Goal: Task Accomplishment & Management: Manage account settings

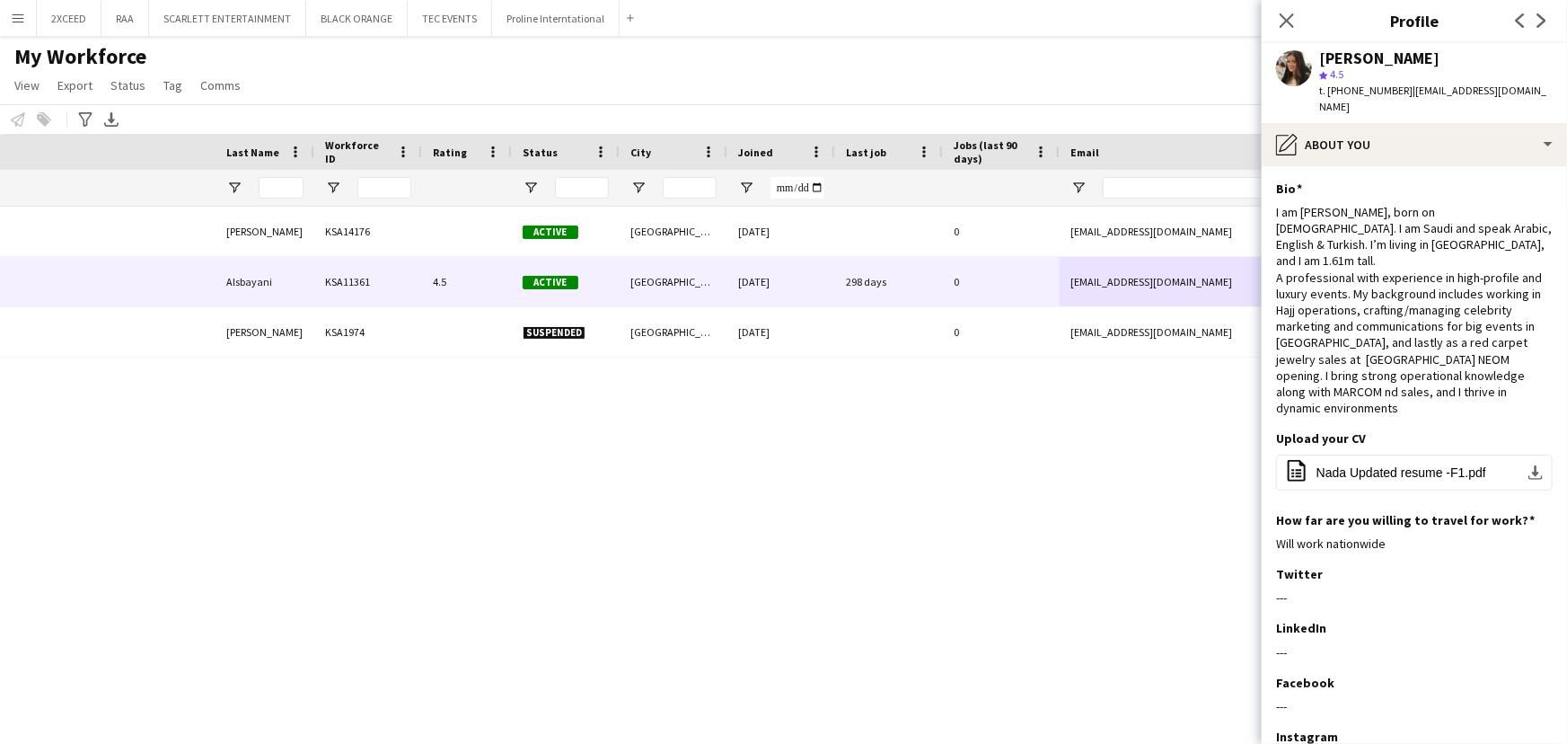
scroll to position [0, 433]
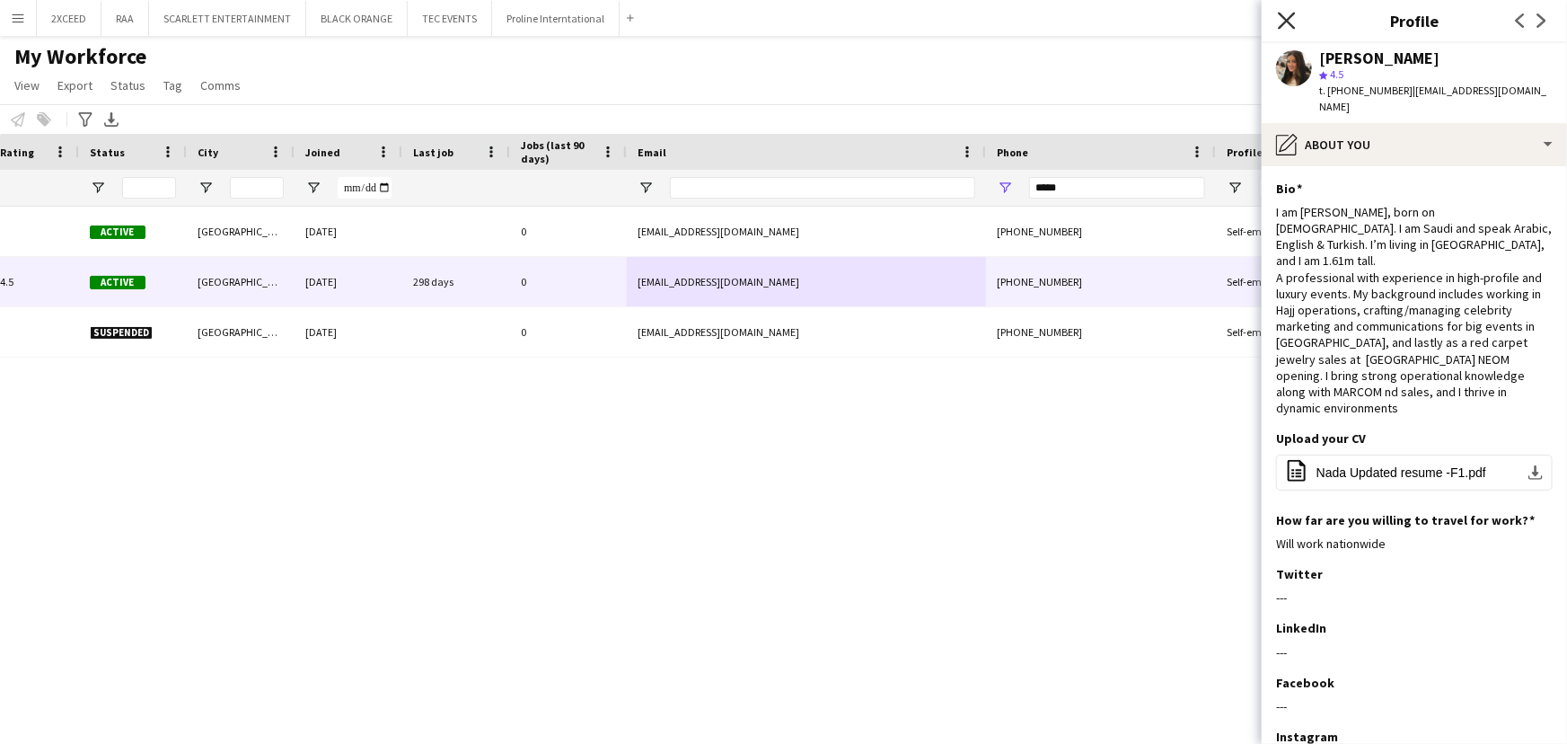
click at [1284, 12] on icon "Close pop-in" at bounding box center [1286, 20] width 17 height 17
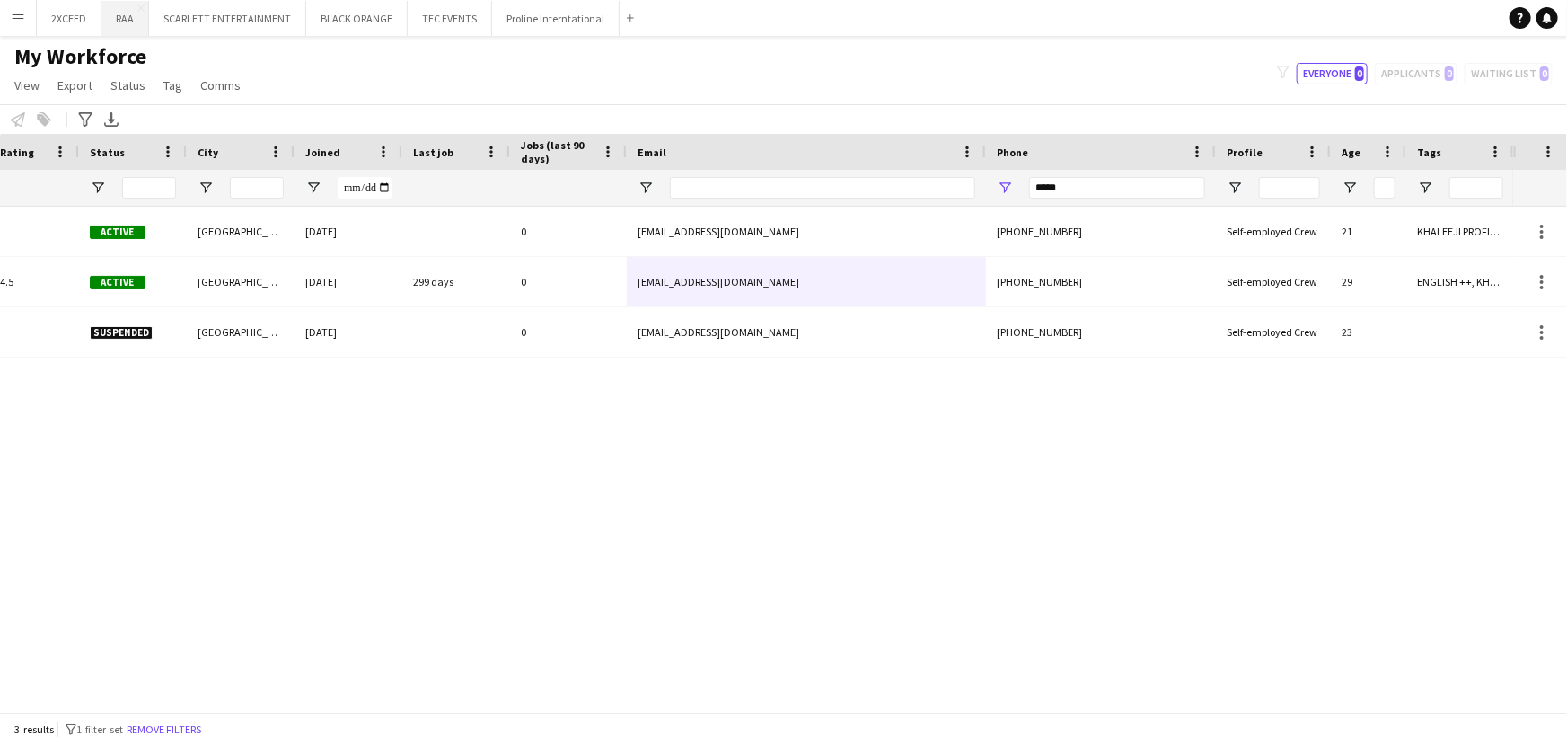
click at [119, 15] on button "RAA Close" at bounding box center [125, 18] width 48 height 35
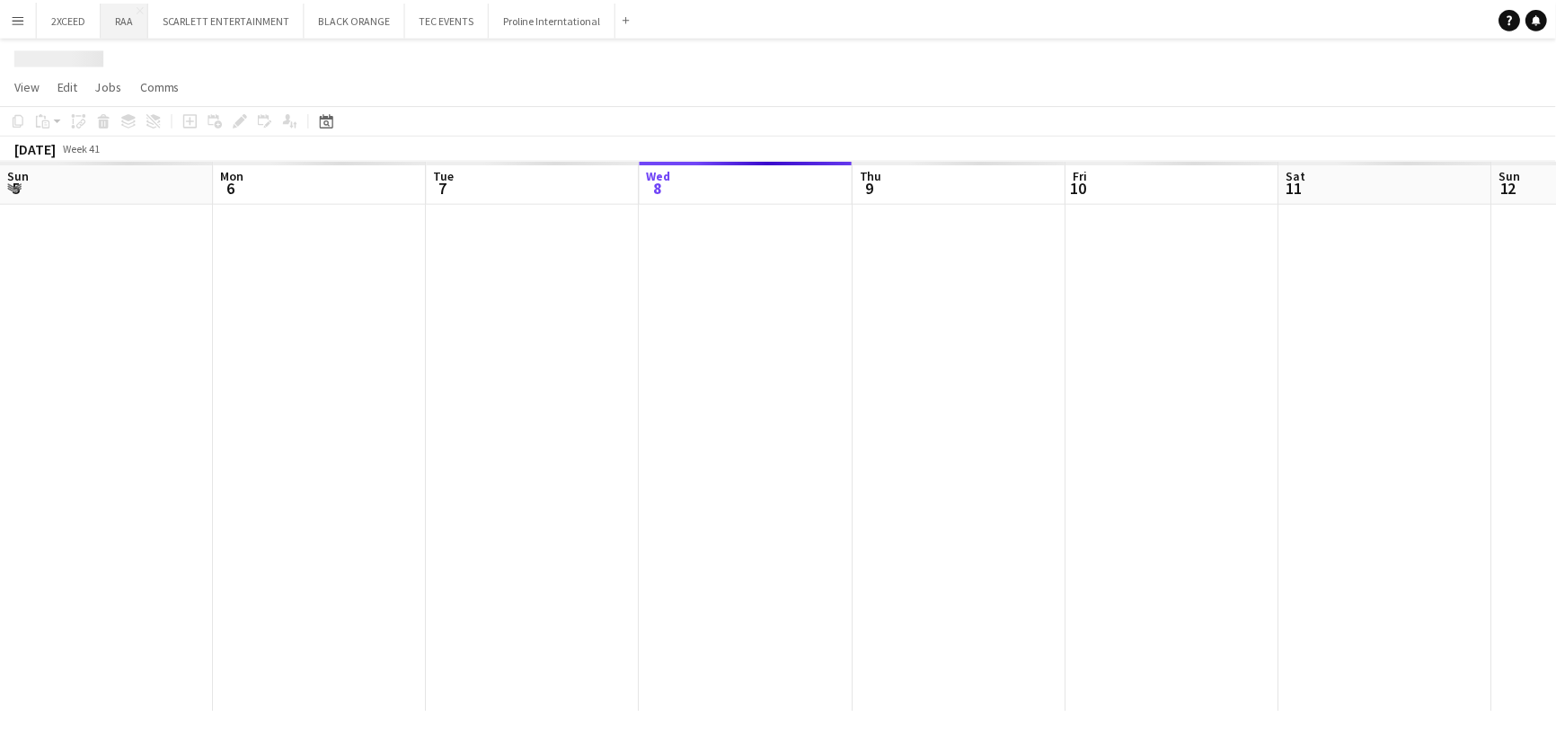
scroll to position [0, 429]
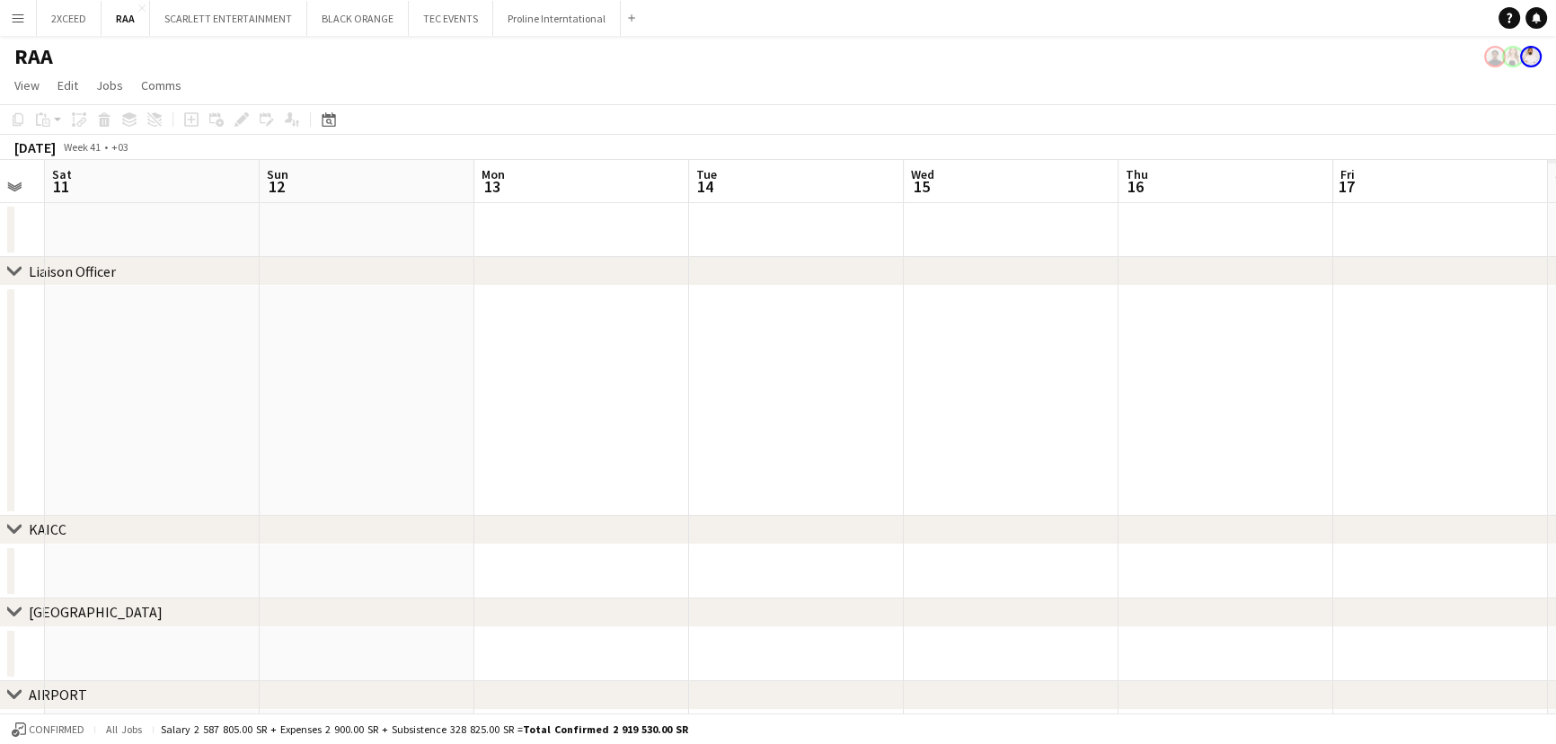
drag, startPoint x: 921, startPoint y: 326, endPoint x: 238, endPoint y: 355, distance: 683.2
drag, startPoint x: 801, startPoint y: 353, endPoint x: 224, endPoint y: 337, distance: 577.7
drag, startPoint x: 780, startPoint y: 357, endPoint x: 718, endPoint y: 331, distance: 67.2
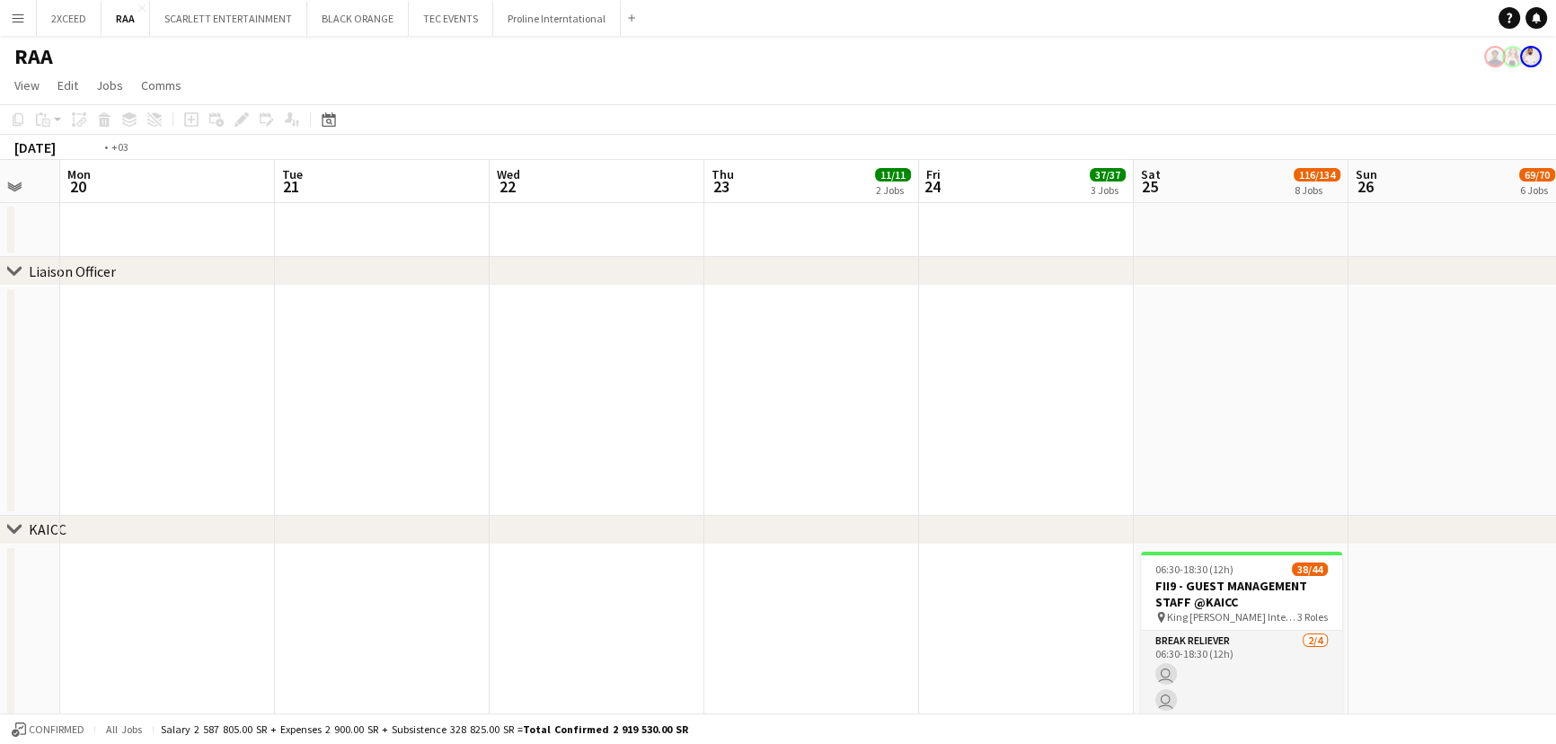
scroll to position [0, 559]
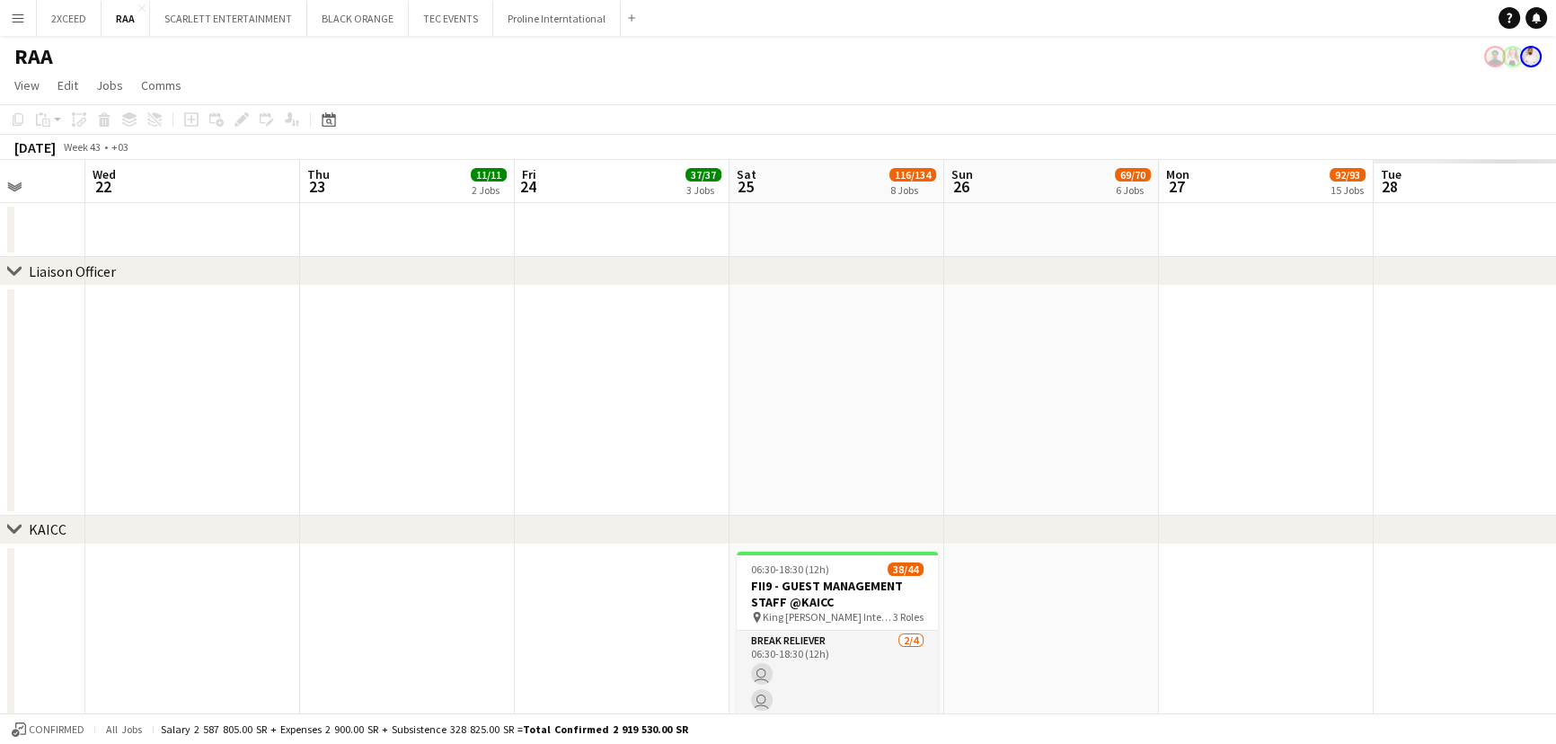
drag, startPoint x: 947, startPoint y: 428, endPoint x: 767, endPoint y: 428, distance: 179.6
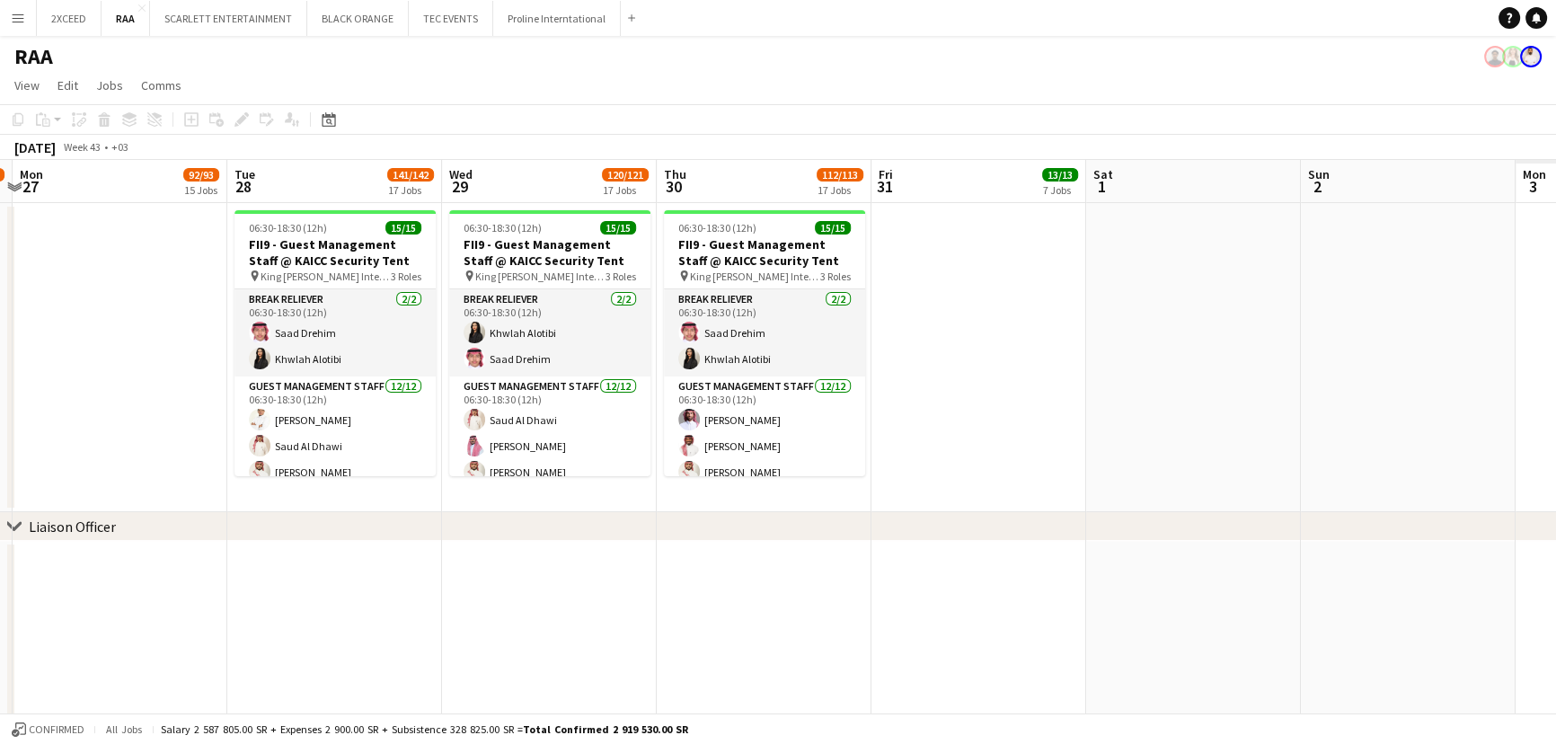
scroll to position [0, 569]
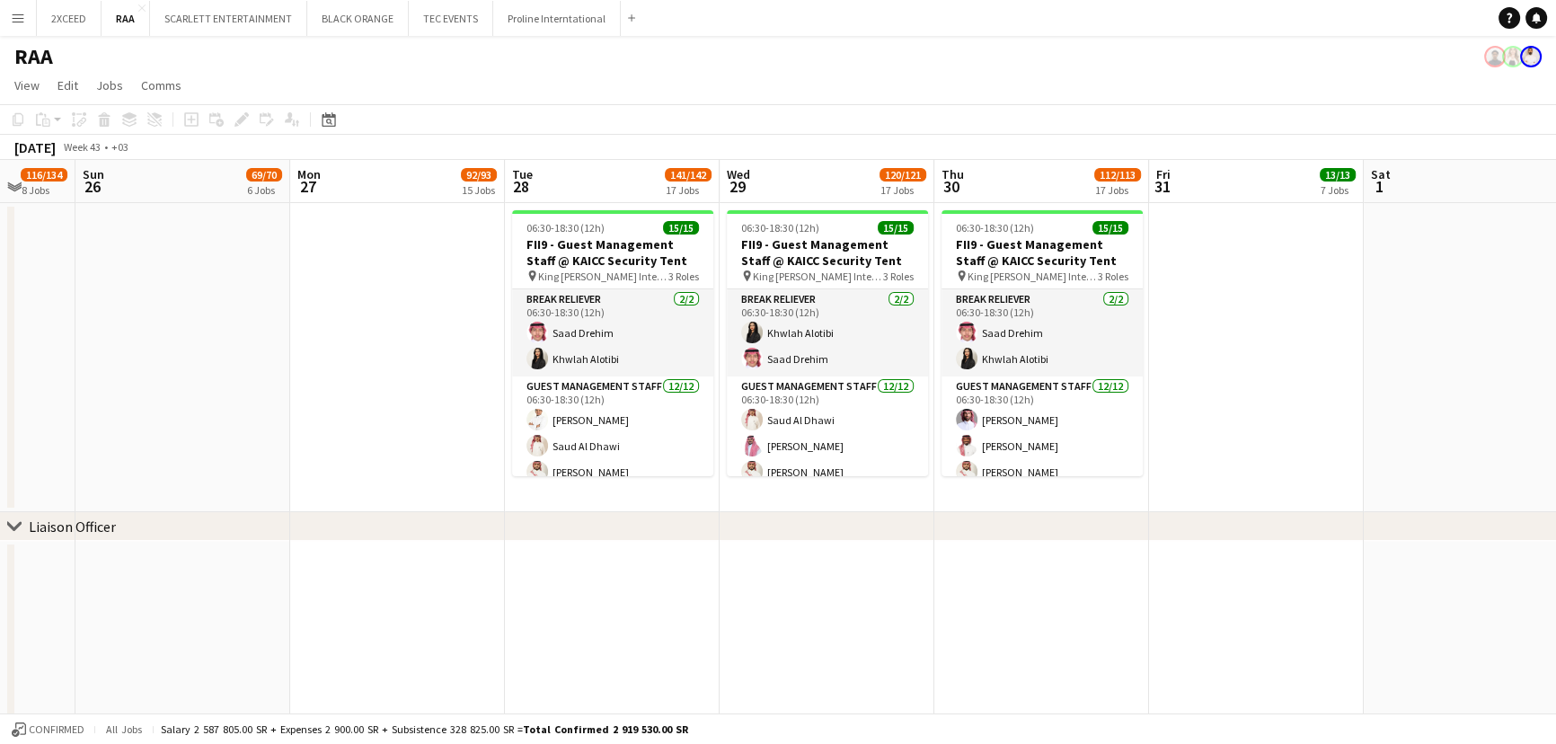
drag, startPoint x: 791, startPoint y: 375, endPoint x: 116, endPoint y: 368, distance: 675.4
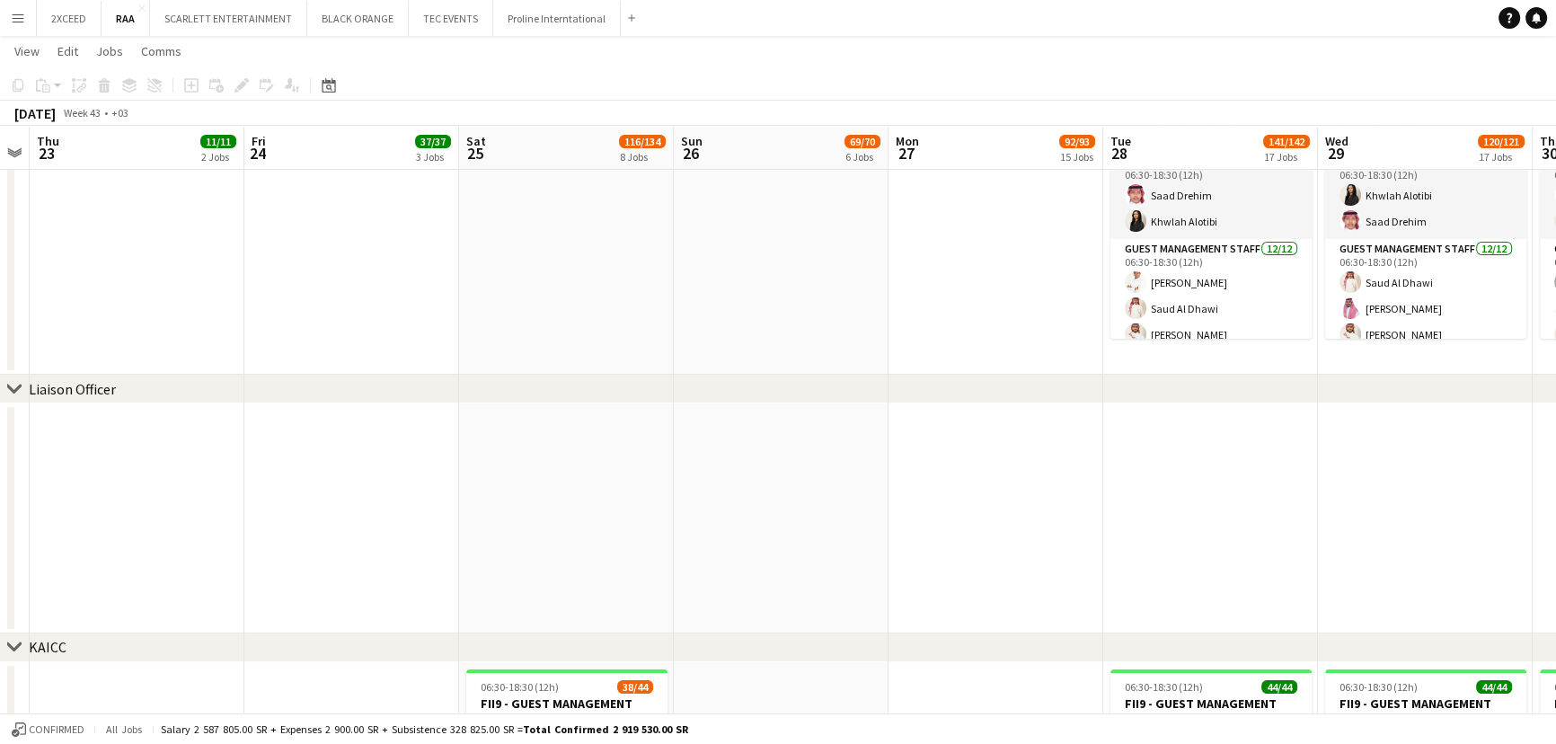
scroll to position [0, 398]
drag, startPoint x: 214, startPoint y: 280, endPoint x: 809, endPoint y: 275, distance: 595.5
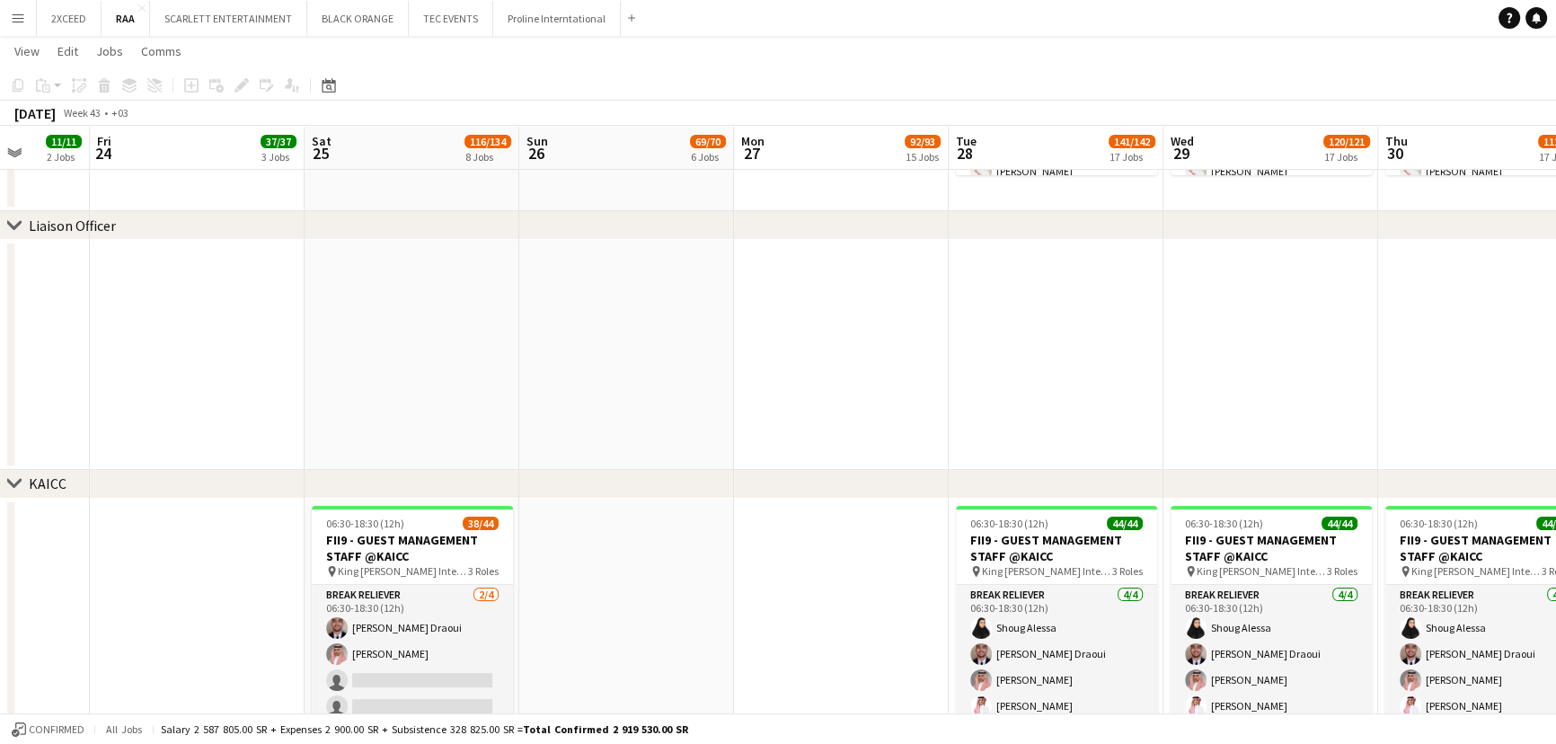
scroll to position [0, 771]
drag, startPoint x: 786, startPoint y: 377, endPoint x: 628, endPoint y: 355, distance: 159.7
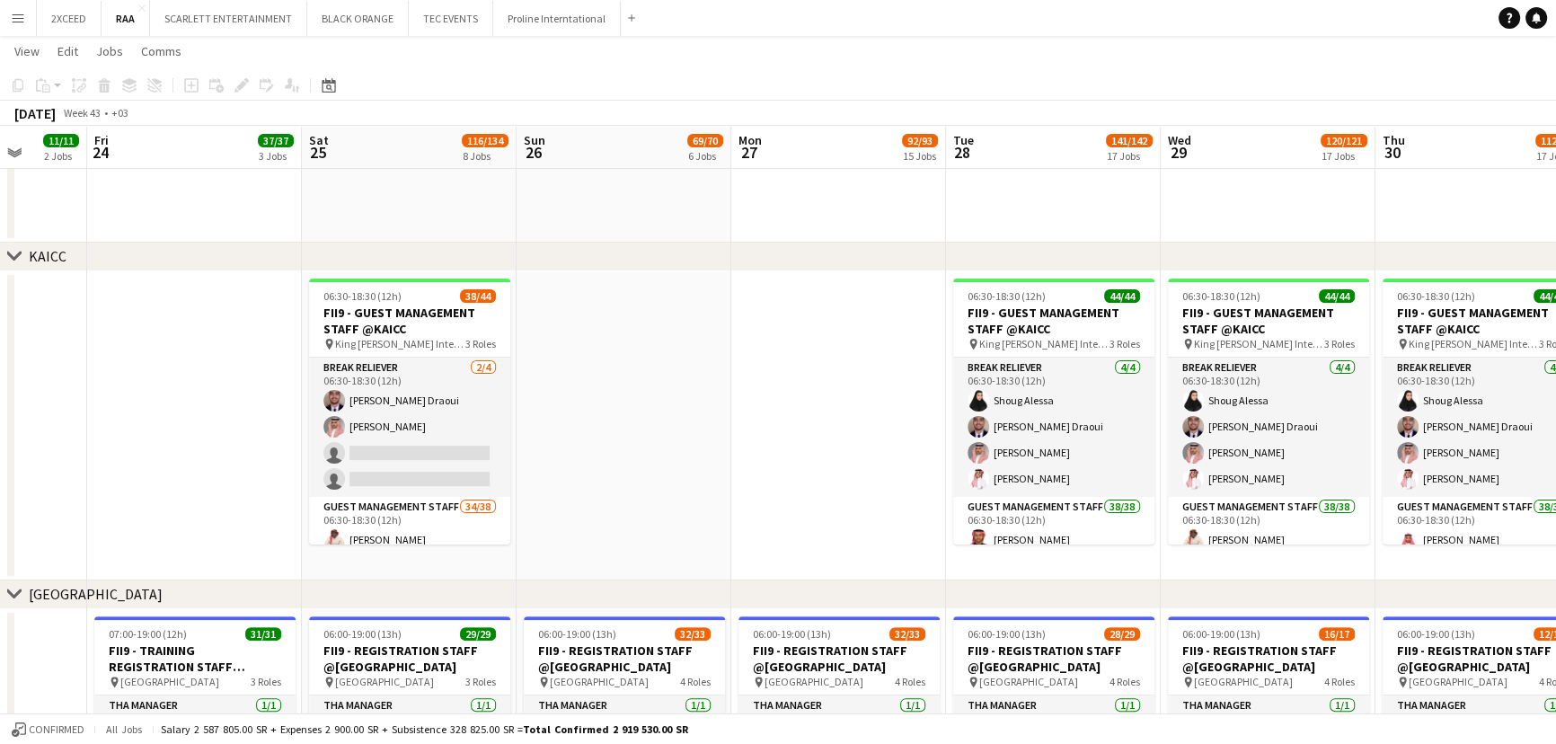
scroll to position [571, 0]
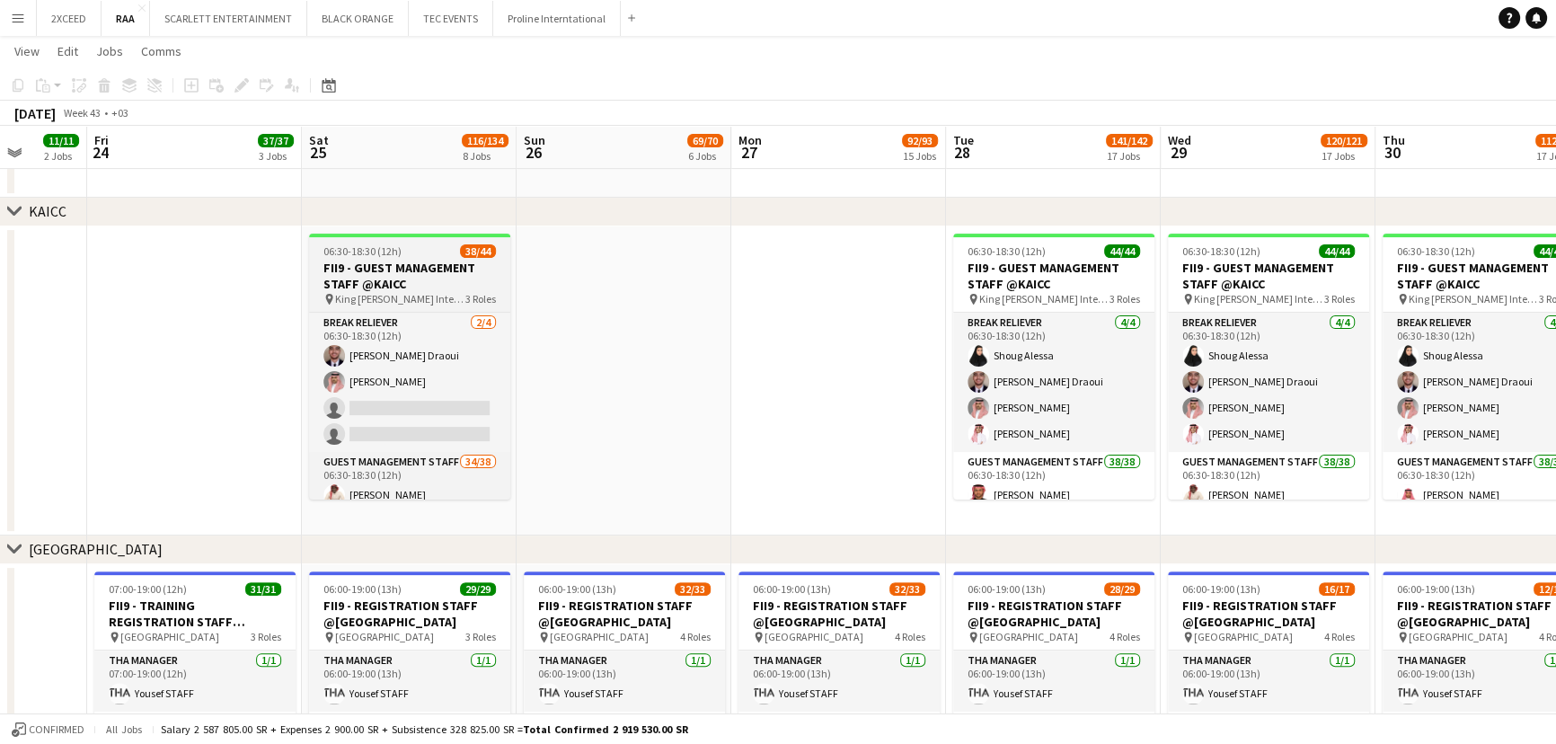
click at [427, 277] on h3 "FII9 - GUEST MANAGEMENT STAFF @KAICC" at bounding box center [409, 276] width 201 height 32
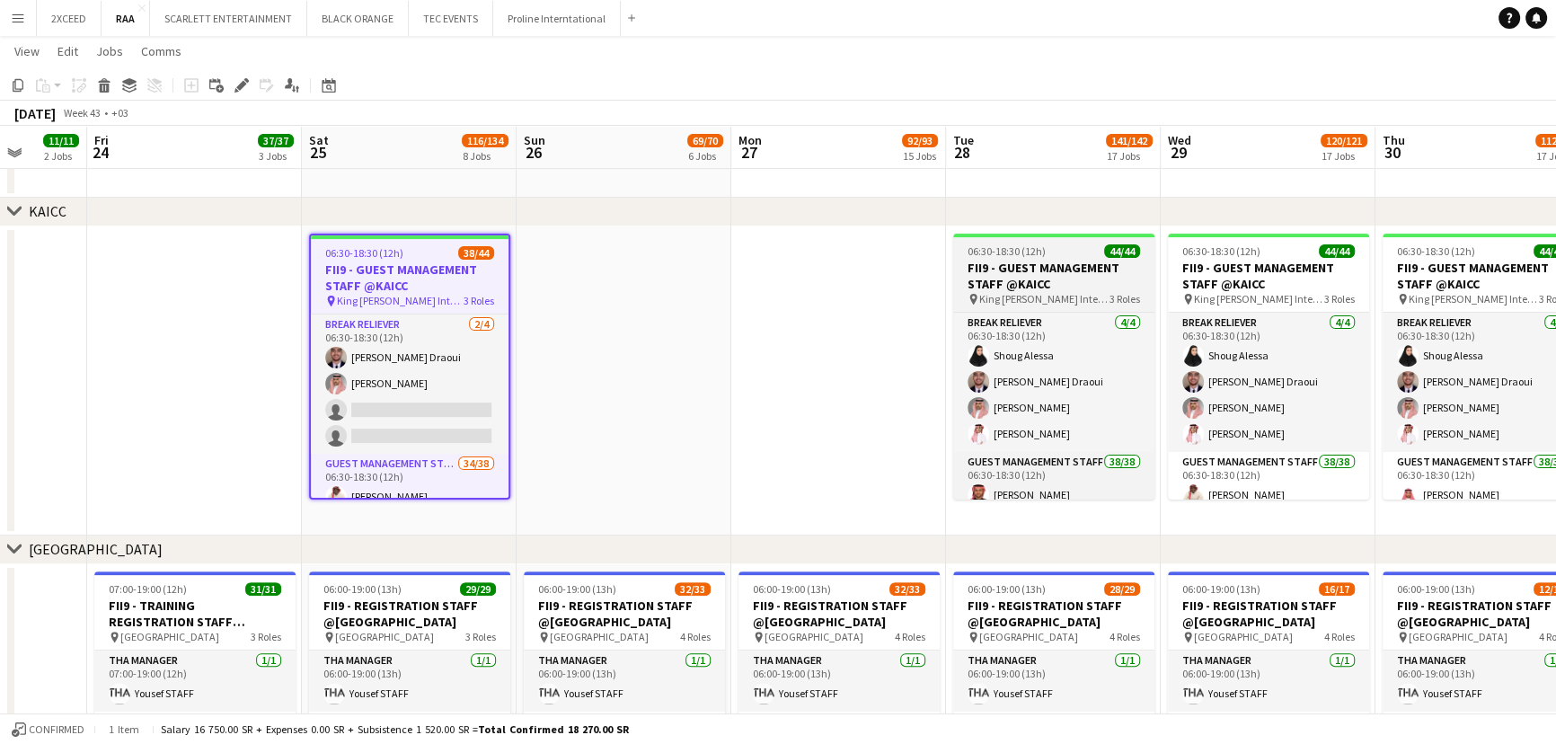
drag, startPoint x: 1018, startPoint y: 272, endPoint x: 1087, endPoint y: 261, distance: 70.0
click at [1018, 272] on h3 "FII9 - GUEST MANAGEMENT STAFF @KAICC" at bounding box center [1053, 276] width 201 height 32
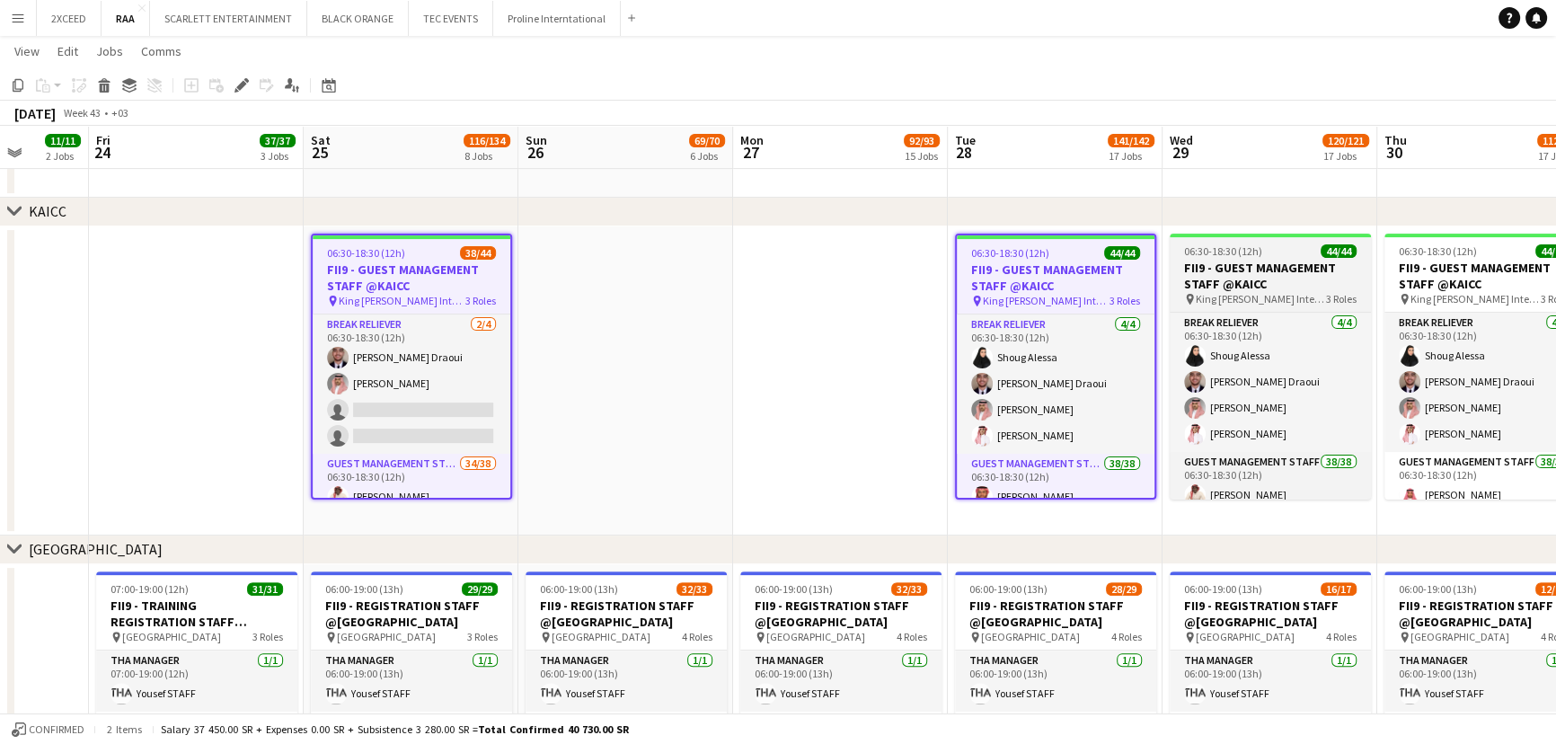
click at [1227, 260] on h3 "FII9 - GUEST MANAGEMENT STAFF @KAICC" at bounding box center [1269, 276] width 201 height 32
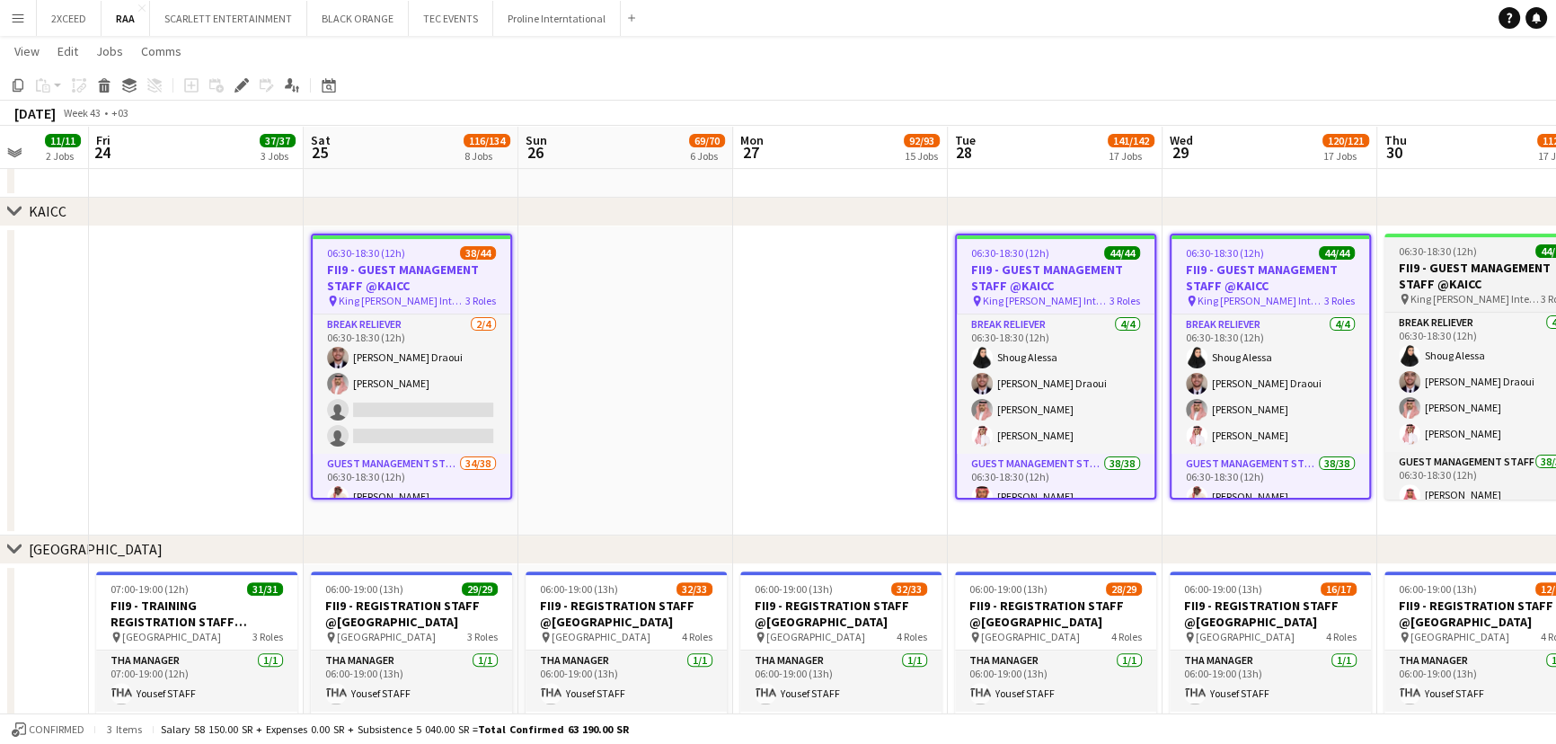
click at [1453, 267] on h3 "FII9 - GUEST MANAGEMENT STAFF @KAICC" at bounding box center [1484, 276] width 201 height 32
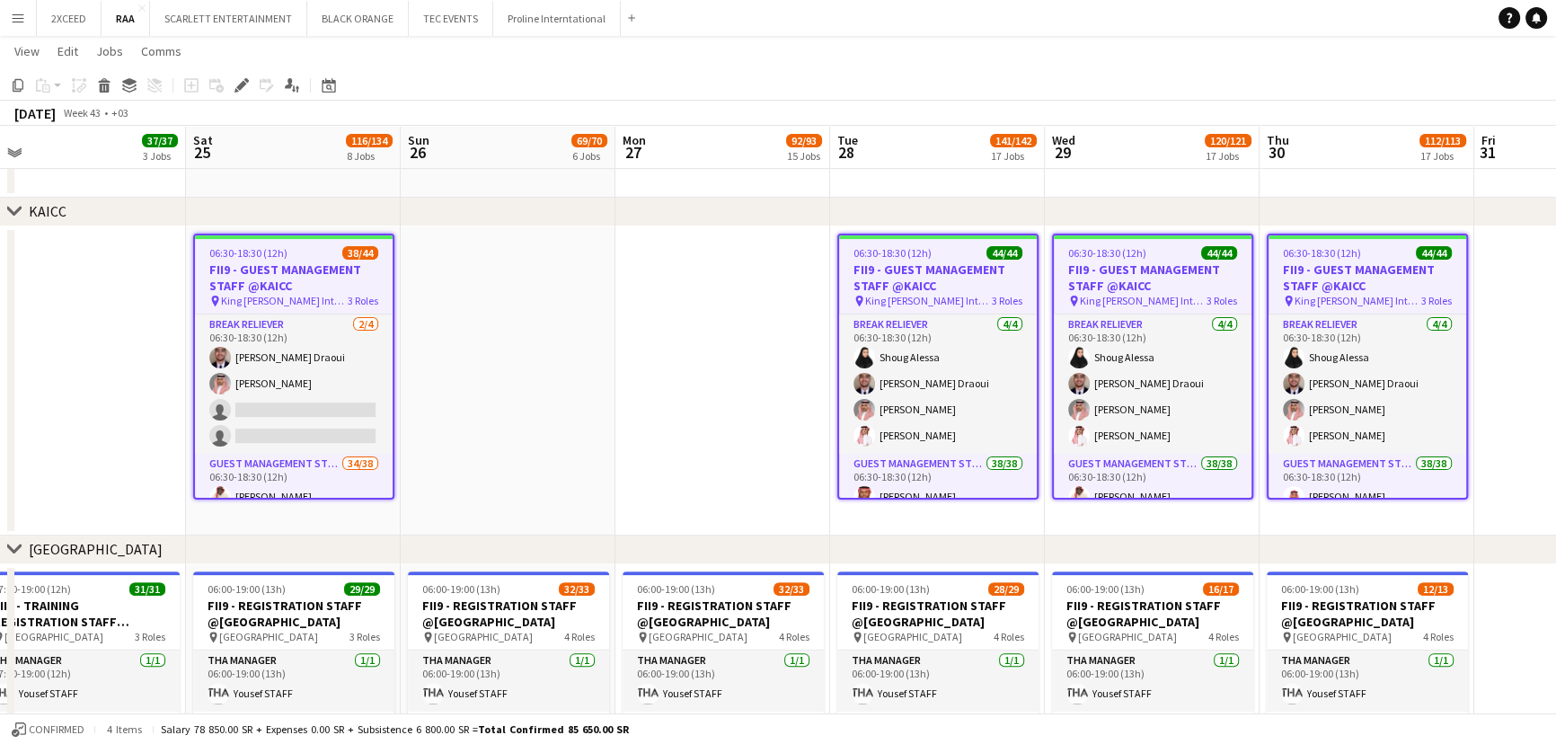
scroll to position [0, 456]
drag, startPoint x: 851, startPoint y: 333, endPoint x: 735, endPoint y: 337, distance: 115.9
click at [242, 84] on icon at bounding box center [241, 86] width 10 height 10
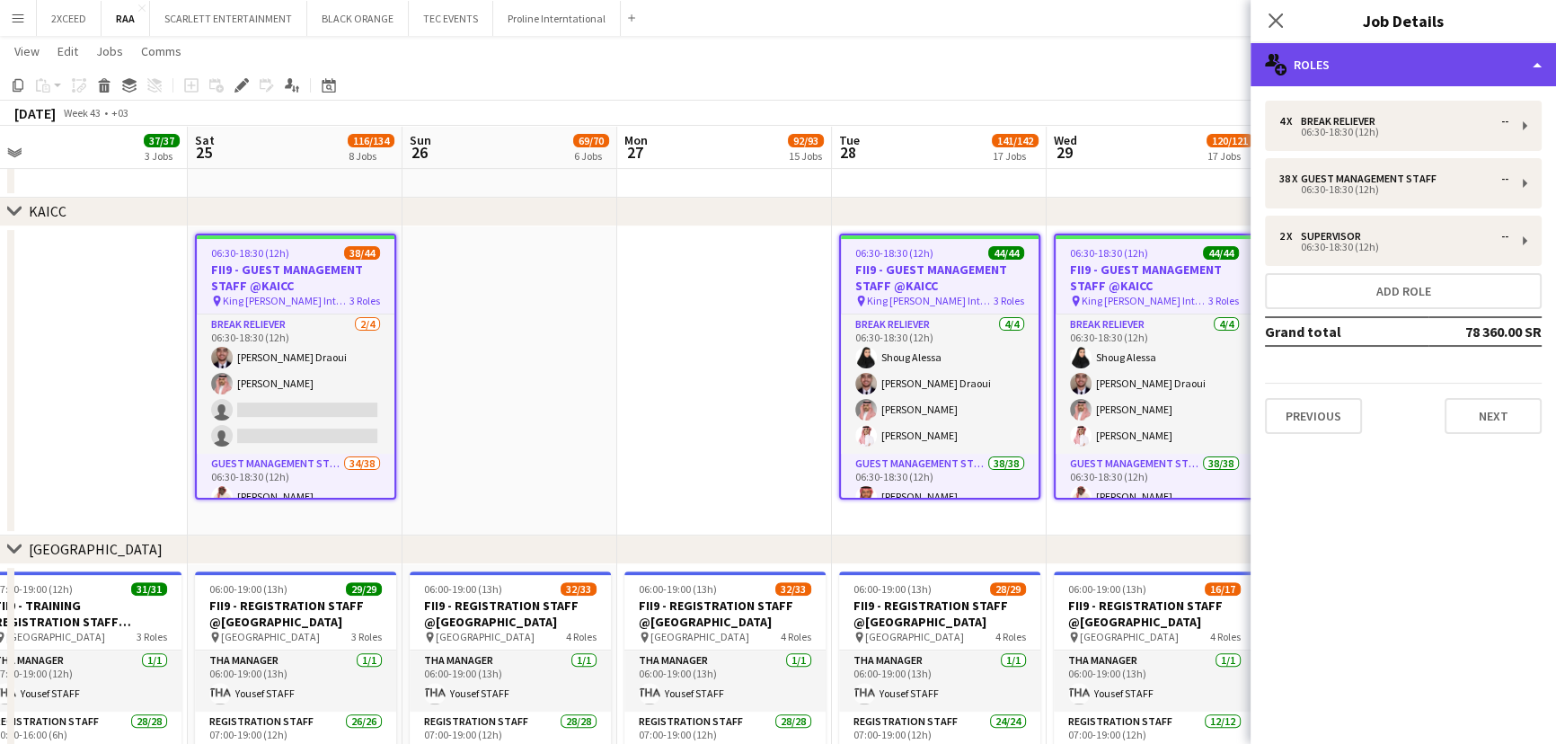
click at [1455, 71] on div "multiple-users-add Roles" at bounding box center [1402, 64] width 305 height 43
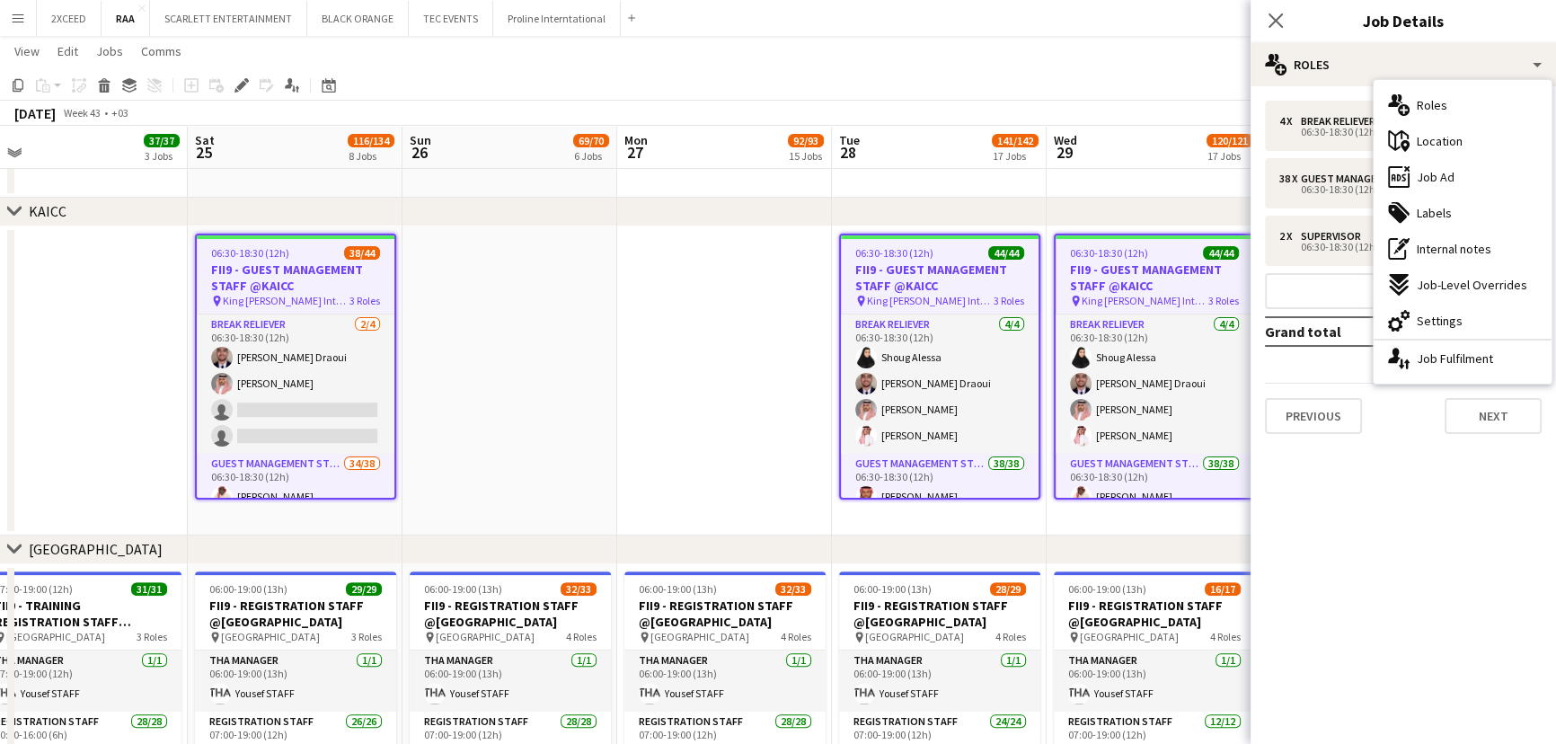
click at [1494, 310] on div "cog-double-3 Settings" at bounding box center [1462, 321] width 178 height 36
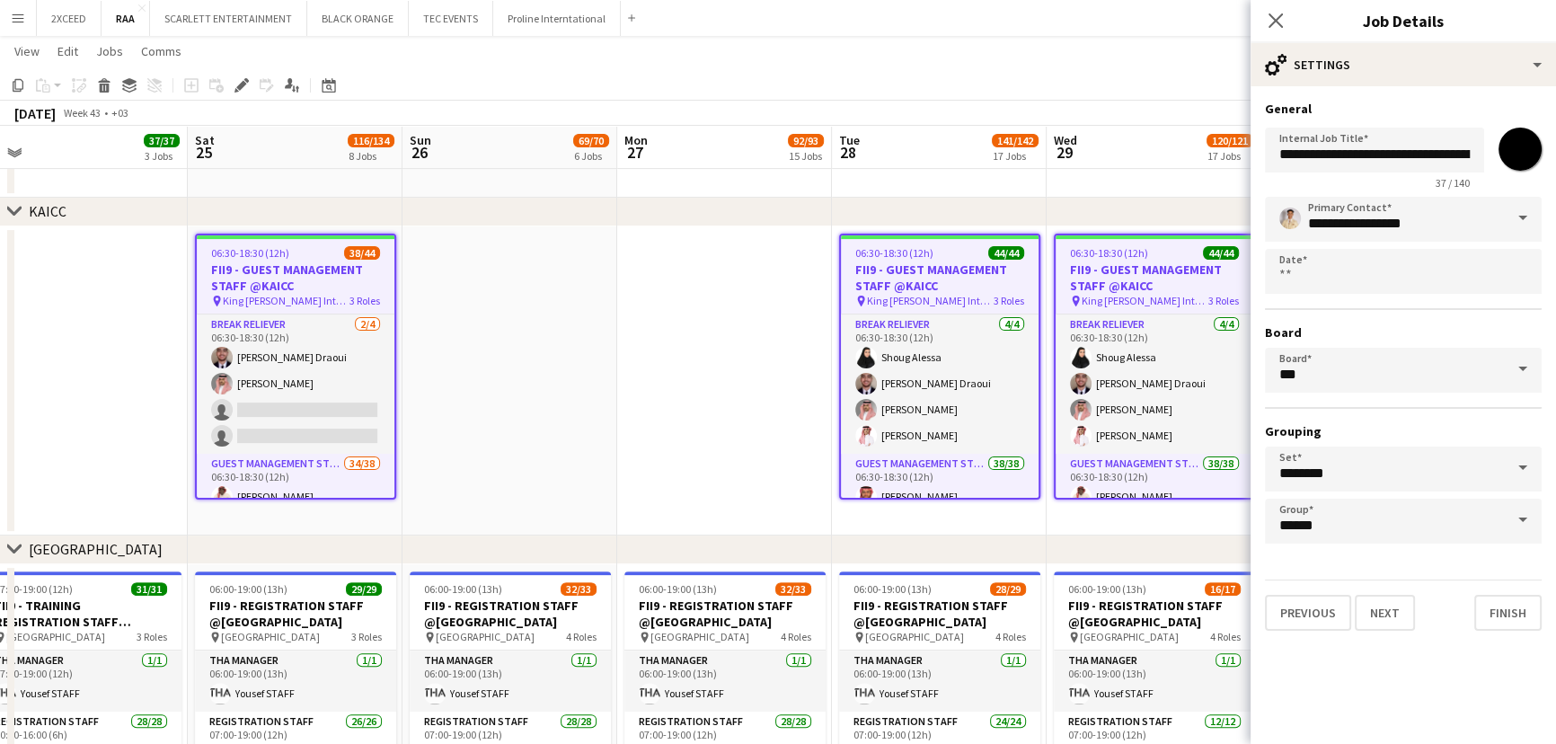
click at [1518, 217] on span at bounding box center [1522, 218] width 38 height 43
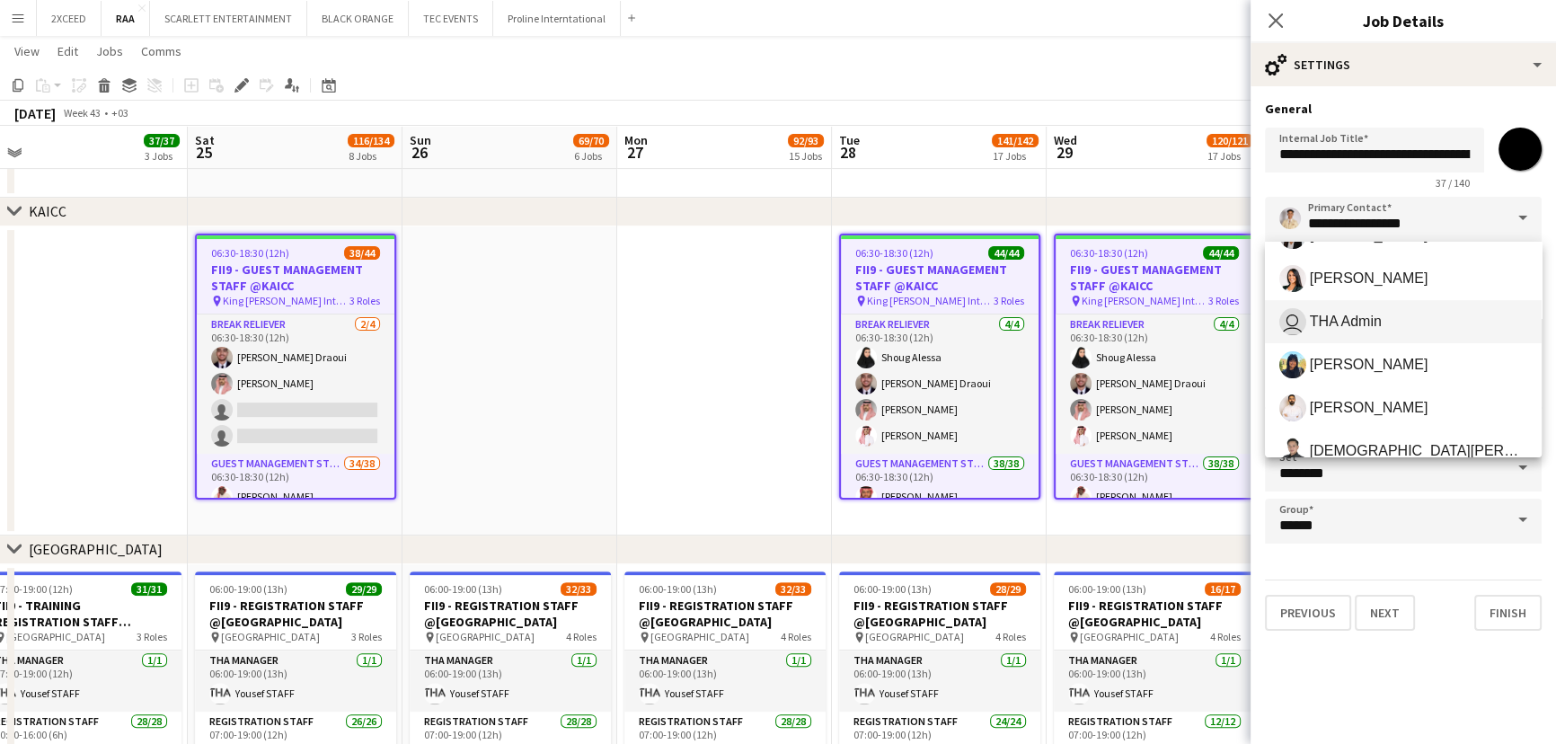
scroll to position [381, 0]
click at [1396, 368] on span "[PERSON_NAME]" at bounding box center [1403, 363] width 248 height 27
type input "*********"
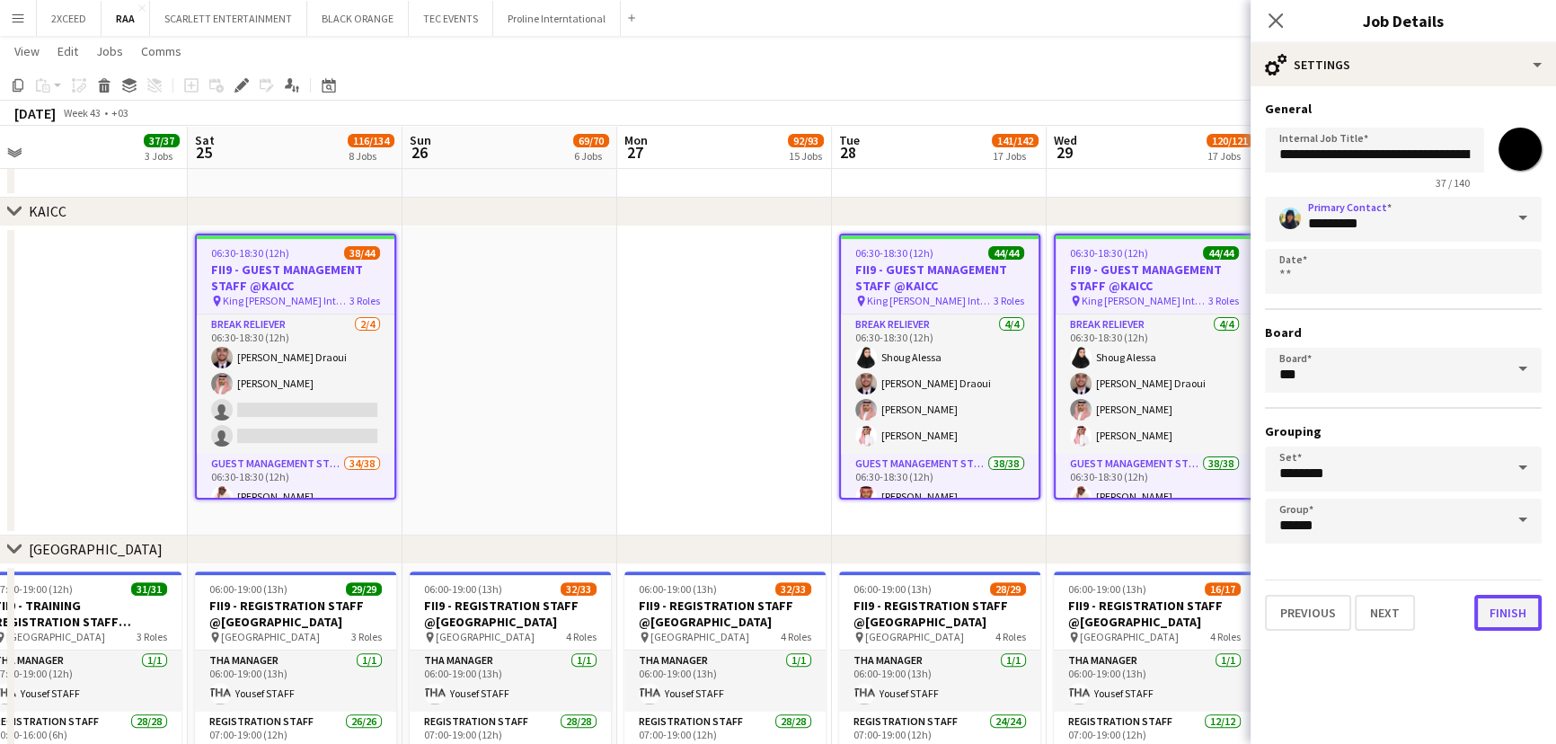
click at [1513, 613] on button "Finish" at bounding box center [1507, 613] width 67 height 36
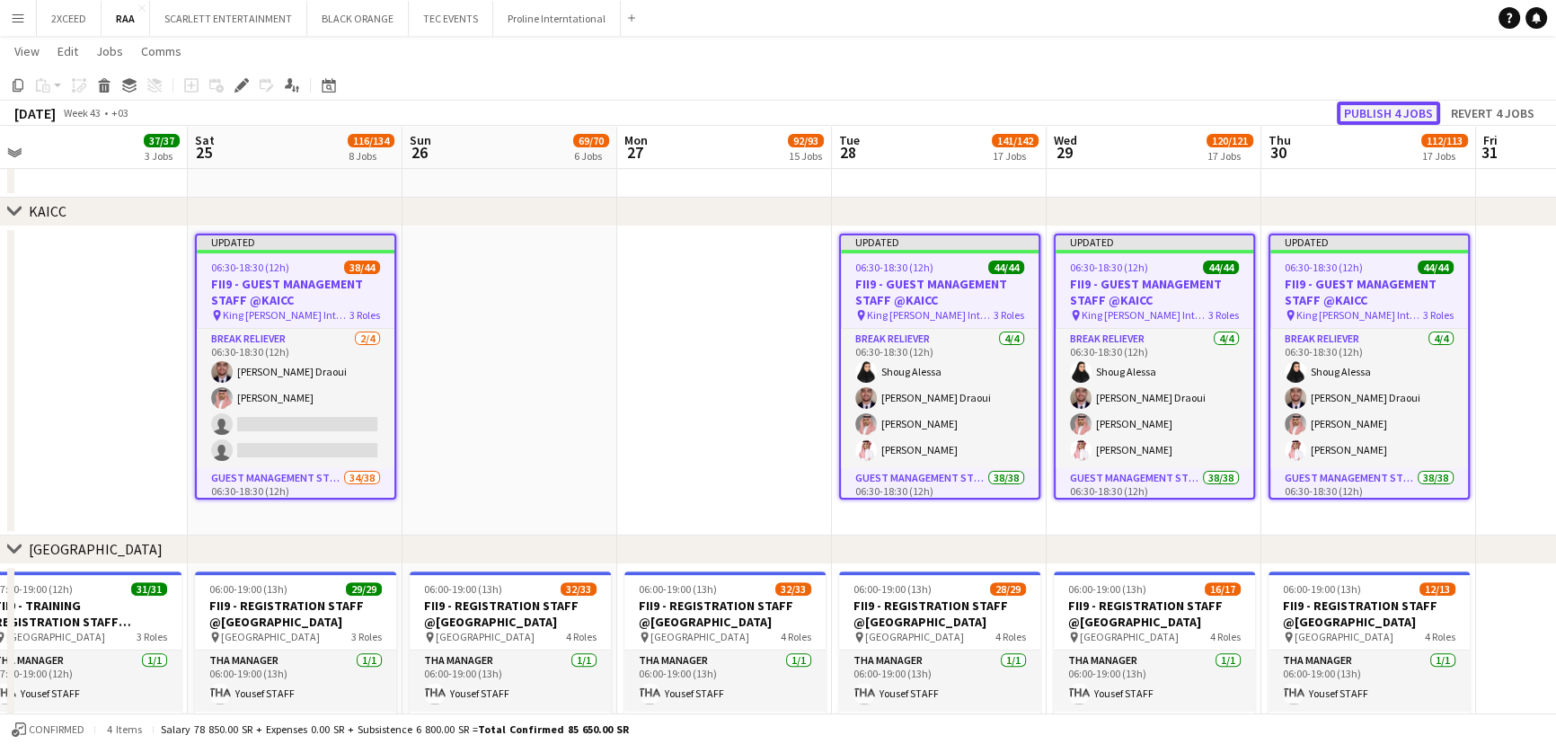
click at [1382, 107] on button "Publish 4 jobs" at bounding box center [1387, 112] width 103 height 23
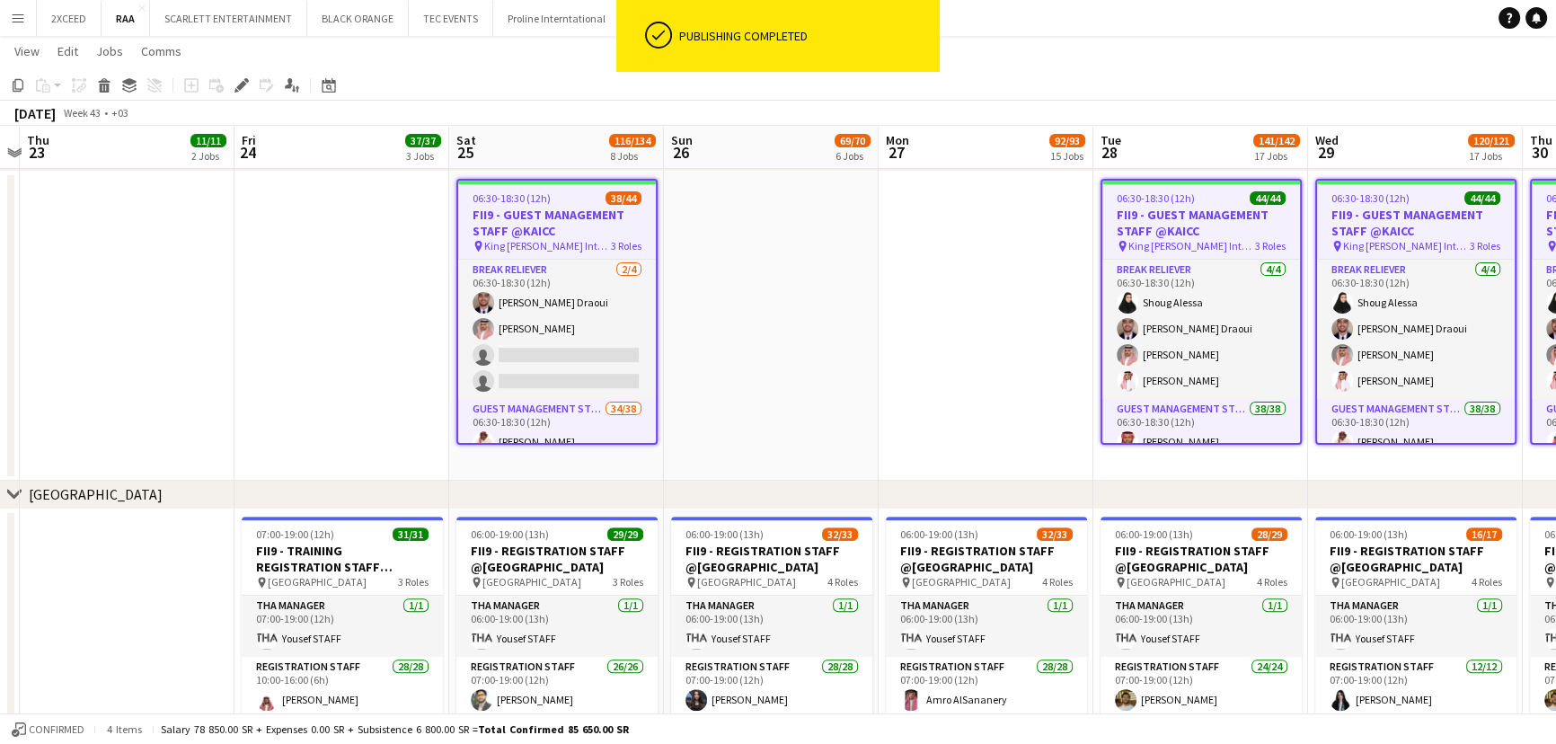
scroll to position [0, 390]
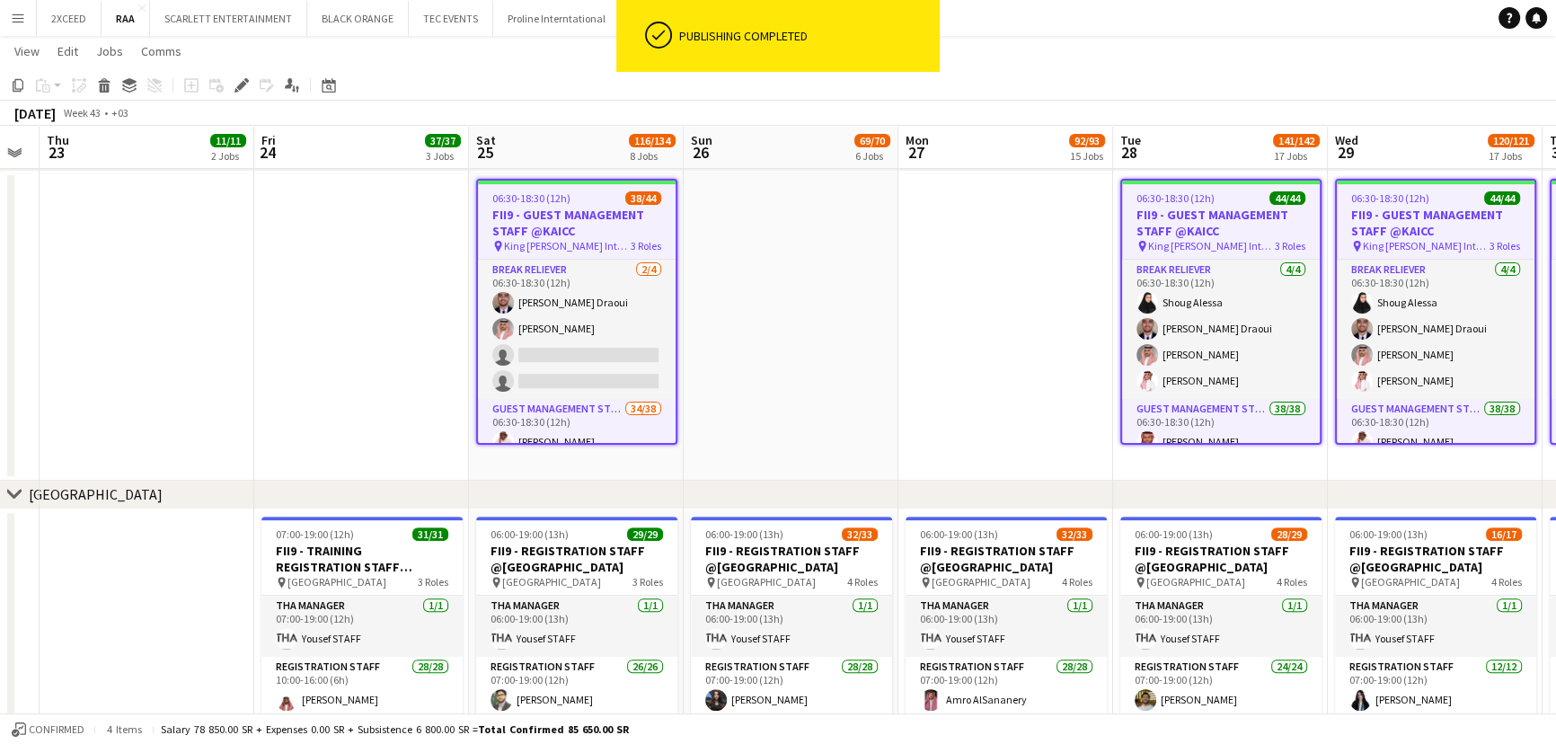
drag, startPoint x: 120, startPoint y: 396, endPoint x: 401, endPoint y: 304, distance: 295.7
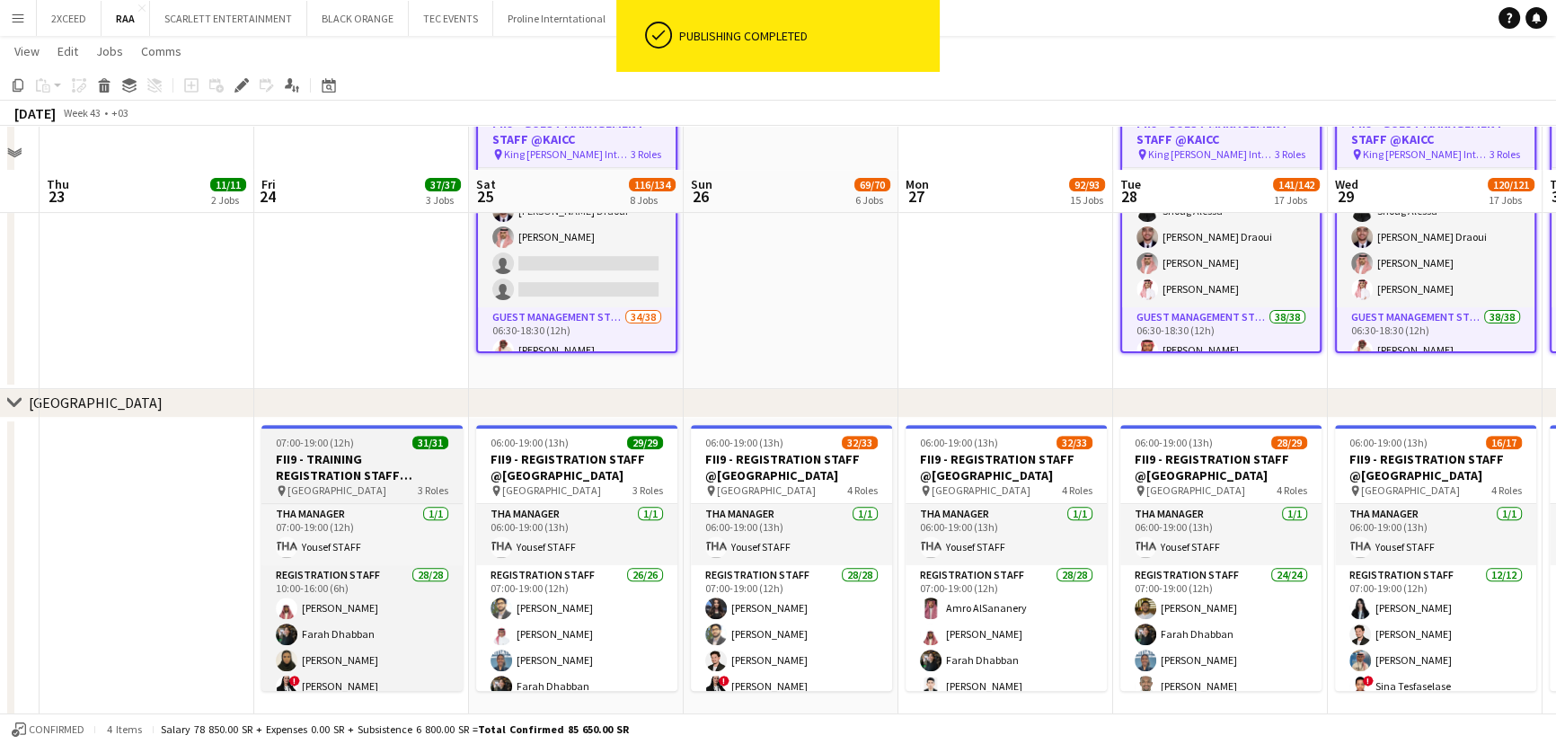
scroll to position [762, 0]
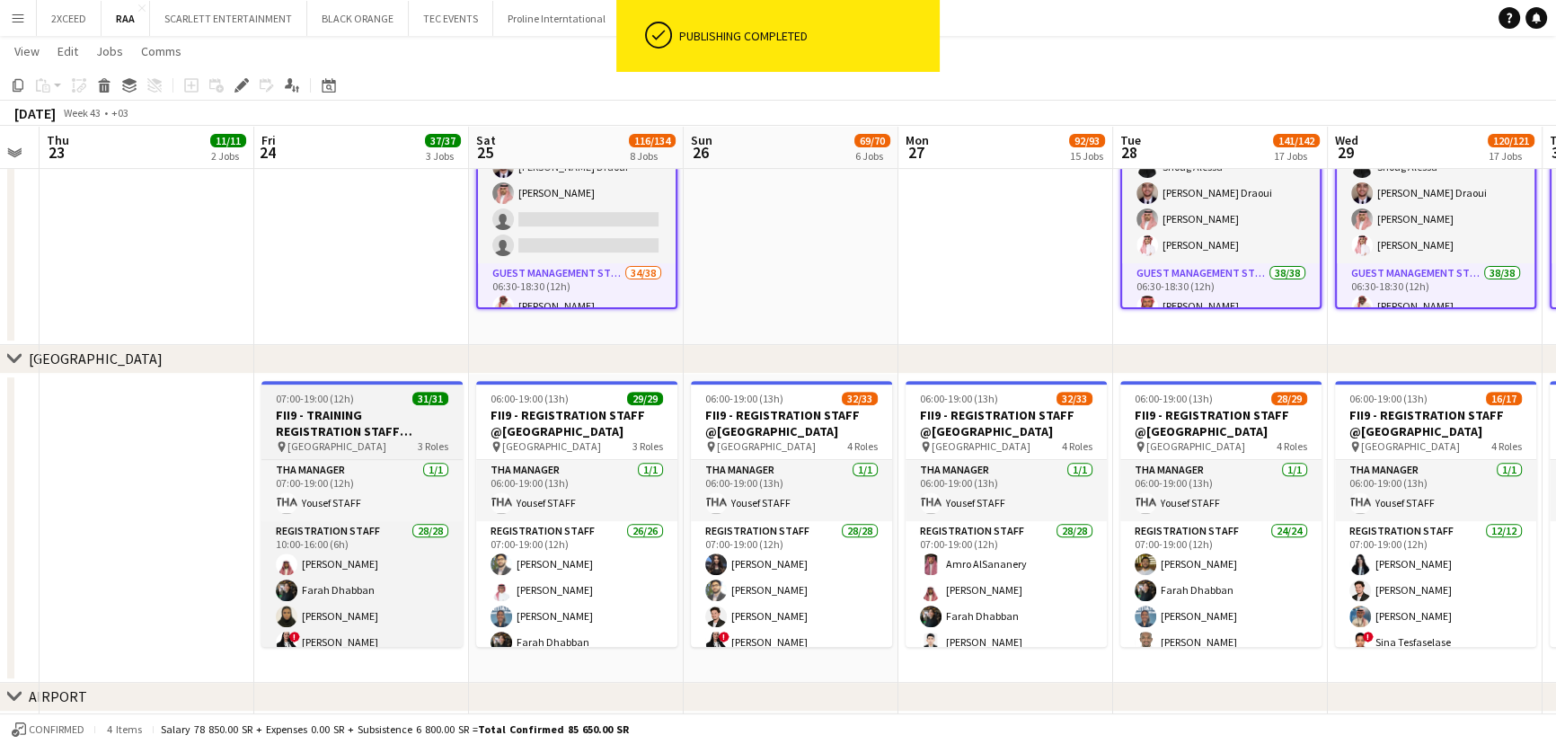
click at [394, 424] on h3 "FII9 - TRAINING REGISTRATION STAFF @[GEOGRAPHIC_DATA]" at bounding box center [361, 423] width 201 height 32
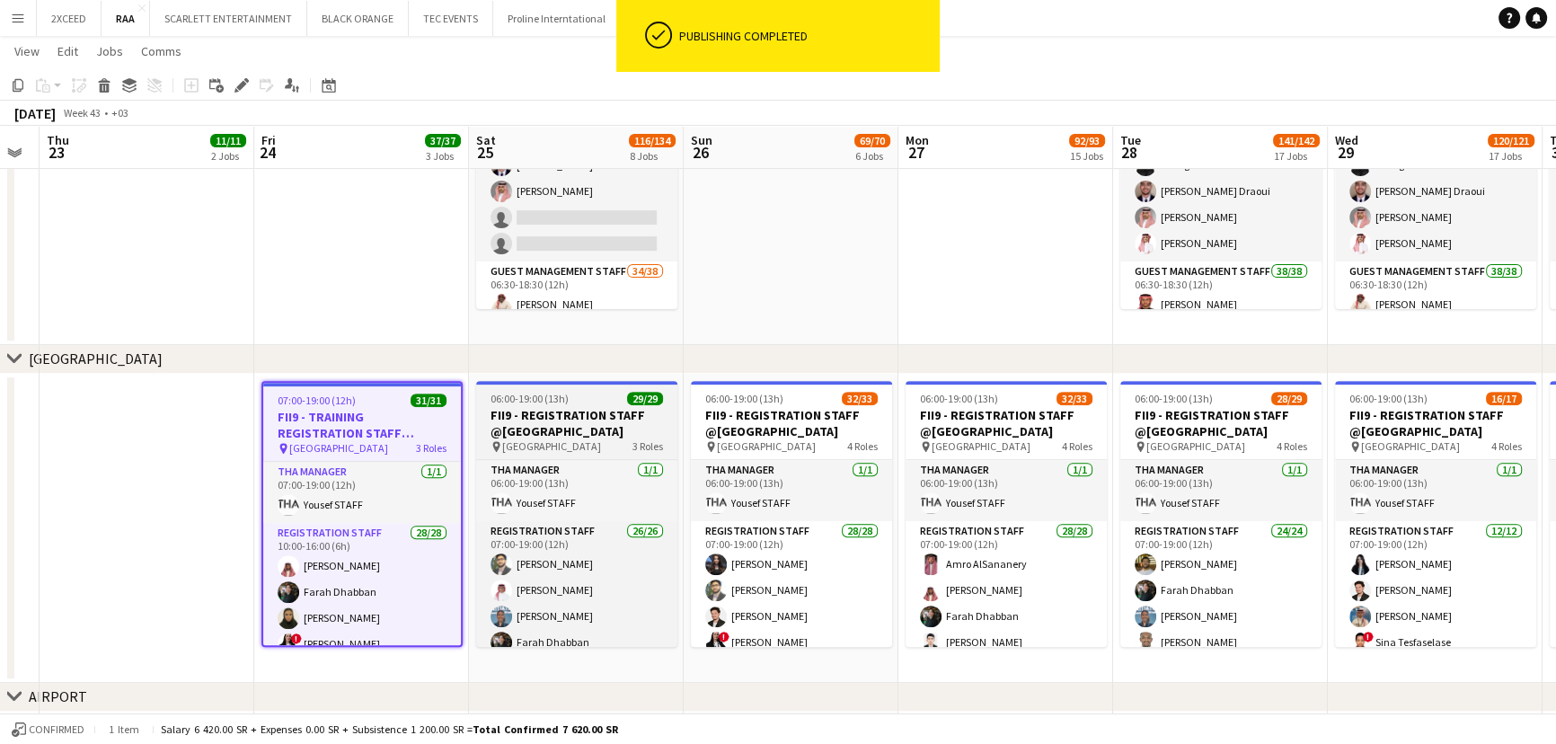
click at [604, 403] on div "06:00-19:00 (13h) 29/29" at bounding box center [576, 398] width 201 height 13
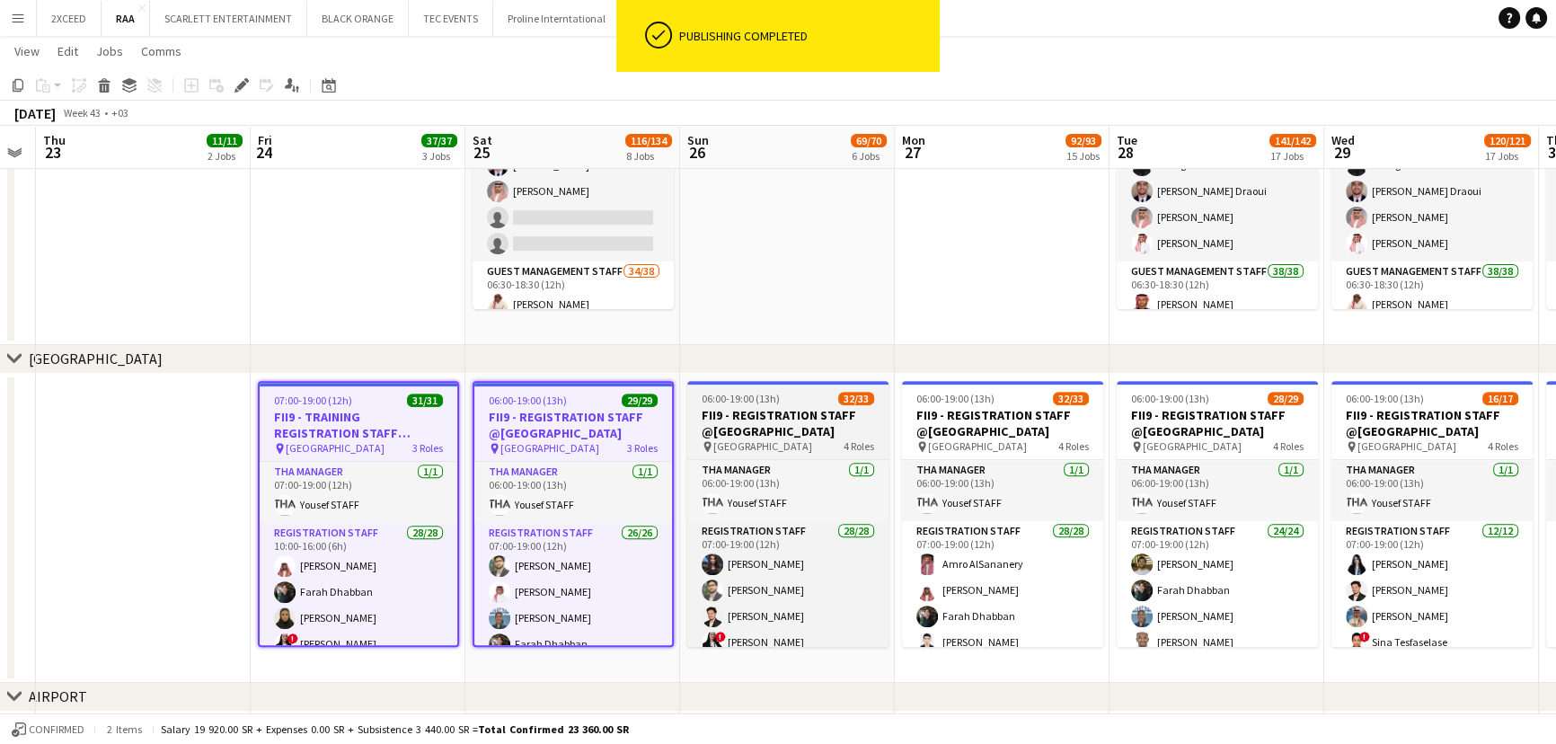
click at [787, 421] on h3 "FII9 - REGISTRATION STAFF @[GEOGRAPHIC_DATA]" at bounding box center [787, 423] width 201 height 32
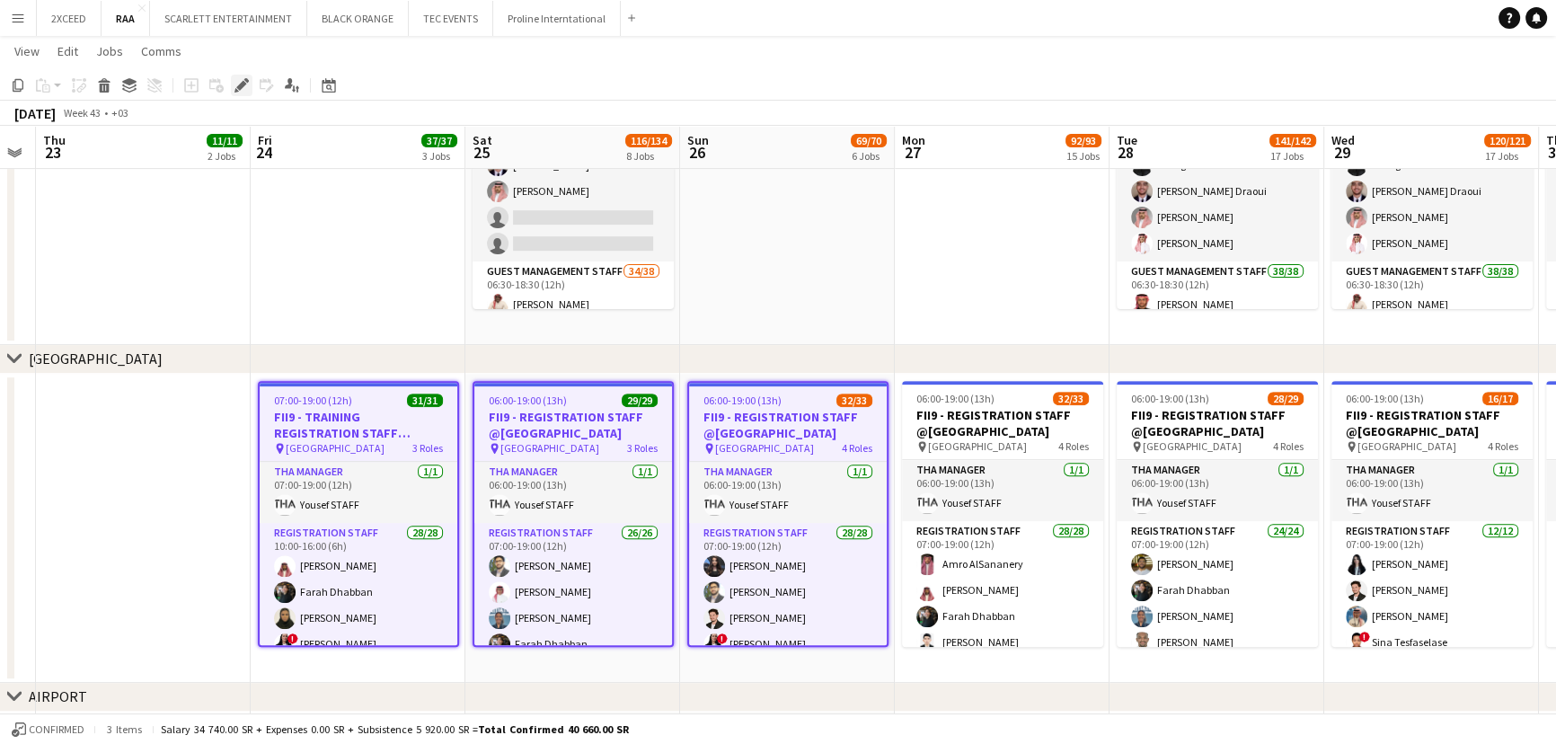
click at [238, 83] on icon "Edit" at bounding box center [241, 85] width 14 height 14
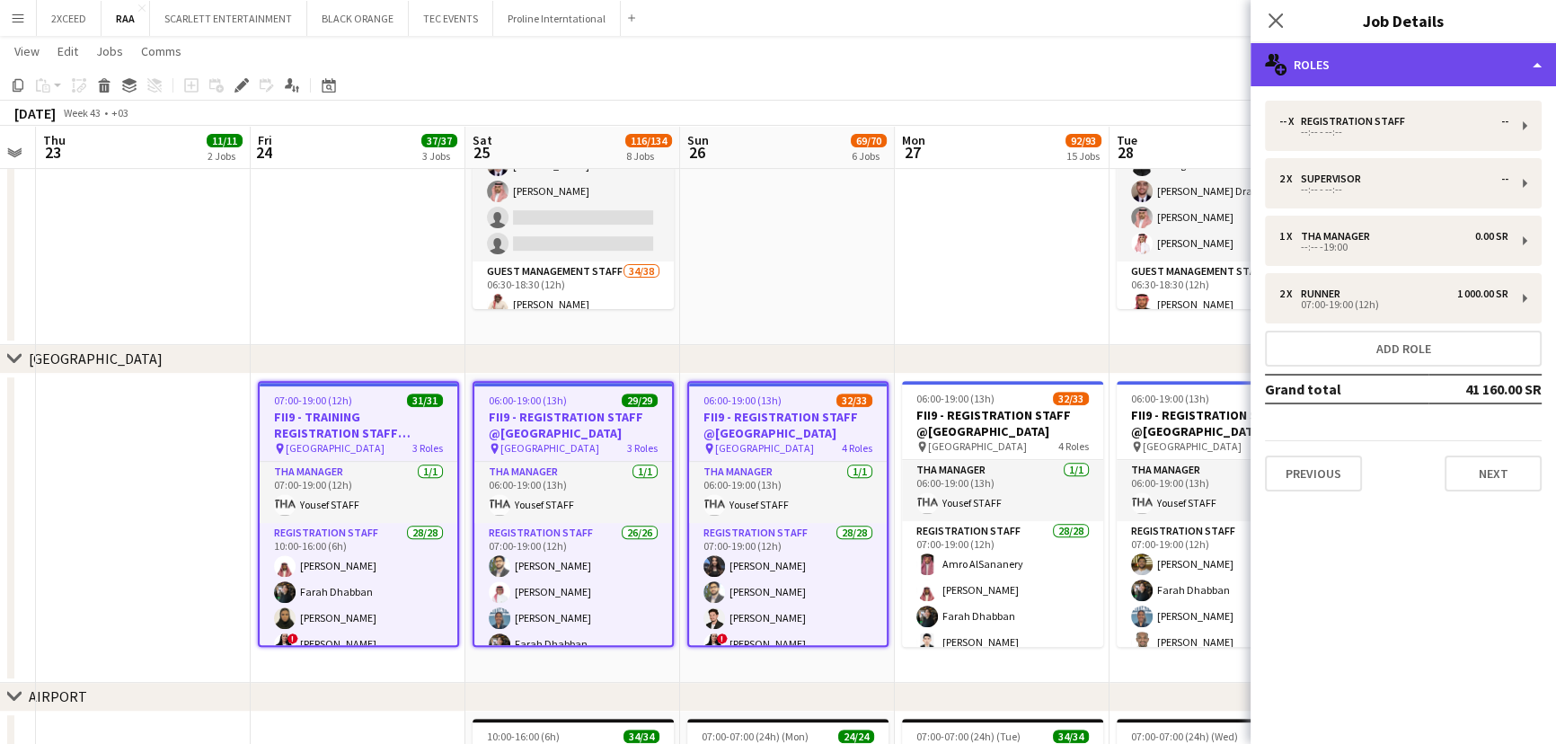
click at [1383, 50] on div "multiple-users-add Roles" at bounding box center [1402, 64] width 305 height 43
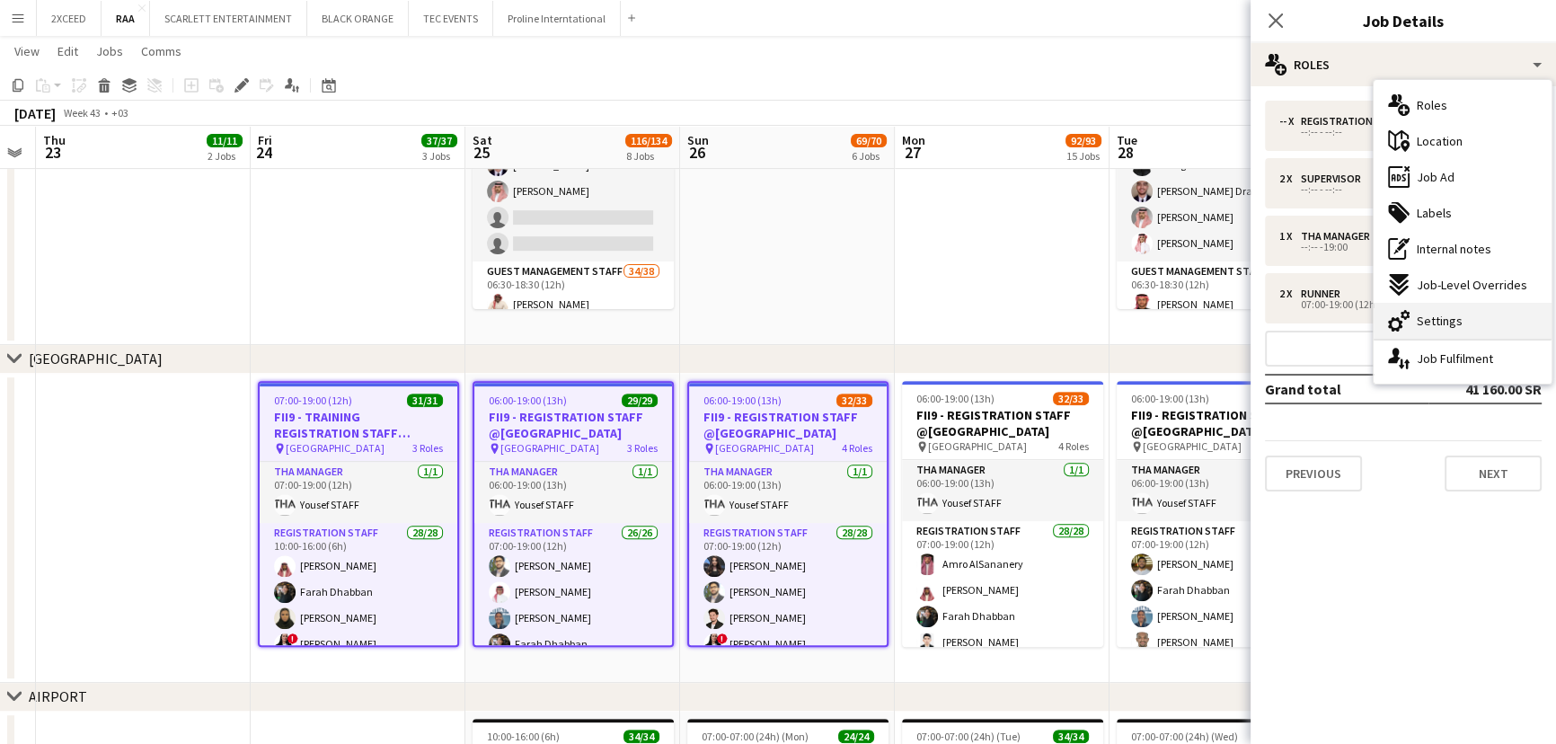
click at [1478, 325] on div "cog-double-3 Settings" at bounding box center [1462, 321] width 178 height 36
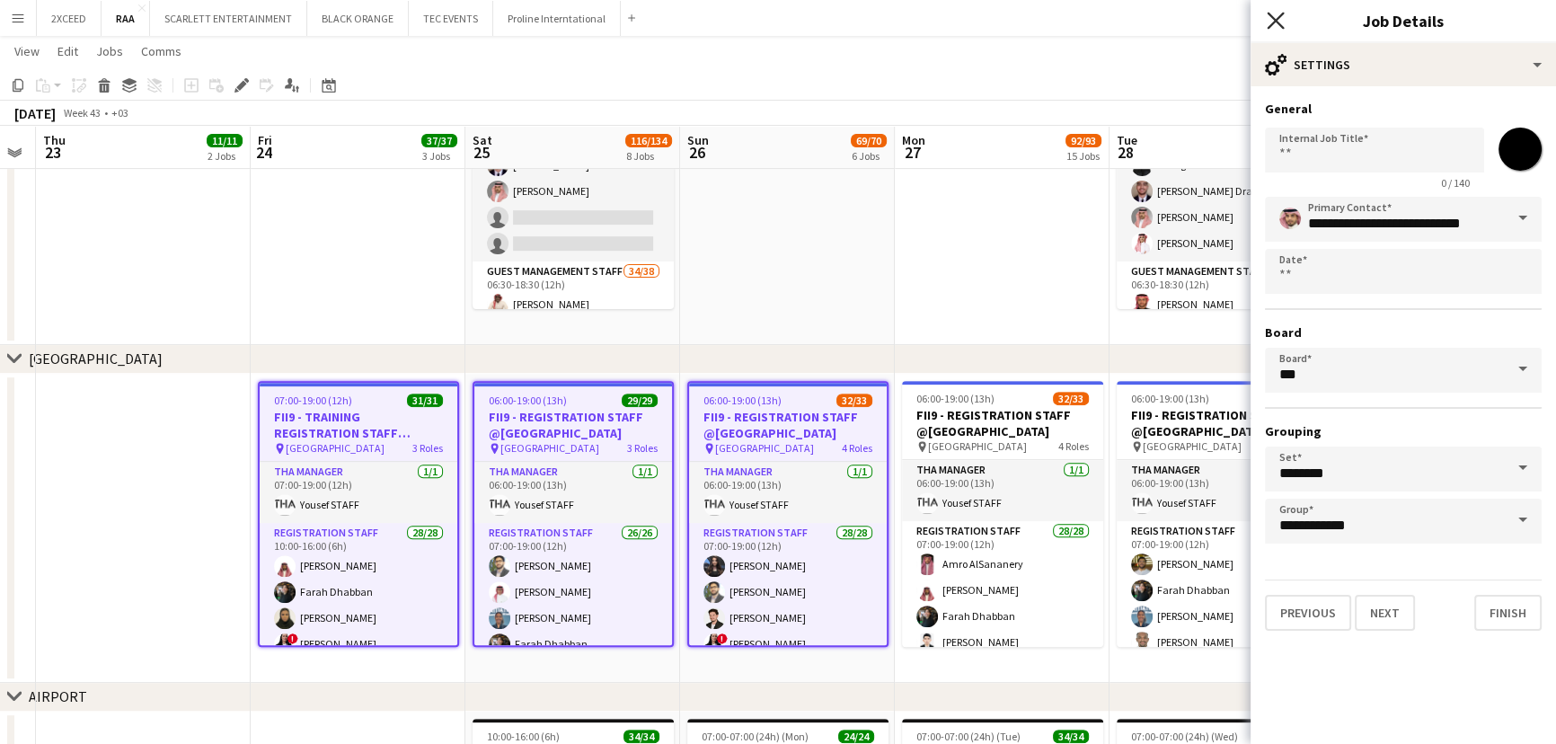
click at [1279, 18] on icon at bounding box center [1274, 20] width 17 height 17
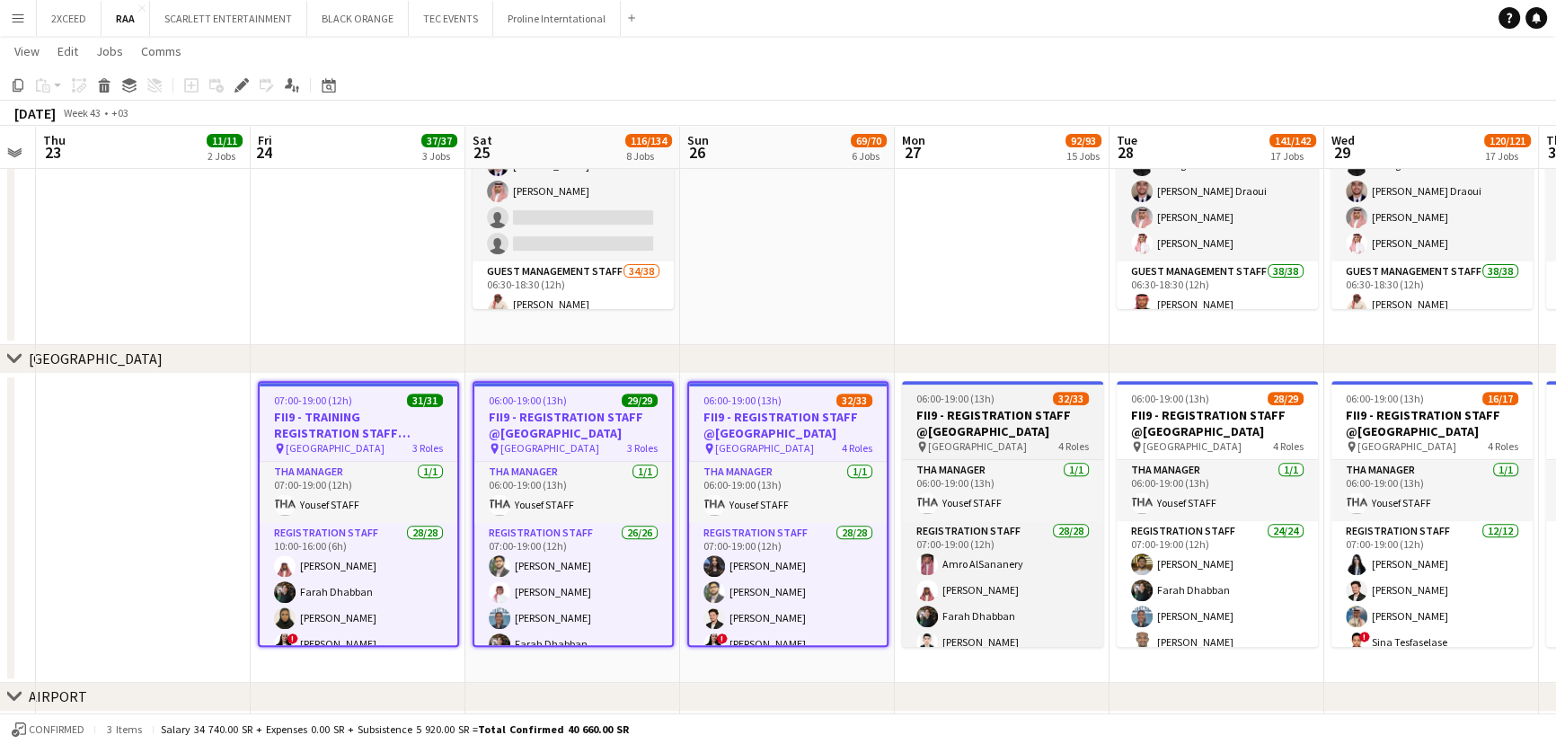
click at [1005, 403] on div "06:00-19:00 (13h) 32/33" at bounding box center [1002, 398] width 201 height 13
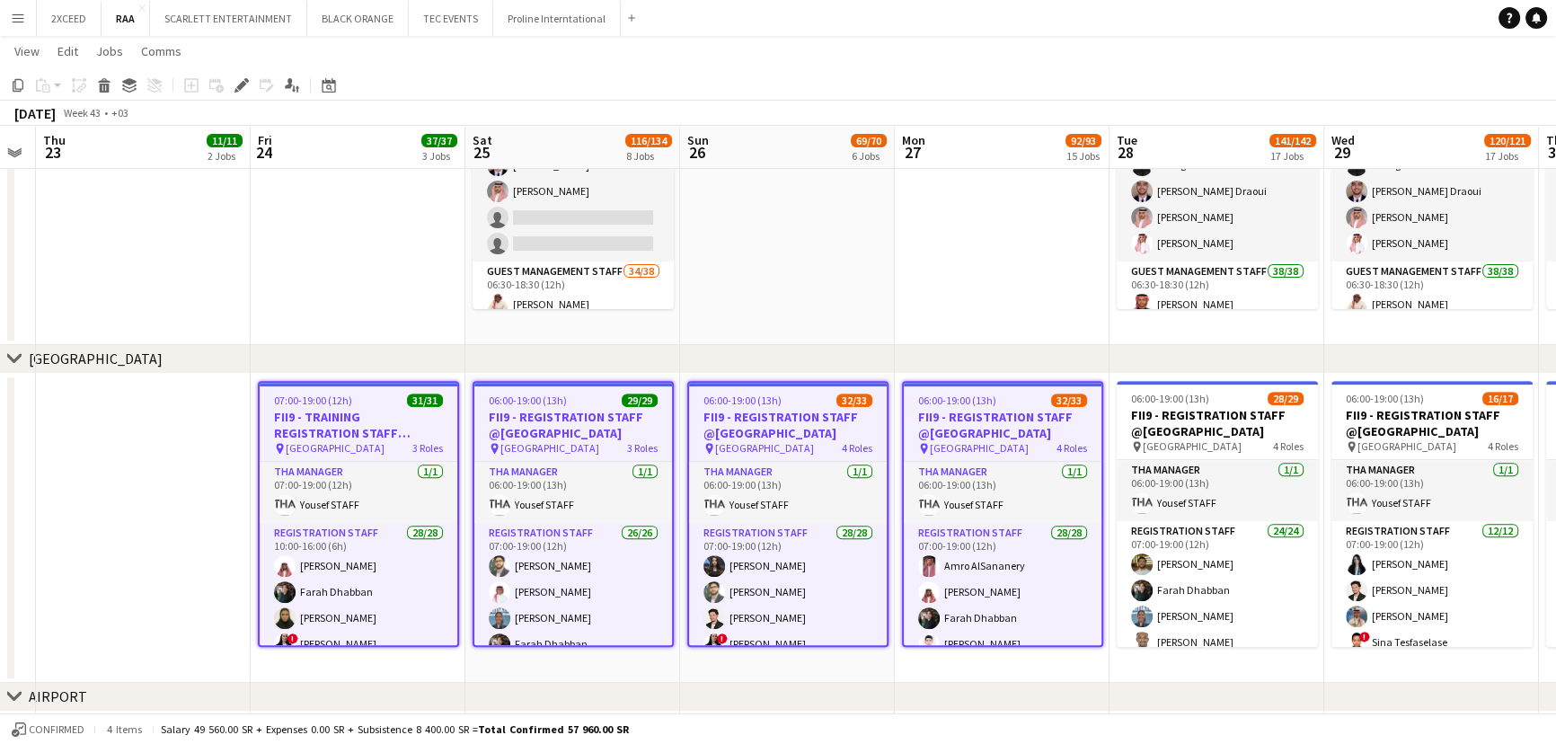
click at [959, 295] on app-date-cell at bounding box center [1002, 190] width 215 height 309
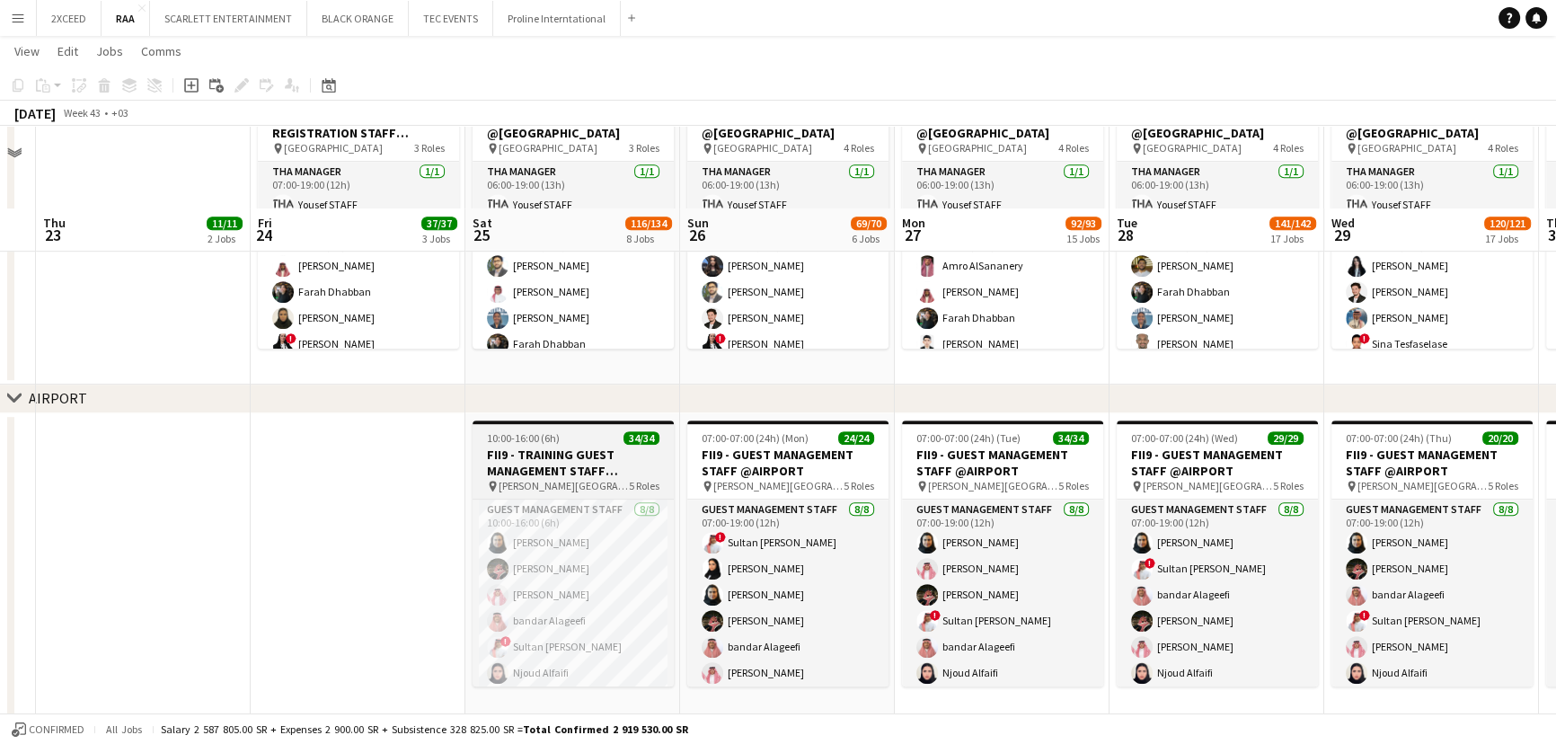
scroll to position [1142, 0]
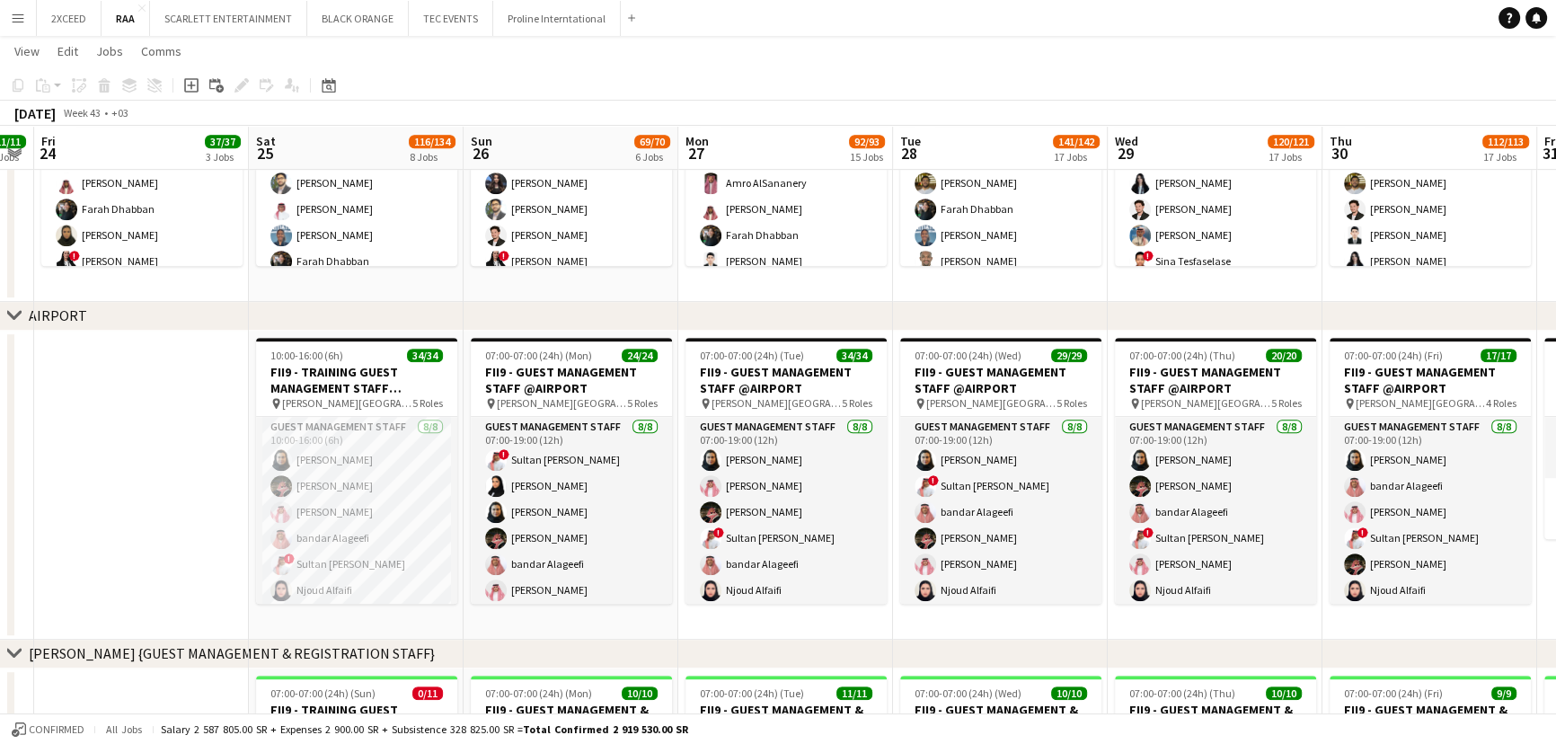
drag, startPoint x: 260, startPoint y: 401, endPoint x: 26, endPoint y: 392, distance: 234.6
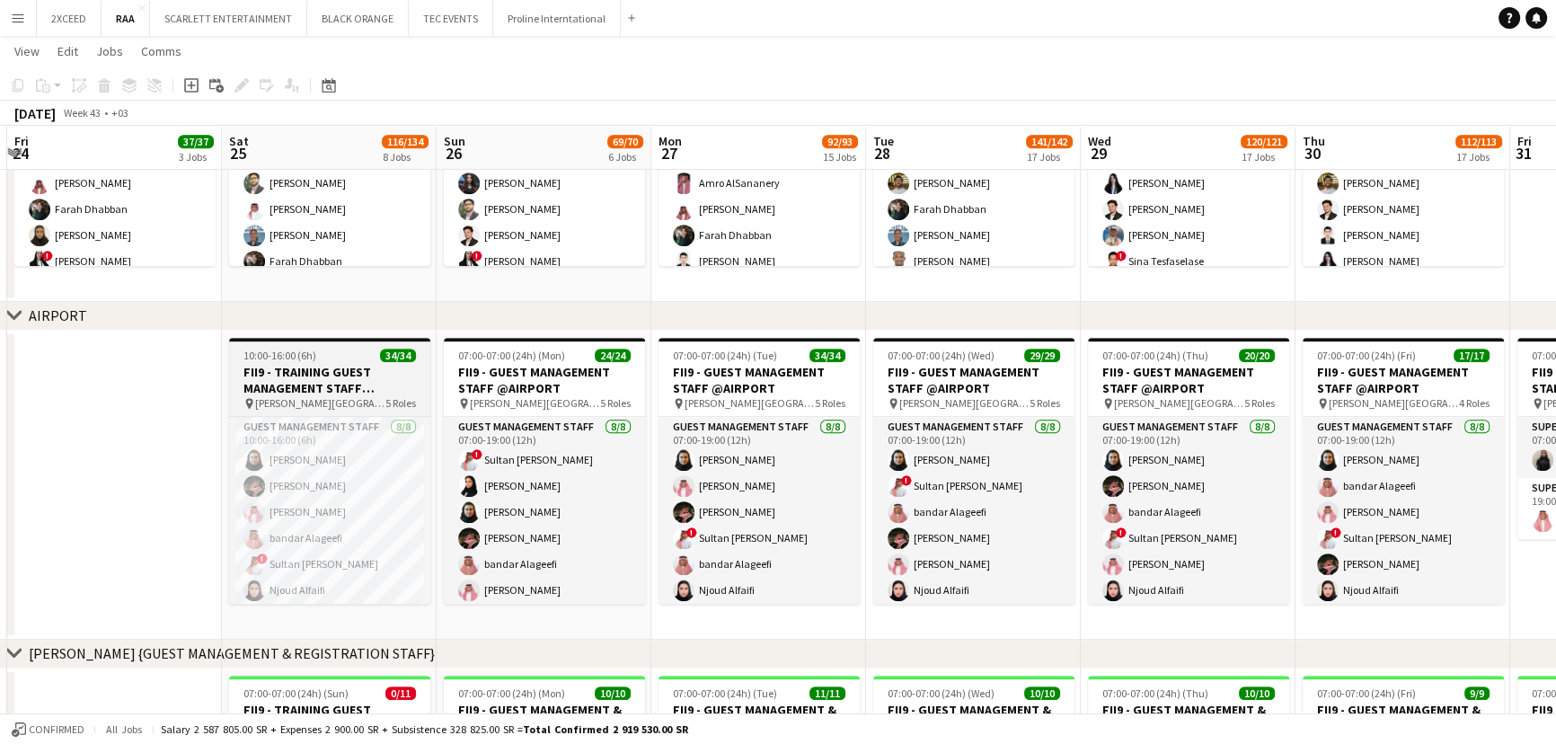
click at [341, 359] on div "10:00-16:00 (6h) 34/34" at bounding box center [329, 354] width 201 height 13
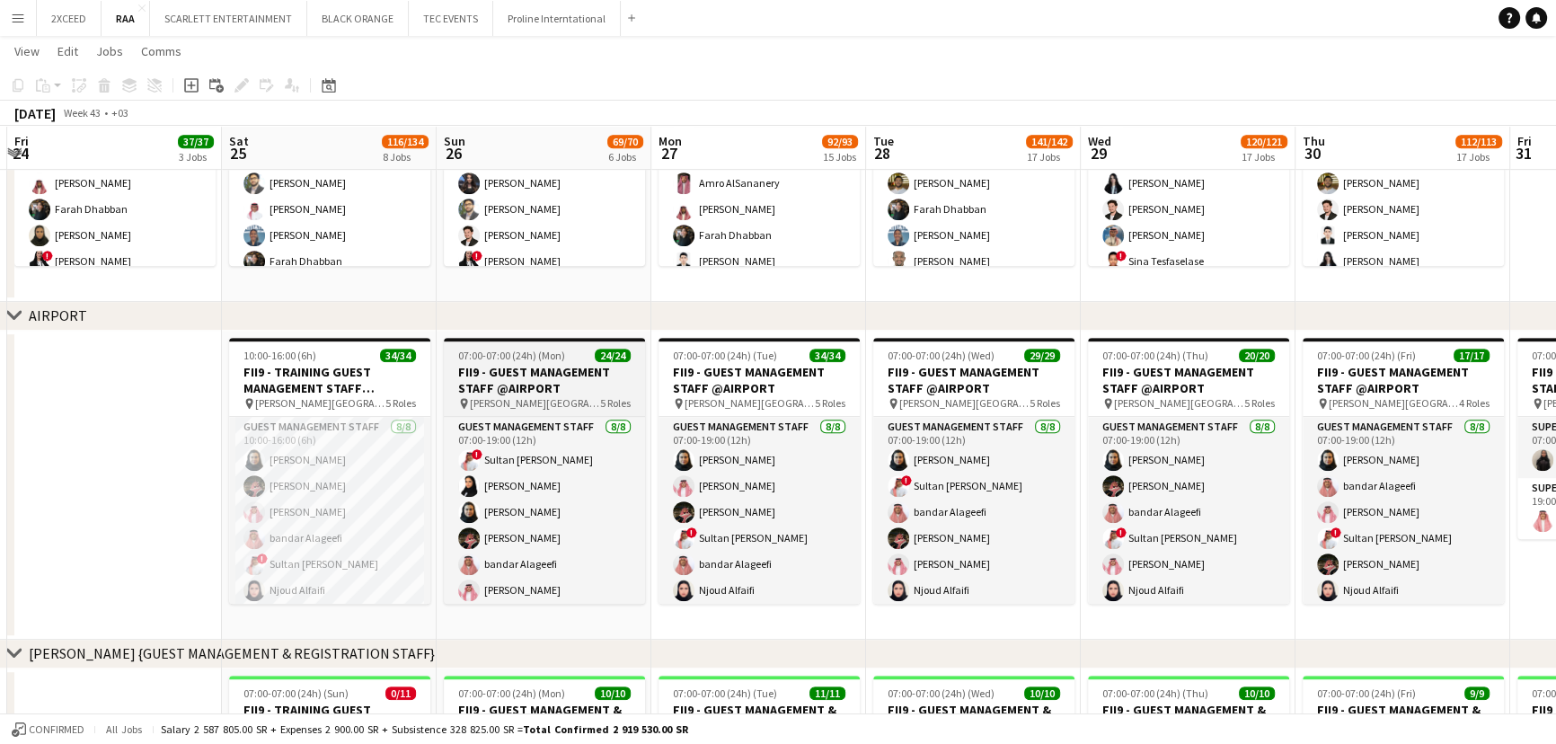
click at [528, 380] on h3 "FII9 - GUEST MANAGEMENT STAFF @AIRPORT" at bounding box center [544, 380] width 201 height 32
click at [575, 379] on h3 "FII9 - GUEST MANAGEMENT STAFF @AIRPORT" at bounding box center [544, 380] width 201 height 32
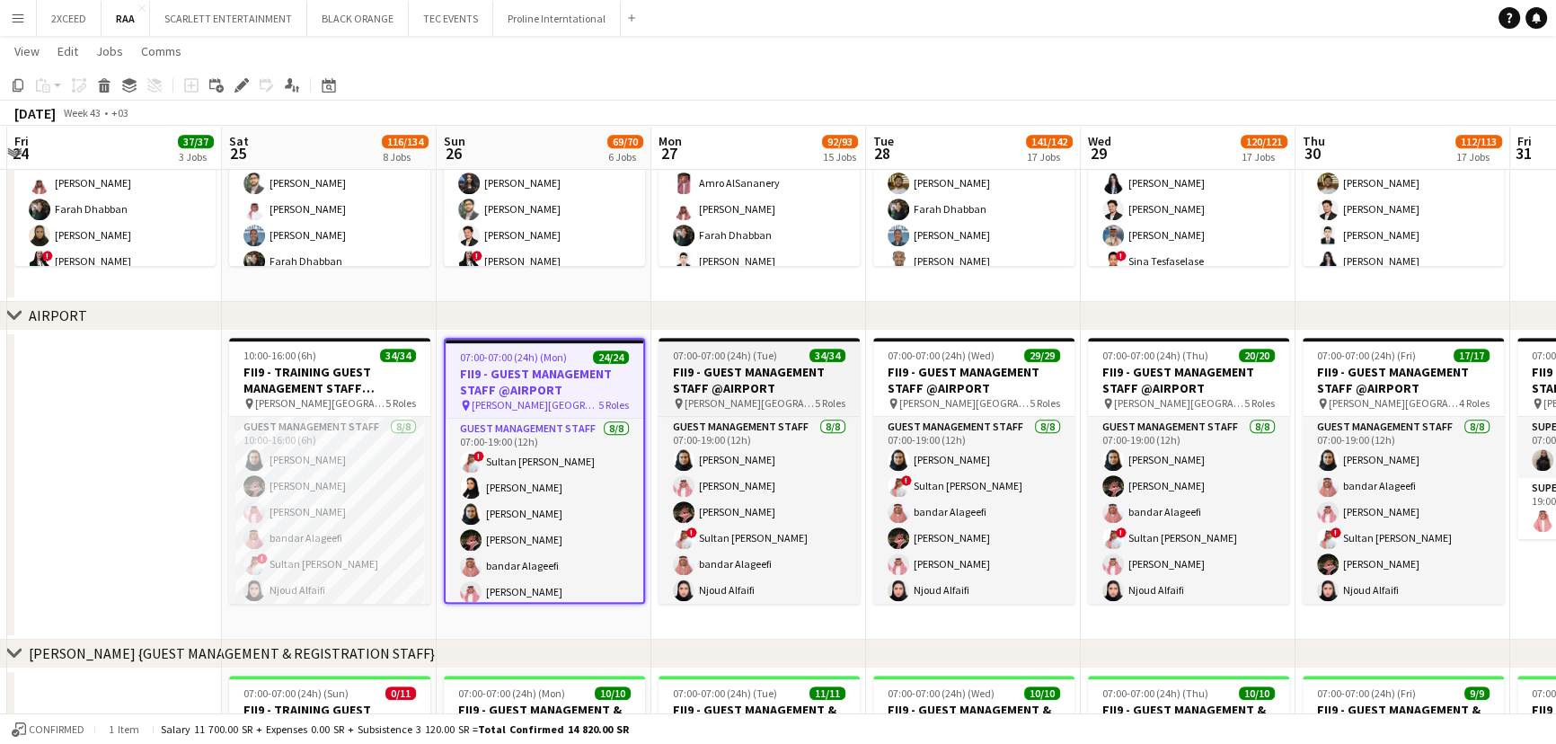
click at [769, 377] on h3 "FII9 - GUEST MANAGEMENT STAFF @AIRPORT" at bounding box center [758, 380] width 201 height 32
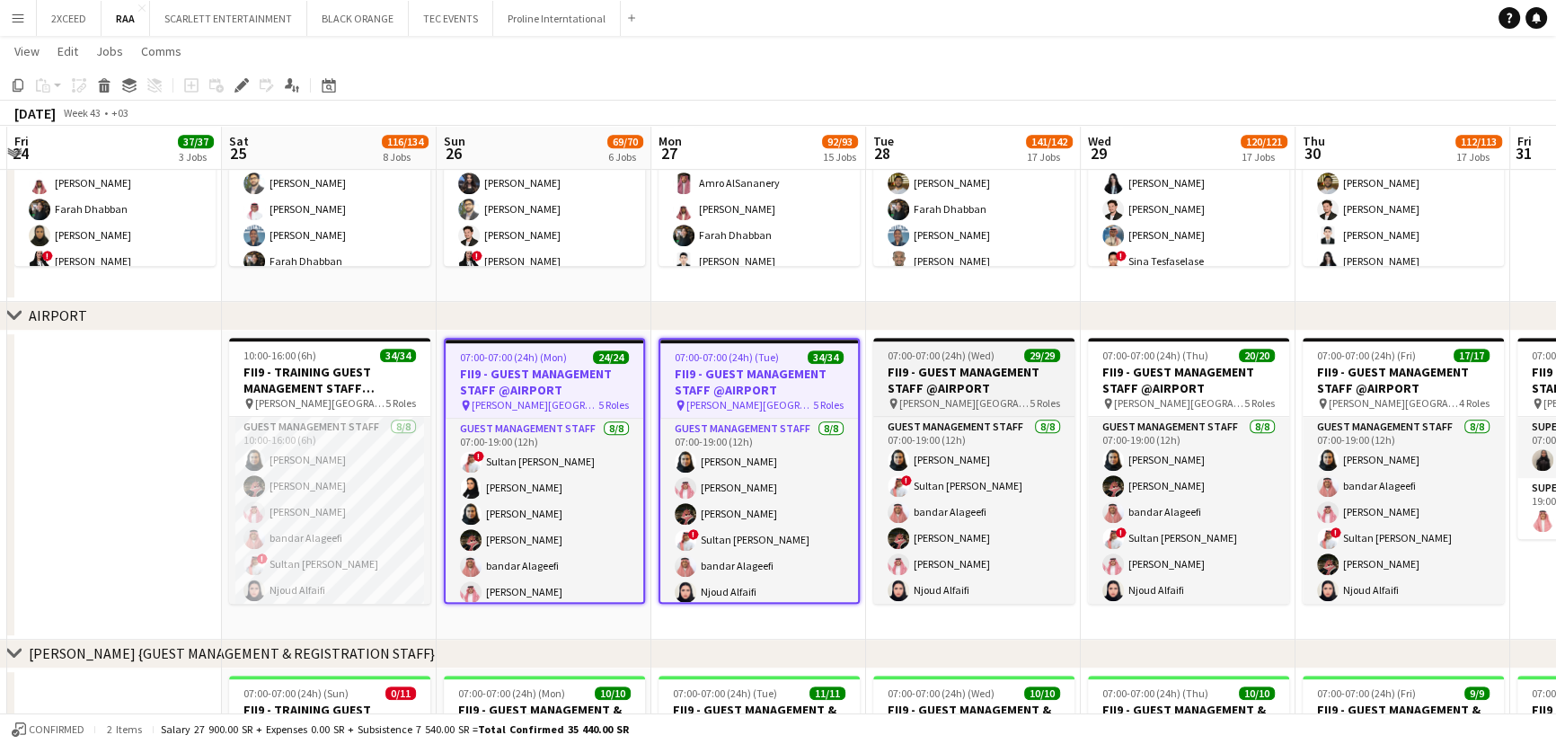
drag, startPoint x: 932, startPoint y: 372, endPoint x: 1036, endPoint y: 372, distance: 103.3
click at [933, 372] on h3 "FII9 - GUEST MANAGEMENT STAFF @AIRPORT" at bounding box center [973, 380] width 201 height 32
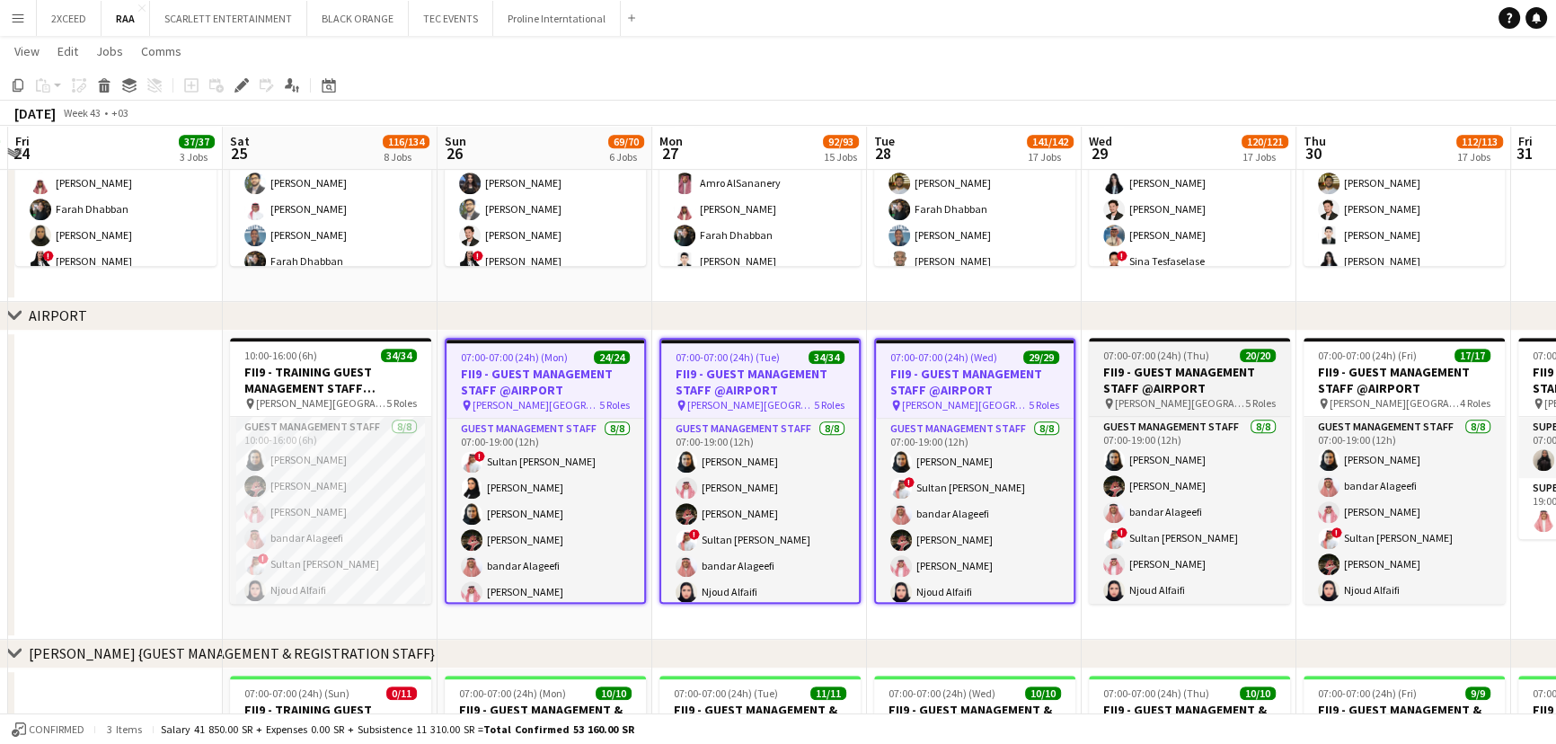
click at [1158, 372] on h3 "FII9 - GUEST MANAGEMENT STAFF @AIRPORT" at bounding box center [1189, 380] width 201 height 32
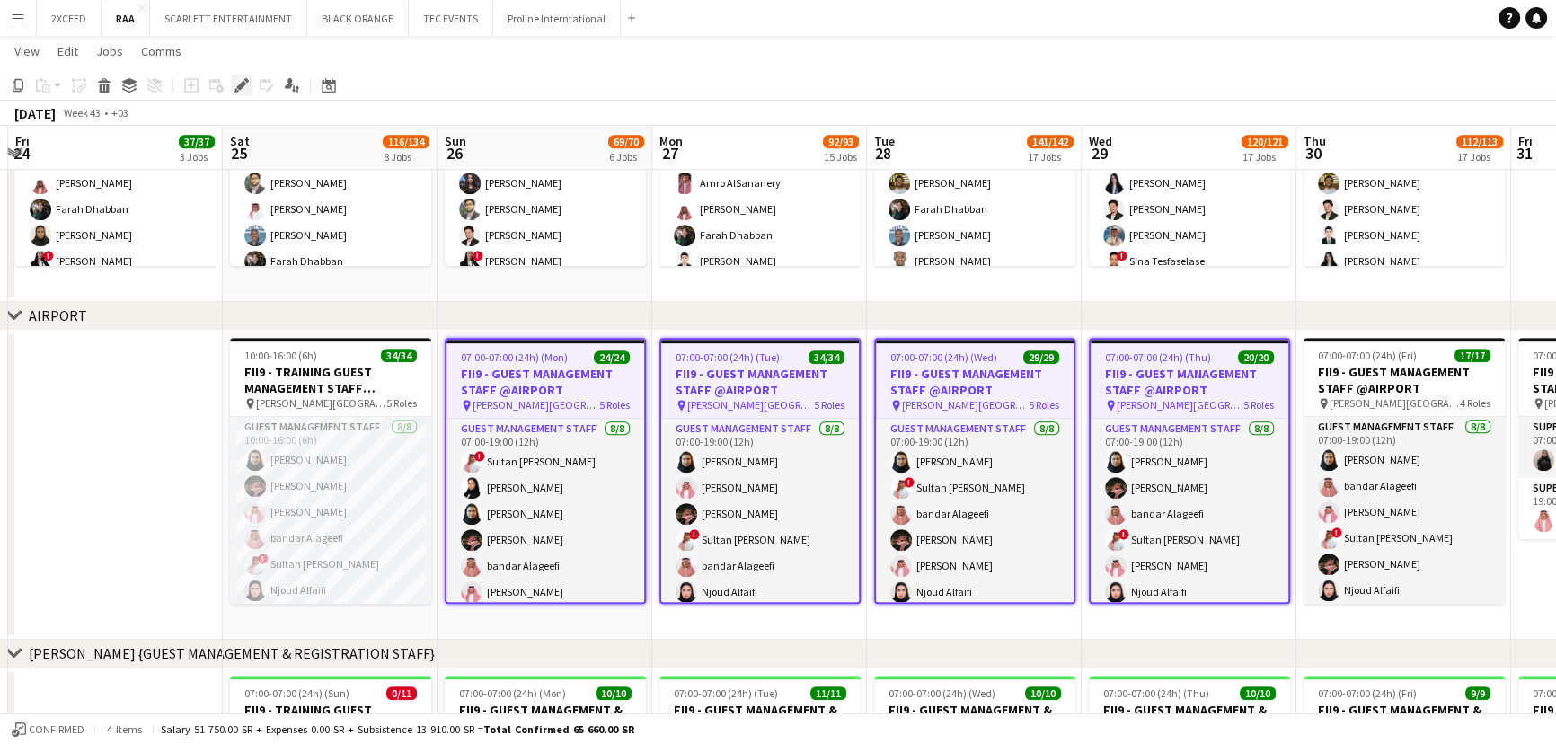
click at [242, 81] on icon at bounding box center [241, 86] width 10 height 10
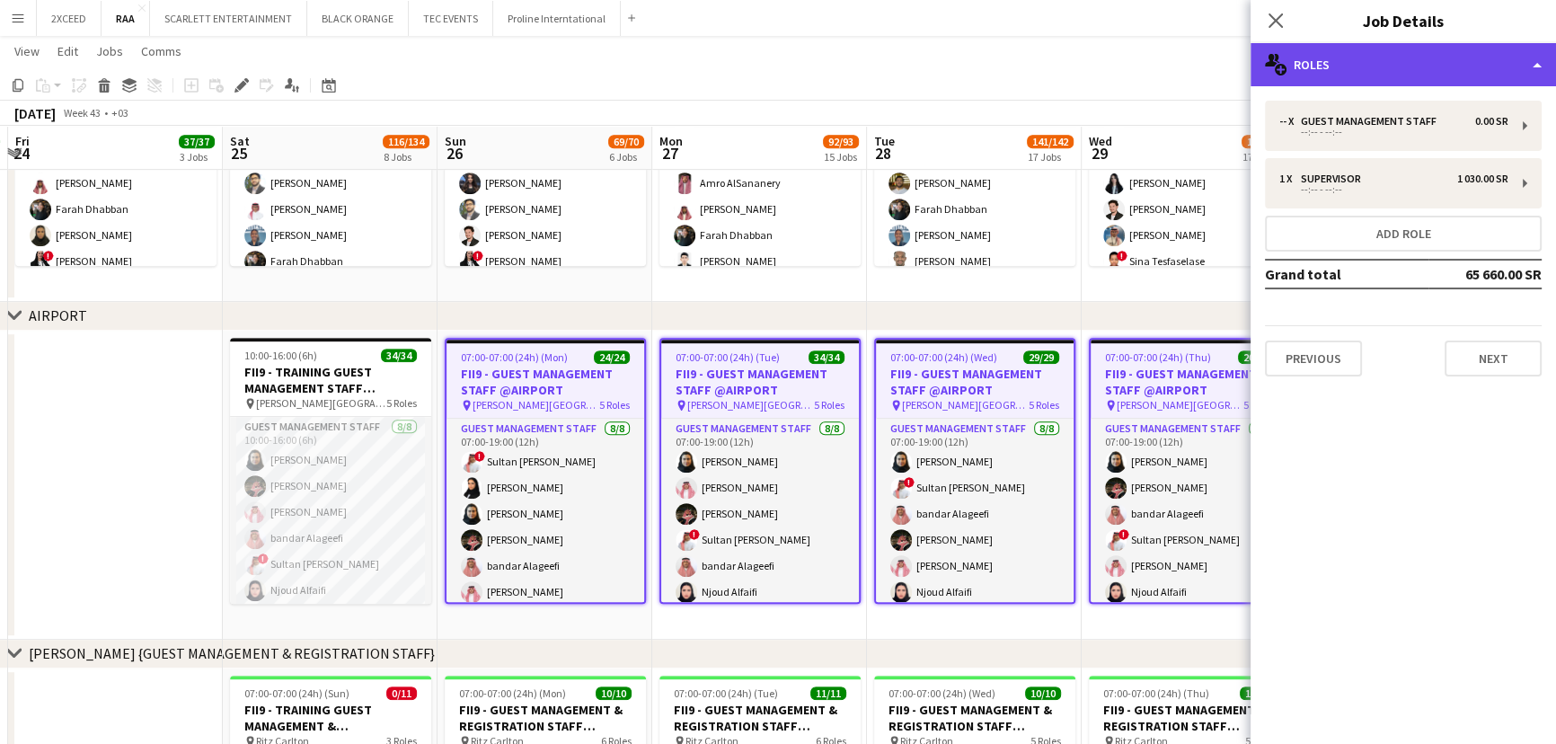
click at [1429, 67] on div "multiple-users-add Roles" at bounding box center [1402, 64] width 305 height 43
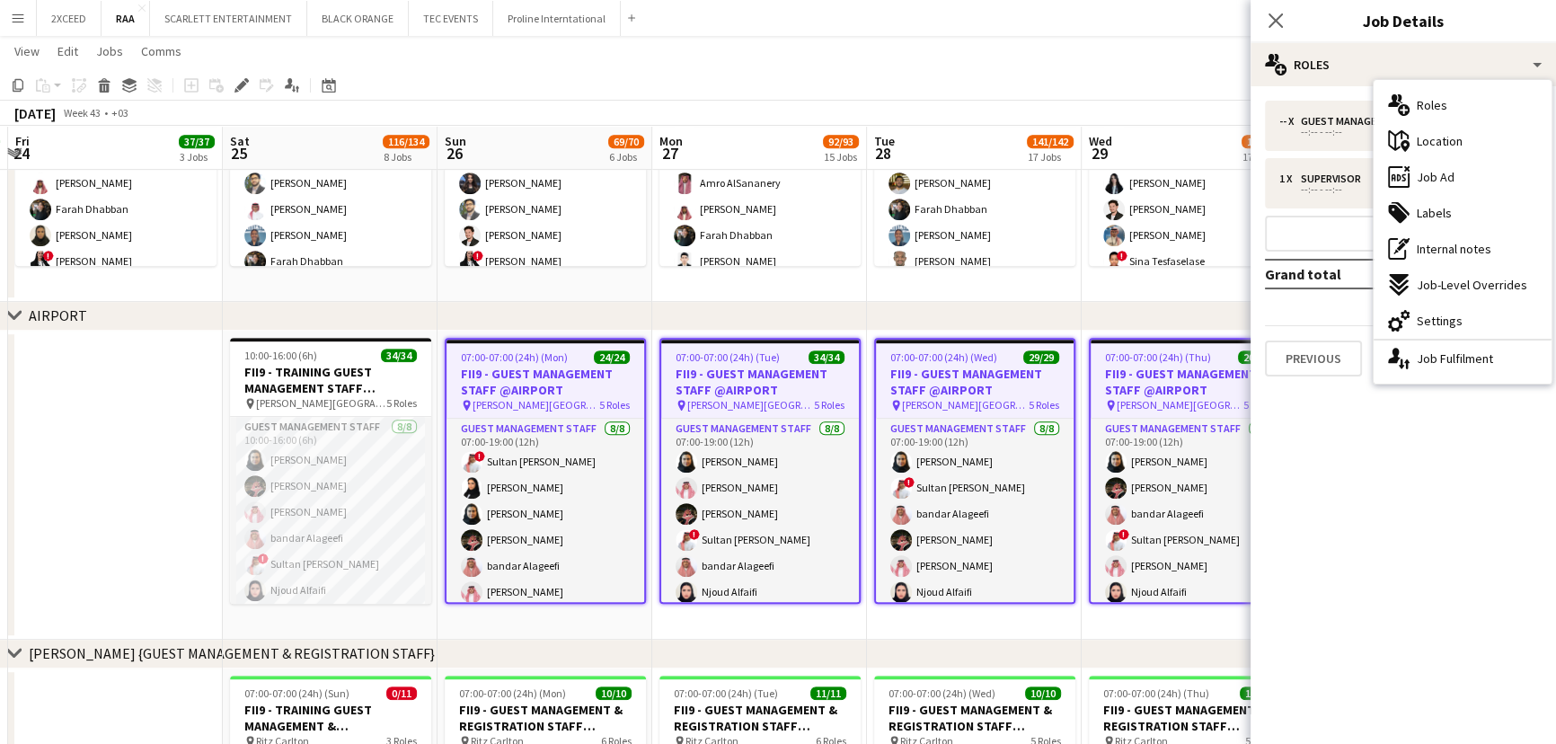
click at [1494, 315] on div "cog-double-3 Settings" at bounding box center [1462, 321] width 178 height 36
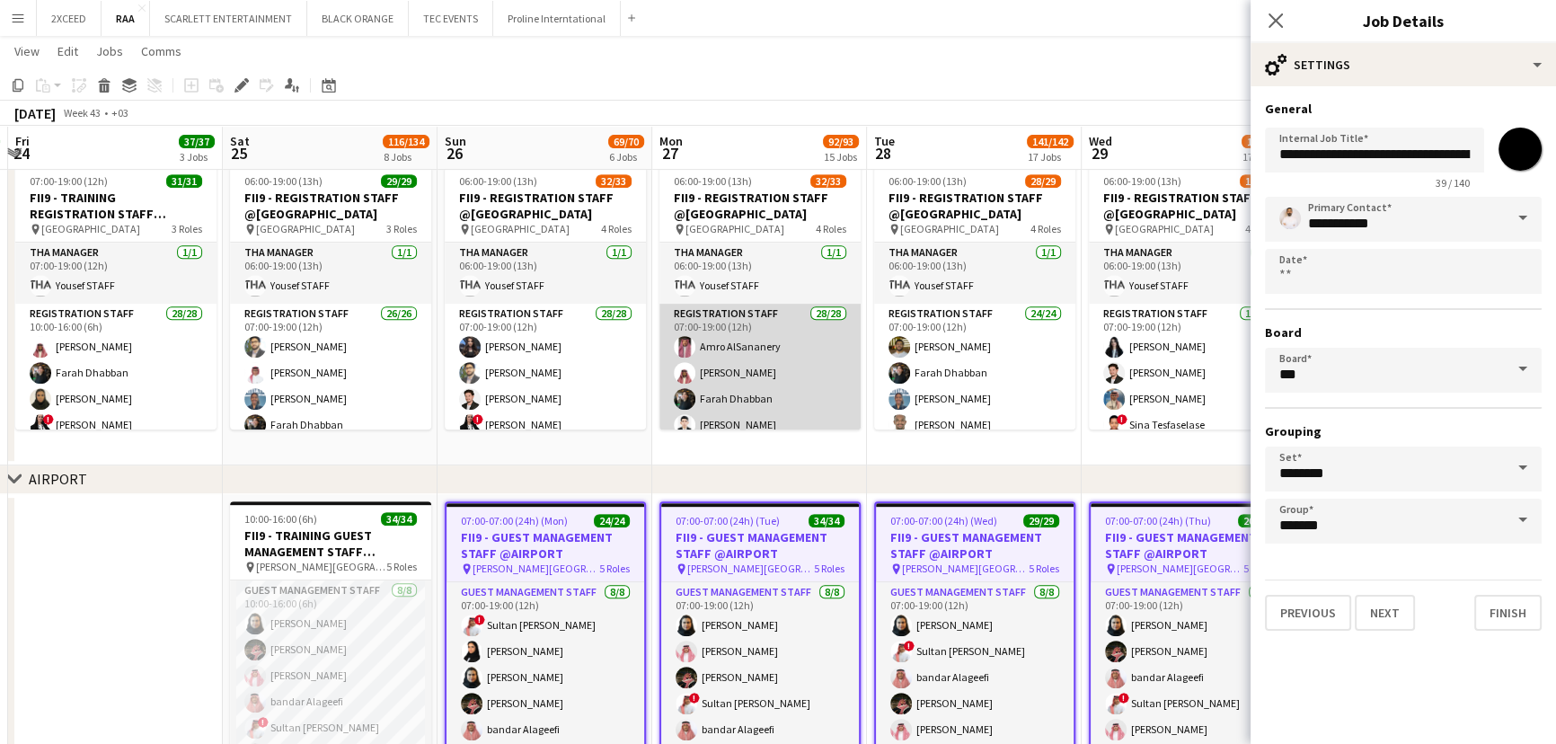
scroll to position [136, 0]
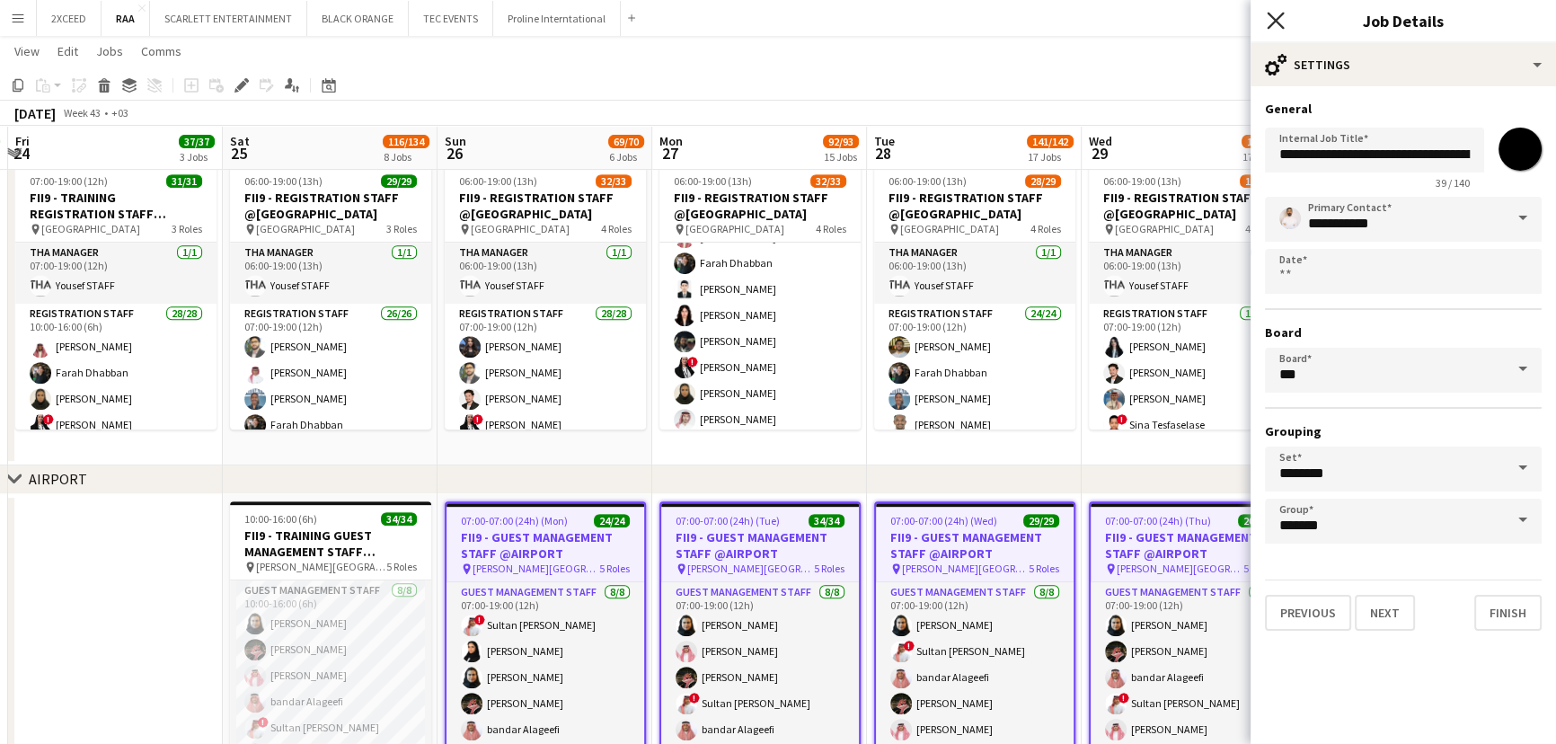
click at [1275, 15] on icon "Close pop-in" at bounding box center [1274, 20] width 17 height 17
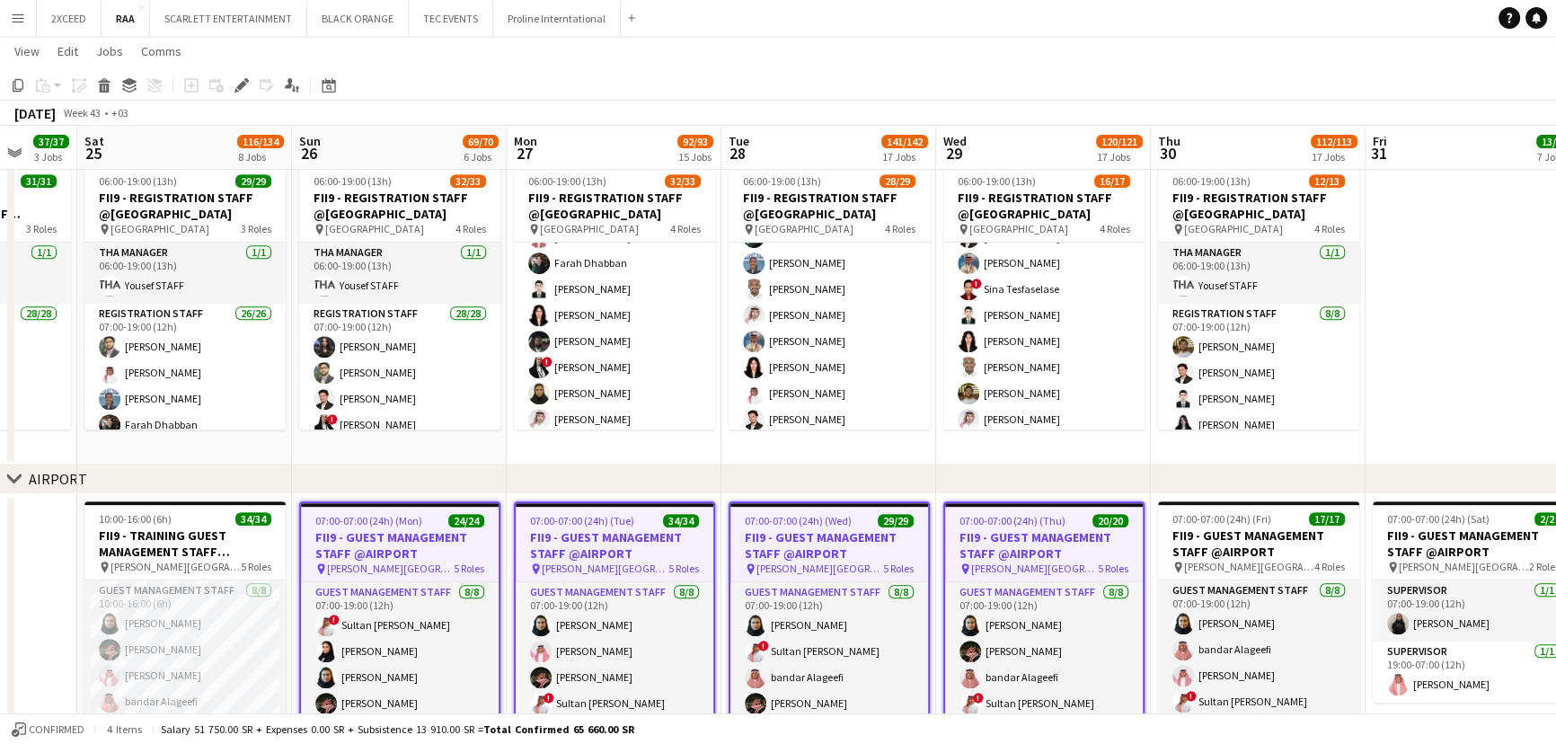
scroll to position [0, 859]
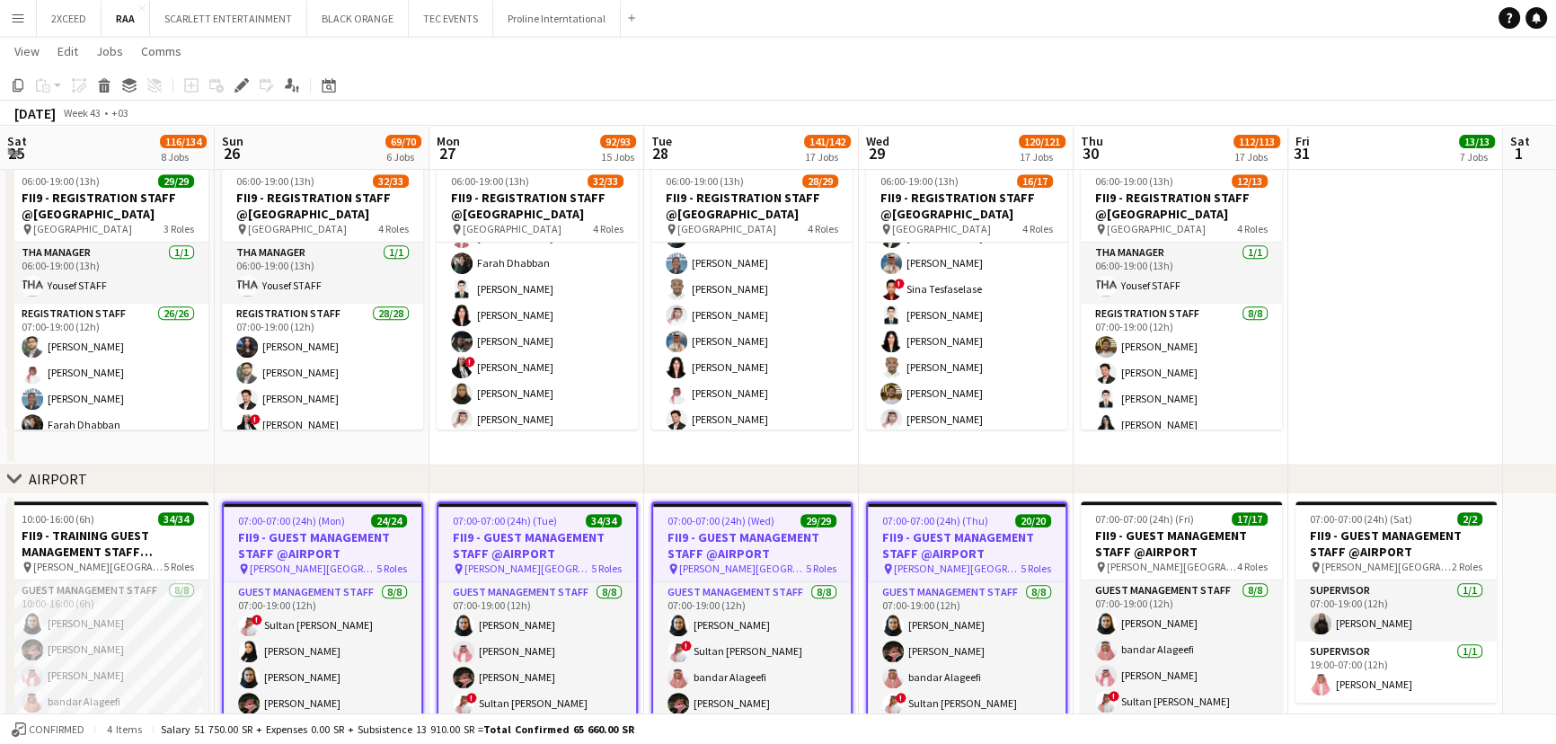
drag, startPoint x: 1234, startPoint y: 441, endPoint x: 1011, endPoint y: 424, distance: 223.4
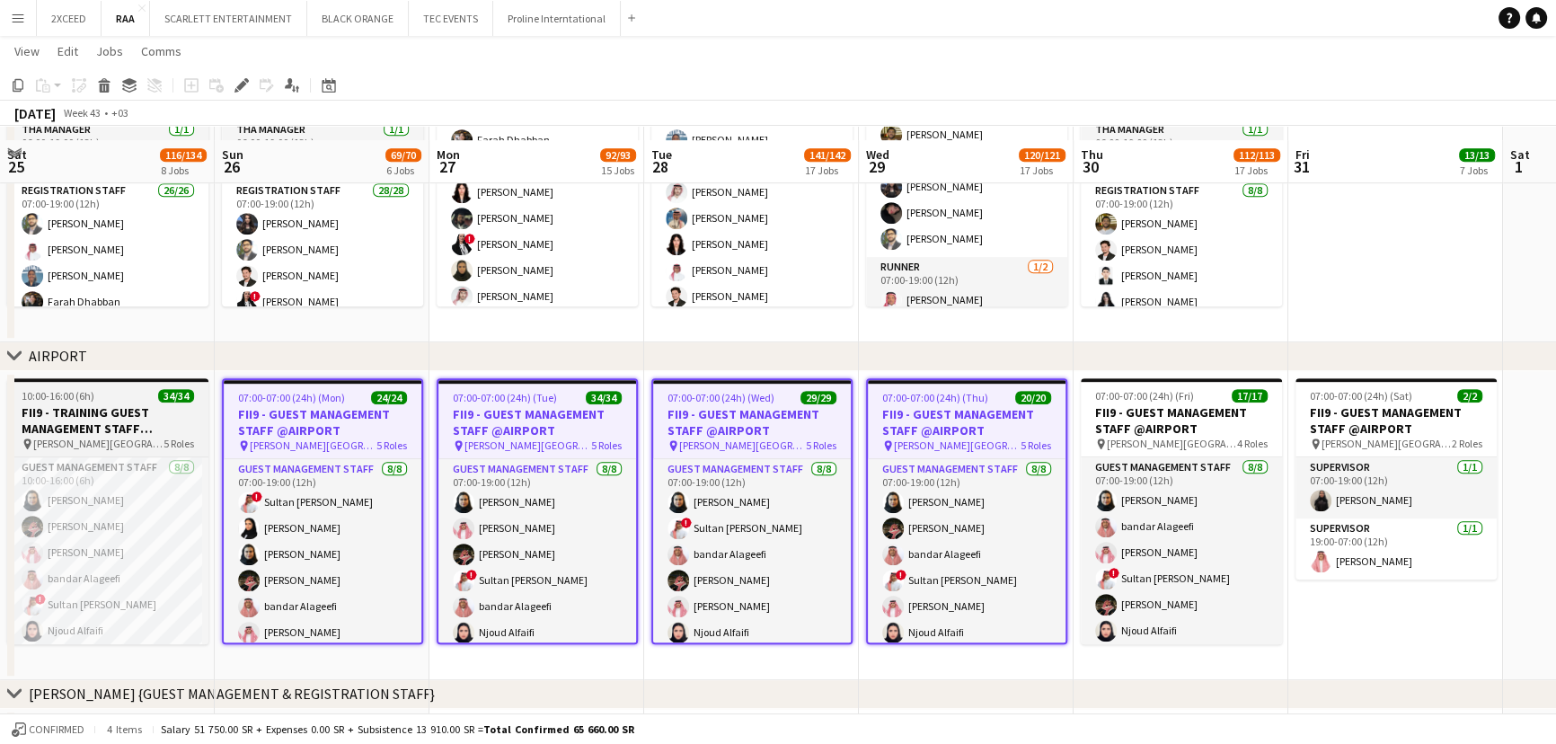
scroll to position [1115, 0]
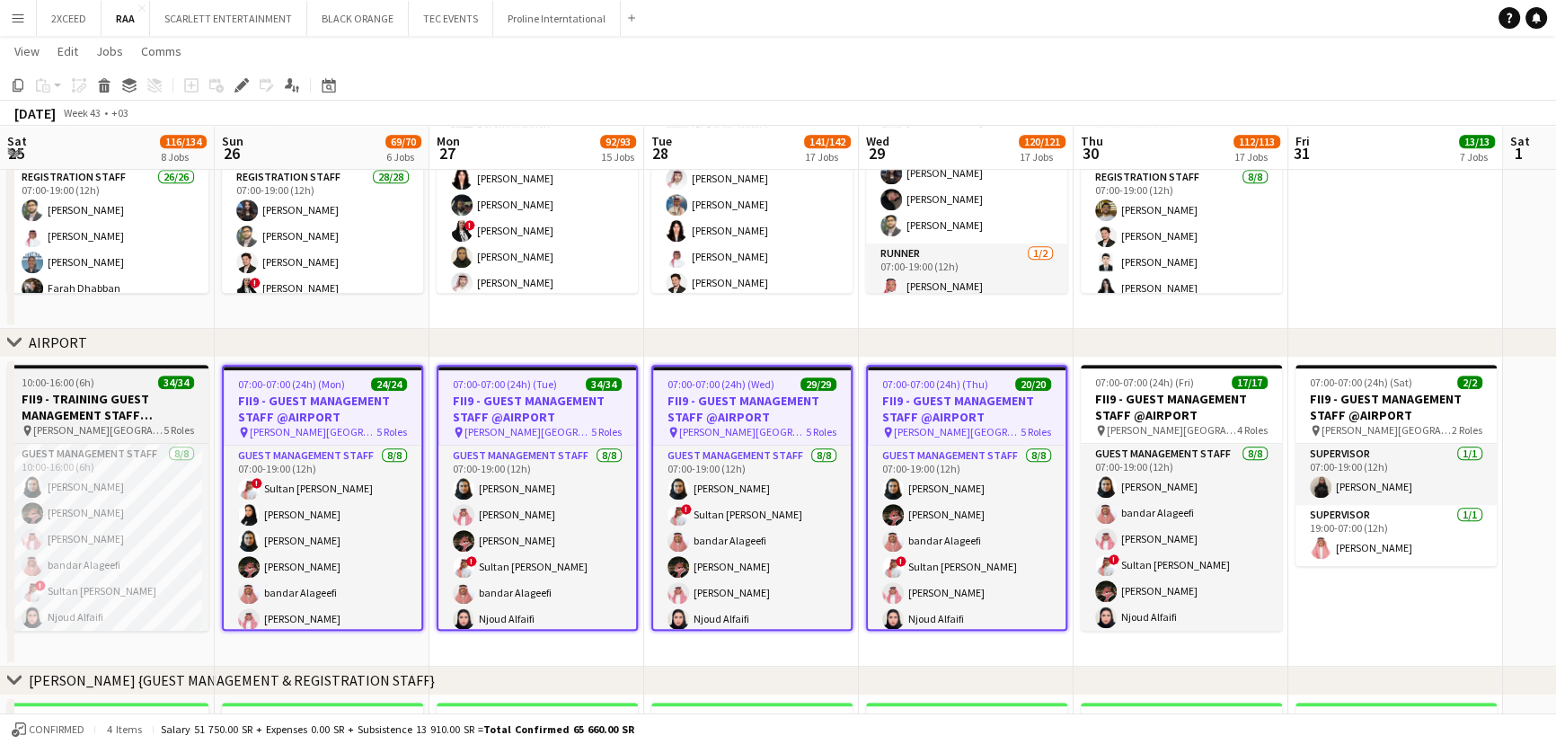
click at [149, 406] on h3 "FII9 - TRAINING GUEST MANAGEMENT STAFF @AIRPORT" at bounding box center [107, 407] width 201 height 32
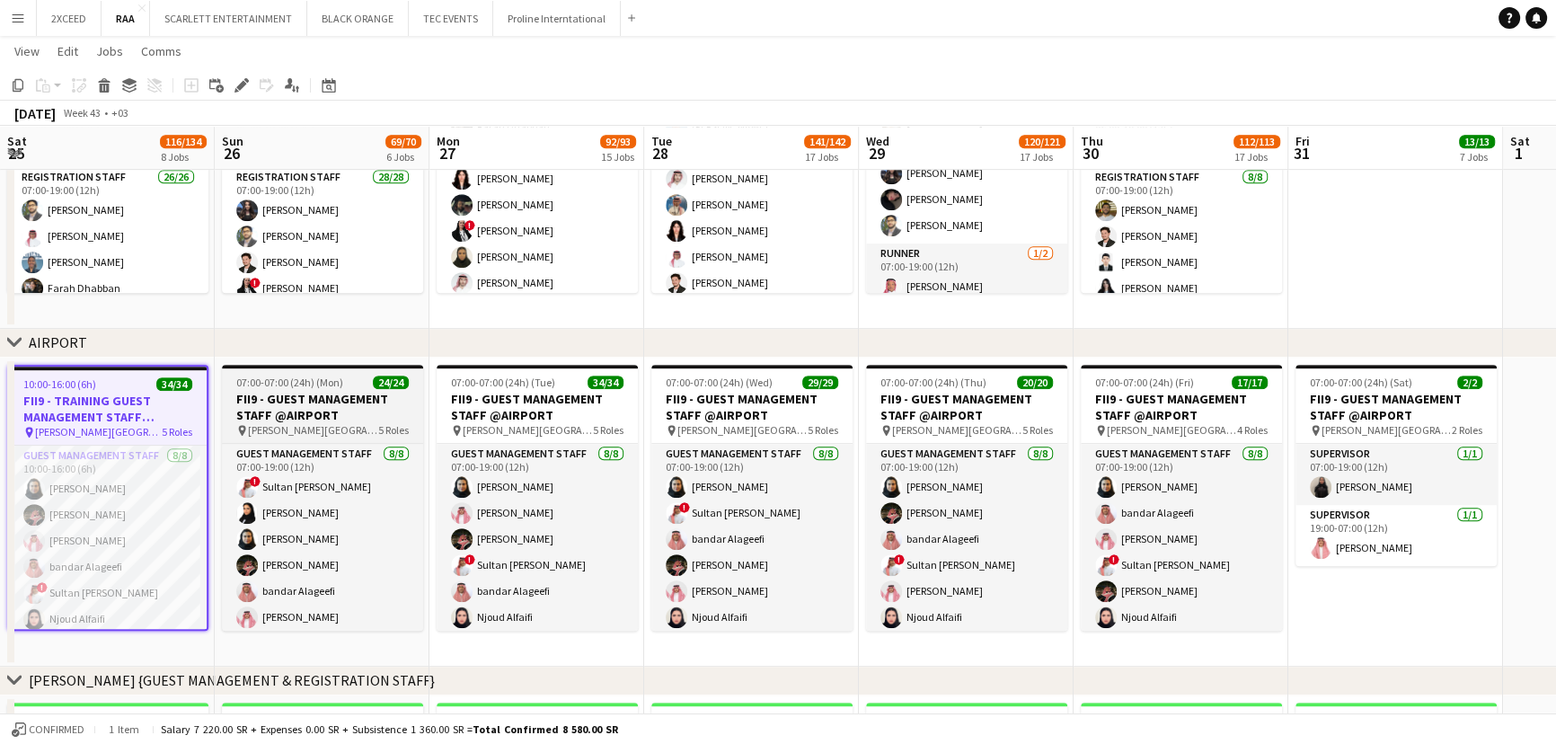
drag, startPoint x: 292, startPoint y: 387, endPoint x: 312, endPoint y: 387, distance: 19.8
click at [296, 388] on app-job-card "07:00-07:00 (24h) (Mon) 24/24 FII9 - GUEST MANAGEMENT STAFF @AIRPORT pin [PERSO…" at bounding box center [322, 498] width 201 height 266
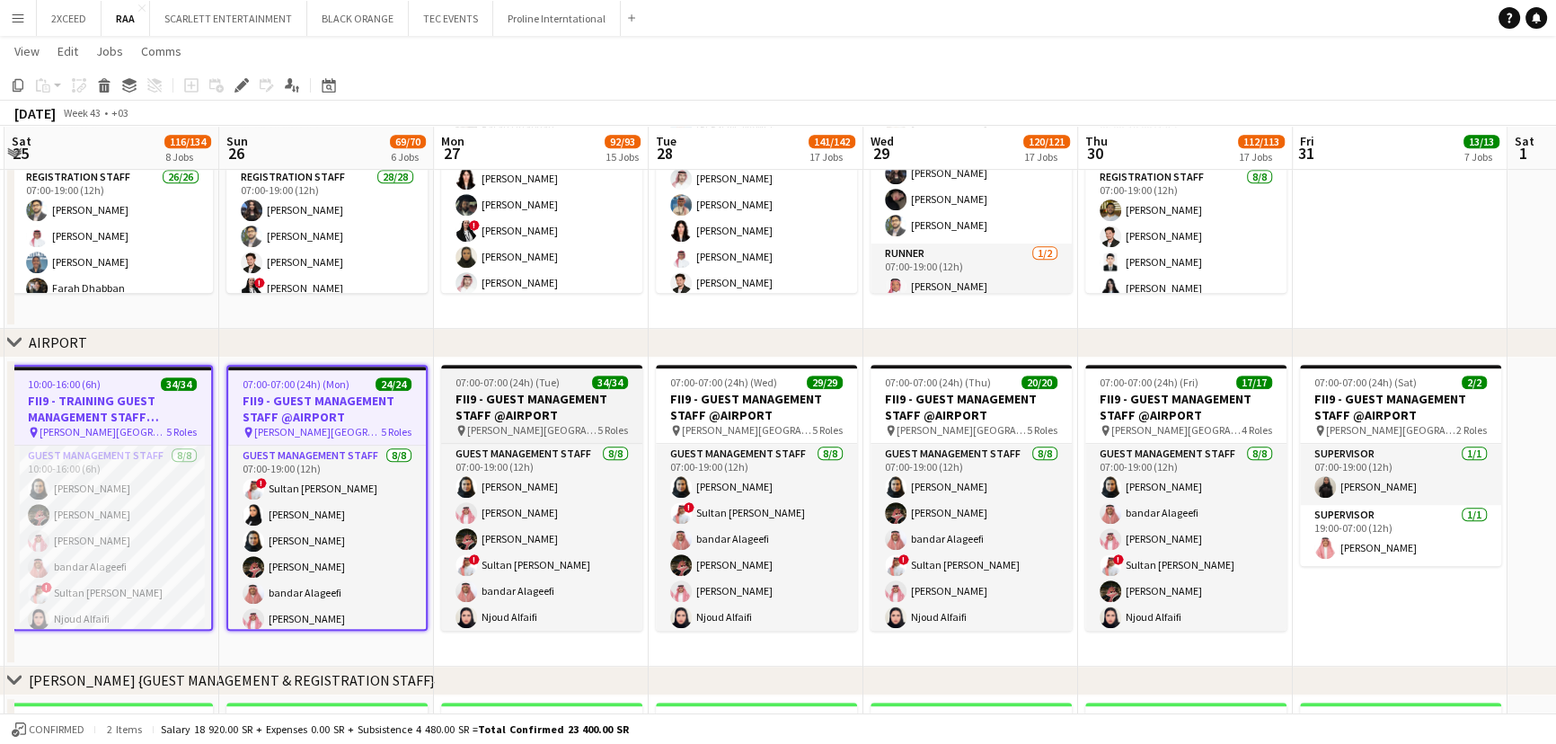
click at [588, 407] on h3 "FII9 - GUEST MANAGEMENT STAFF @AIRPORT" at bounding box center [541, 407] width 201 height 32
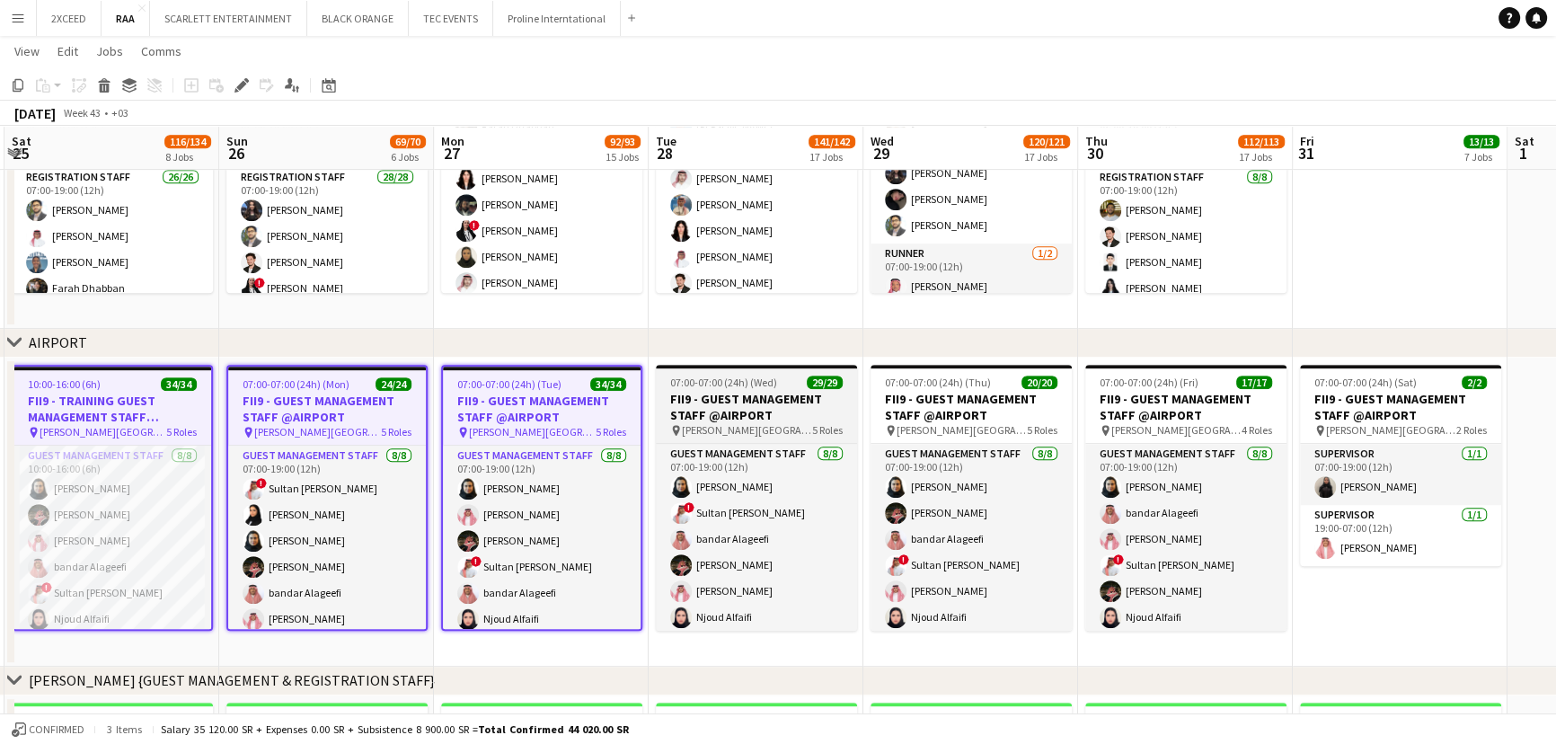
drag, startPoint x: 771, startPoint y: 407, endPoint x: 844, endPoint y: 401, distance: 72.9
click at [772, 407] on h3 "FII9 - GUEST MANAGEMENT STAFF @AIRPORT" at bounding box center [756, 407] width 201 height 32
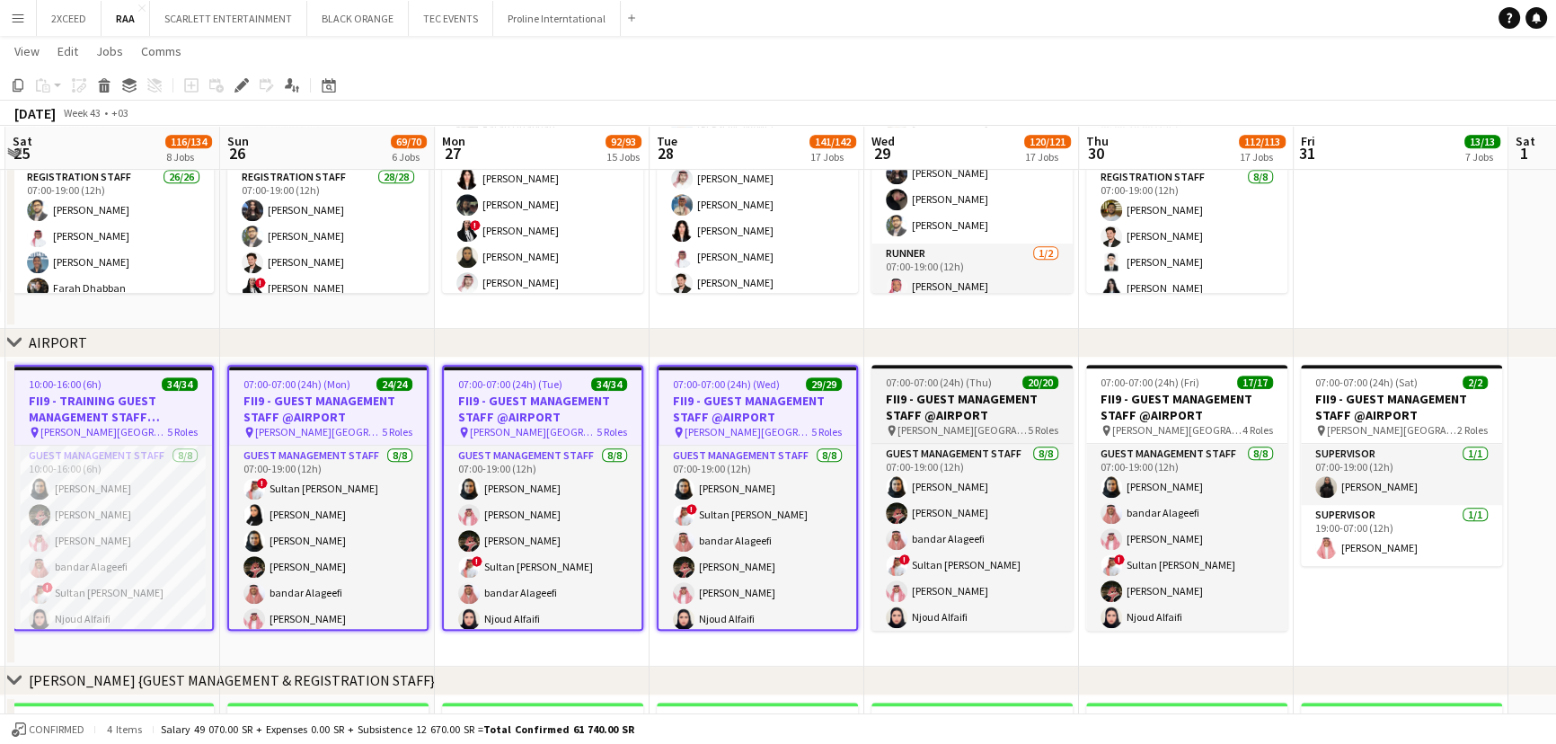
click at [961, 411] on h3 "FII9 - GUEST MANAGEMENT STAFF @AIRPORT" at bounding box center [971, 407] width 201 height 32
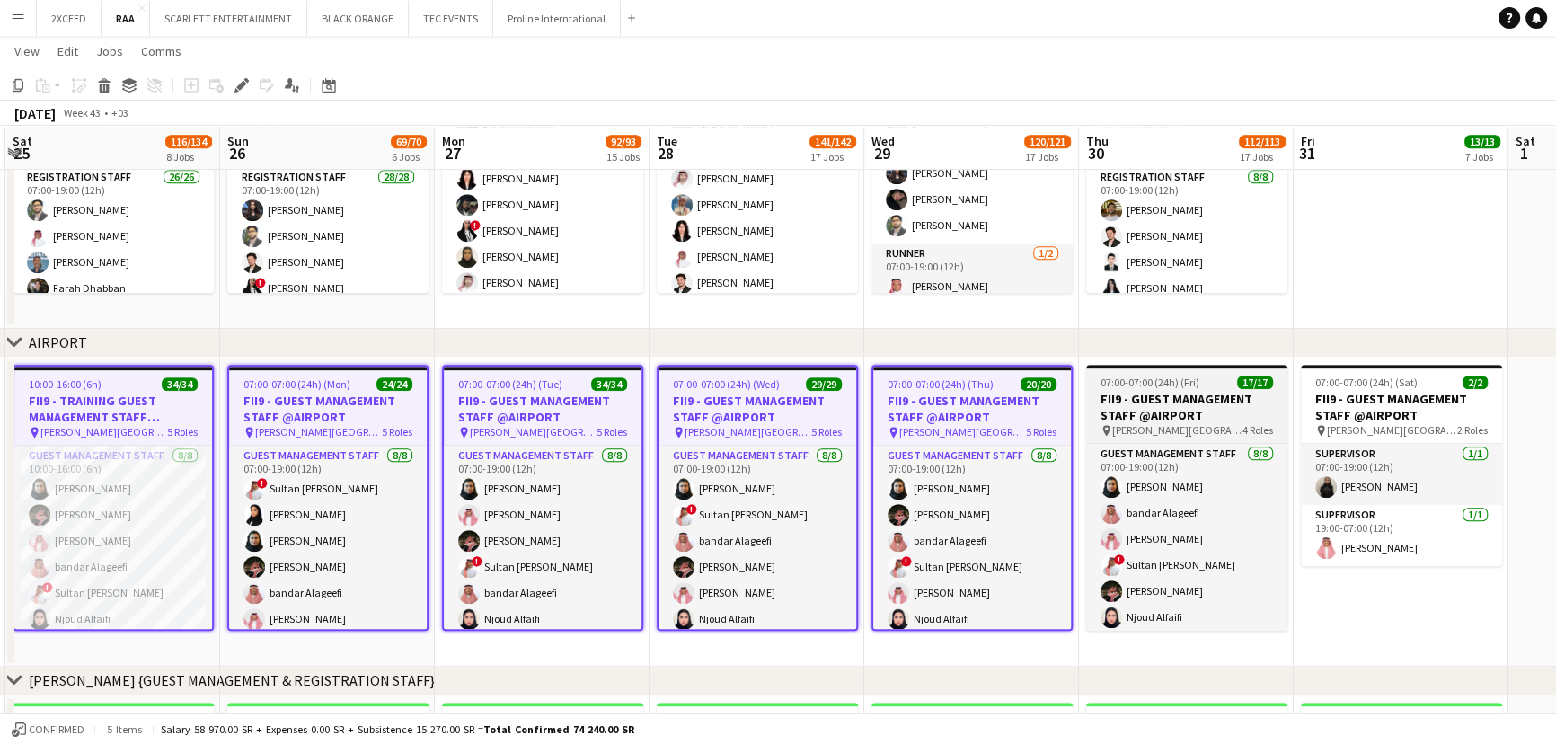
drag, startPoint x: 1136, startPoint y: 399, endPoint x: 1149, endPoint y: 399, distance: 12.6
click at [1138, 399] on h3 "FII9 - GUEST MANAGEMENT STAFF @AIRPORT" at bounding box center [1186, 407] width 201 height 32
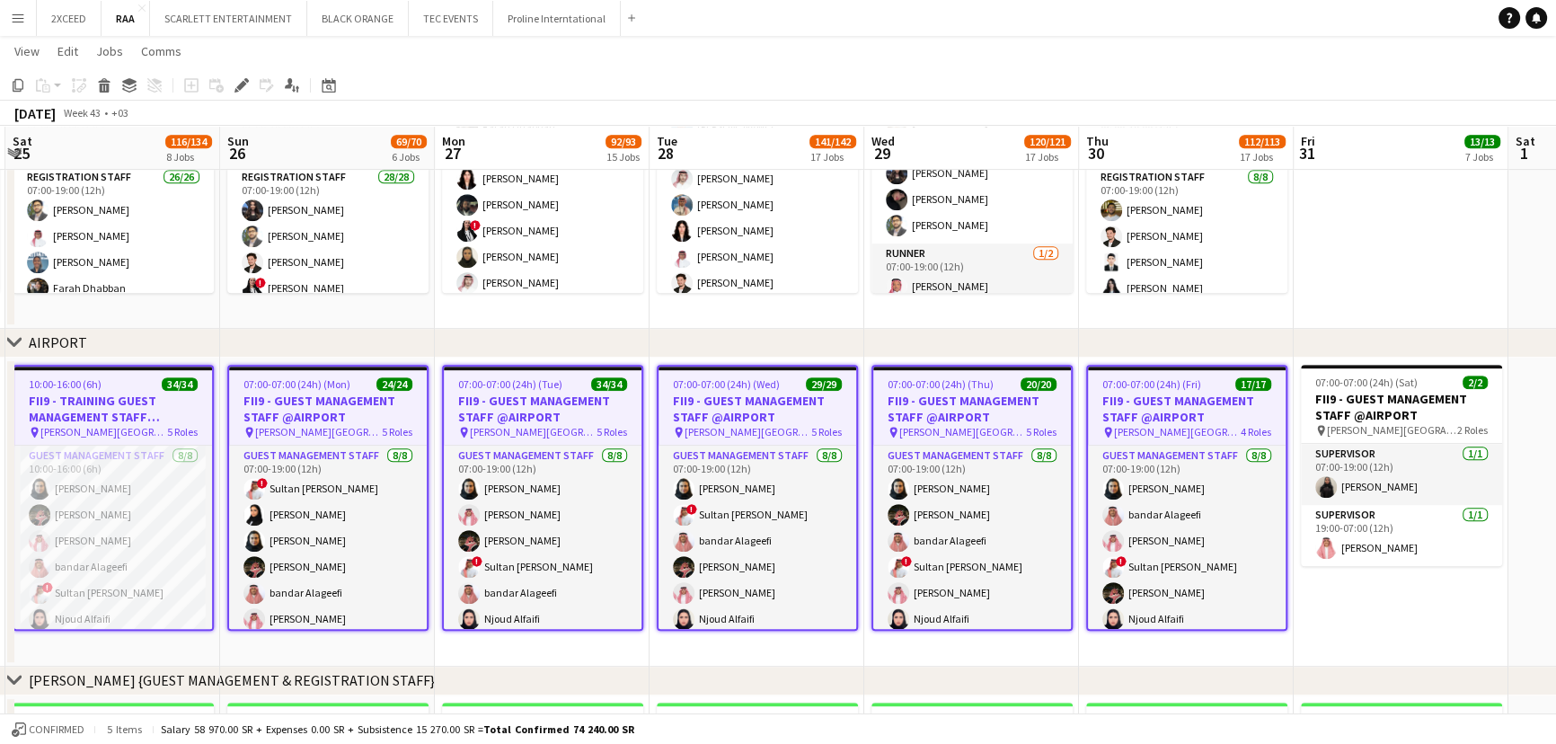
scroll to position [0, 852]
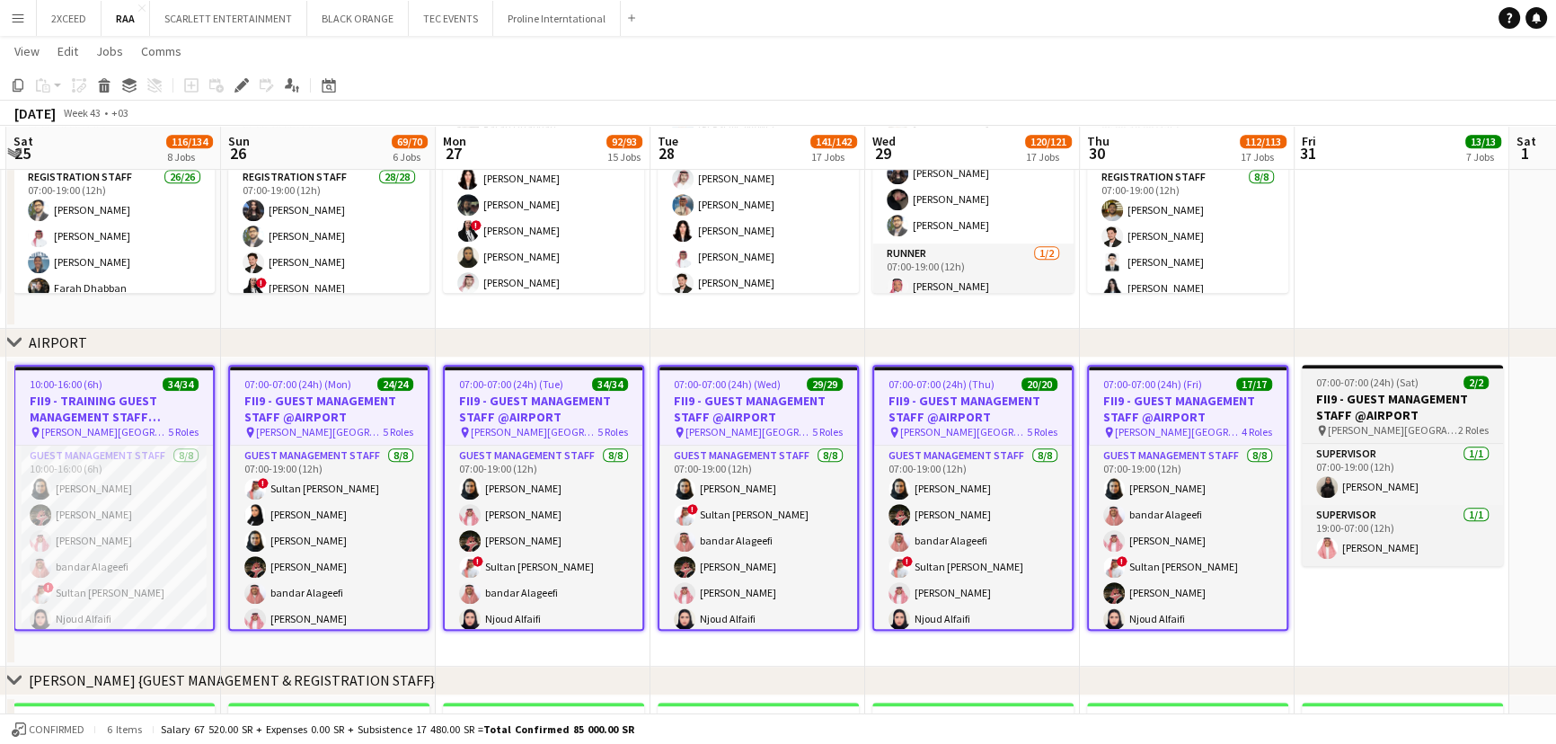
click at [1400, 400] on h3 "FII9 - GUEST MANAGEMENT STAFF @AIRPORT" at bounding box center [1401, 407] width 201 height 32
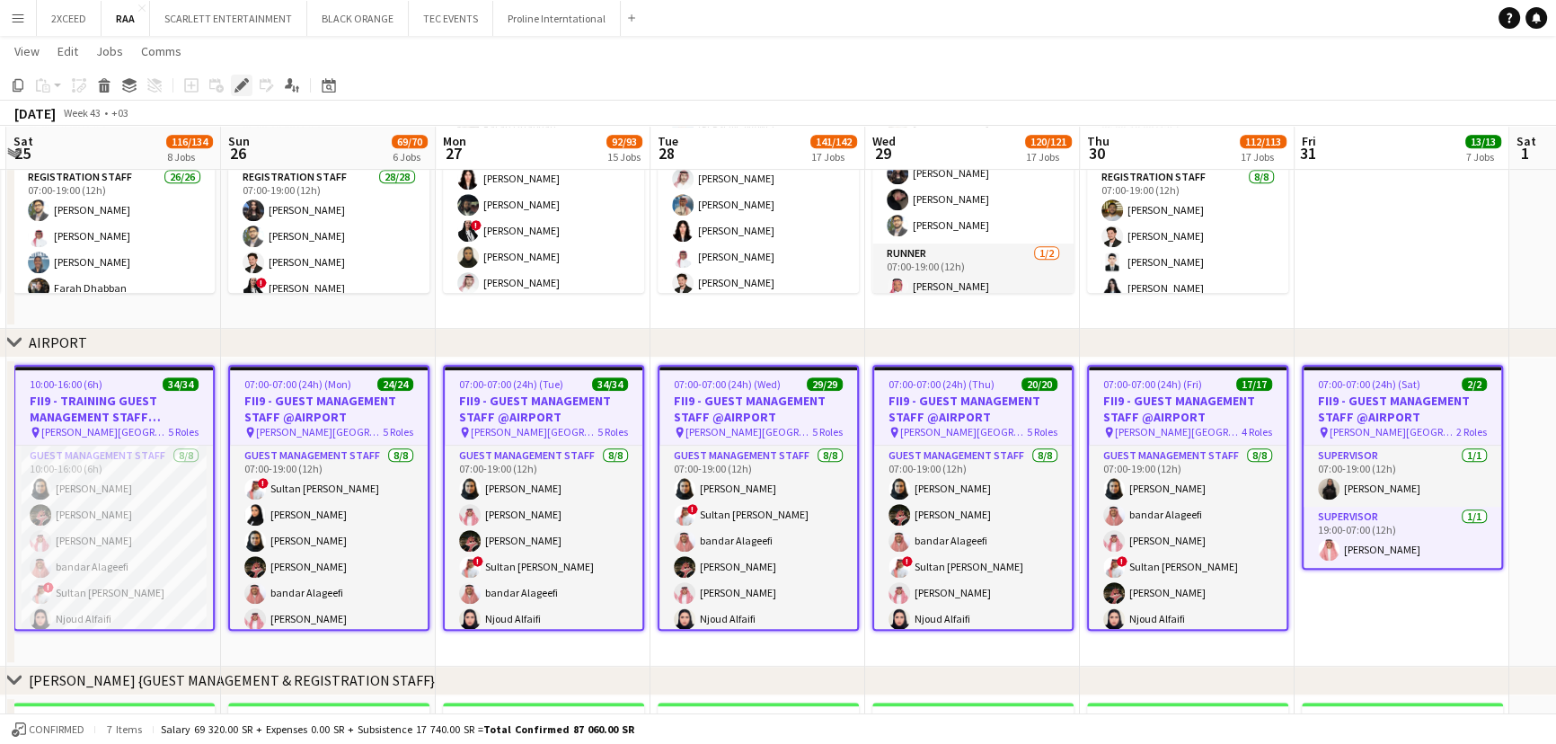
click at [235, 82] on icon "Edit" at bounding box center [241, 85] width 14 height 14
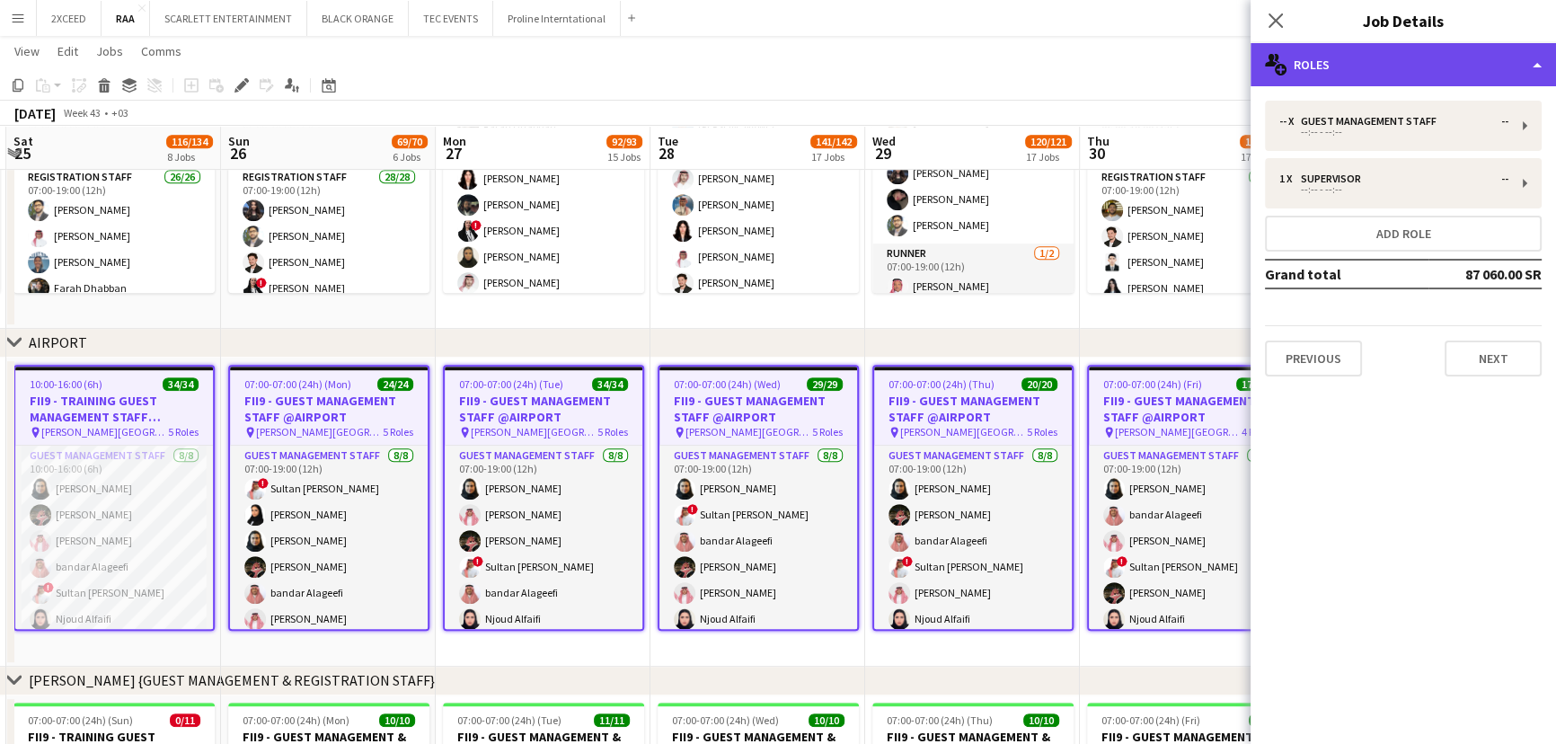
click at [1429, 71] on div "multiple-users-add Roles" at bounding box center [1402, 64] width 305 height 43
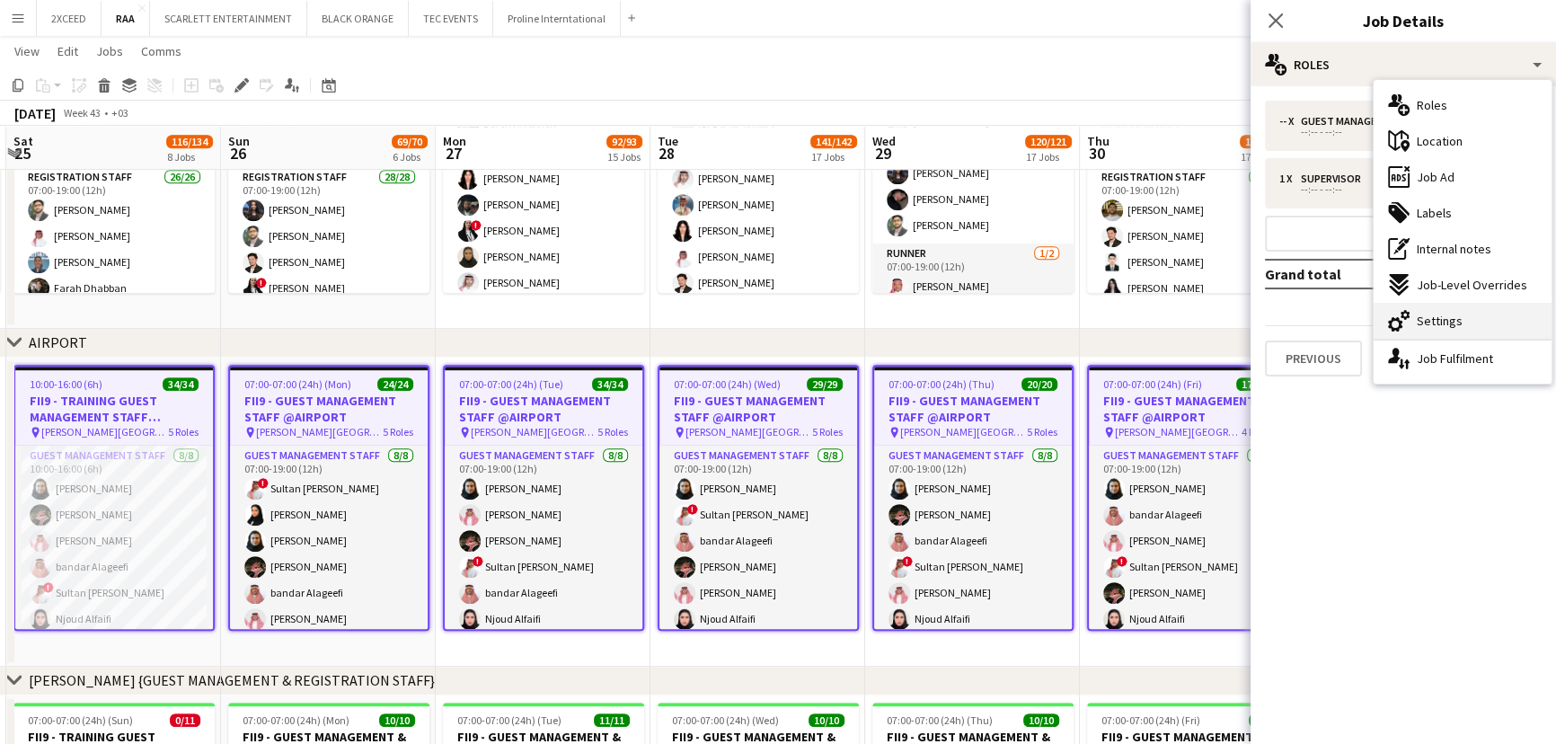
click at [1499, 322] on div "cog-double-3 Settings" at bounding box center [1462, 321] width 178 height 36
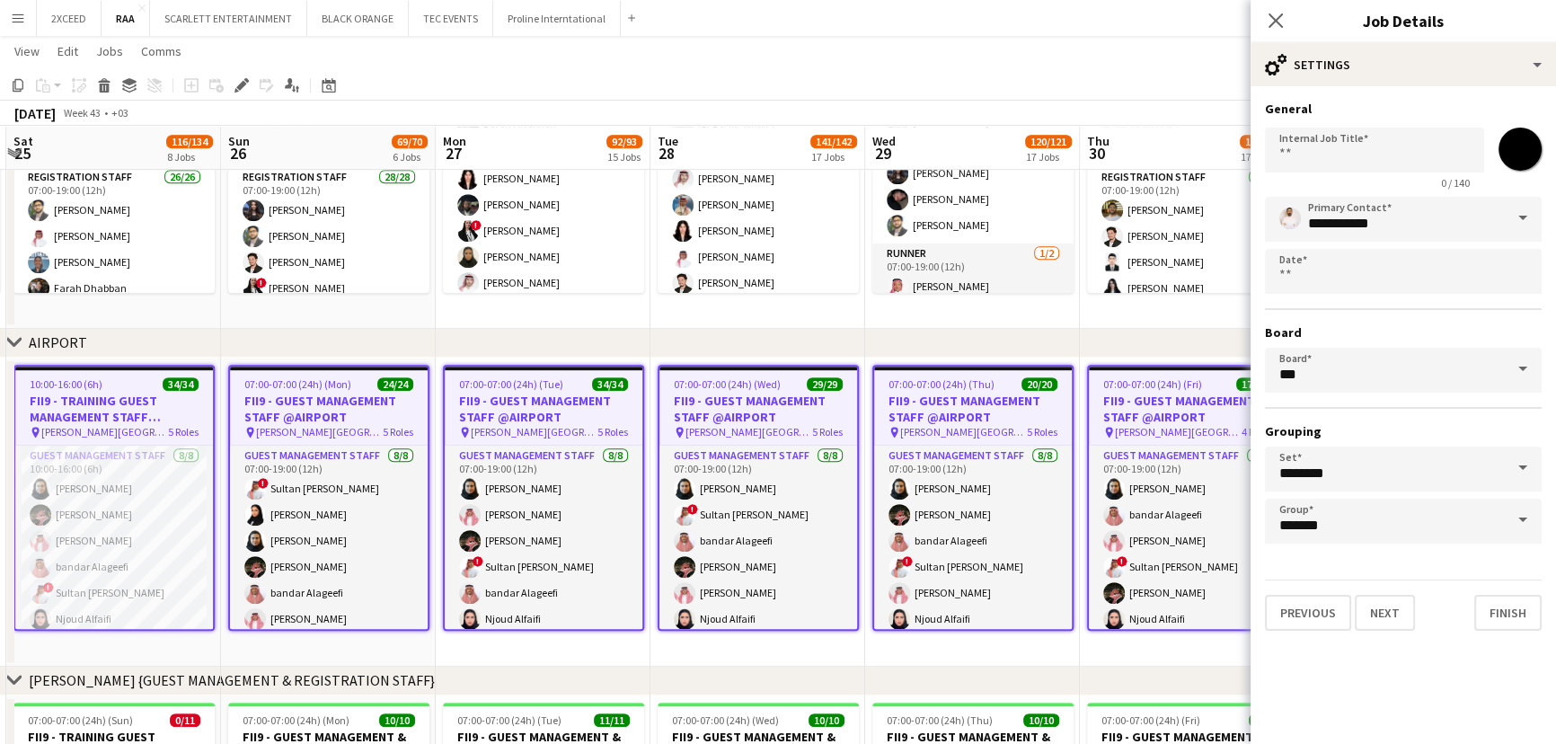
click at [1512, 153] on input "*******" at bounding box center [1519, 149] width 65 height 65
type input "*******"
click at [1467, 621] on div "Previous Next Finish" at bounding box center [1403, 604] width 277 height 51
click at [1505, 620] on button "Finish" at bounding box center [1507, 613] width 67 height 36
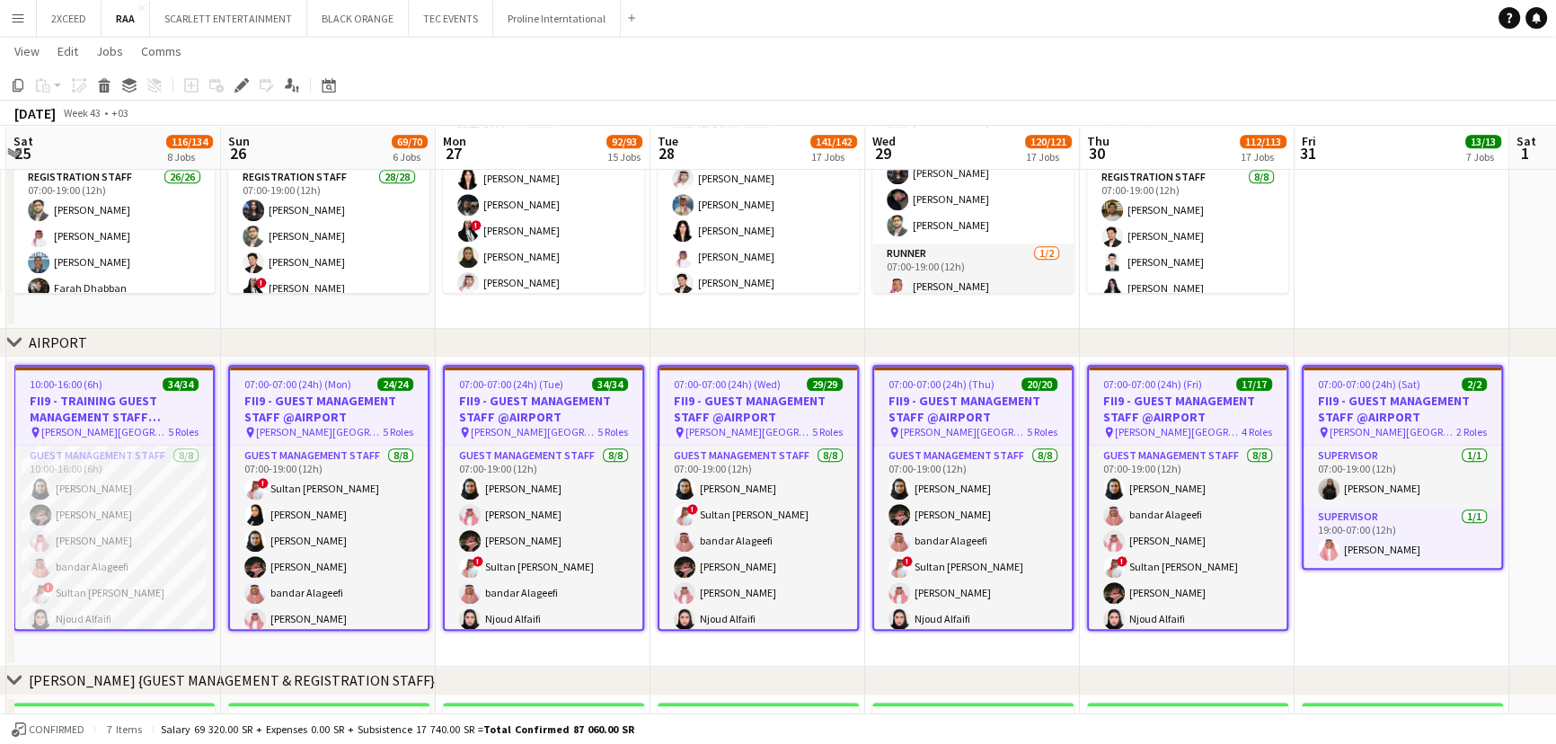
click at [1404, 599] on app-date-cell "07:00-07:00 (24h) (Sat) 2/2 FII9 - GUEST MANAGEMENT STAFF @AIRPORT pin [PERSON_…" at bounding box center [1401, 511] width 215 height 309
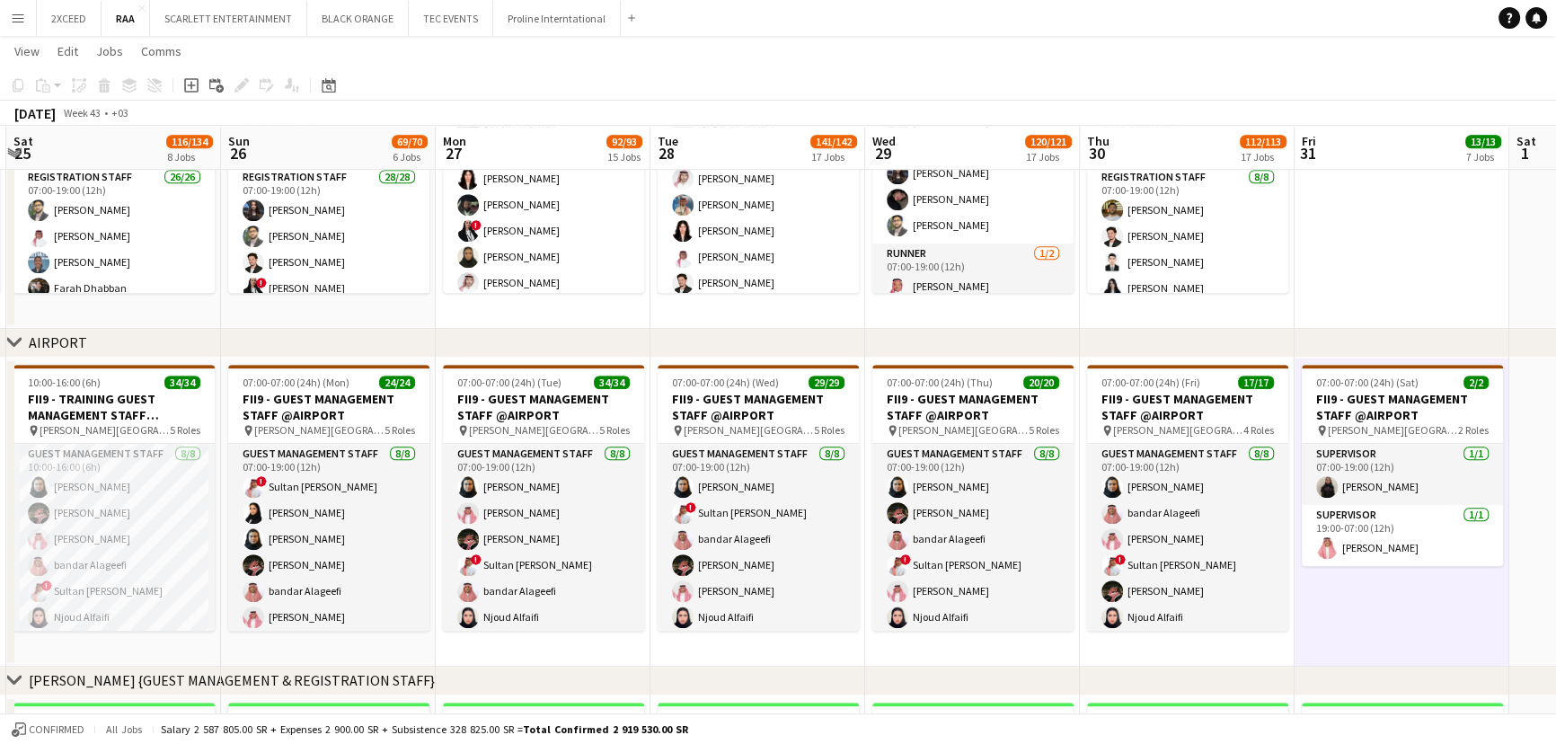
scroll to position [0, 733]
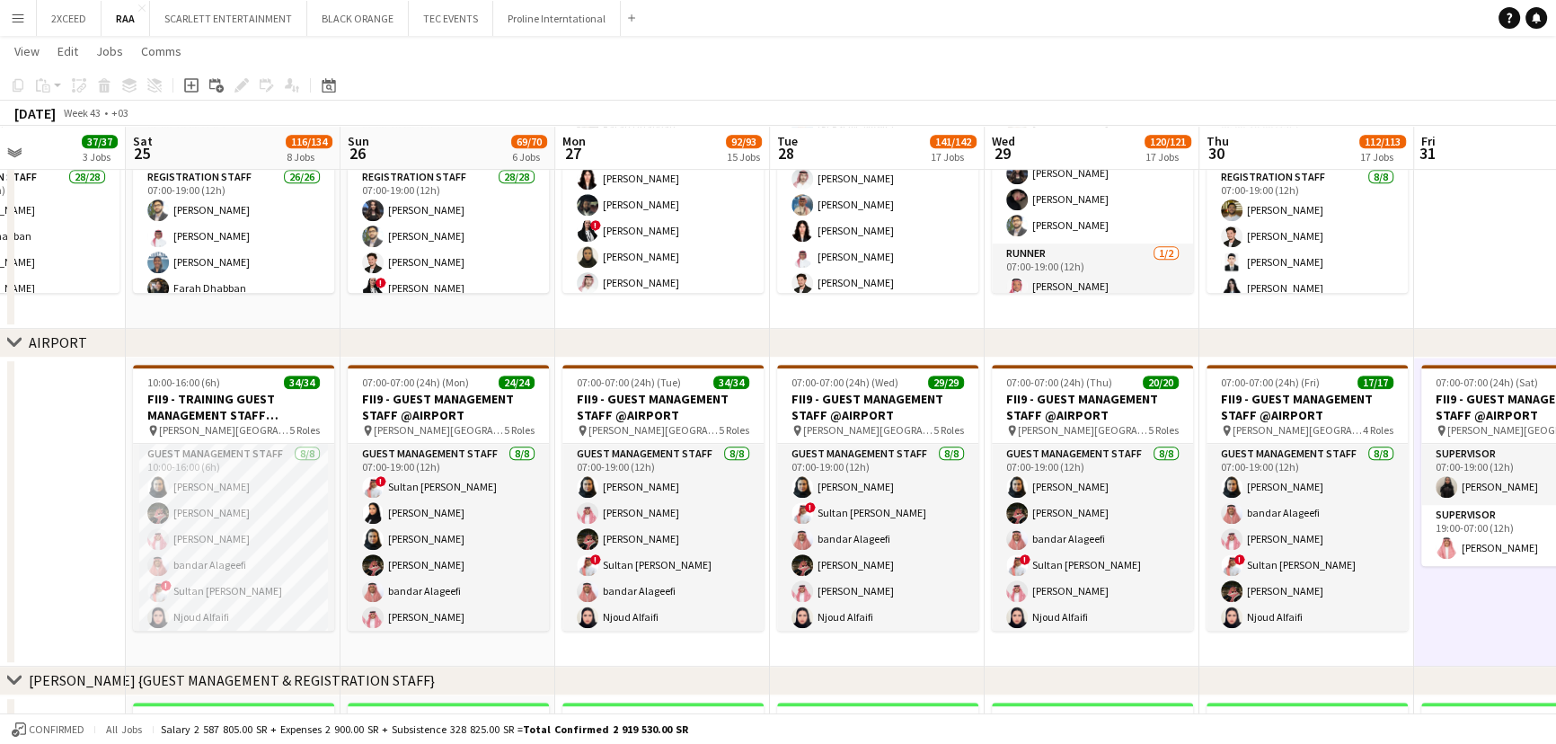
drag, startPoint x: 383, startPoint y: 326, endPoint x: 718, endPoint y: 341, distance: 335.3
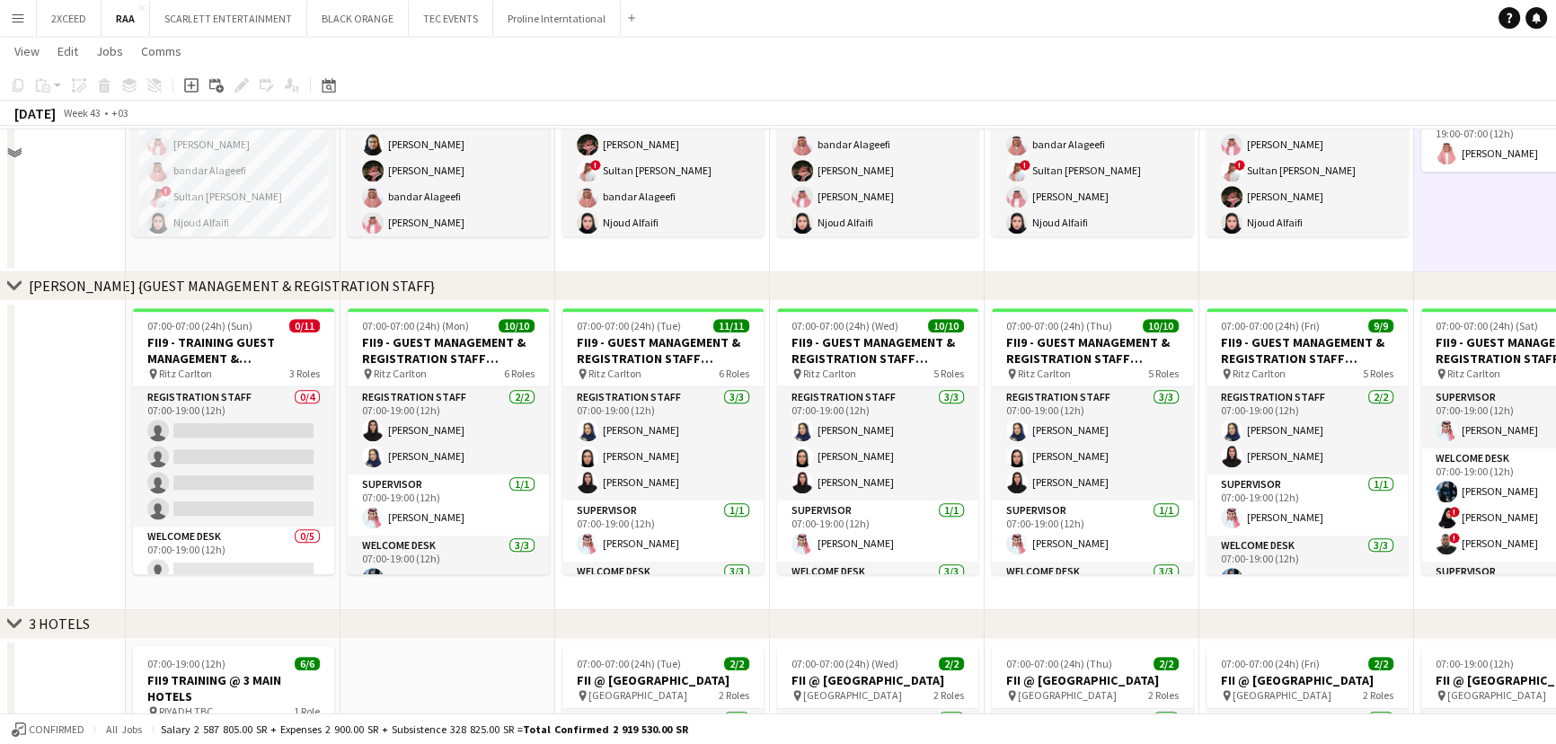
scroll to position [1578, 0]
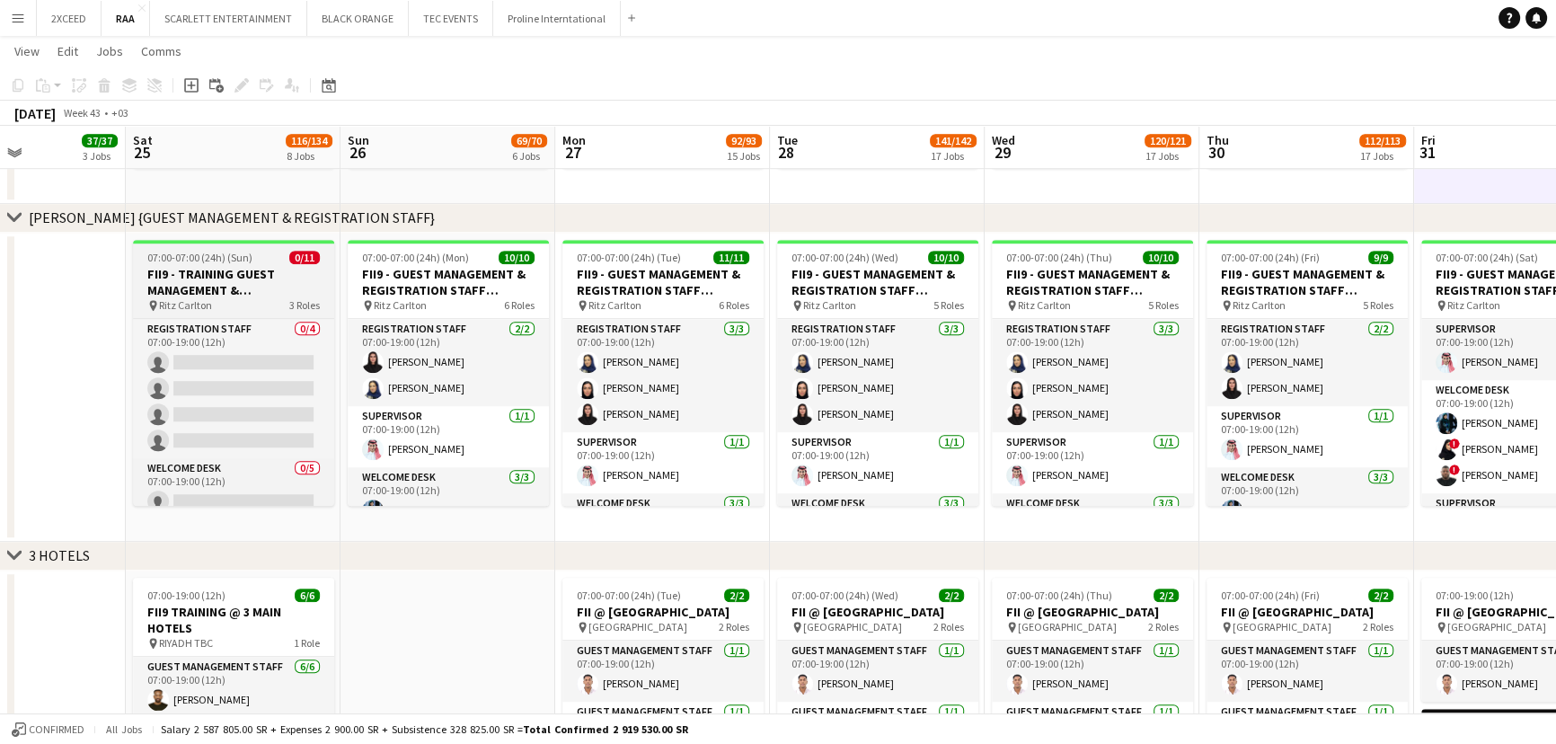
click at [255, 271] on h3 "FII9 - TRAINING GUEST MANAGEMENT & REGISTRATION STAFF @[GEOGRAPHIC_DATA]" at bounding box center [233, 282] width 201 height 32
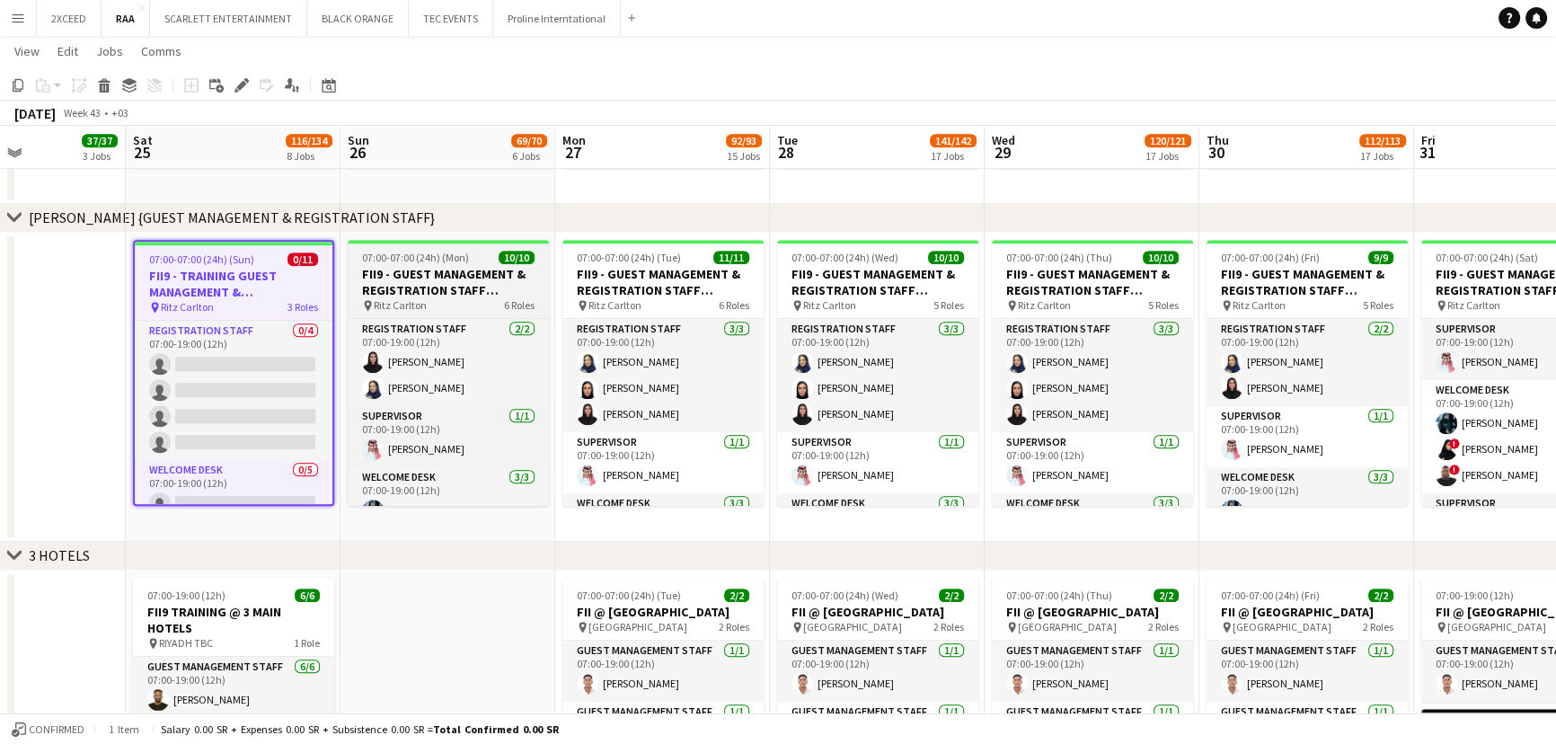
click at [455, 278] on h3 "FII9 - GUEST MANAGEMENT & REGISTRATION STAFF @[GEOGRAPHIC_DATA]" at bounding box center [448, 282] width 201 height 32
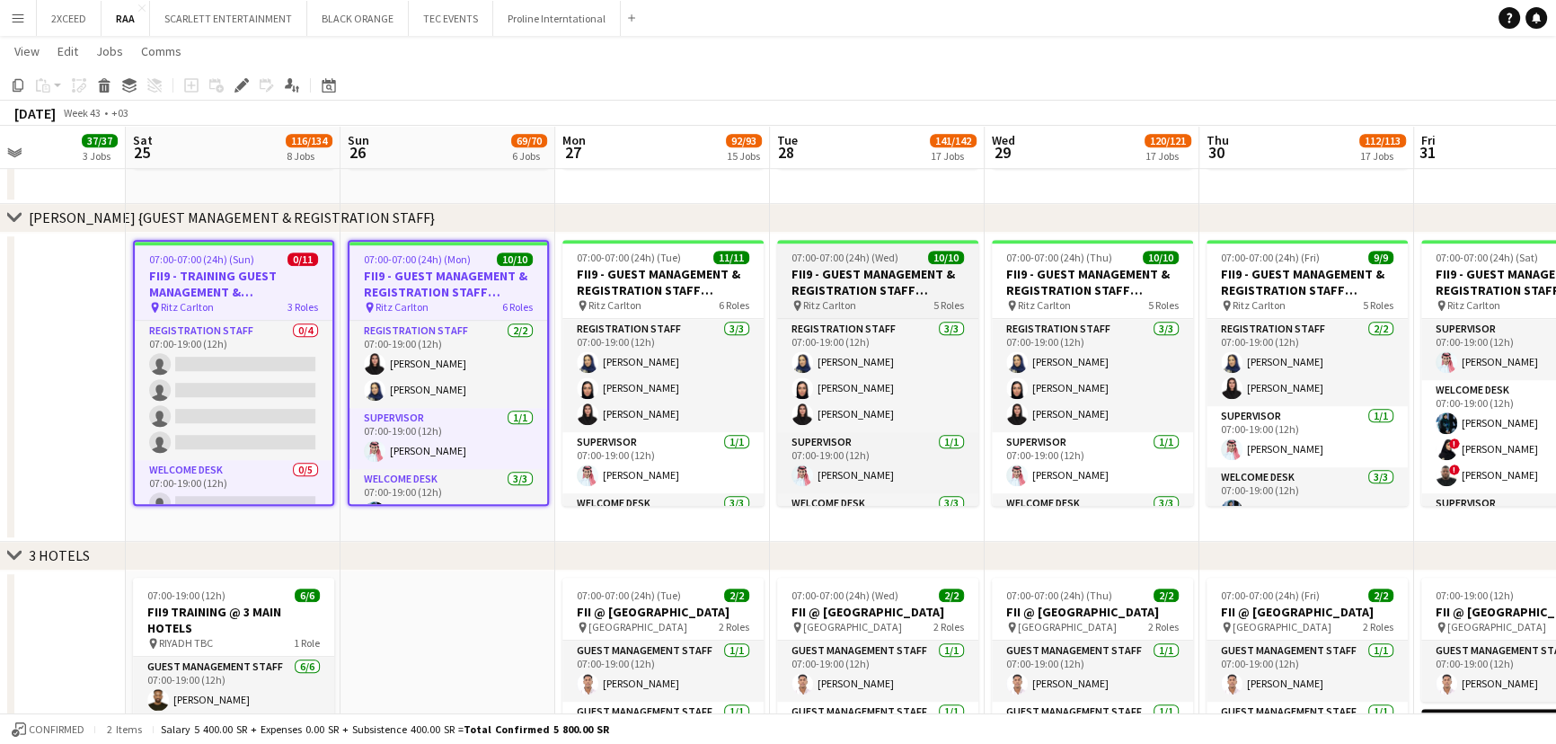
drag, startPoint x: 677, startPoint y: 280, endPoint x: 834, endPoint y: 278, distance: 157.2
click at [678, 280] on h3 "FII9 - GUEST MANAGEMENT & REGISTRATION STAFF @[GEOGRAPHIC_DATA]" at bounding box center [662, 282] width 201 height 32
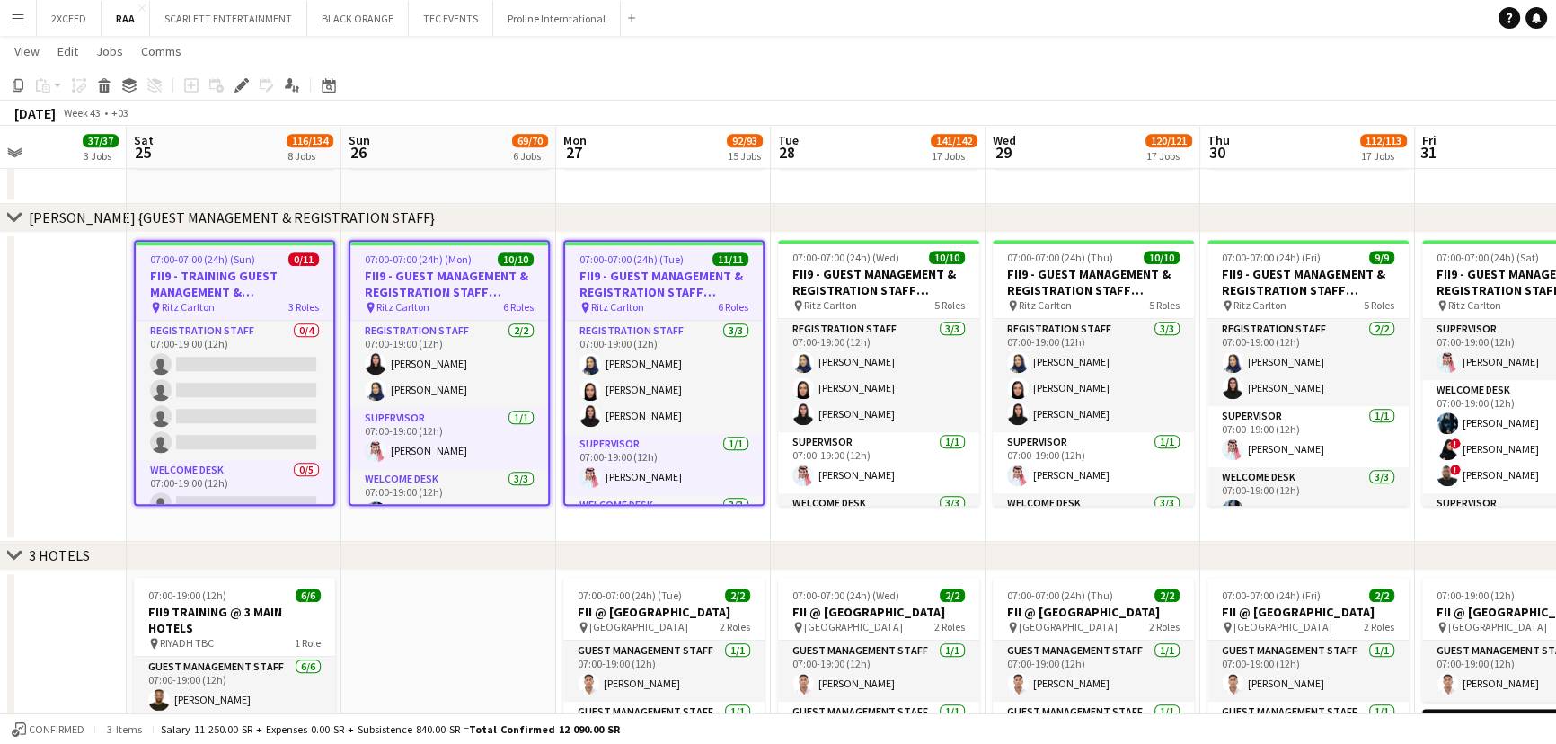
drag, startPoint x: 899, startPoint y: 279, endPoint x: 947, endPoint y: 279, distance: 47.6
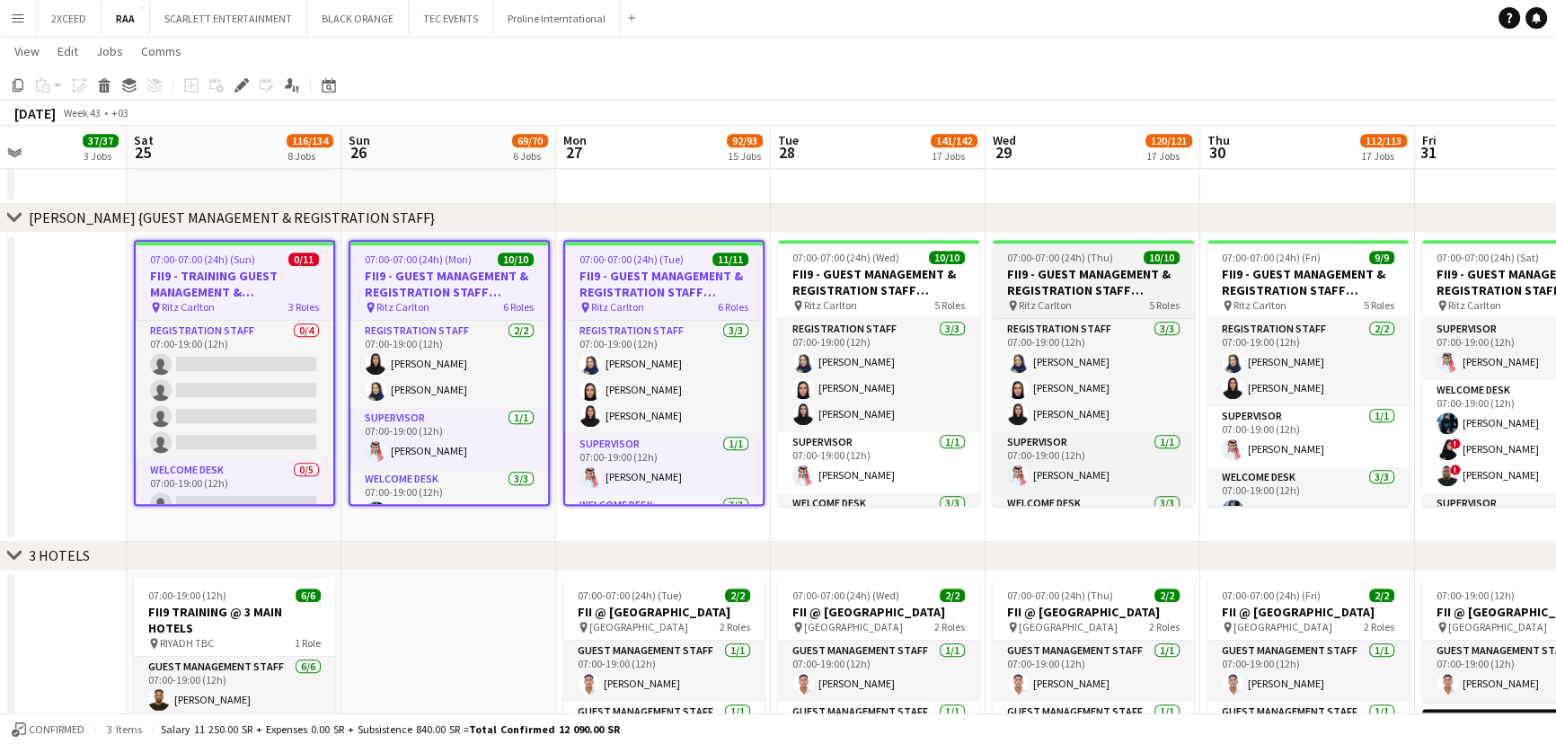
scroll to position [0, 725]
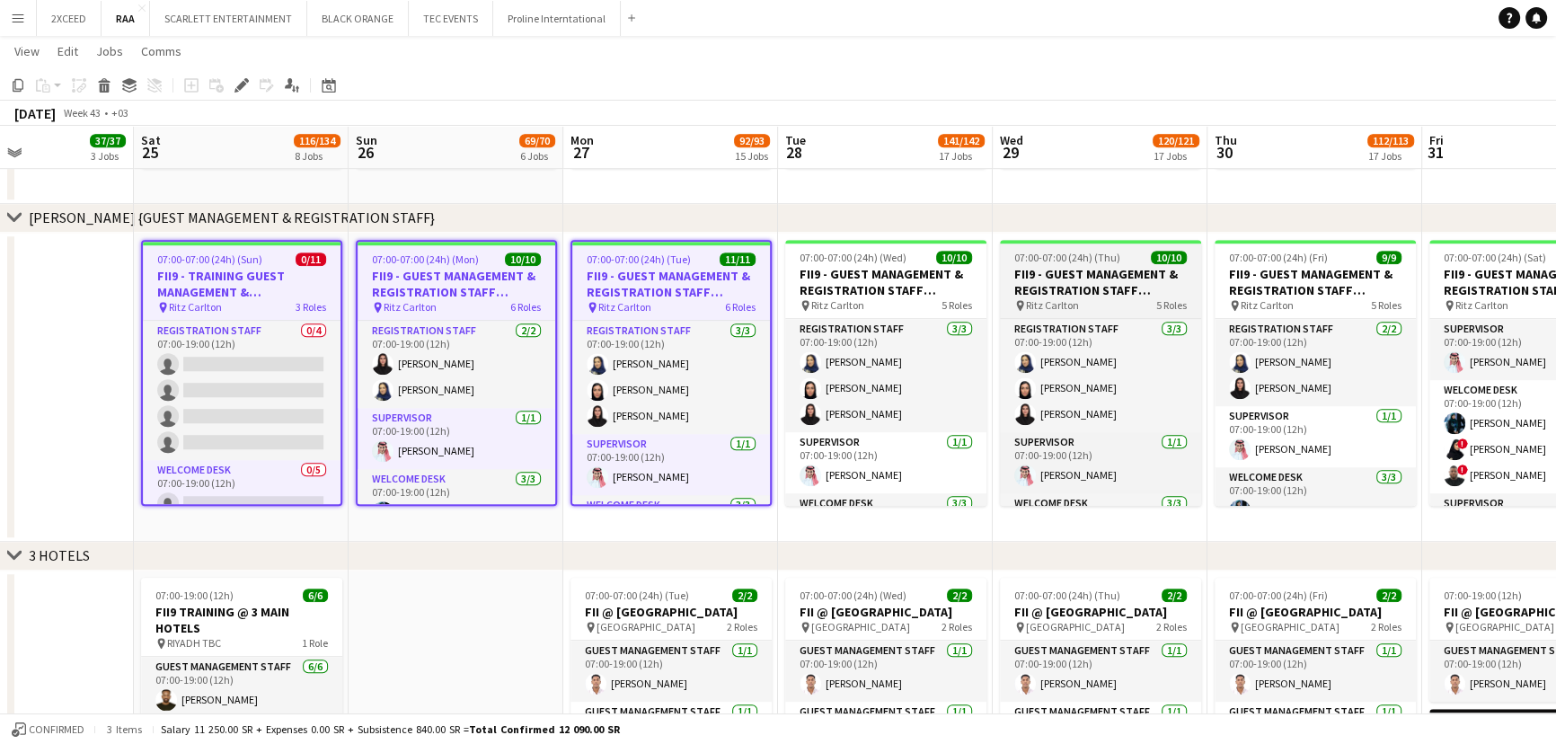
click at [1147, 286] on h3 "FII9 - GUEST MANAGEMENT & REGISTRATION STAFF @[GEOGRAPHIC_DATA]" at bounding box center [1100, 282] width 201 height 32
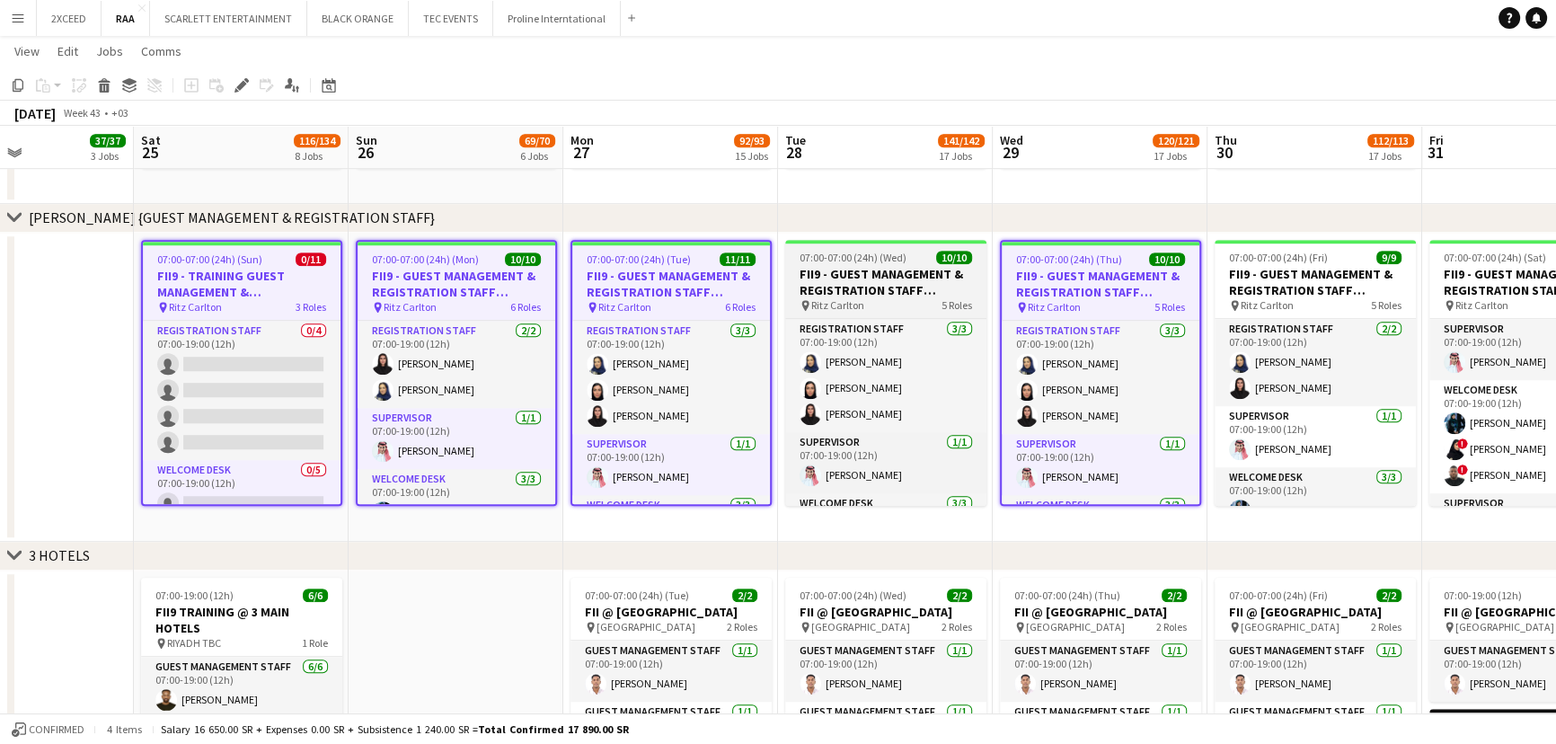
click at [930, 281] on h3 "FII9 - GUEST MANAGEMENT & REGISTRATION STAFF @[GEOGRAPHIC_DATA]" at bounding box center [885, 282] width 201 height 32
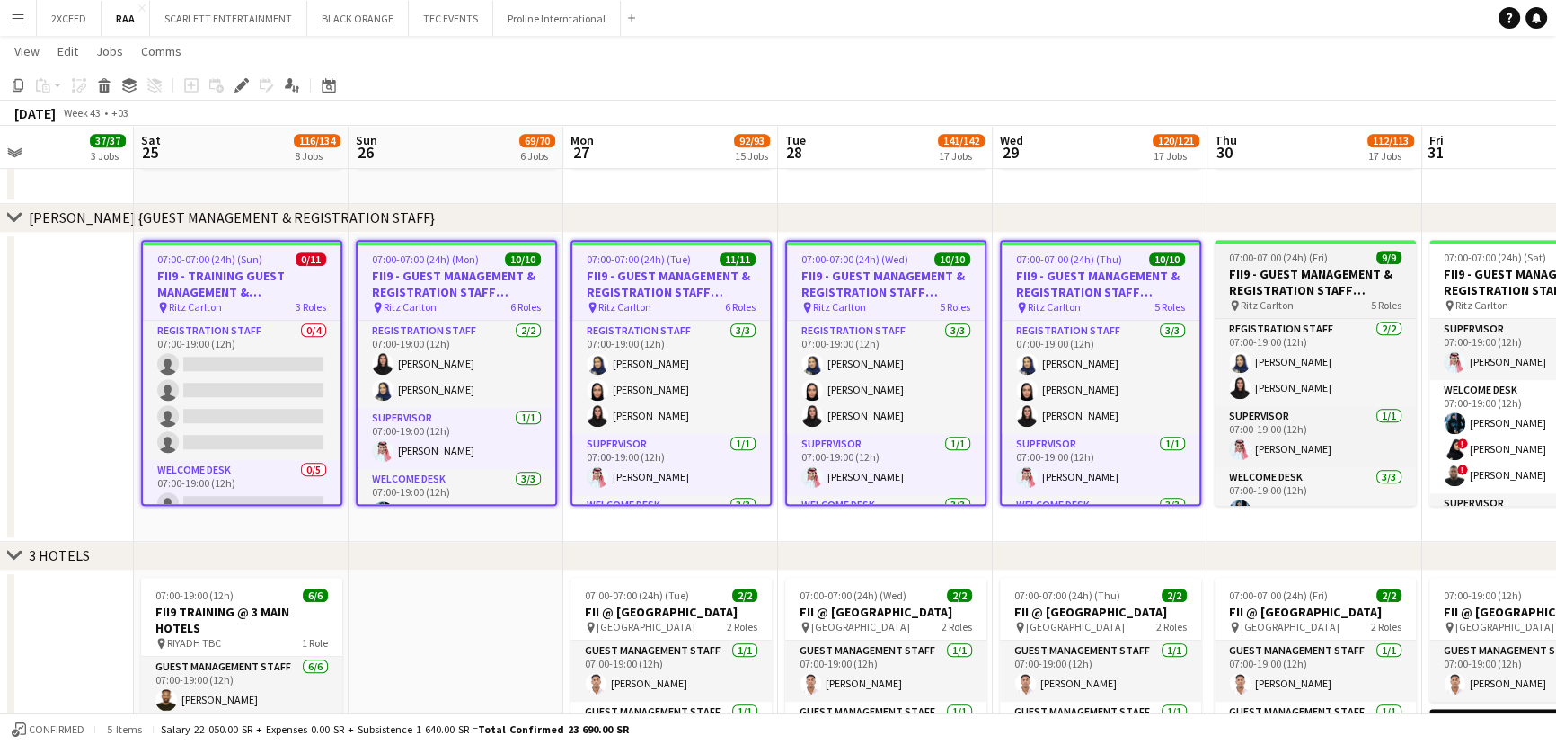
drag, startPoint x: 1257, startPoint y: 267, endPoint x: 1284, endPoint y: 267, distance: 26.9
click at [1260, 267] on h3 "FII9 - GUEST MANAGEMENT & REGISTRATION STAFF @[GEOGRAPHIC_DATA]" at bounding box center [1314, 282] width 201 height 32
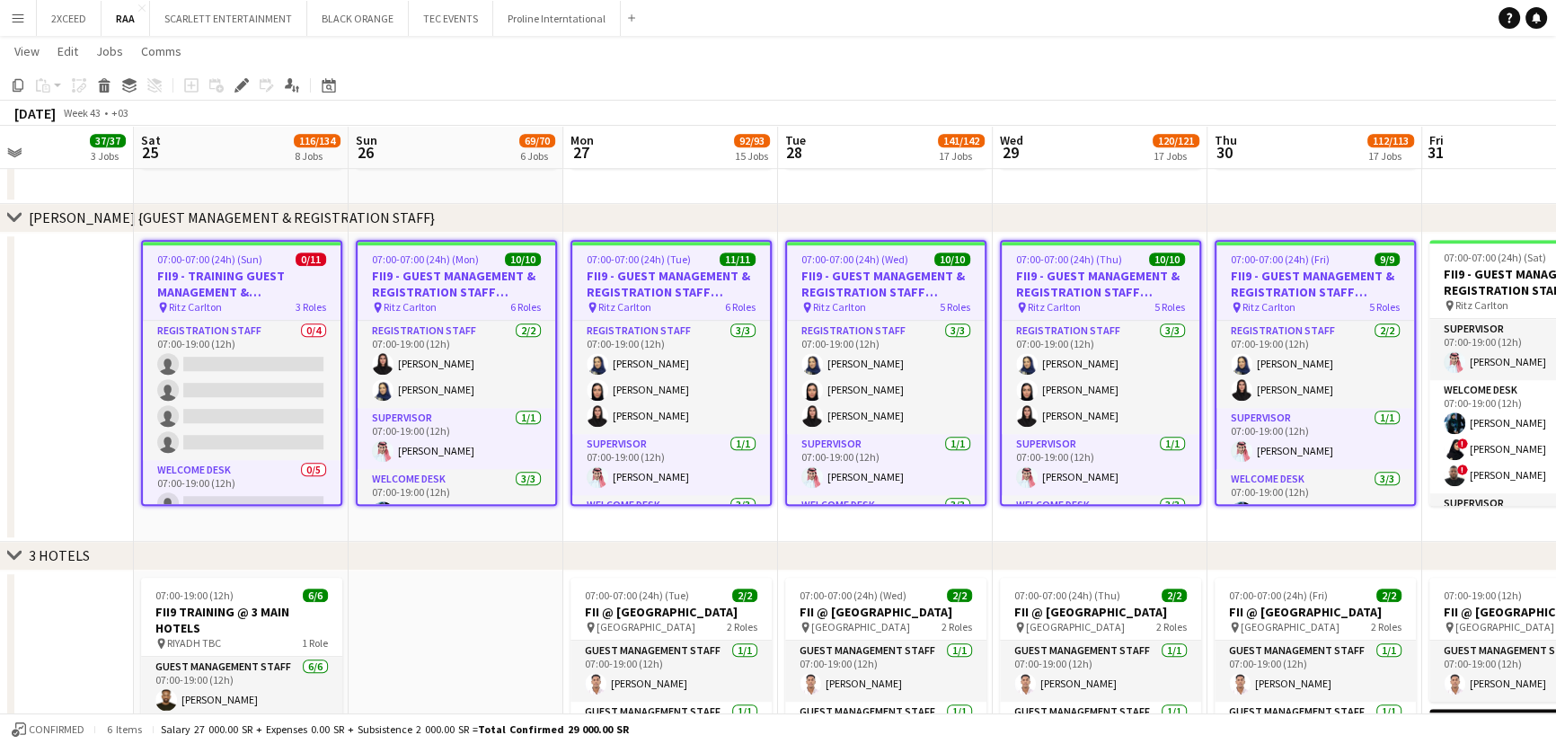
scroll to position [0, 722]
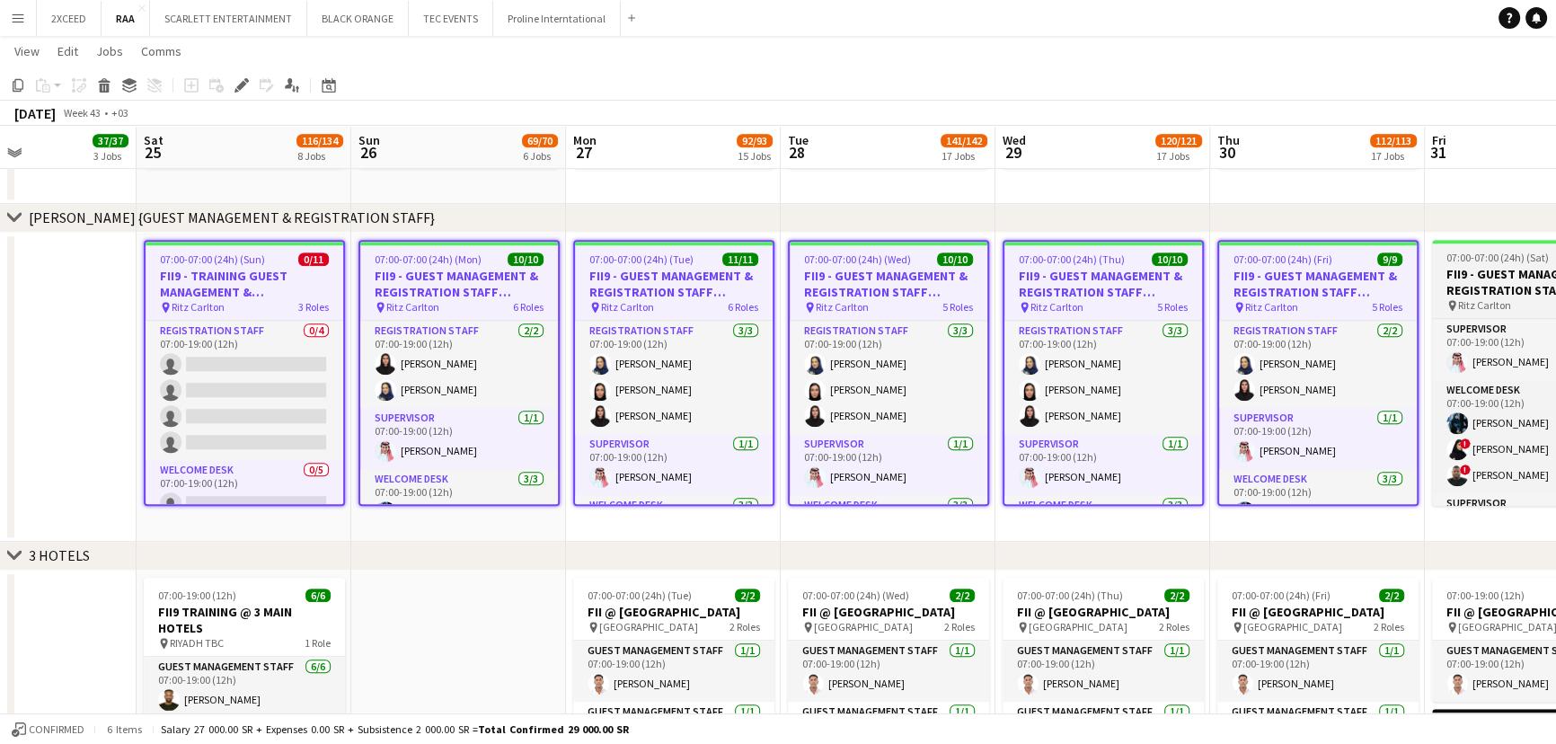
click at [1476, 269] on h3 "FII9 - GUEST MANAGEMENT & REGISTRATION STAFF @[GEOGRAPHIC_DATA]" at bounding box center [1532, 282] width 201 height 32
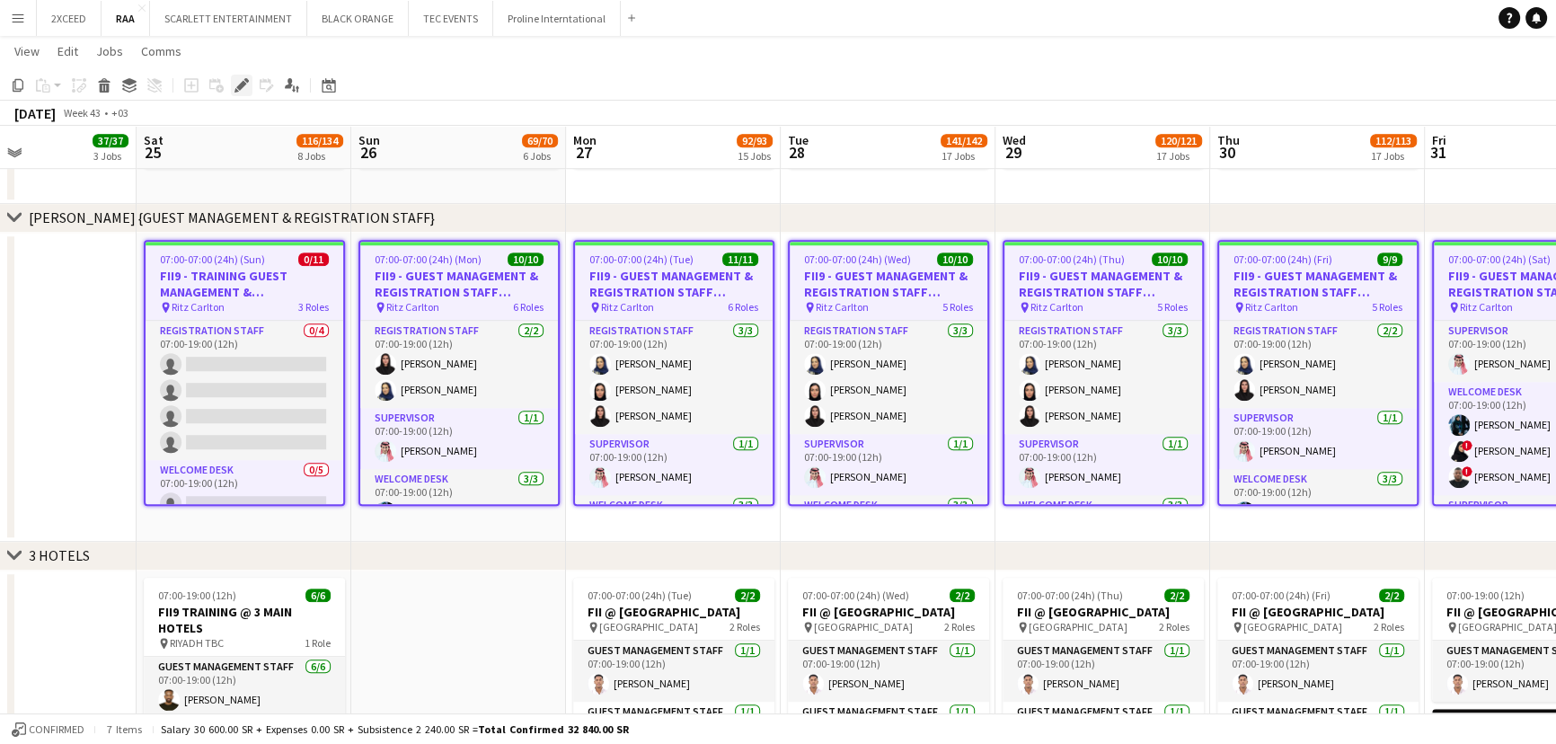
click at [241, 83] on icon at bounding box center [241, 86] width 10 height 10
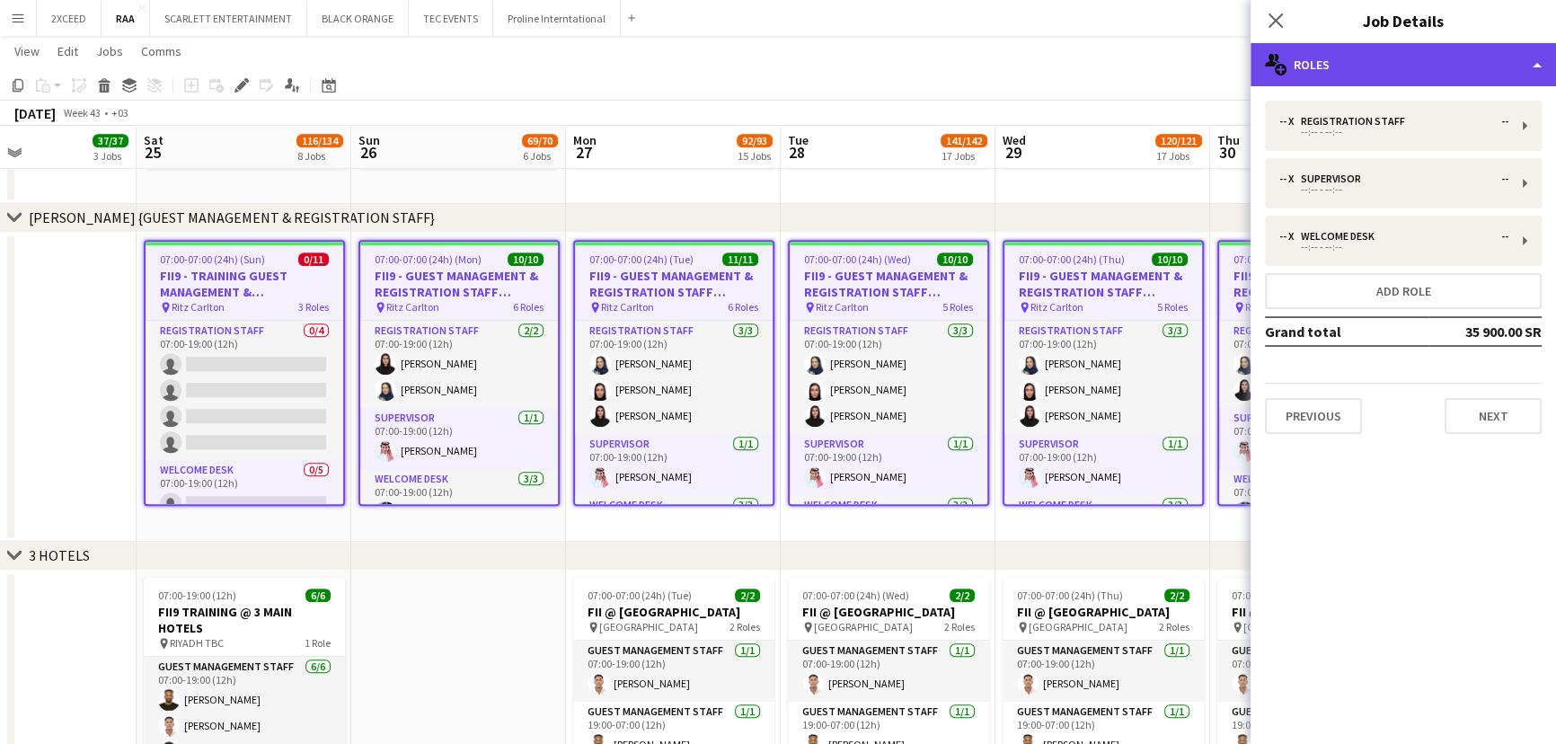
click at [1459, 64] on div "multiple-users-add Roles" at bounding box center [1402, 64] width 305 height 43
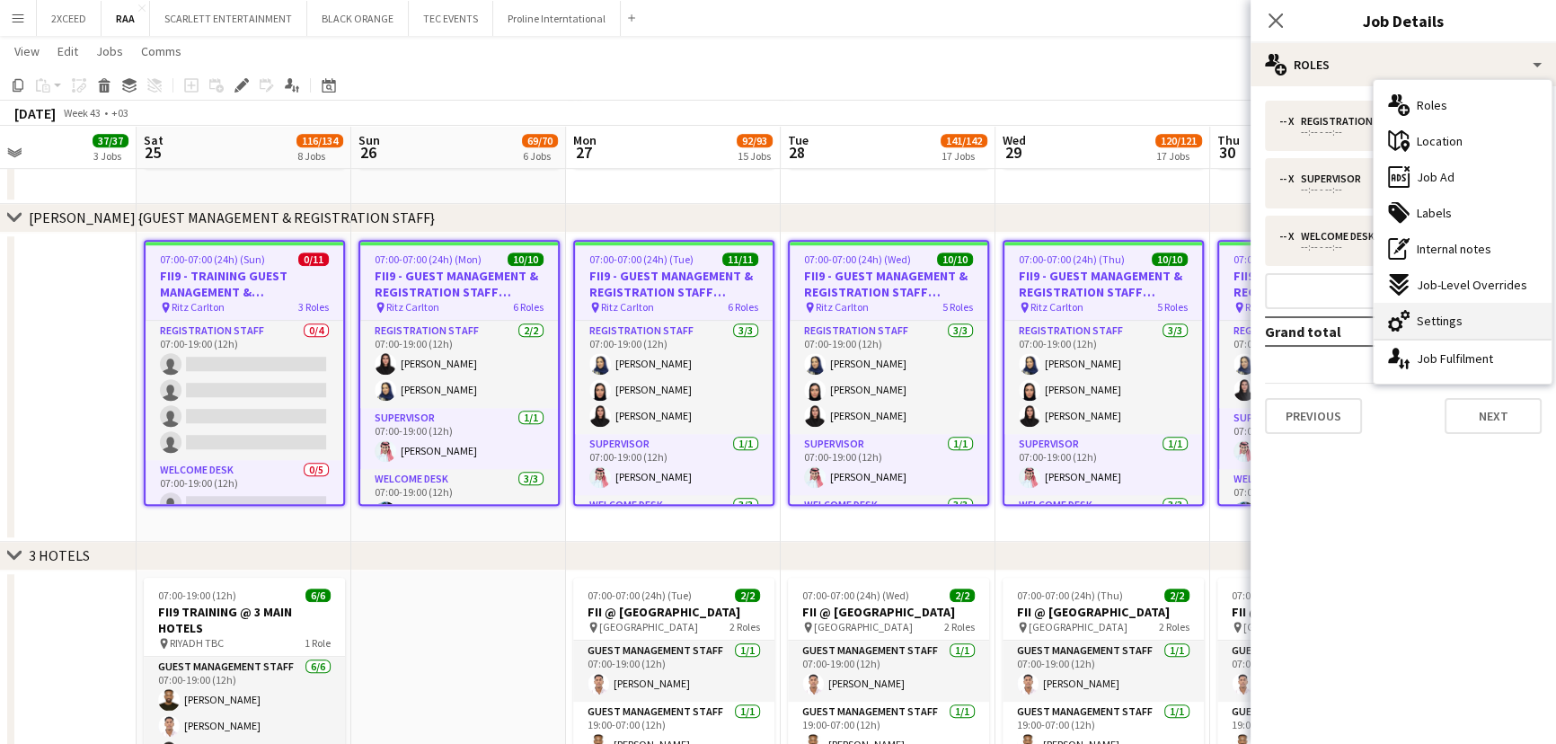
click at [1498, 319] on div "cog-double-3 Settings" at bounding box center [1462, 321] width 178 height 36
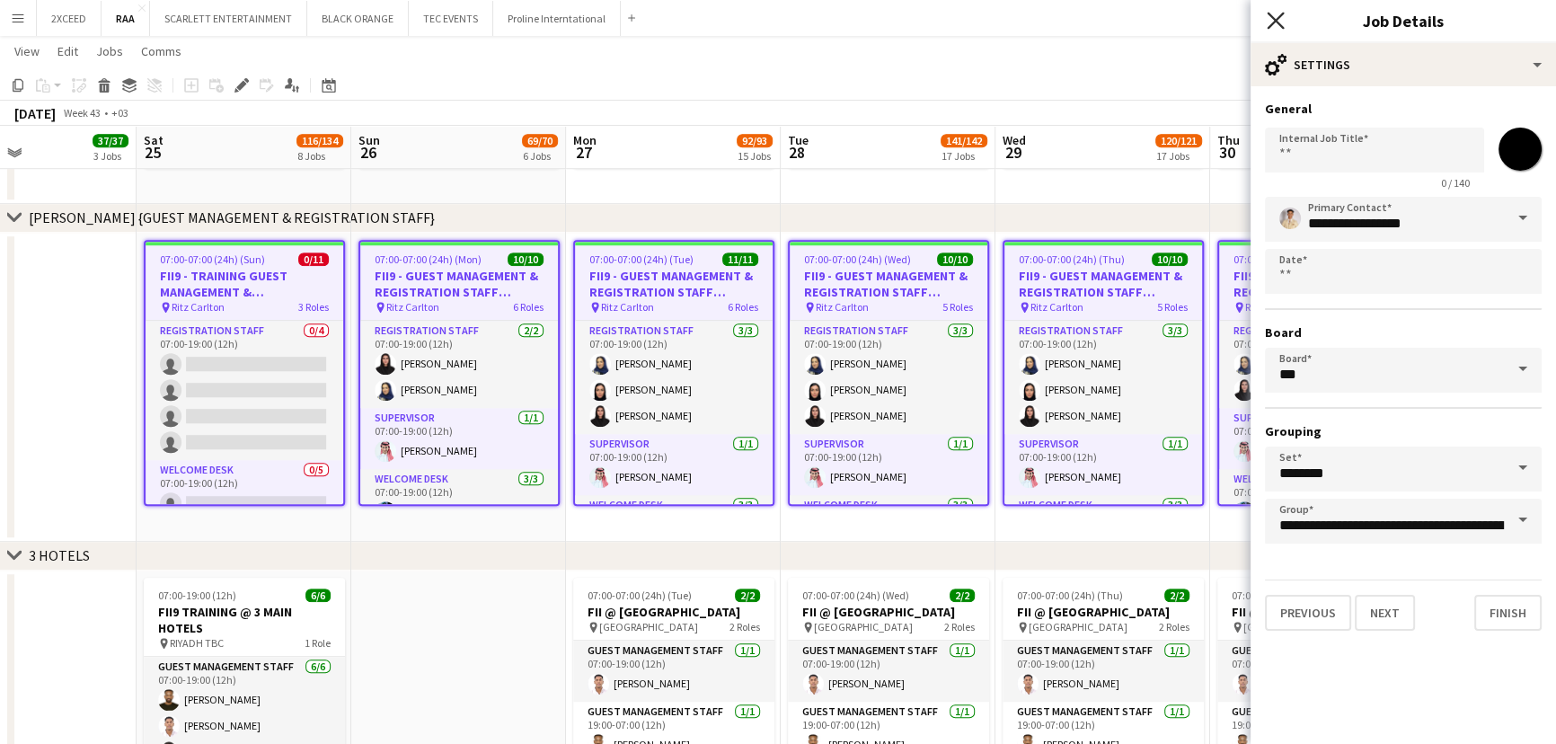
click at [1277, 15] on icon "Close pop-in" at bounding box center [1274, 20] width 17 height 17
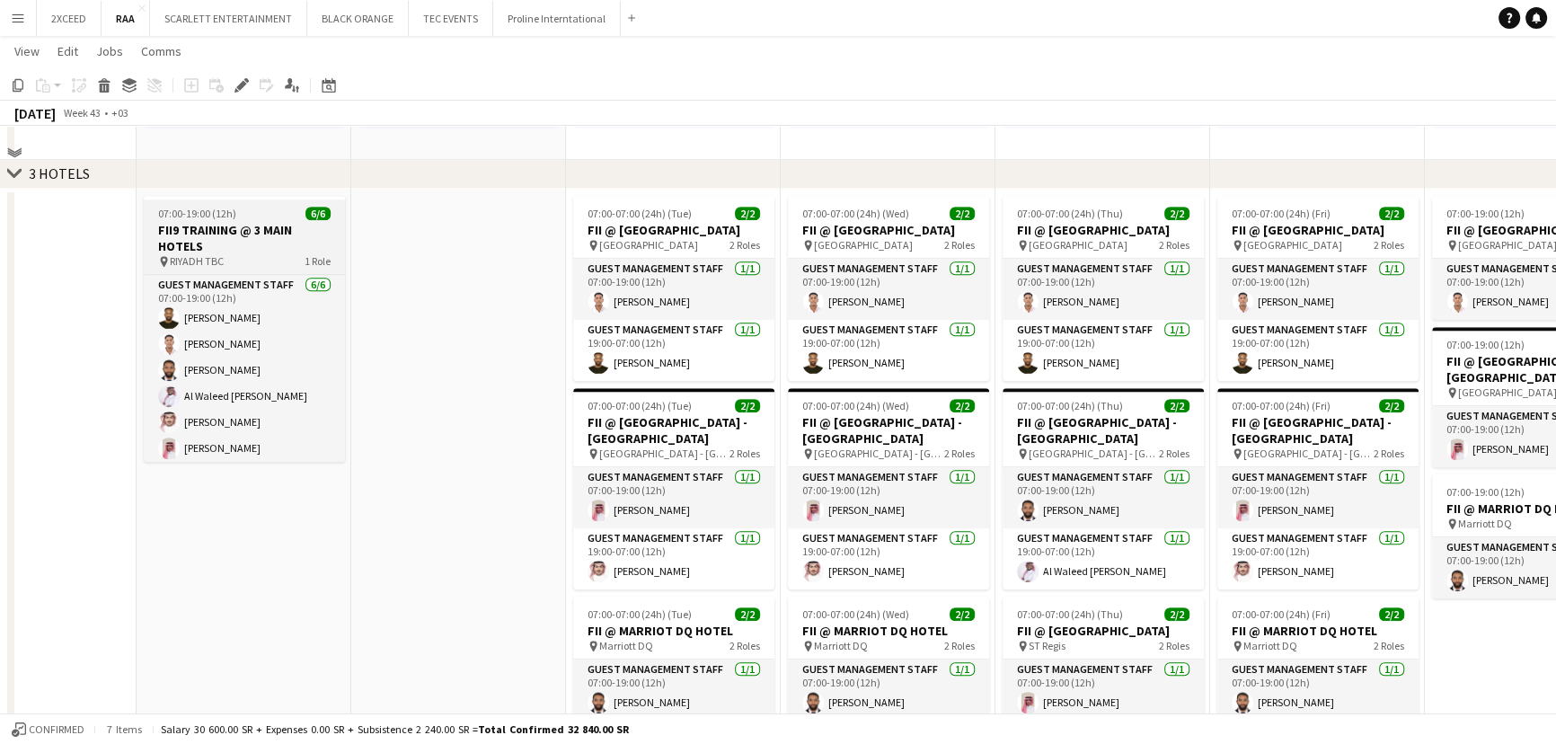
scroll to position [1877, 0]
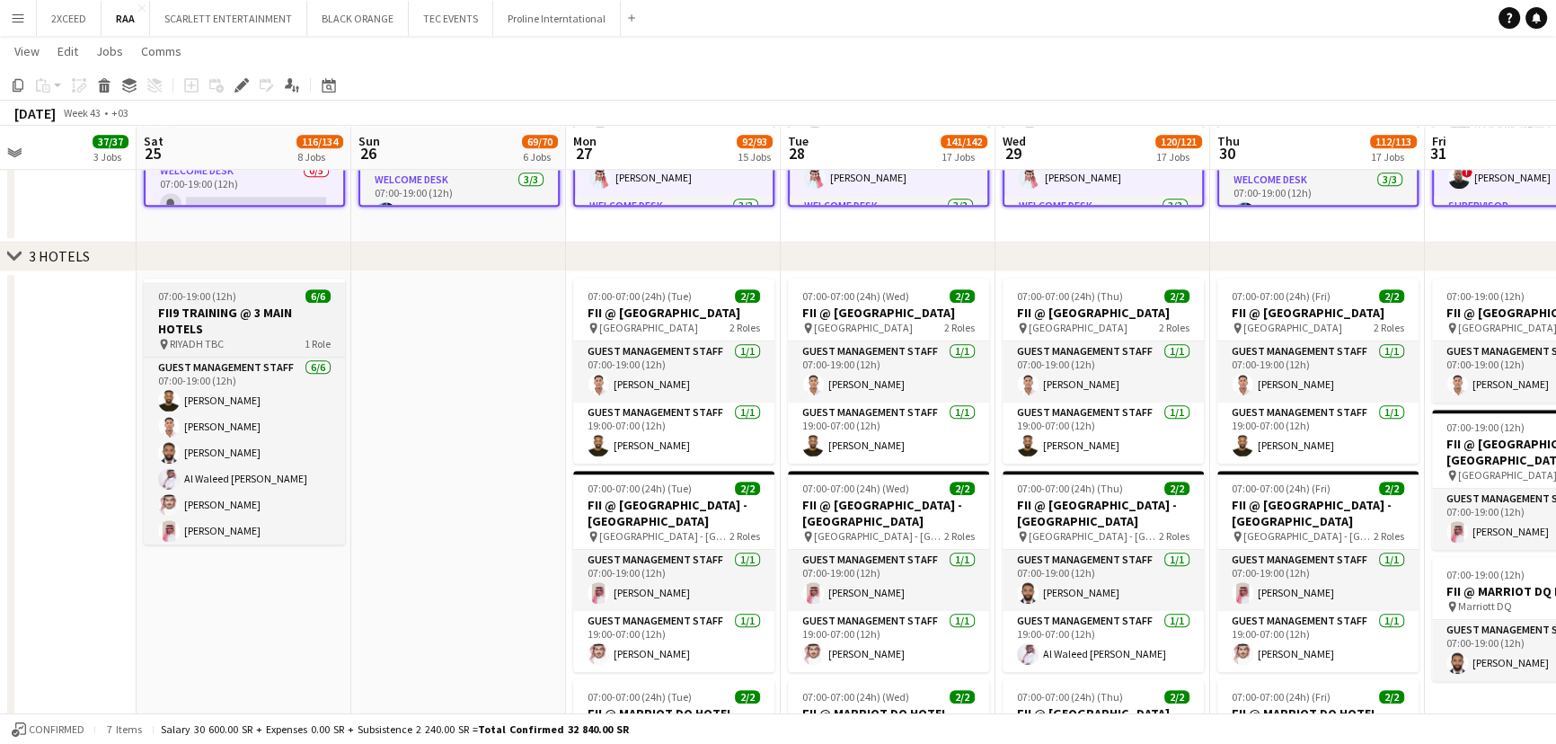
click at [248, 304] on h3 "FII9 TRAINING @ 3 MAIN HOTELS" at bounding box center [244, 320] width 201 height 32
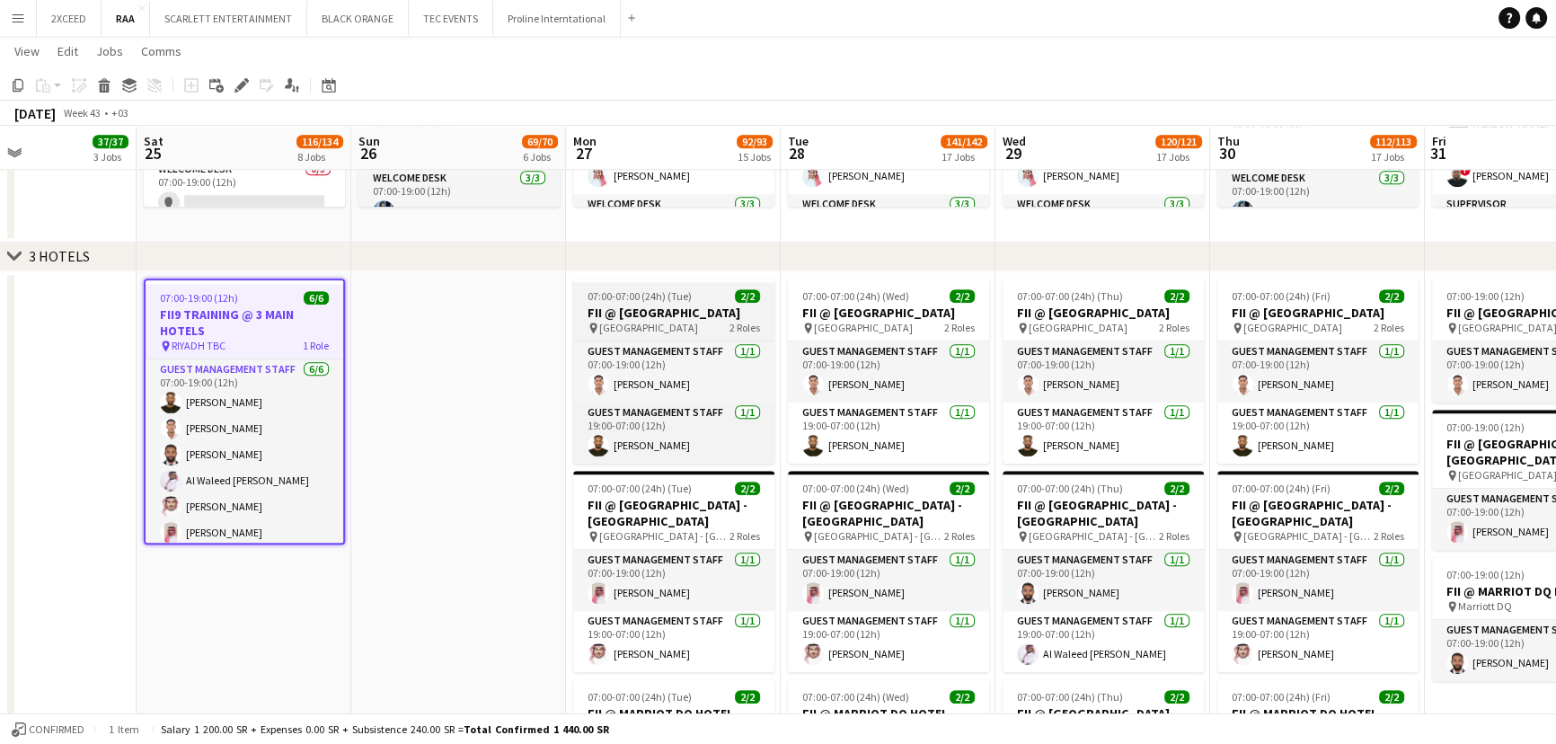
click at [727, 309] on h3 "FII @ [GEOGRAPHIC_DATA]" at bounding box center [673, 312] width 201 height 16
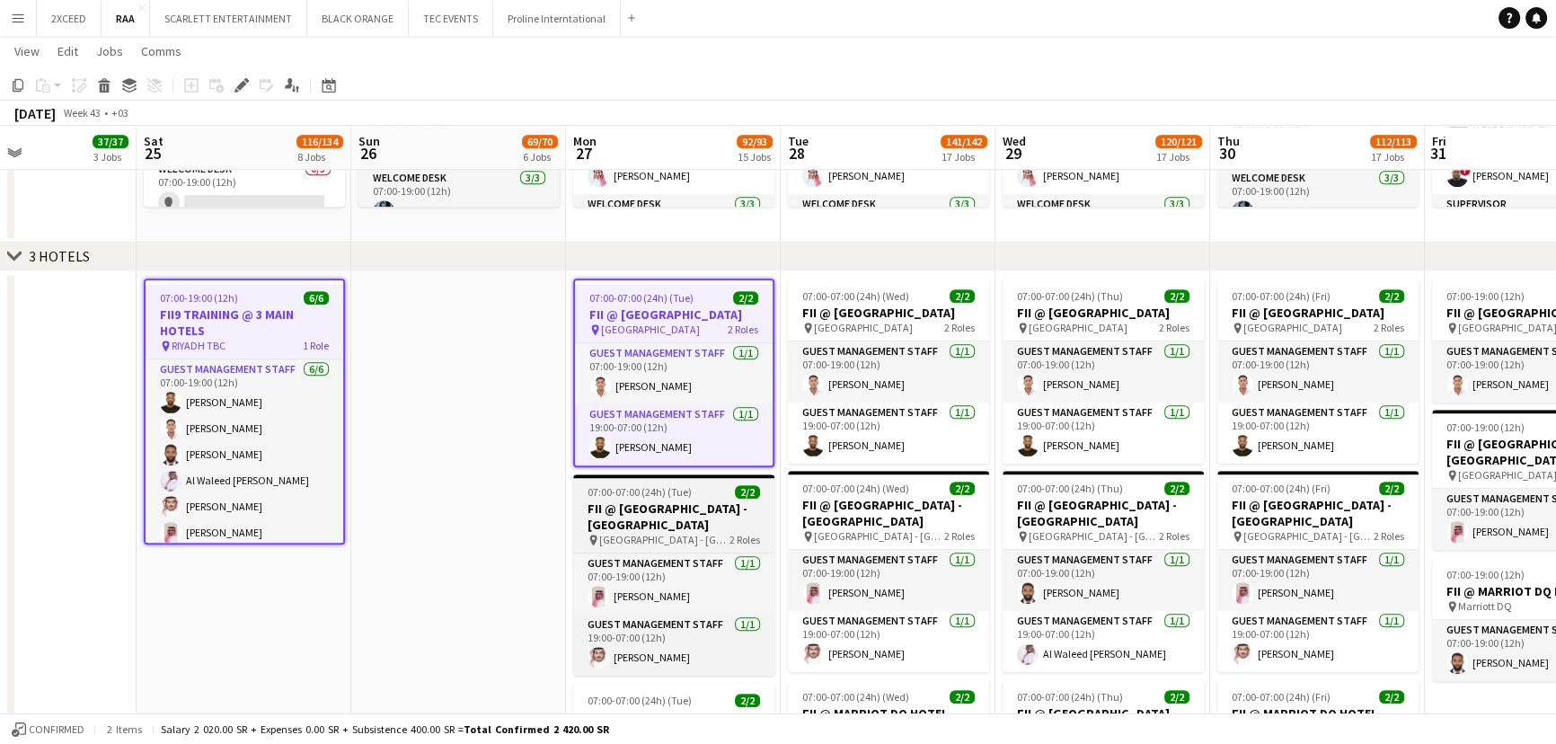
click at [733, 507] on h3 "FII @ [GEOGRAPHIC_DATA] - [GEOGRAPHIC_DATA]" at bounding box center [673, 516] width 201 height 32
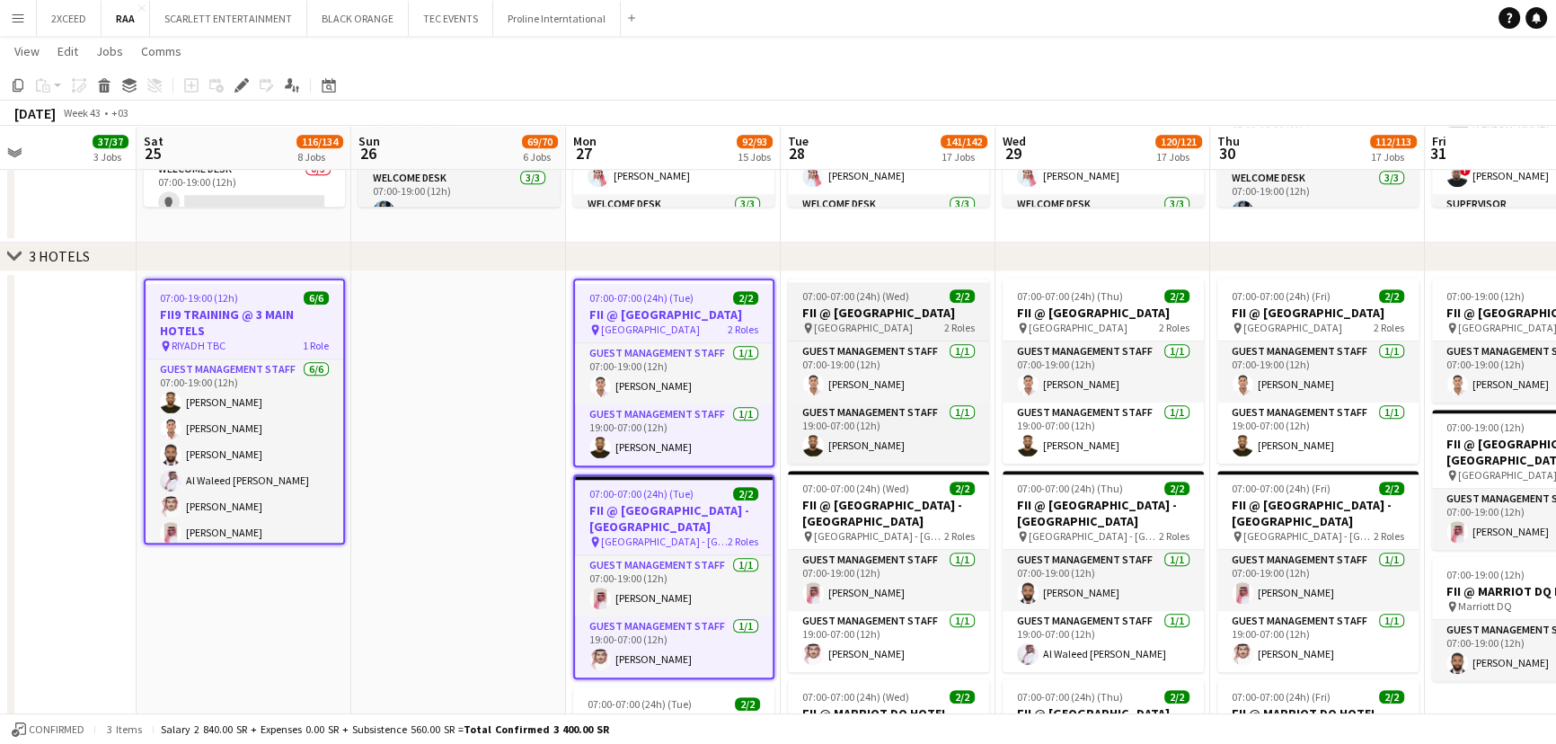
click at [915, 321] on div "pin Courtyard Hotel 2 Roles" at bounding box center [888, 328] width 201 height 14
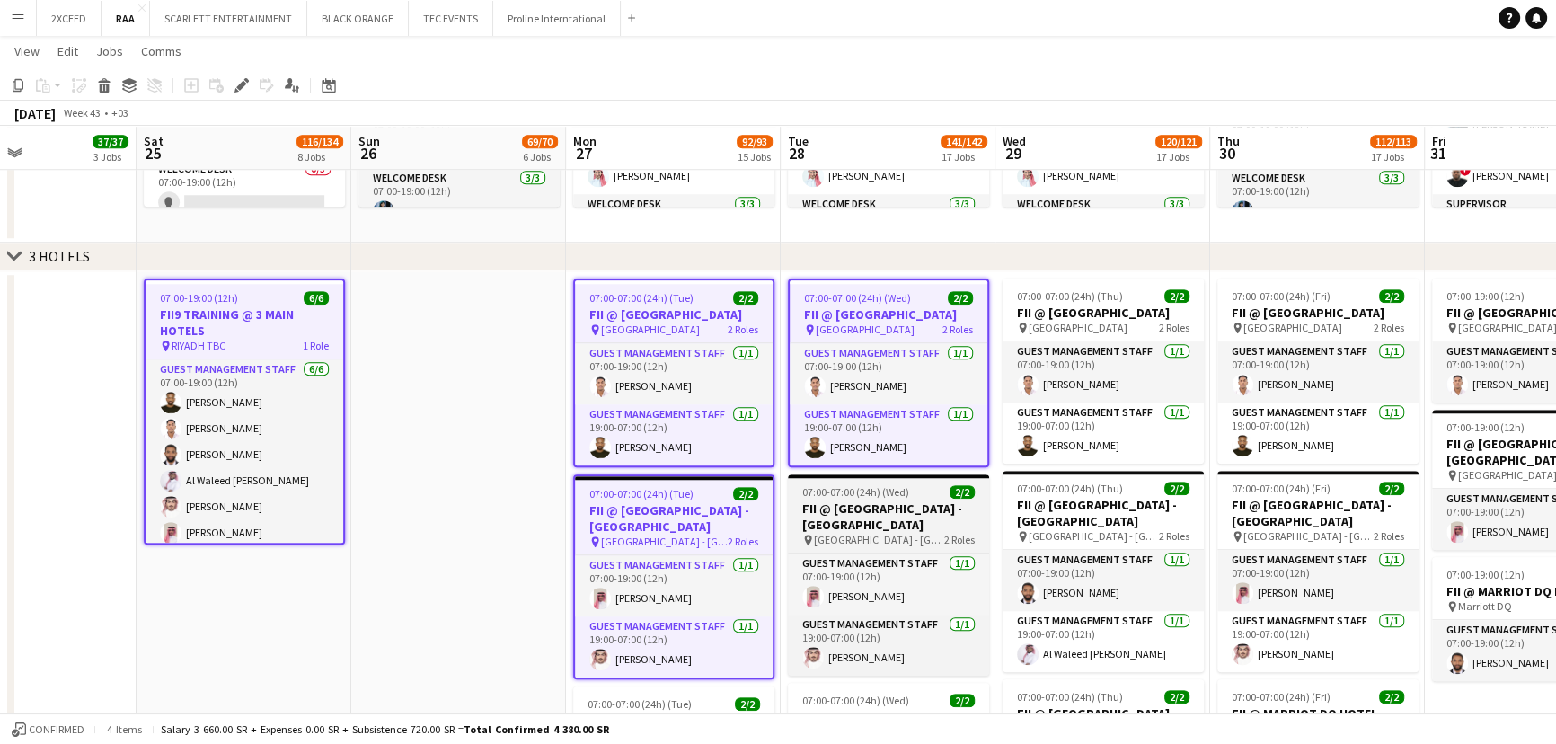
click at [941, 500] on h3 "FII @ [GEOGRAPHIC_DATA] - [GEOGRAPHIC_DATA]" at bounding box center [888, 516] width 201 height 32
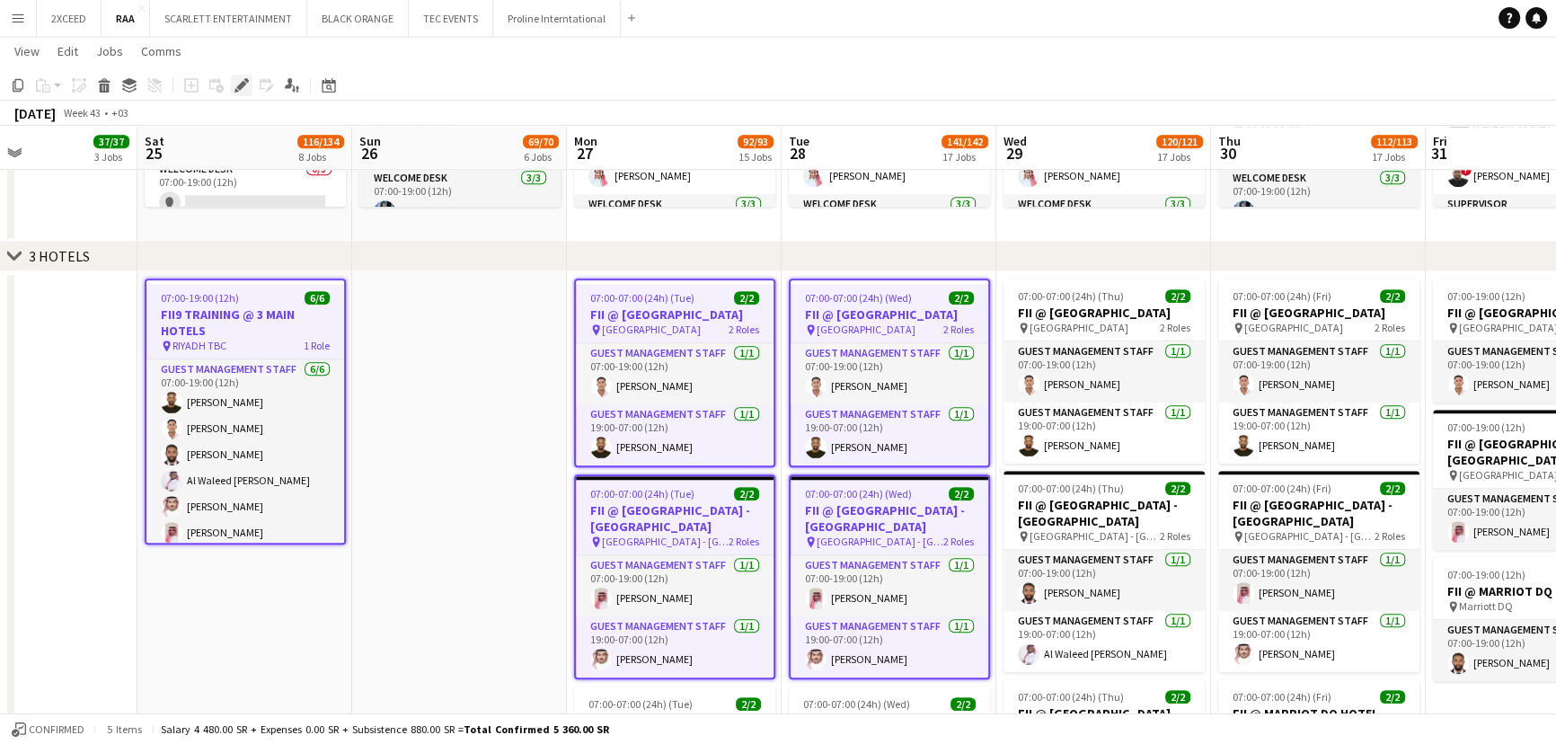
click at [239, 83] on icon "Edit" at bounding box center [241, 85] width 14 height 14
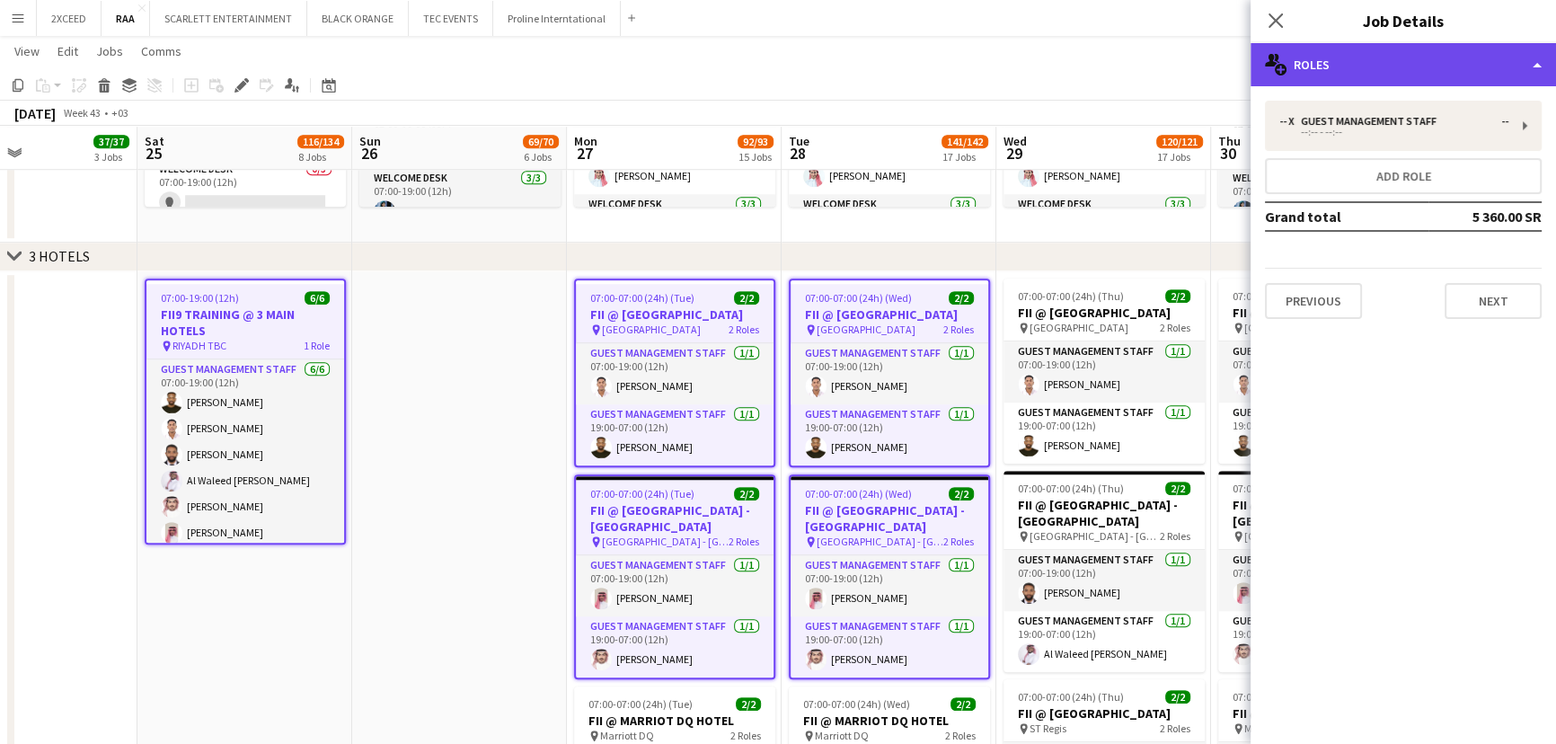
click at [1462, 62] on div "multiple-users-add Roles" at bounding box center [1402, 64] width 305 height 43
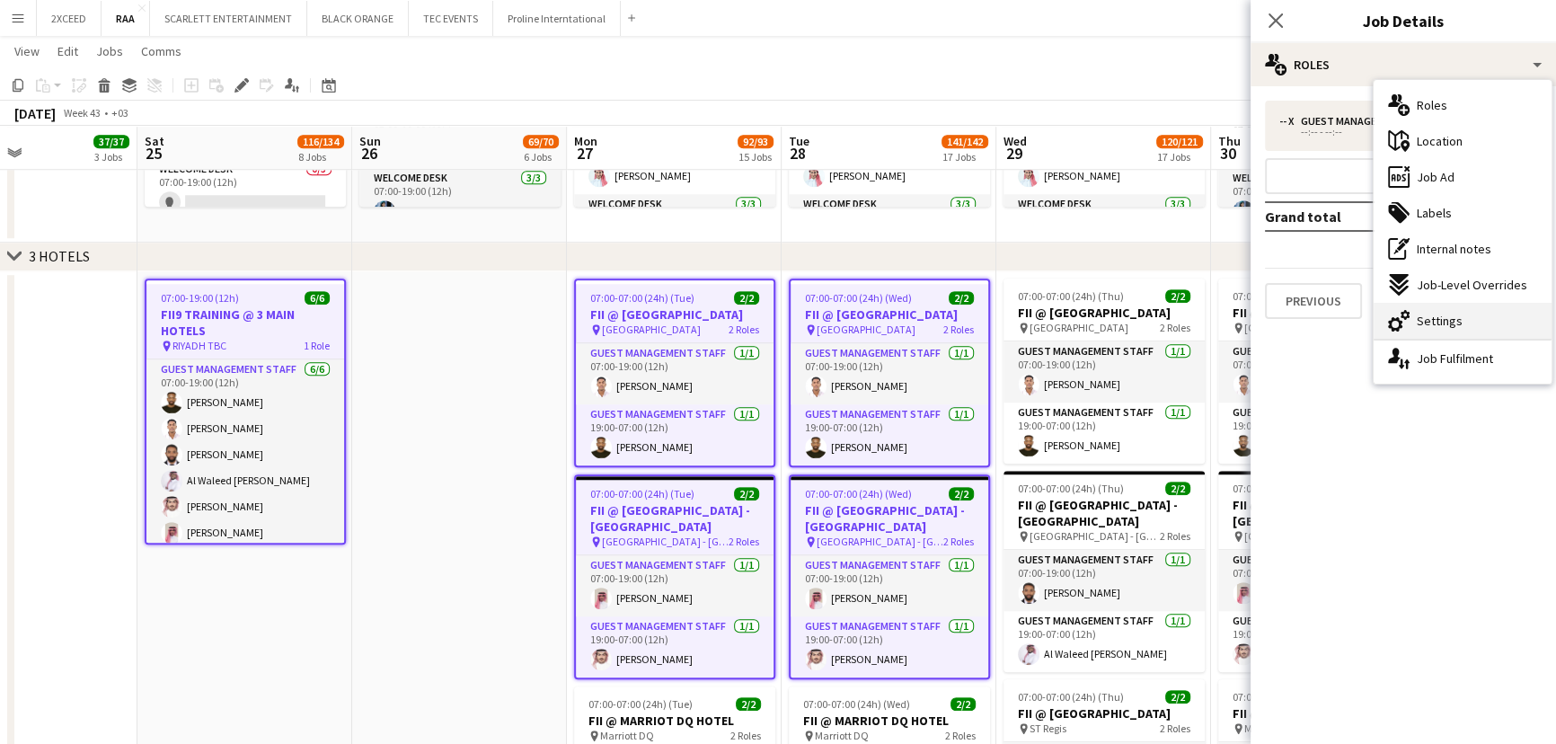
click at [1493, 309] on div "cog-double-3 Settings" at bounding box center [1462, 321] width 178 height 36
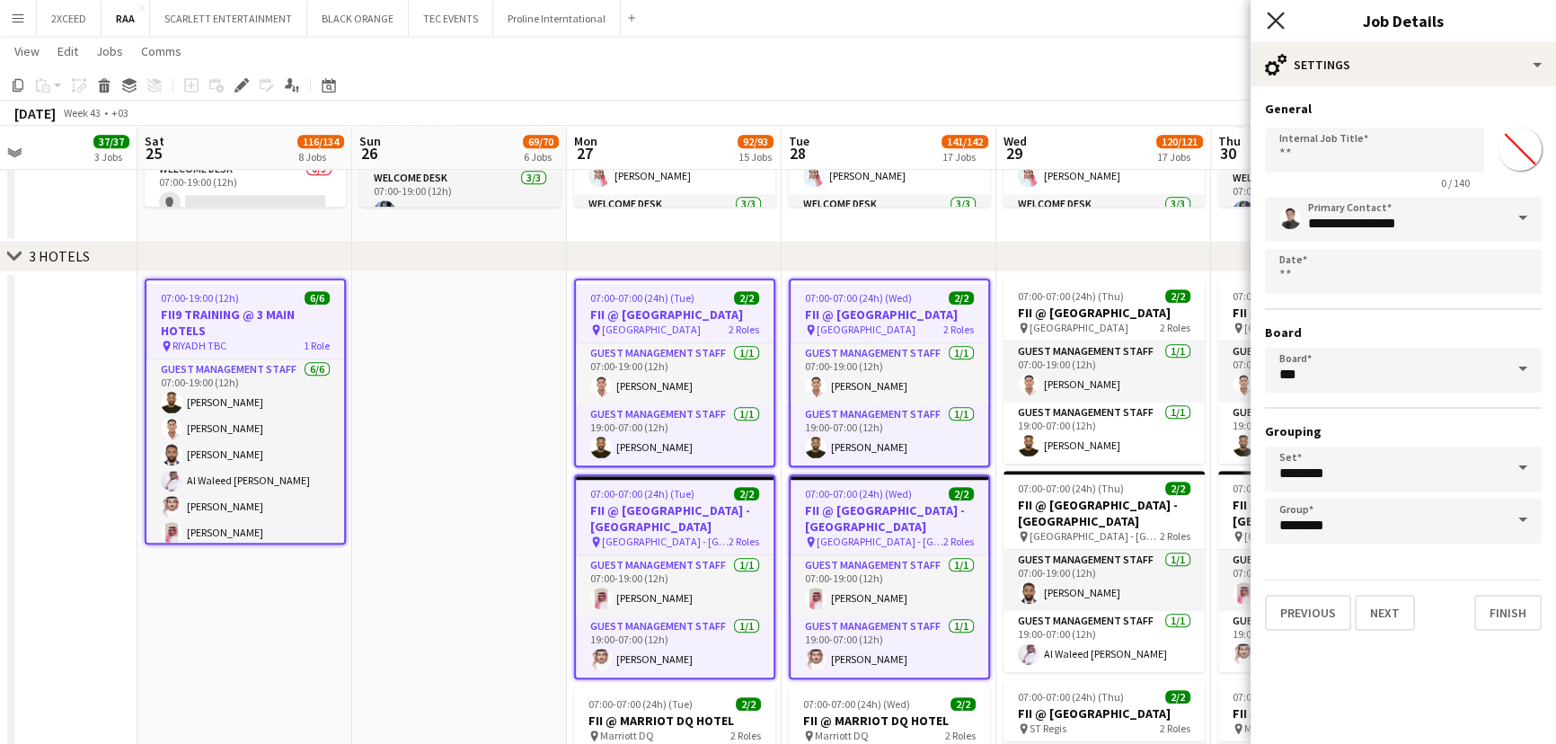
click at [1273, 18] on icon at bounding box center [1274, 20] width 17 height 17
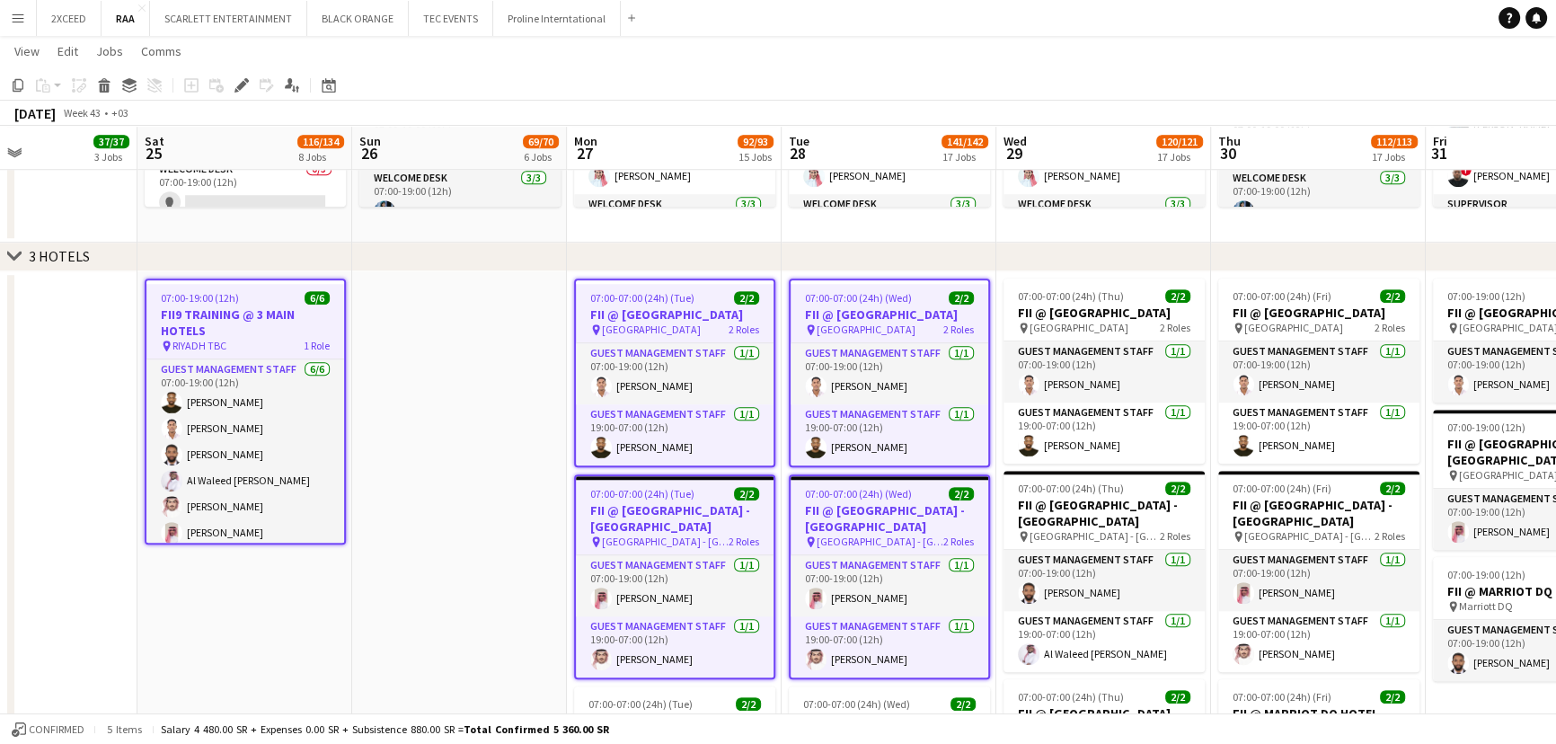
click at [472, 300] on app-date-cell at bounding box center [459, 603] width 215 height 665
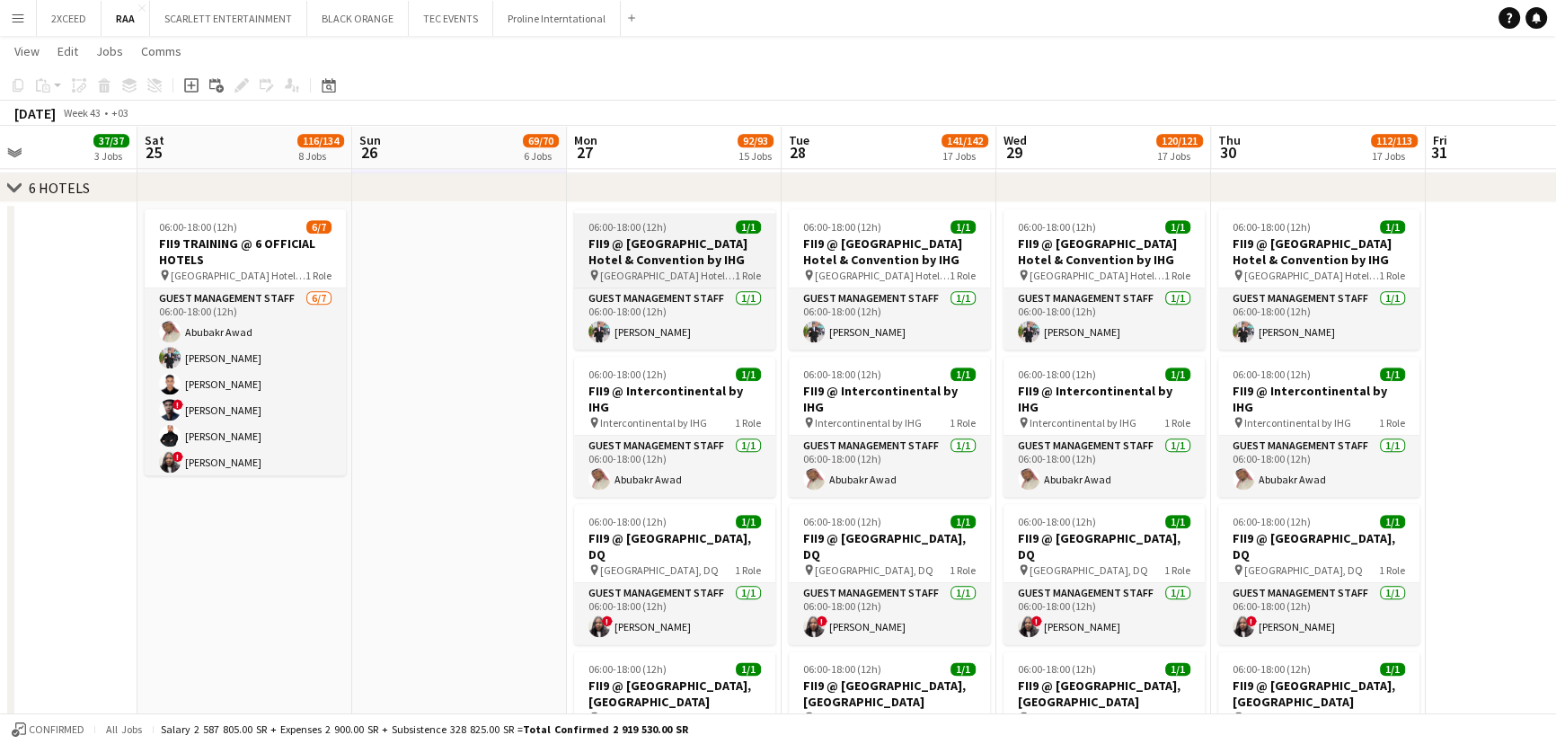
scroll to position [0, 720]
click at [617, 252] on h3 "FII9 @ [GEOGRAPHIC_DATA] Hotel & Convention by IHG" at bounding box center [675, 251] width 201 height 32
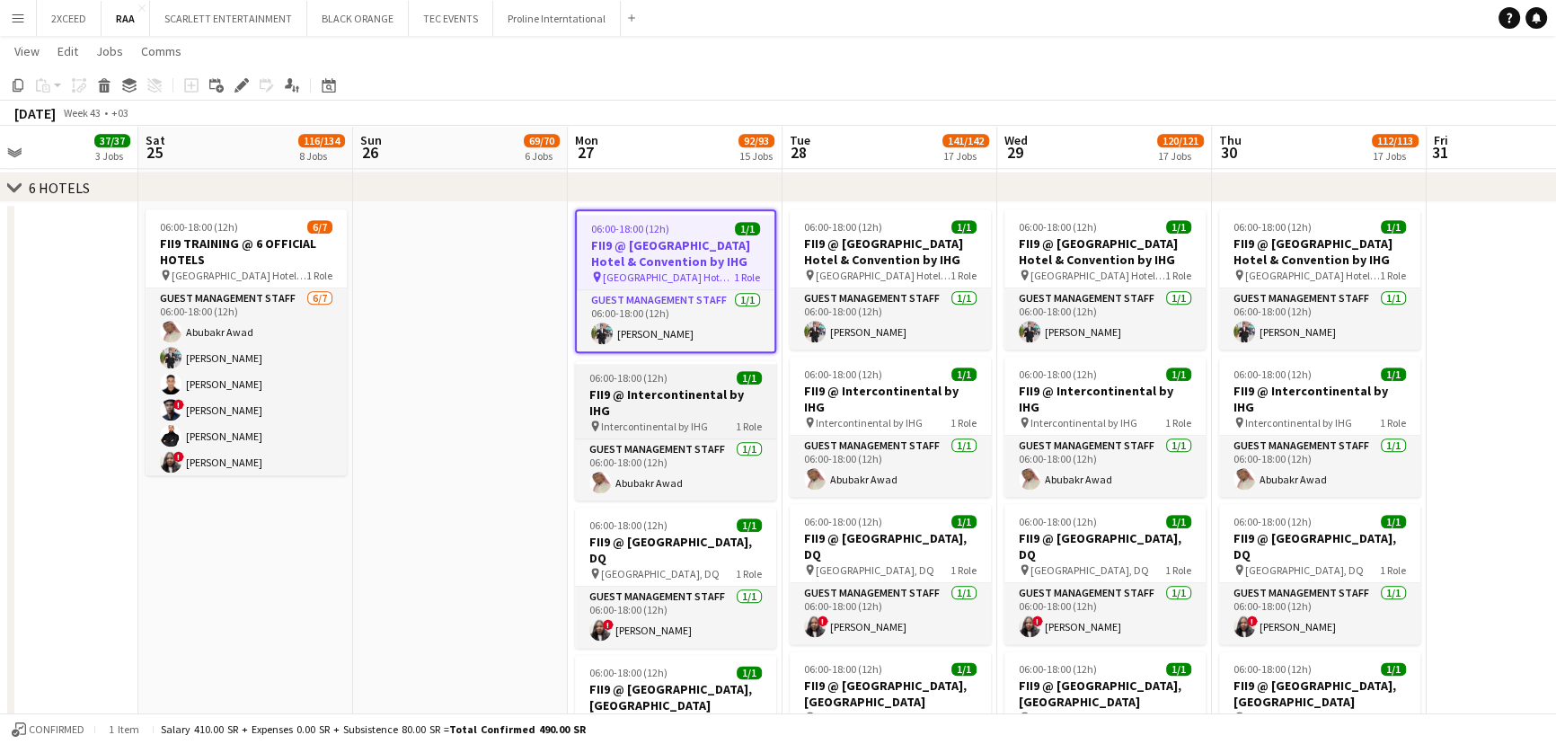
click at [716, 391] on h3 "FII9 @ Intercontinental by IHG" at bounding box center [675, 402] width 201 height 32
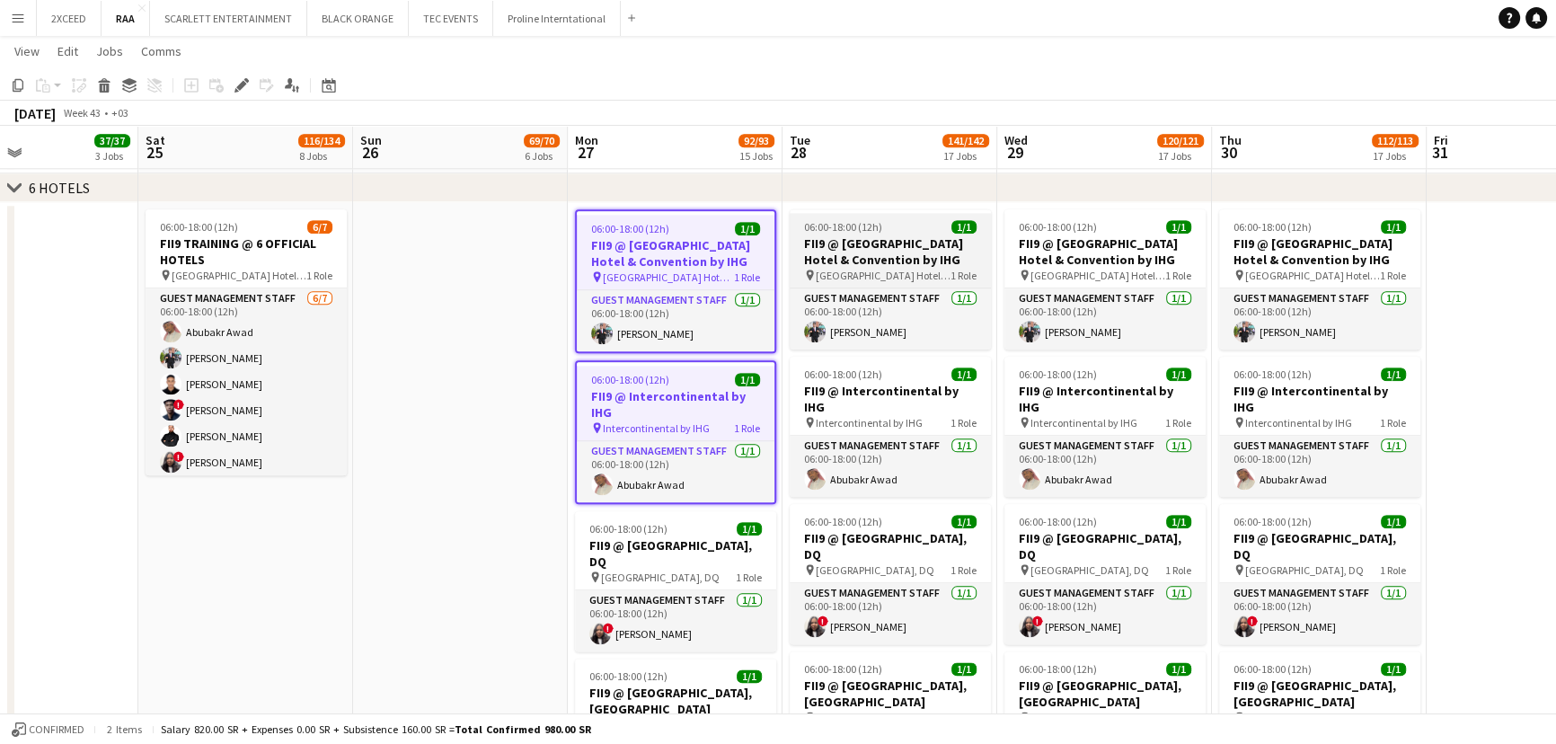
click at [919, 249] on h3 "FII9 @ [GEOGRAPHIC_DATA] Hotel & Convention by IHG" at bounding box center [889, 251] width 201 height 32
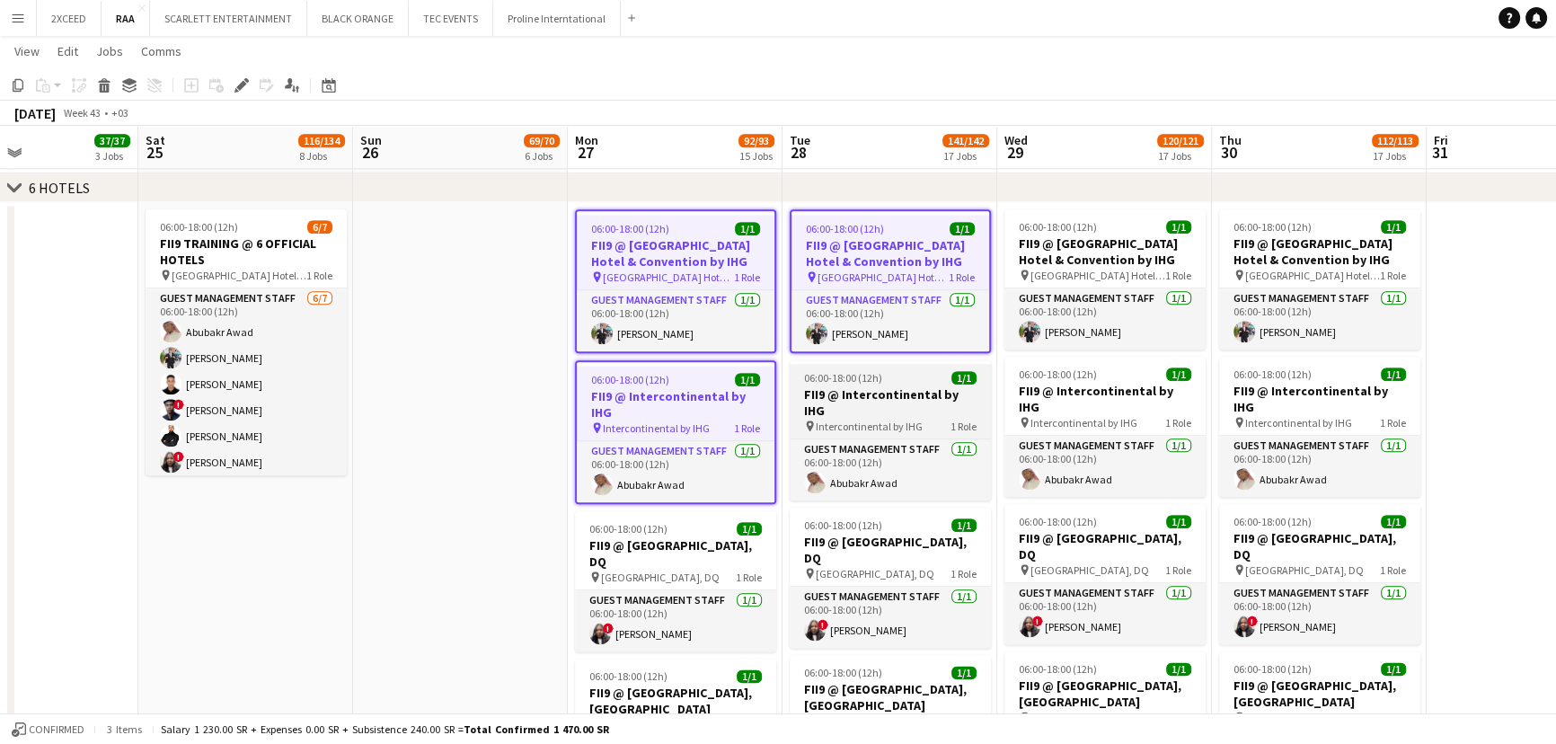
click at [911, 401] on h3 "FII9 @ Intercontinental by IHG" at bounding box center [889, 402] width 201 height 32
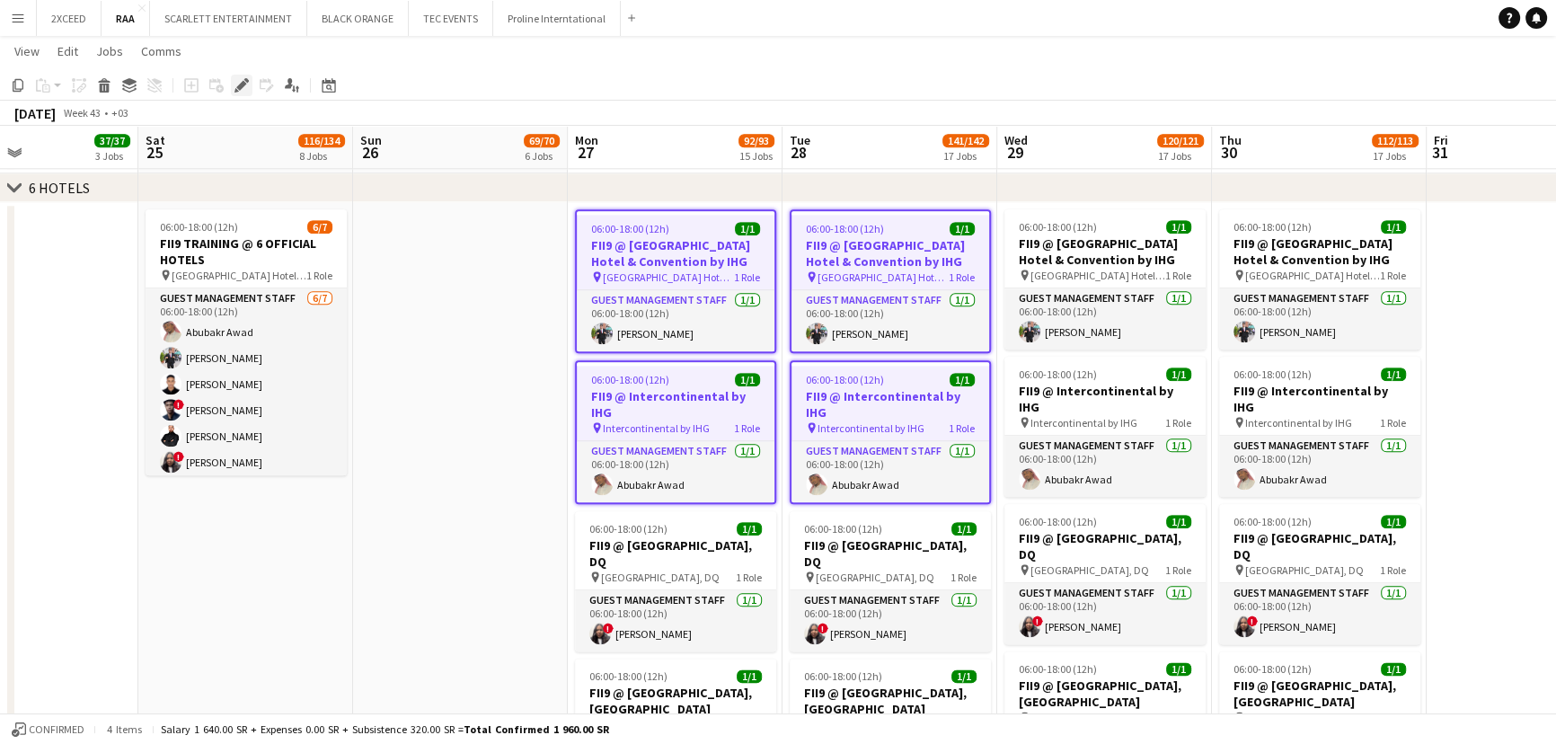
click at [239, 81] on icon "Edit" at bounding box center [241, 85] width 14 height 14
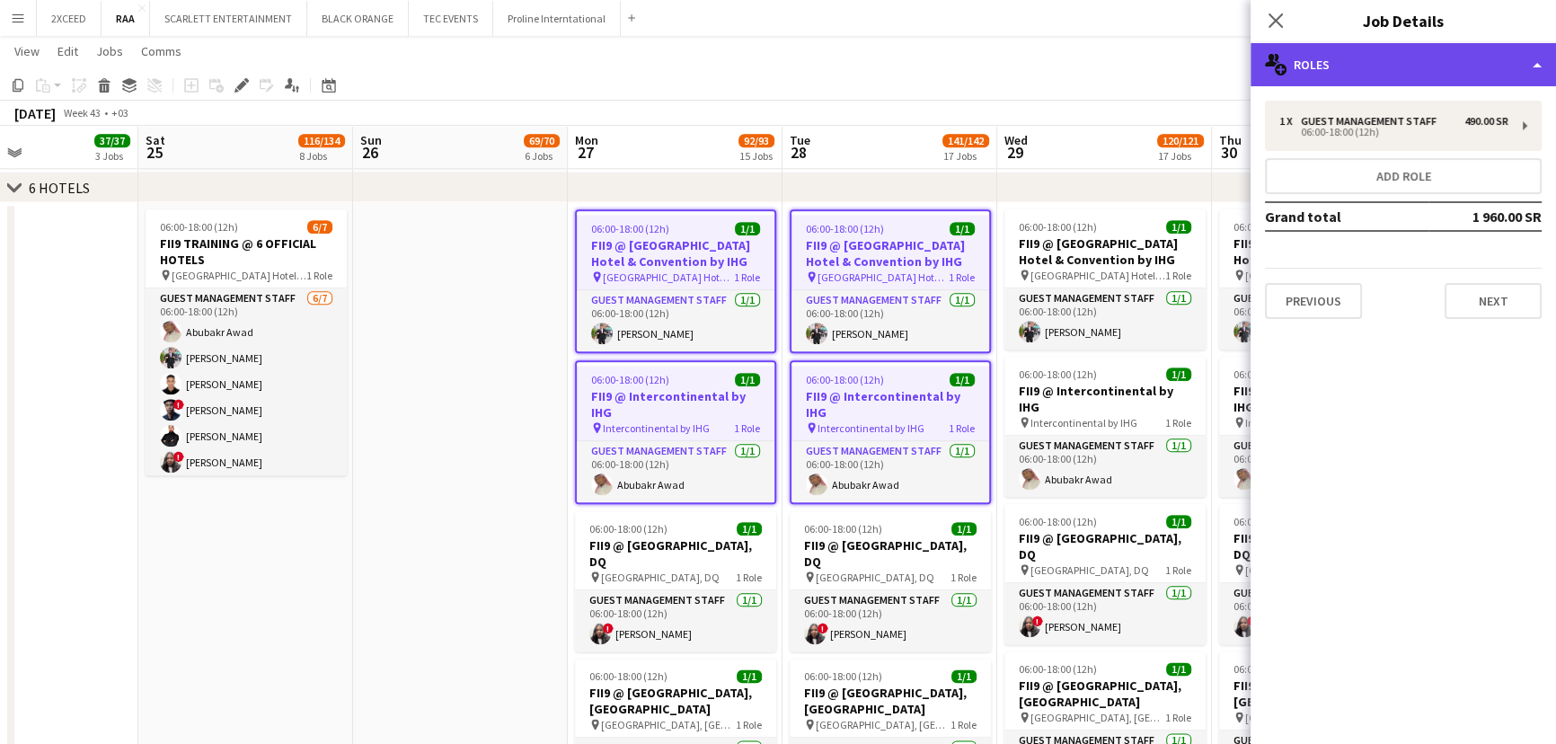
click at [1430, 69] on div "multiple-users-add Roles" at bounding box center [1402, 64] width 305 height 43
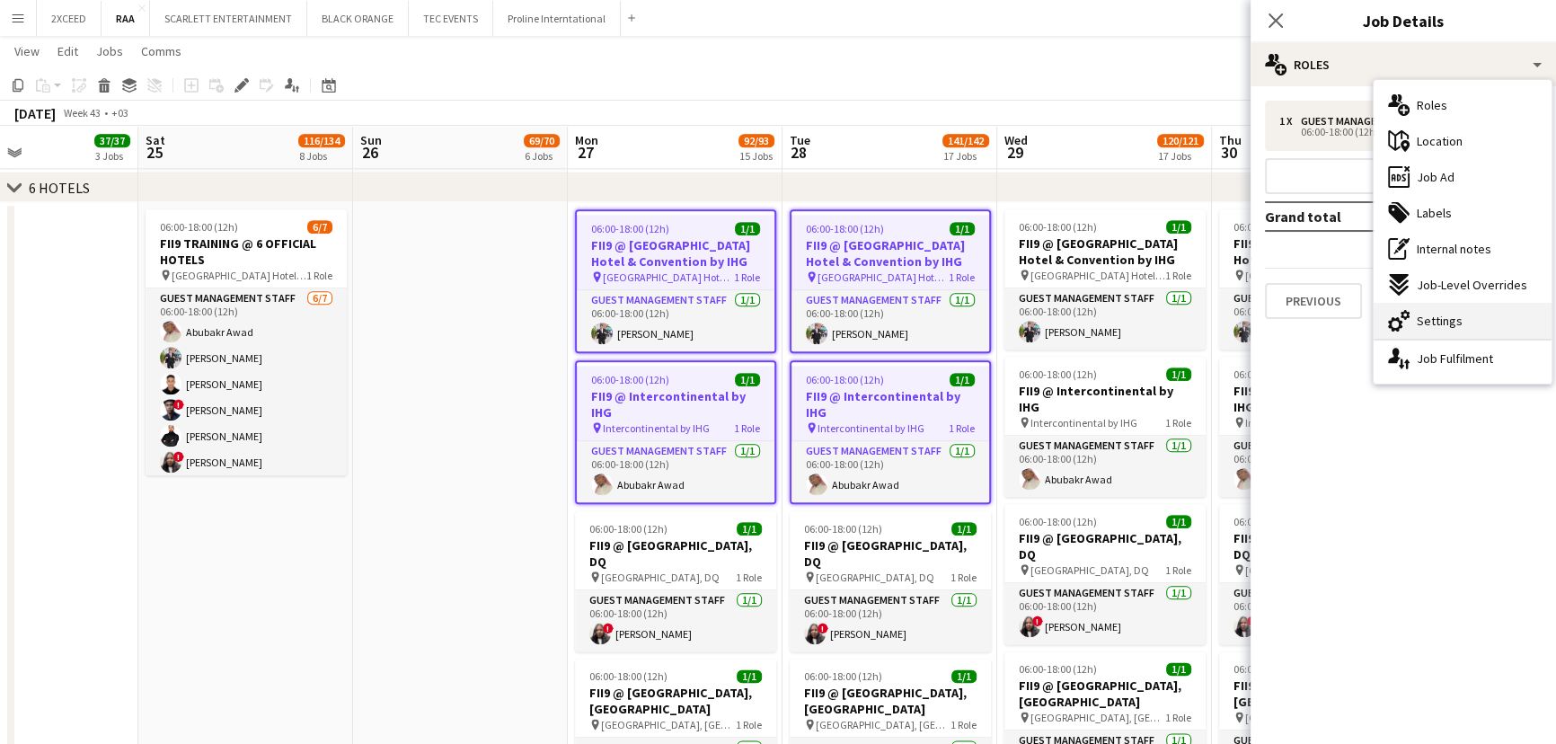
click at [1458, 322] on span "Settings" at bounding box center [1439, 321] width 46 height 16
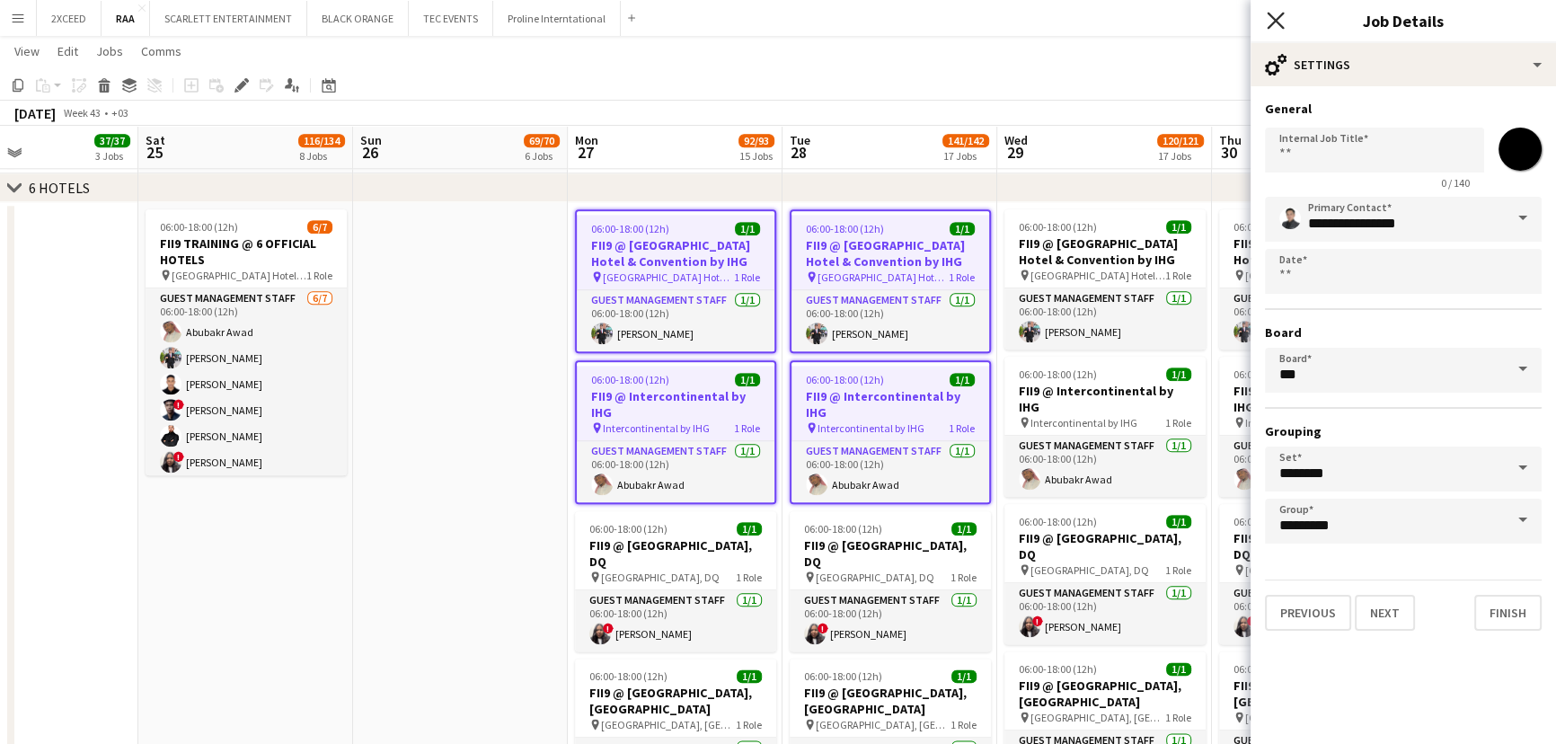
click at [1276, 22] on icon at bounding box center [1274, 20] width 17 height 17
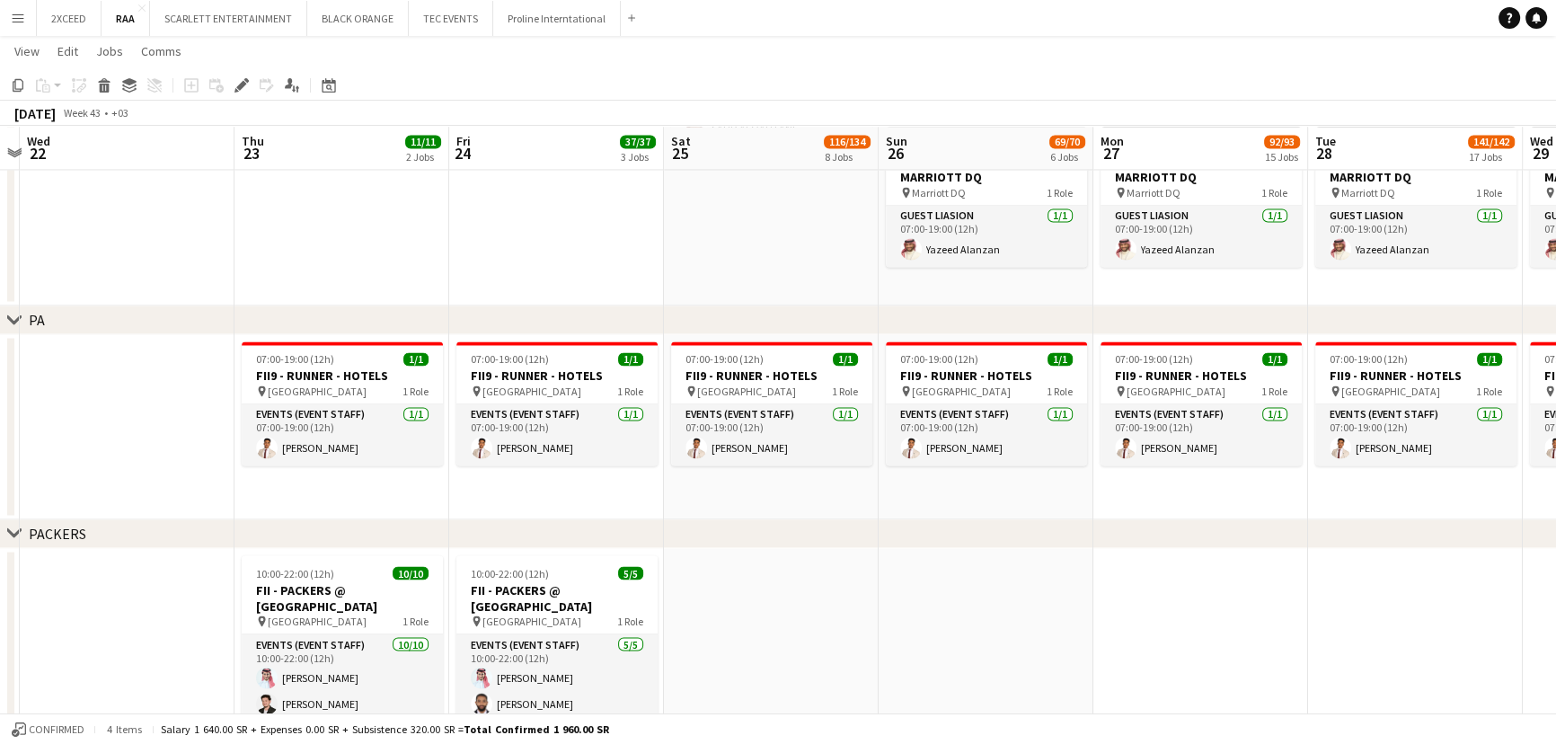
scroll to position [0, 386]
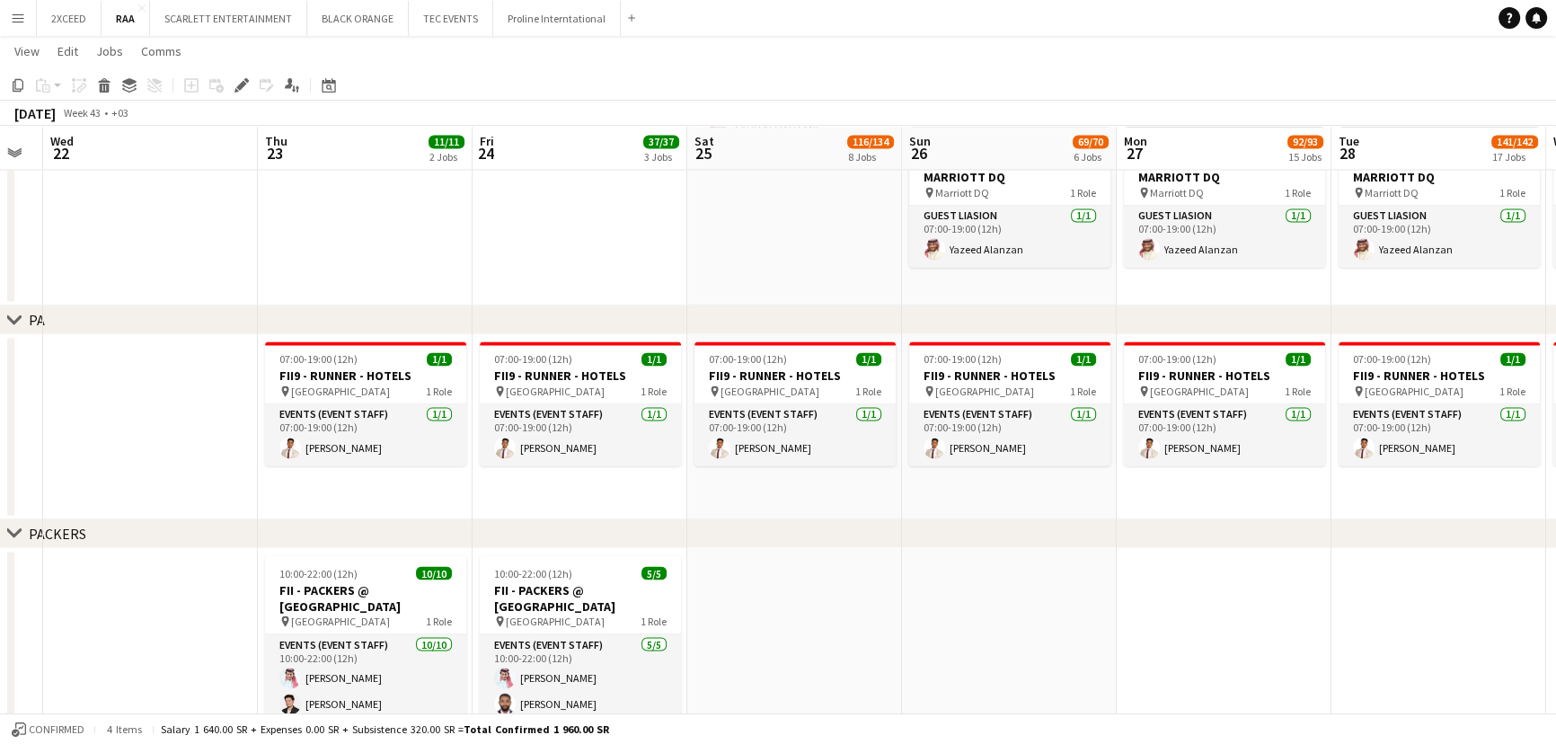
drag, startPoint x: 224, startPoint y: 499, endPoint x: 801, endPoint y: 544, distance: 579.2
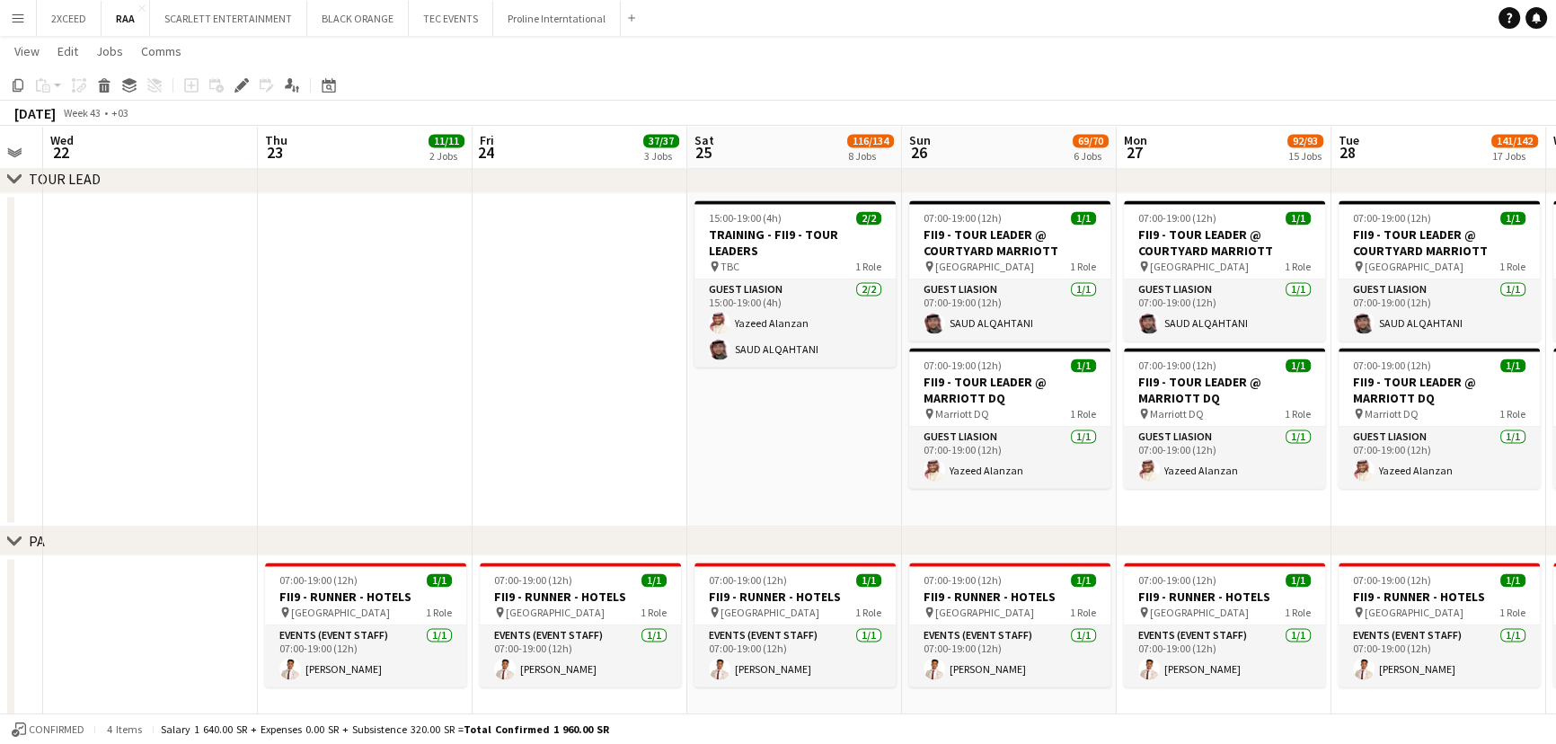
scroll to position [3521, 0]
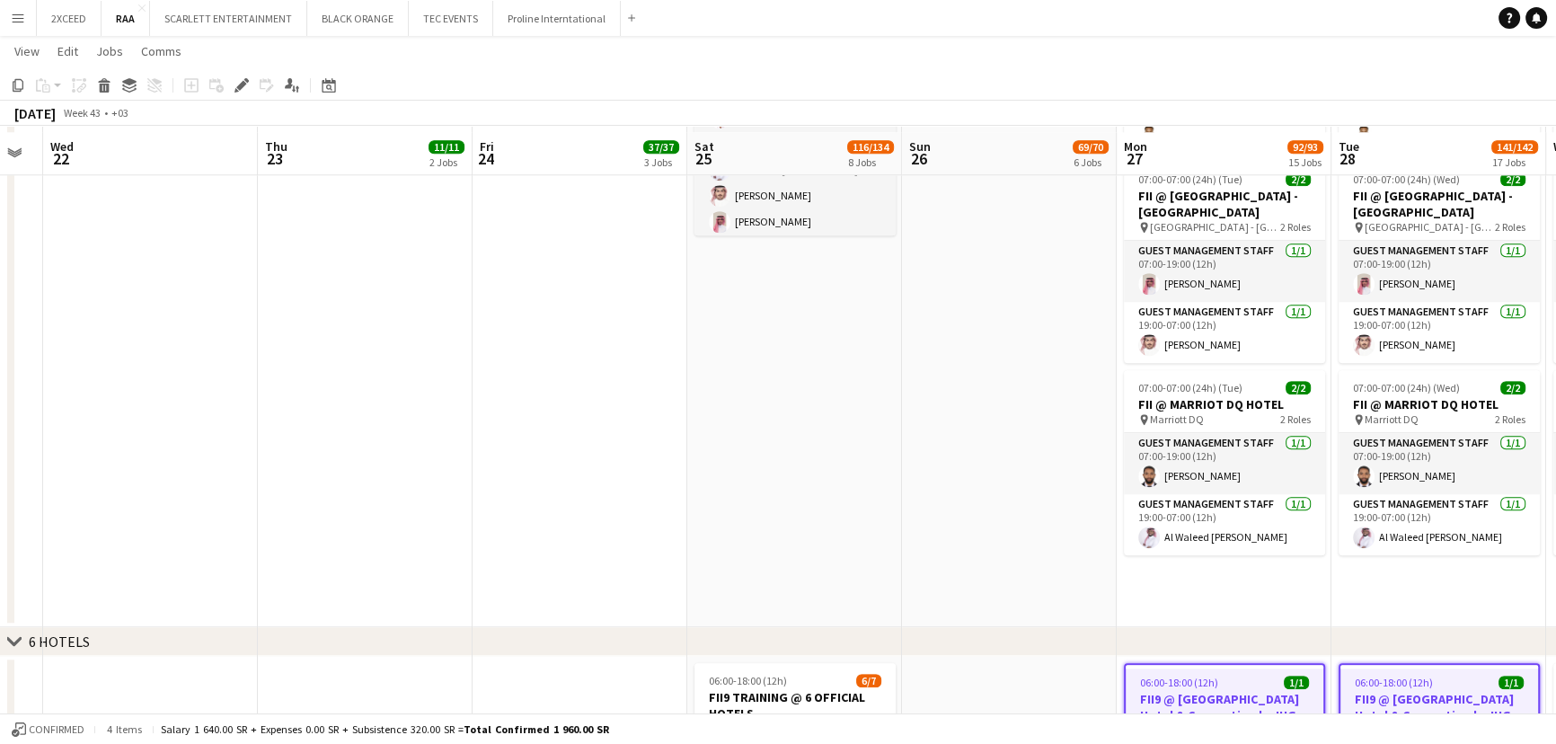
click at [694, 348] on app-date-cell "07:00-19:00 (12h) 6/6 FII9 TRAINING @ 3 MAIN HOTELS pin RIYADH TBC 1 Role Guest…" at bounding box center [794, 294] width 215 height 665
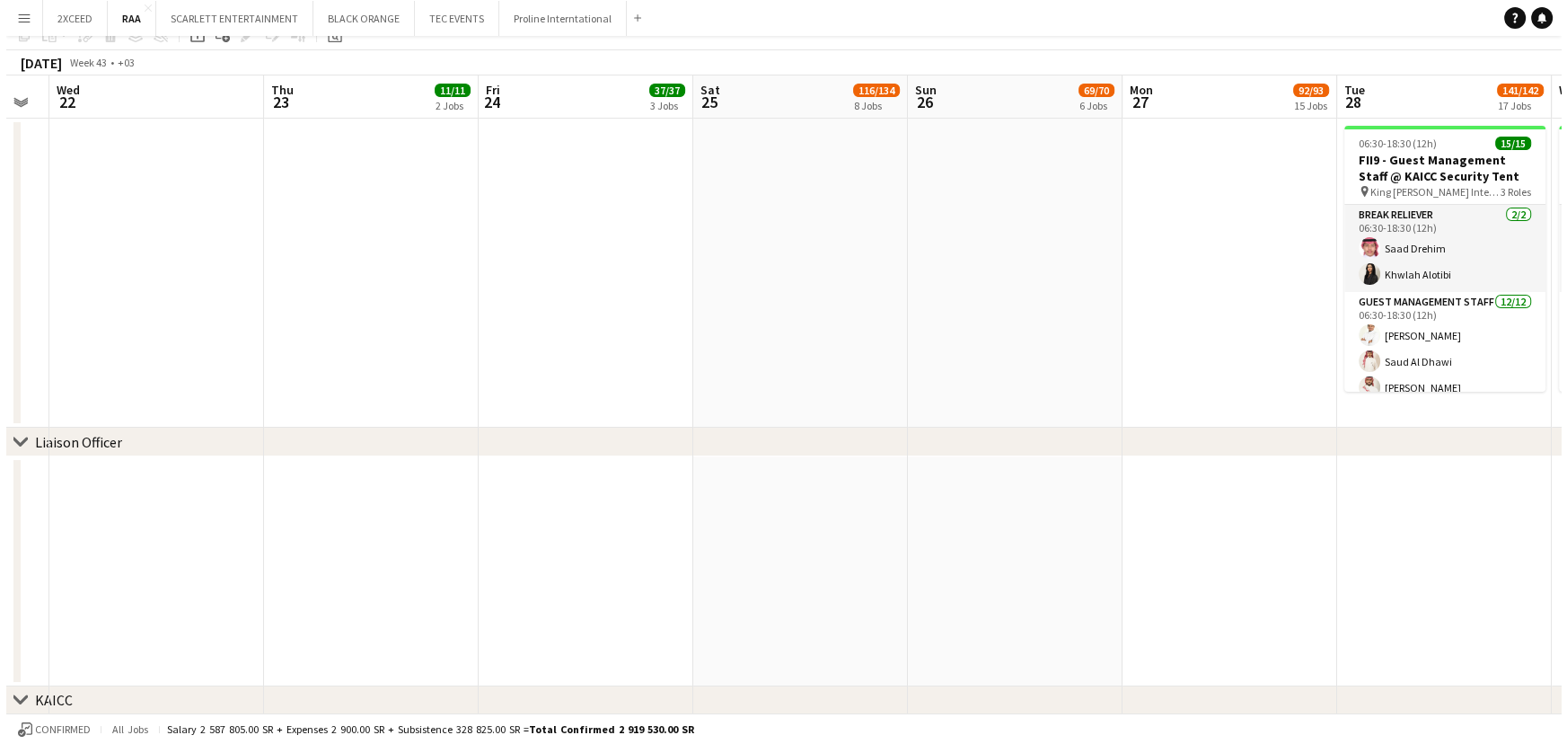
scroll to position [0, 0]
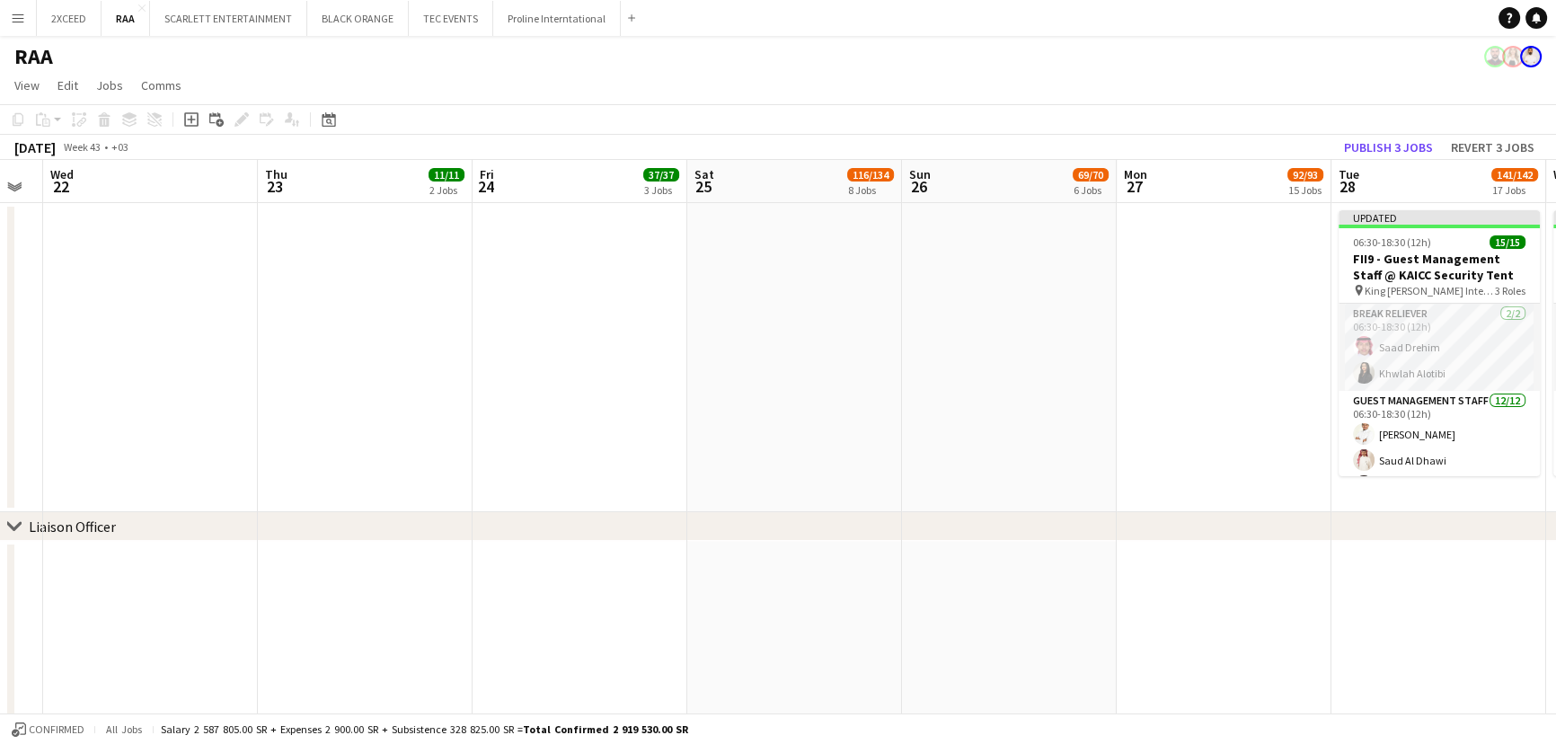
click at [9, 11] on button "Menu" at bounding box center [18, 18] width 36 height 36
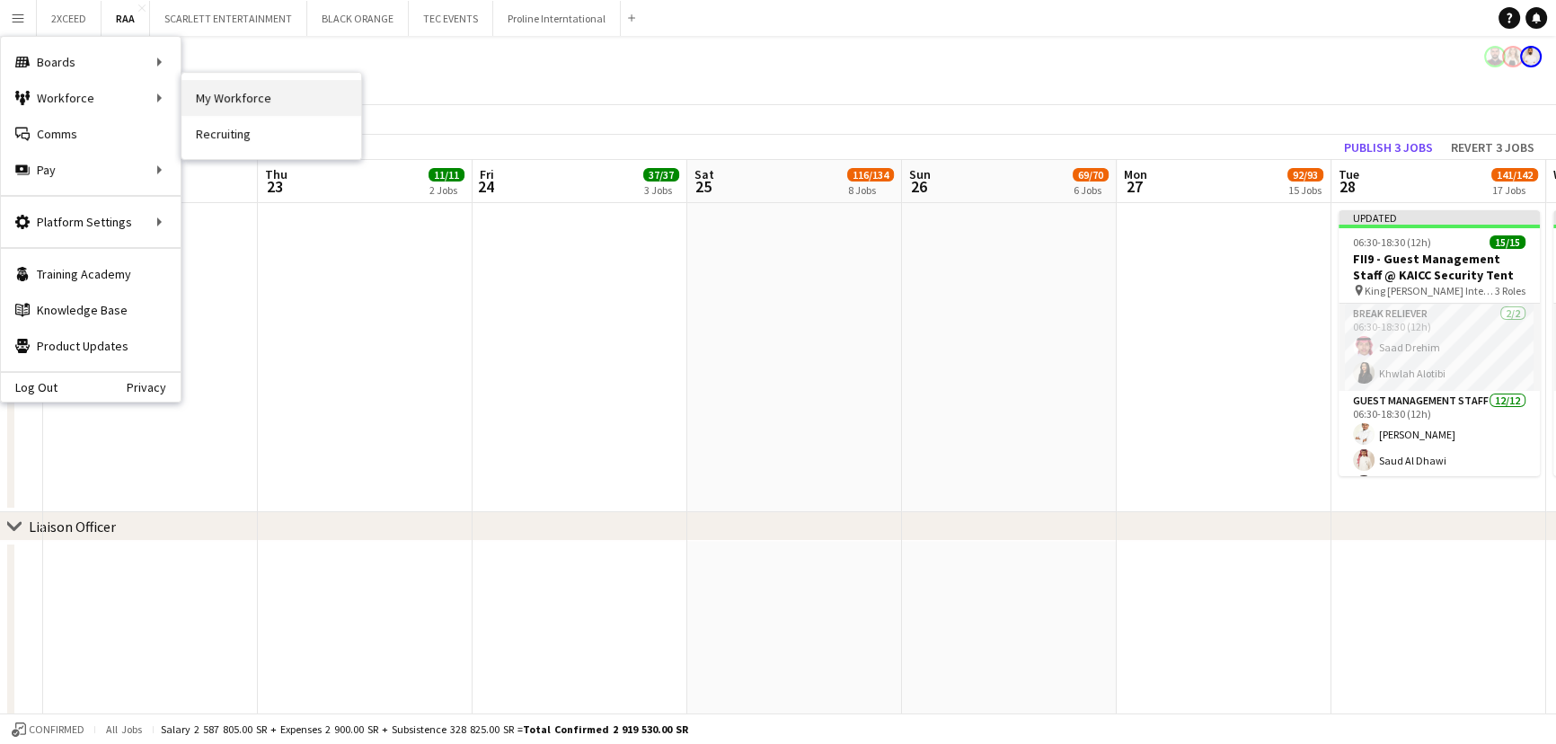
click at [237, 88] on link "My Workforce" at bounding box center [271, 98] width 180 height 36
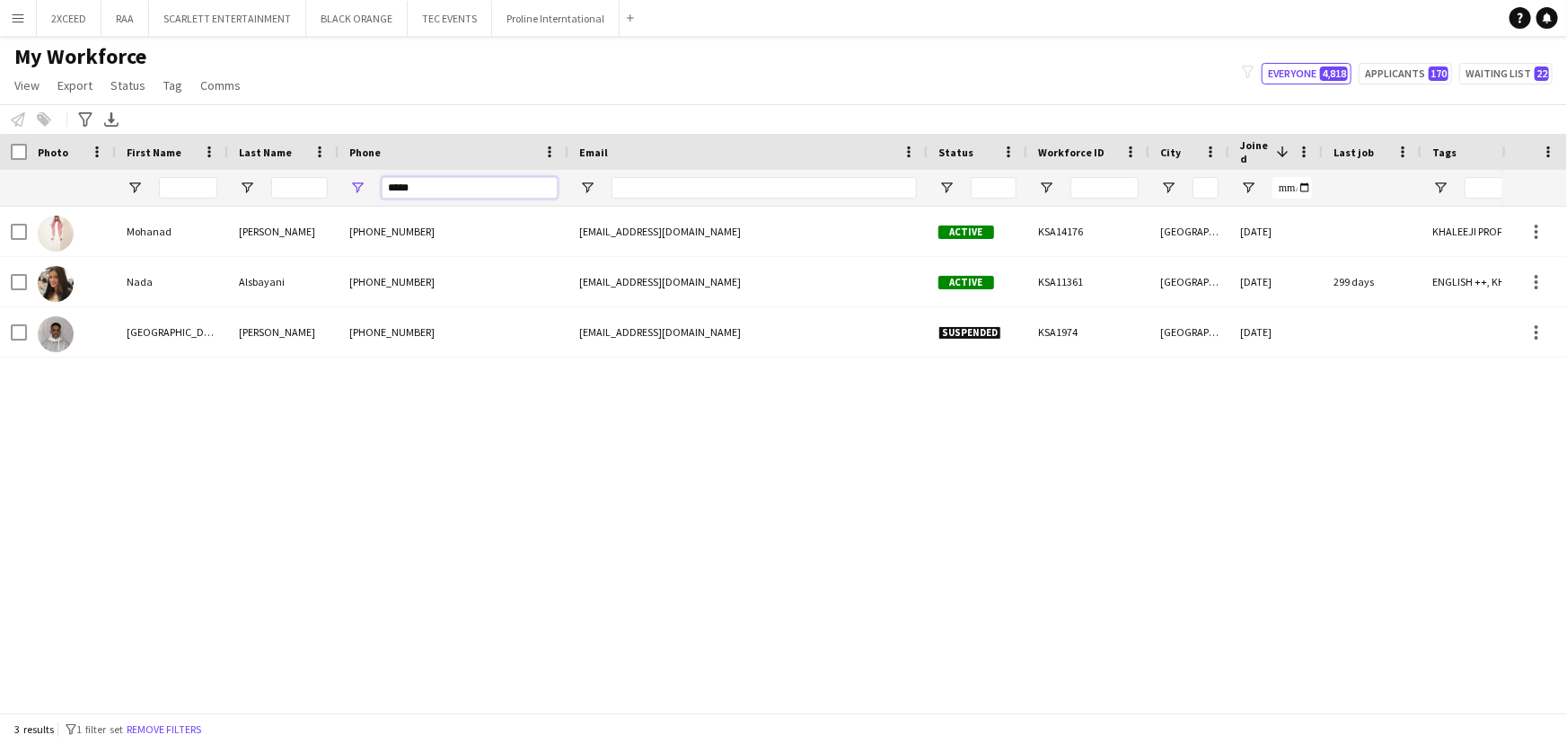
drag, startPoint x: 455, startPoint y: 189, endPoint x: 394, endPoint y: 185, distance: 61.2
click at [394, 185] on input "*****" at bounding box center [470, 188] width 176 height 22
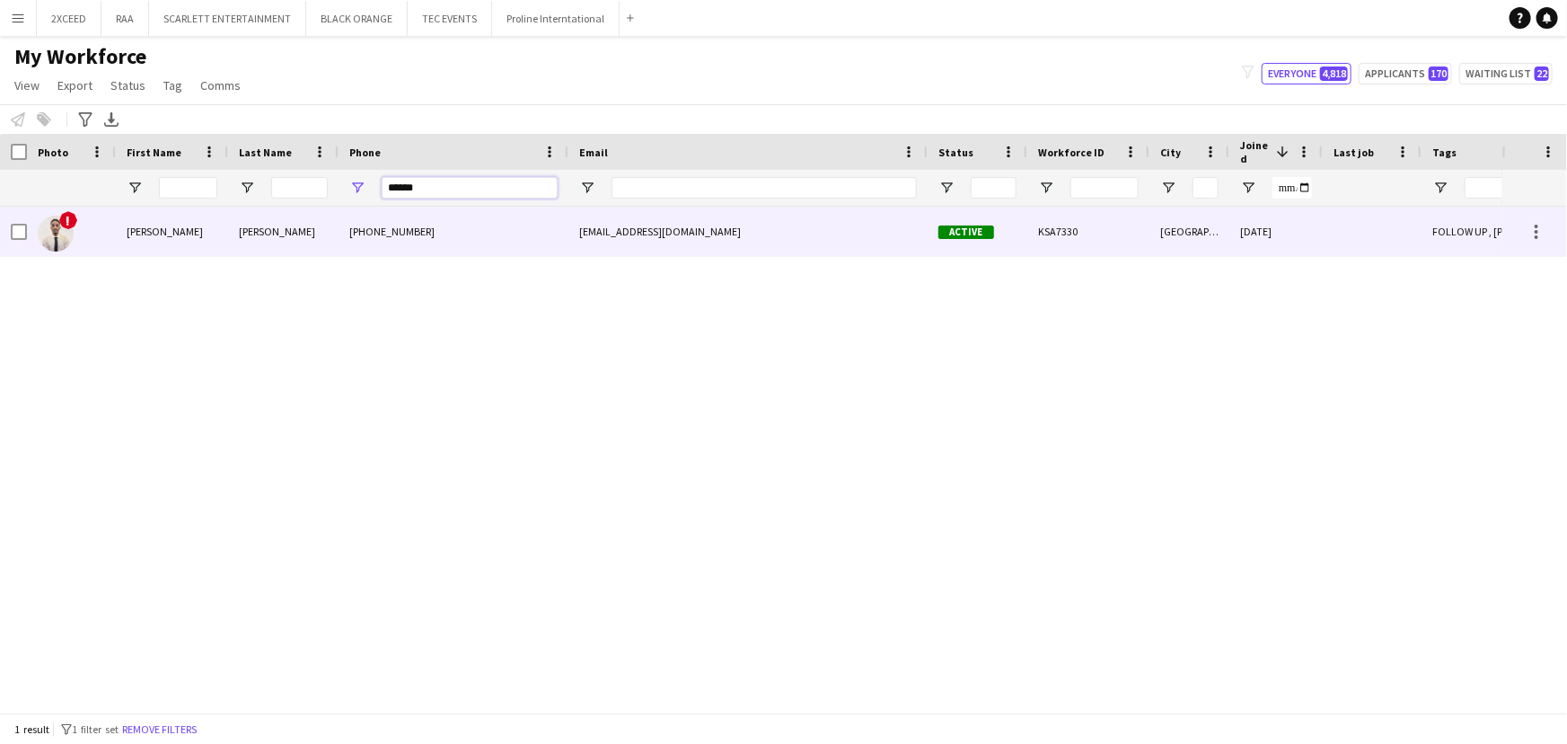
type input "******"
click at [337, 236] on div "[PERSON_NAME]" at bounding box center [283, 231] width 110 height 49
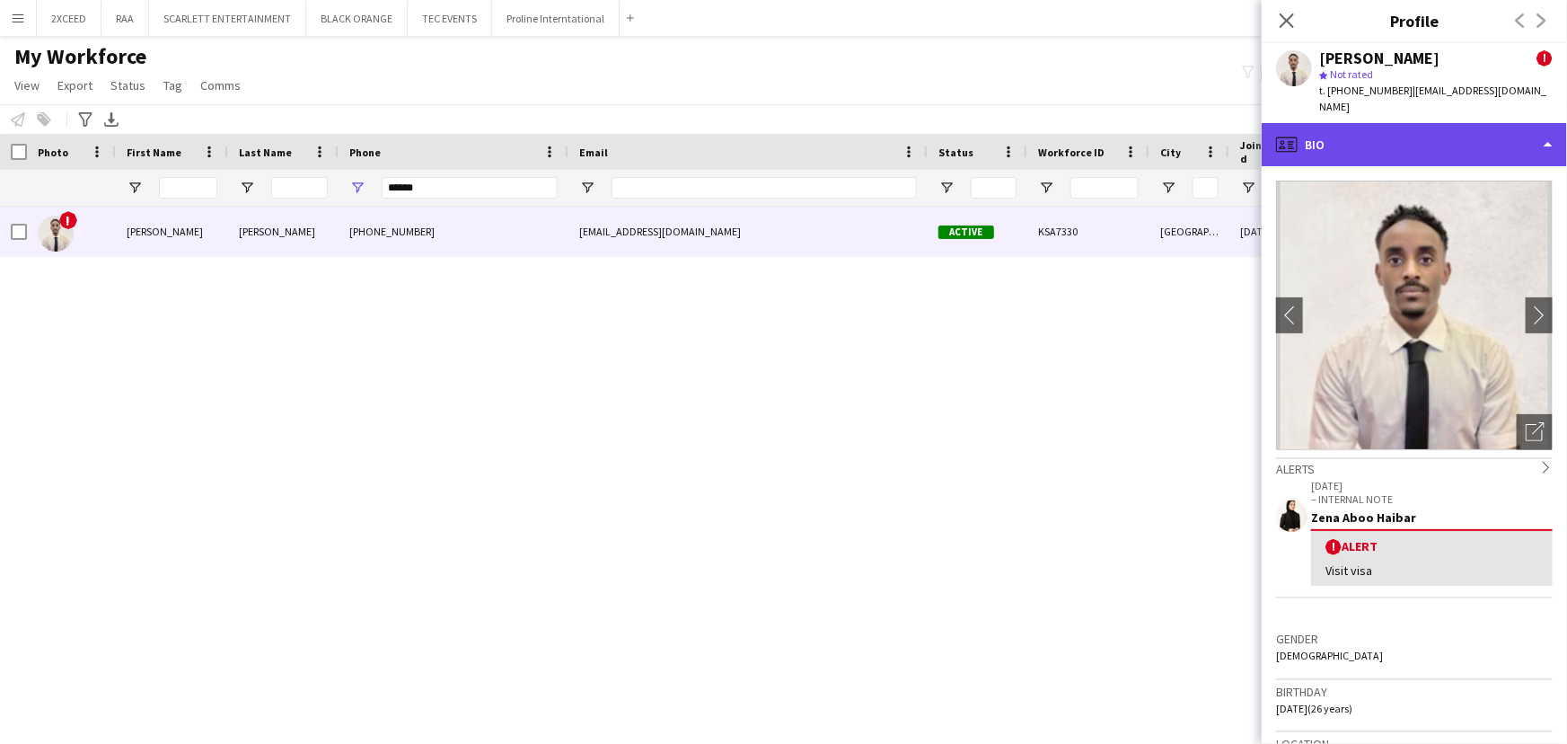
click at [1421, 128] on div "profile Bio" at bounding box center [1414, 144] width 305 height 43
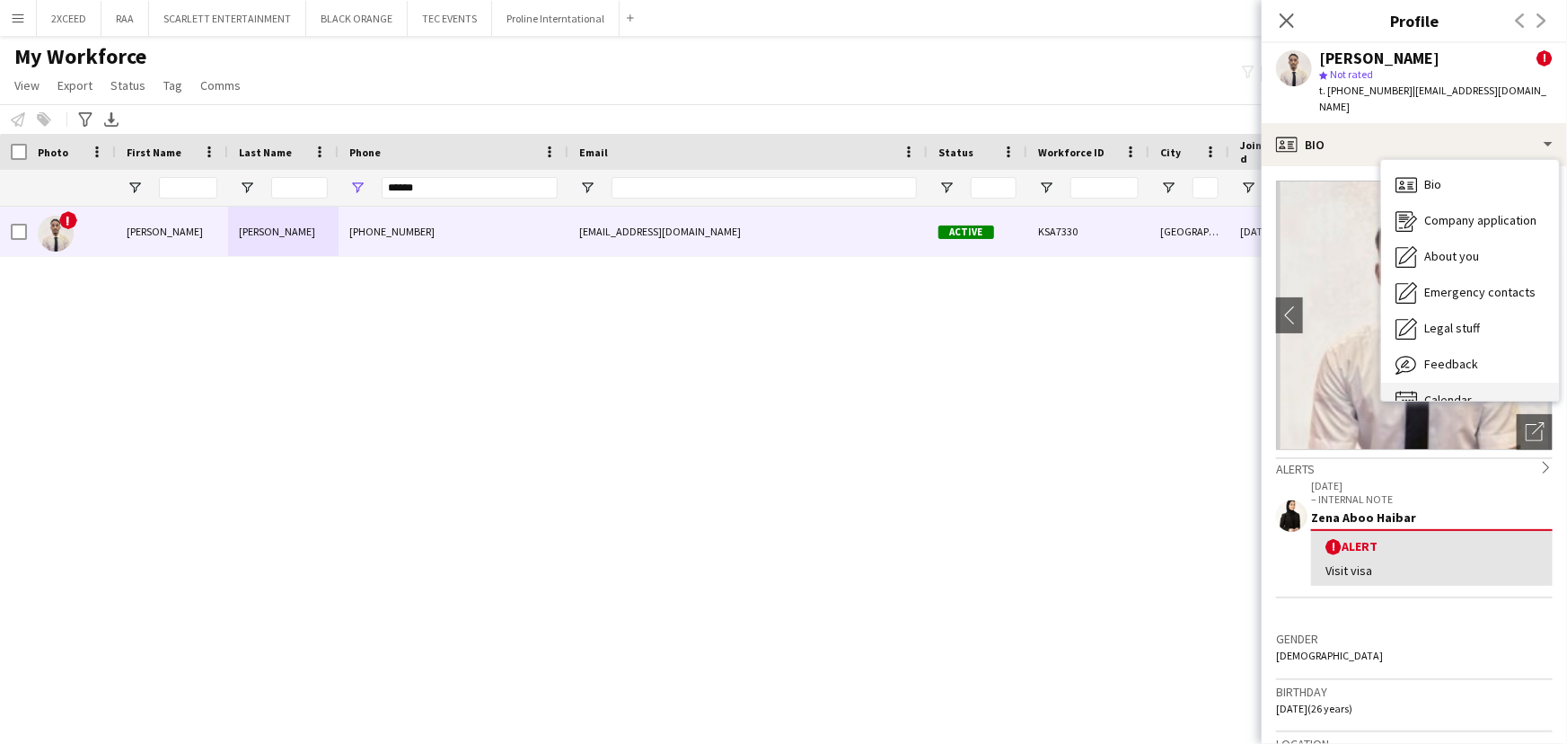
click at [1491, 383] on div "Calendar Calendar" at bounding box center [1470, 401] width 178 height 36
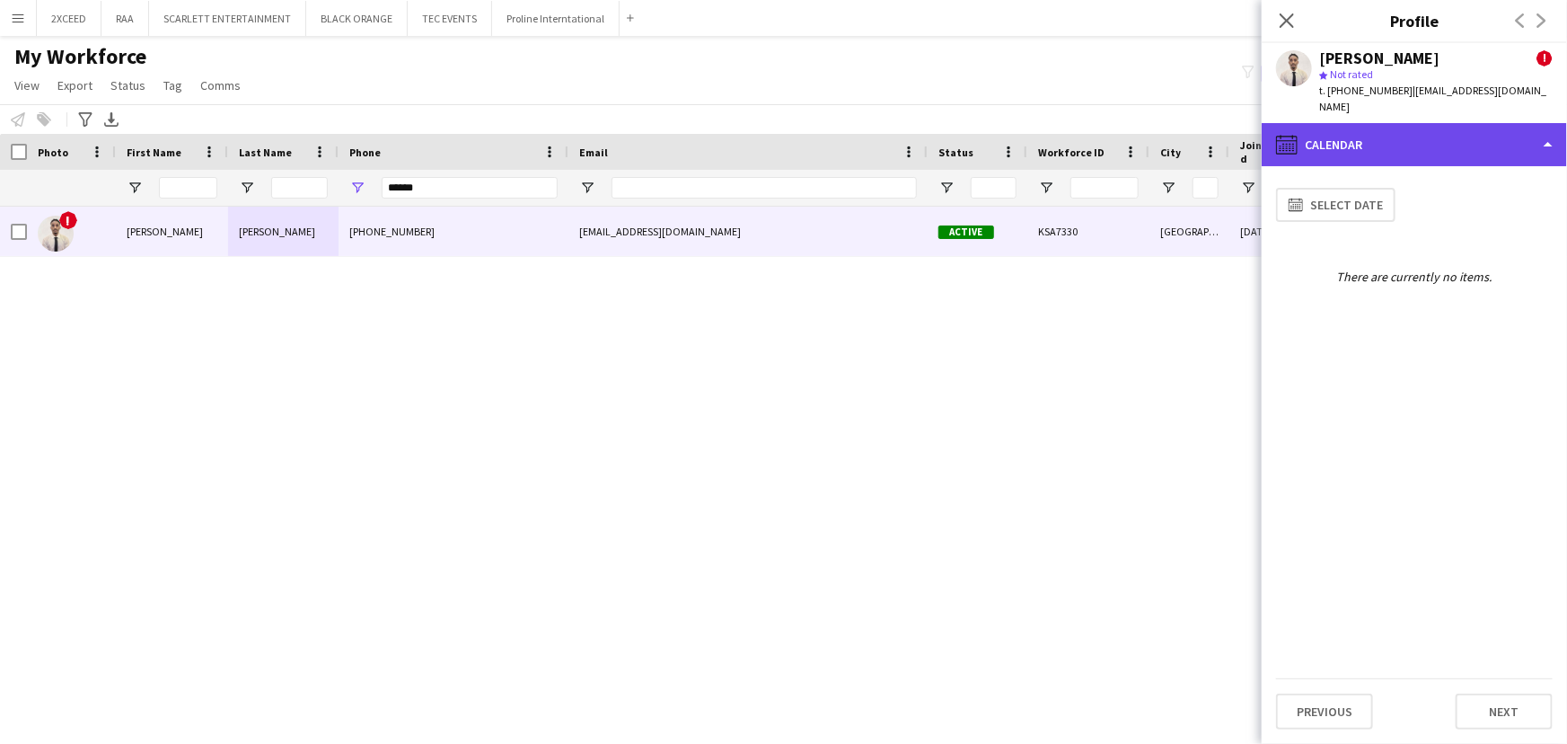
click at [1437, 136] on div "calendar-full Calendar" at bounding box center [1414, 144] width 305 height 43
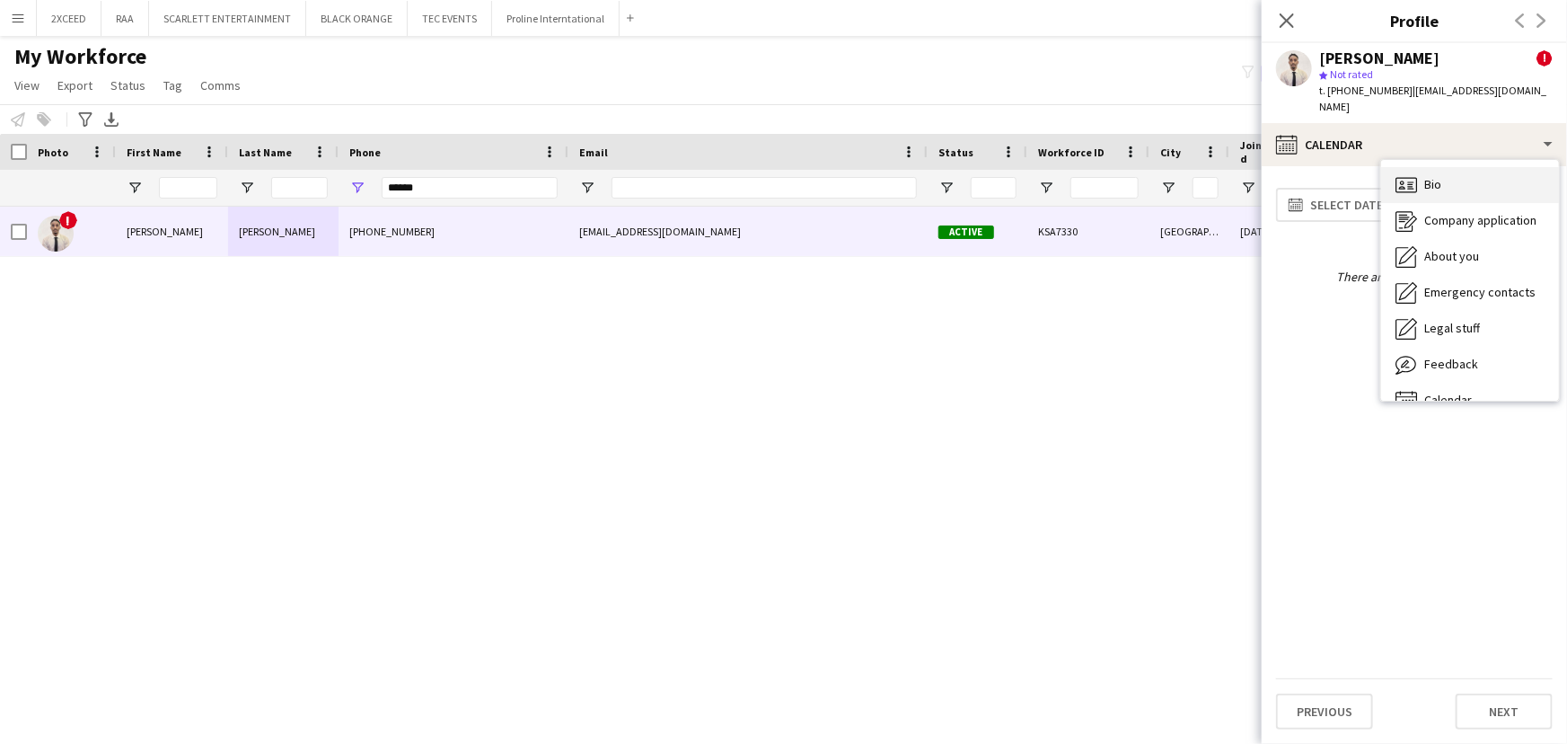
click at [1465, 169] on div "Bio Bio" at bounding box center [1470, 185] width 178 height 36
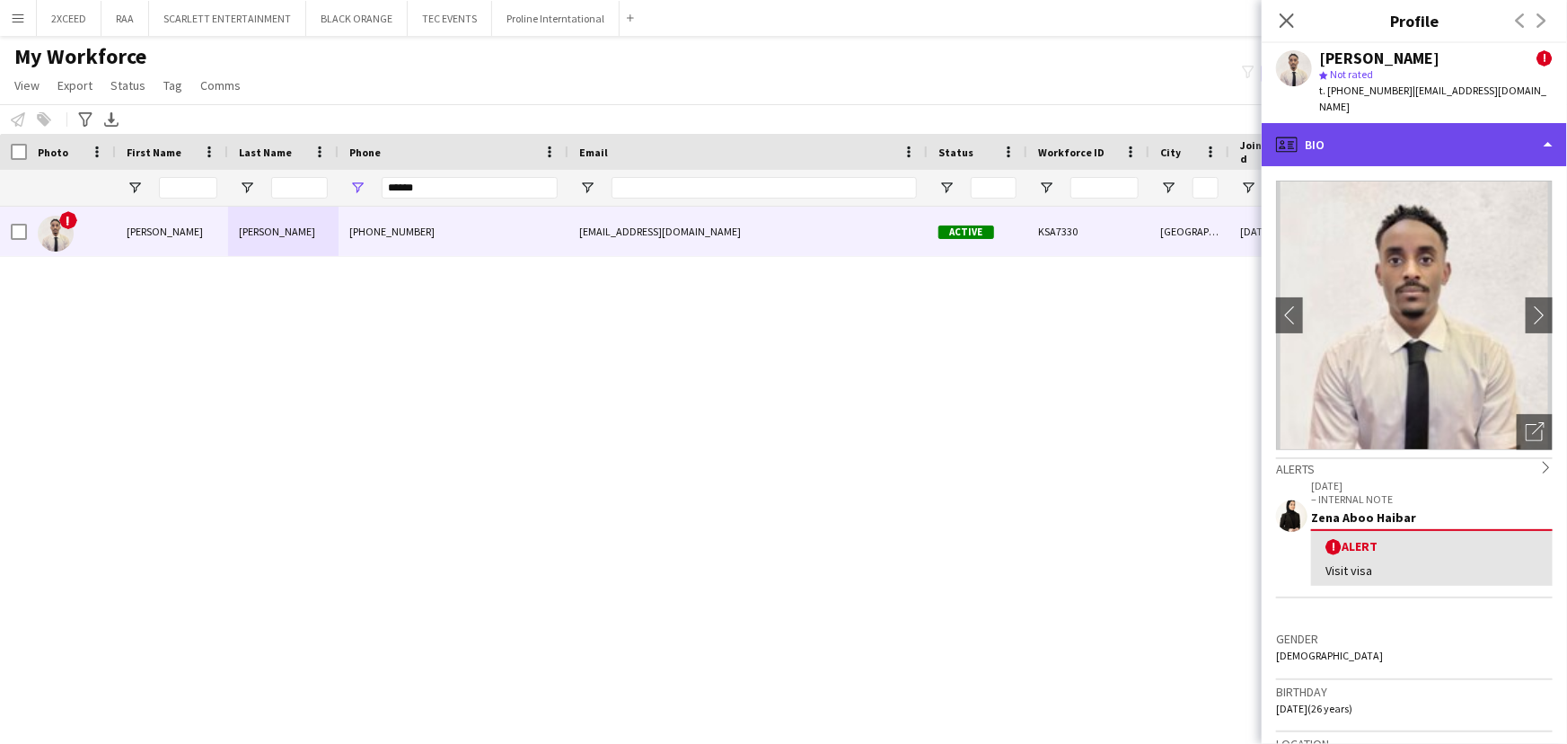
click at [1419, 148] on div "profile Bio" at bounding box center [1414, 144] width 305 height 43
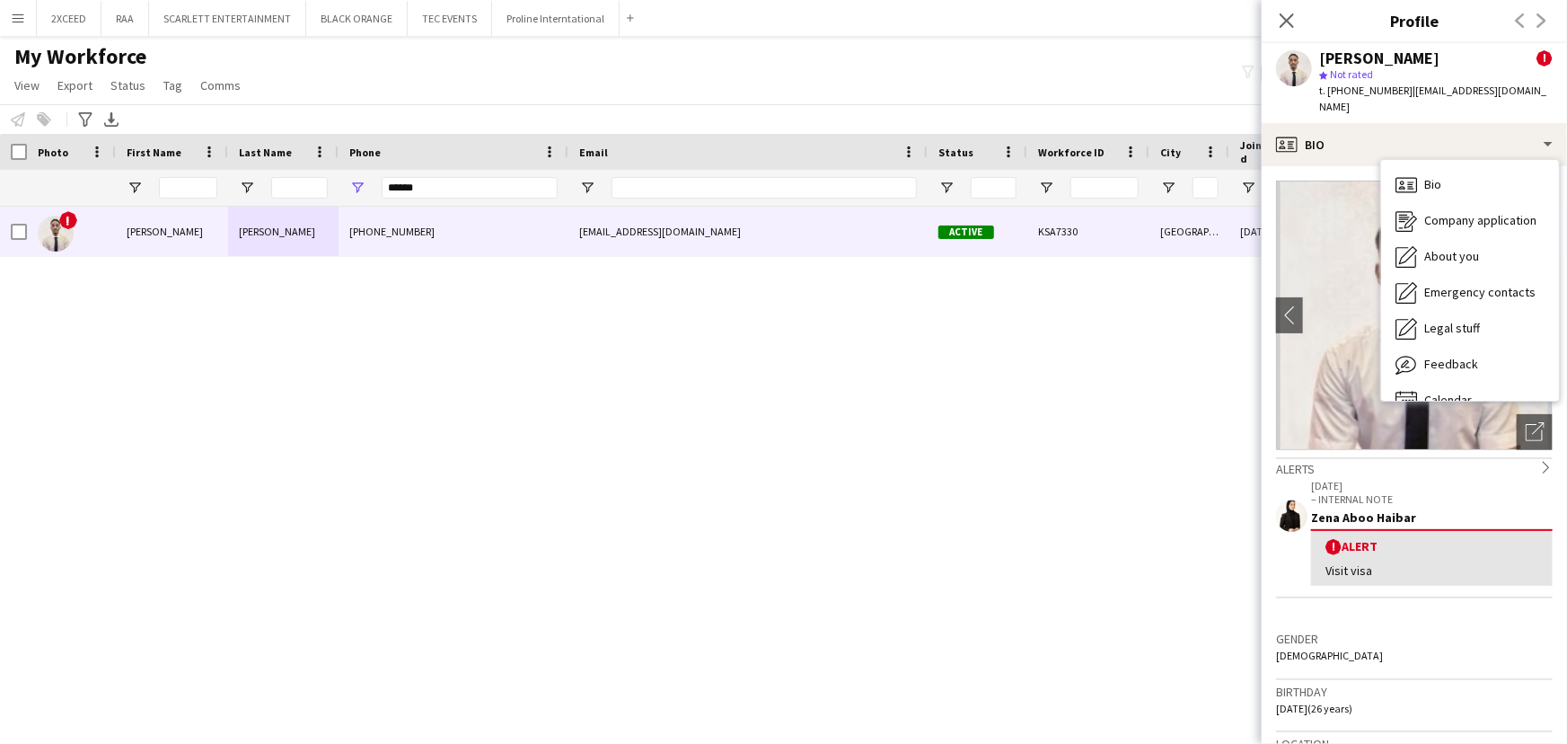
click at [1475, 167] on div "Bio Bio" at bounding box center [1470, 185] width 178 height 36
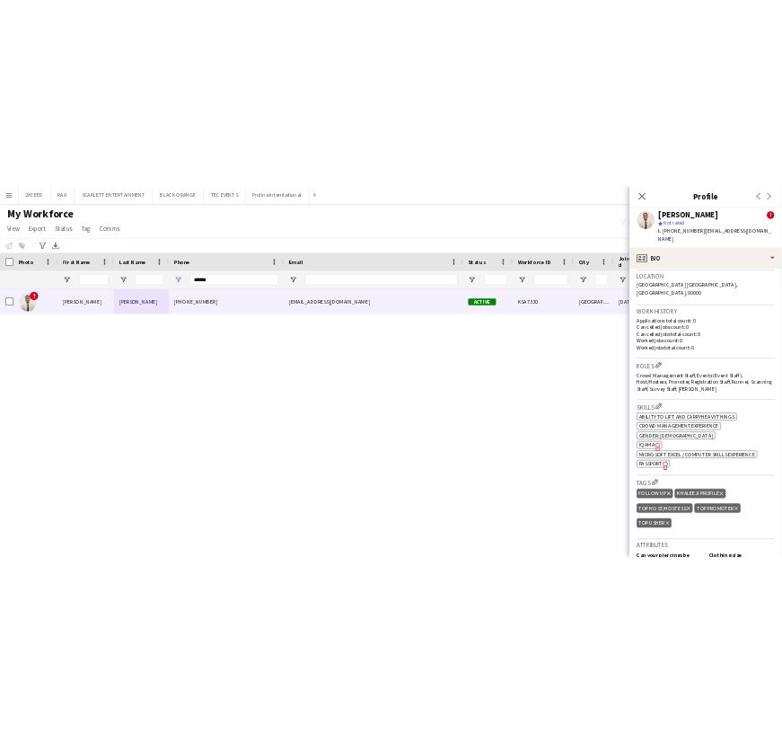
scroll to position [571, 0]
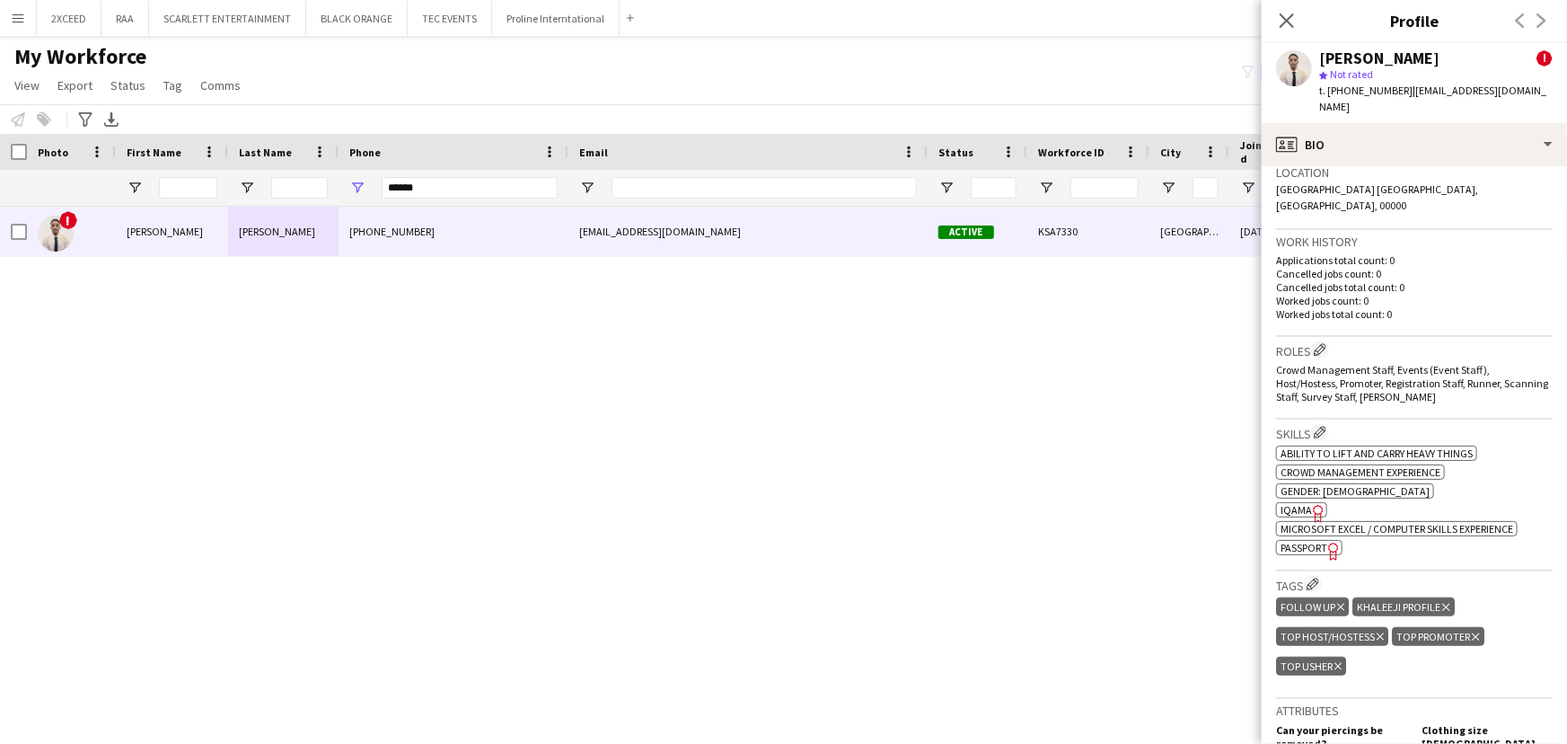
click at [1302, 503] on span "IQAMA" at bounding box center [1296, 509] width 31 height 13
click at [1287, 13] on icon "Close pop-in" at bounding box center [1286, 20] width 17 height 17
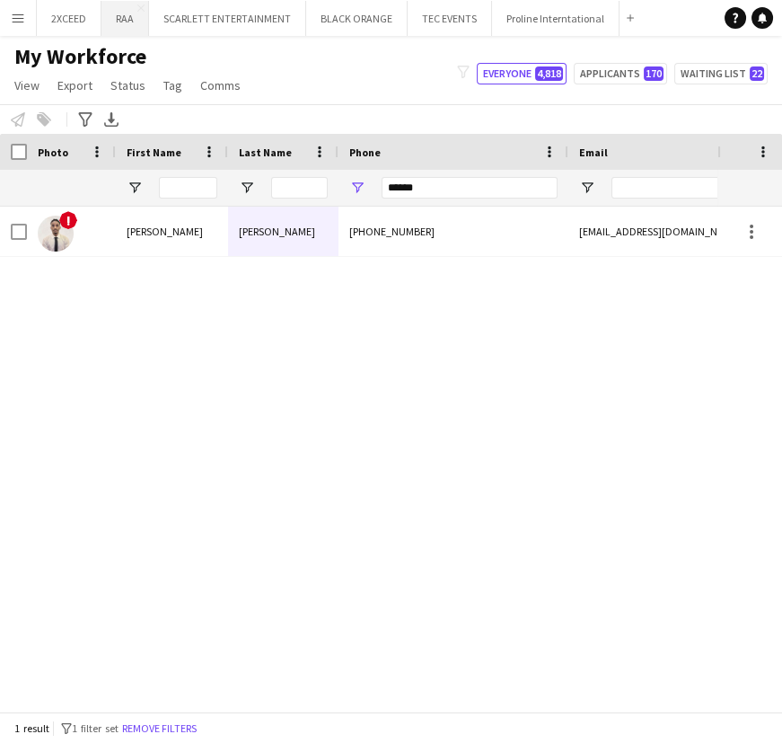
click at [110, 10] on button "RAA Close" at bounding box center [125, 18] width 48 height 35
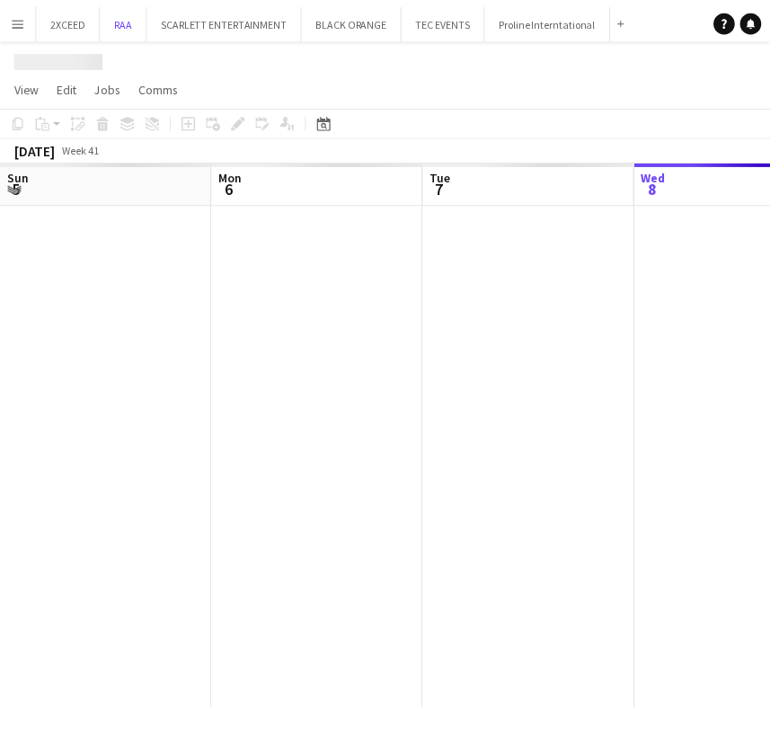
scroll to position [0, 429]
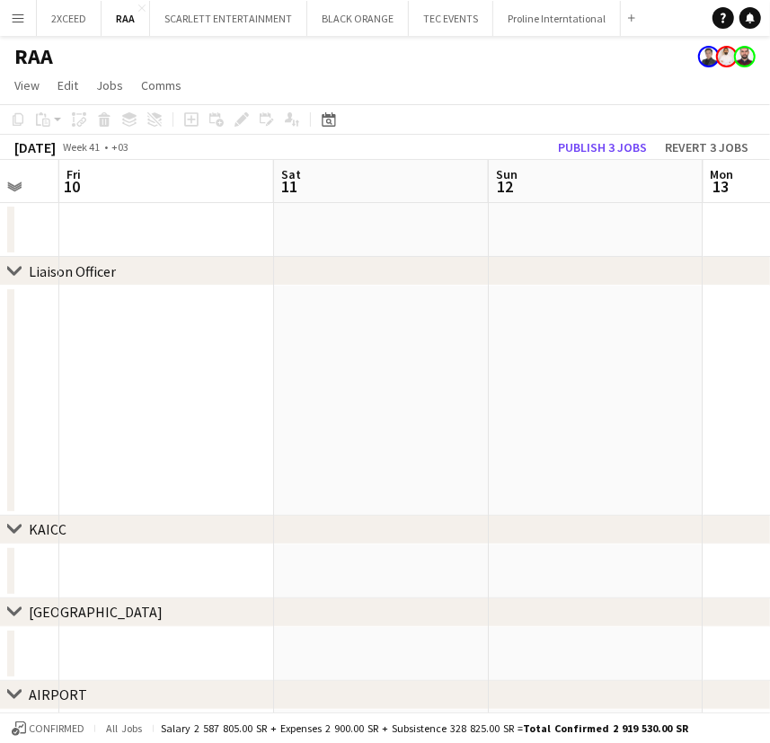
drag, startPoint x: 607, startPoint y: 376, endPoint x: 56, endPoint y: 339, distance: 552.7
drag, startPoint x: 480, startPoint y: 349, endPoint x: 377, endPoint y: 348, distance: 102.4
drag, startPoint x: 674, startPoint y: 394, endPoint x: 263, endPoint y: 288, distance: 423.9
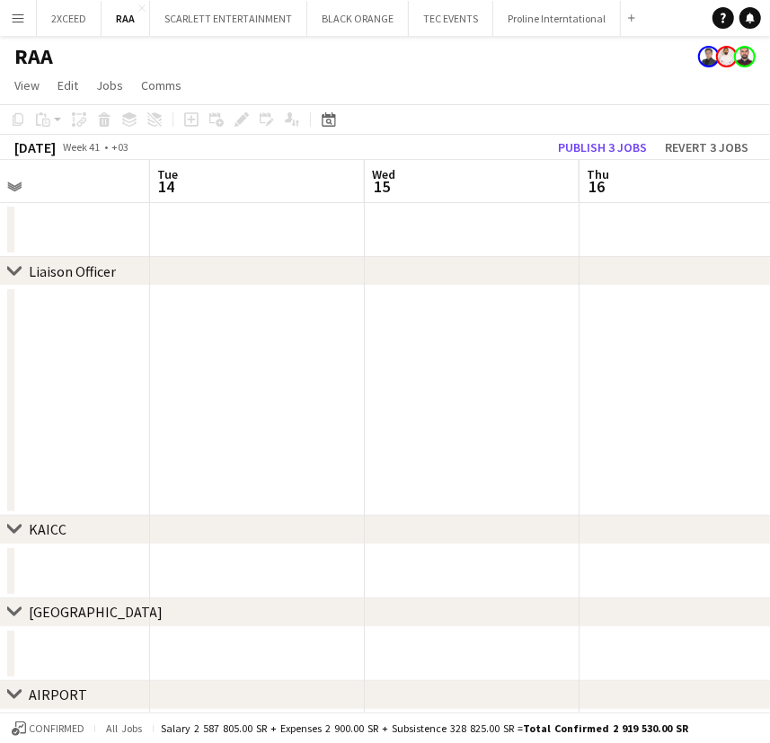
drag, startPoint x: 644, startPoint y: 382, endPoint x: 611, endPoint y: 368, distance: 35.9
drag, startPoint x: 674, startPoint y: 383, endPoint x: 386, endPoint y: 355, distance: 289.7
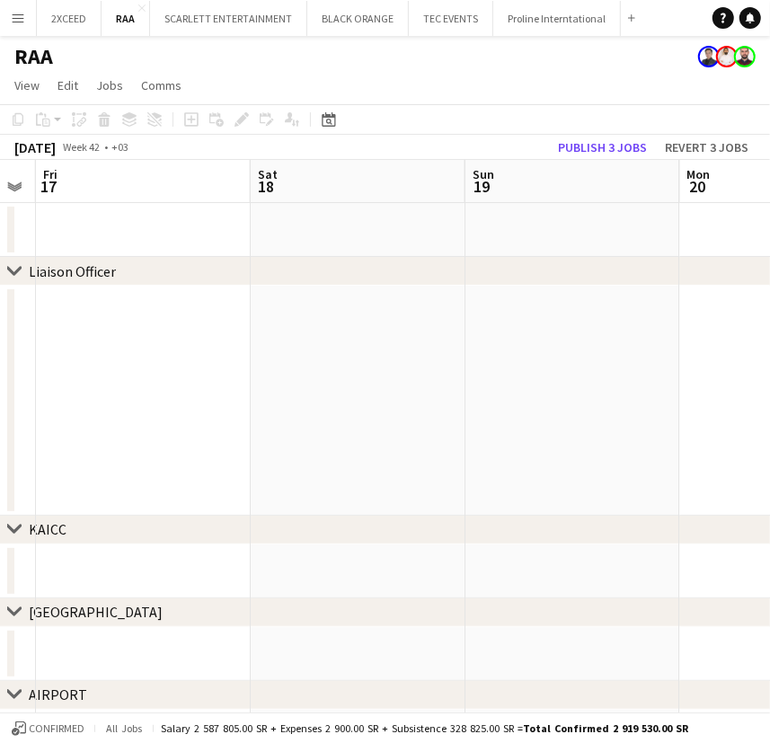
drag, startPoint x: 697, startPoint y: 384, endPoint x: 261, endPoint y: 373, distance: 435.7
drag, startPoint x: 654, startPoint y: 403, endPoint x: 301, endPoint y: 364, distance: 355.2
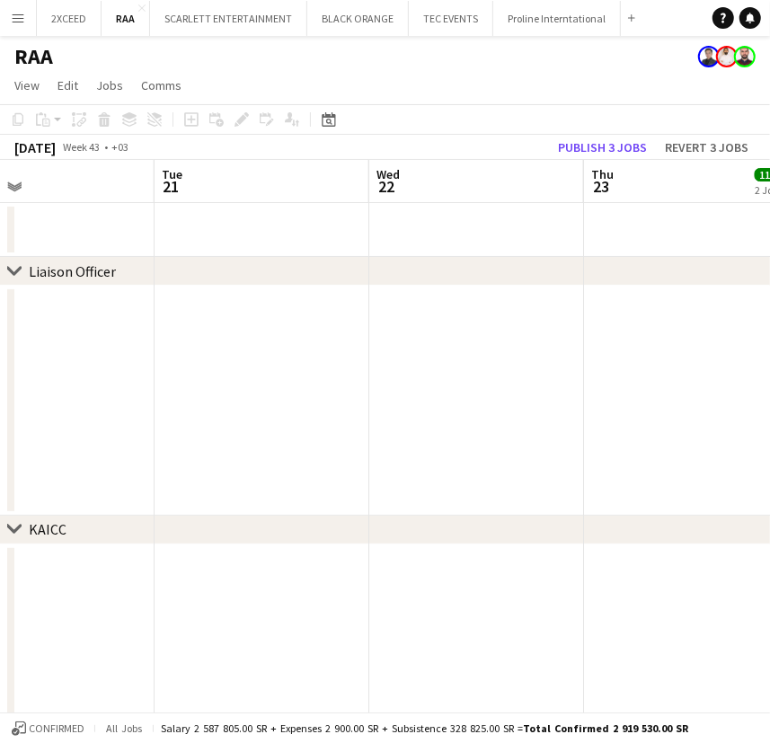
drag, startPoint x: 295, startPoint y: 362, endPoint x: 331, endPoint y: 358, distance: 36.1
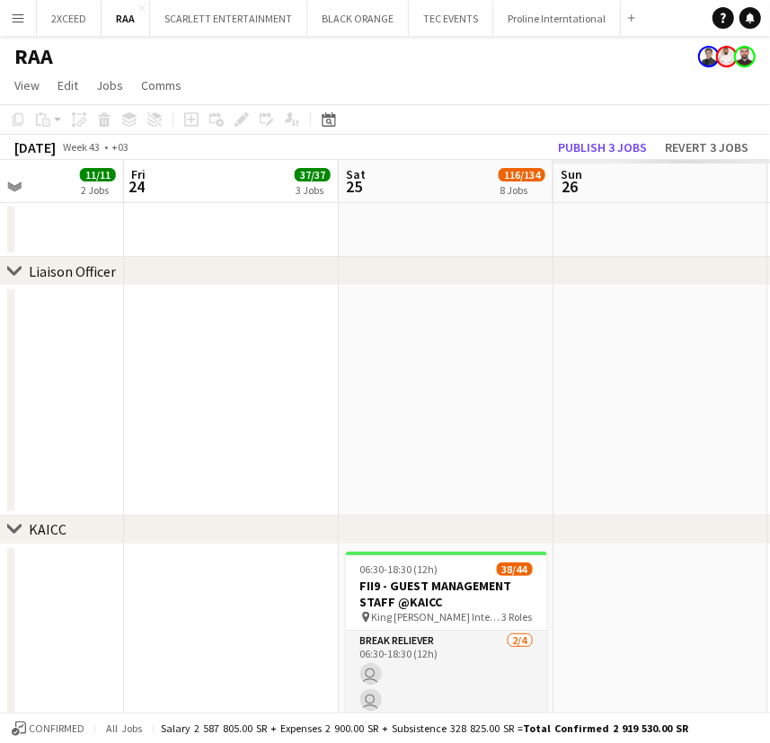
drag, startPoint x: 432, startPoint y: 378, endPoint x: 391, endPoint y: 360, distance: 45.0
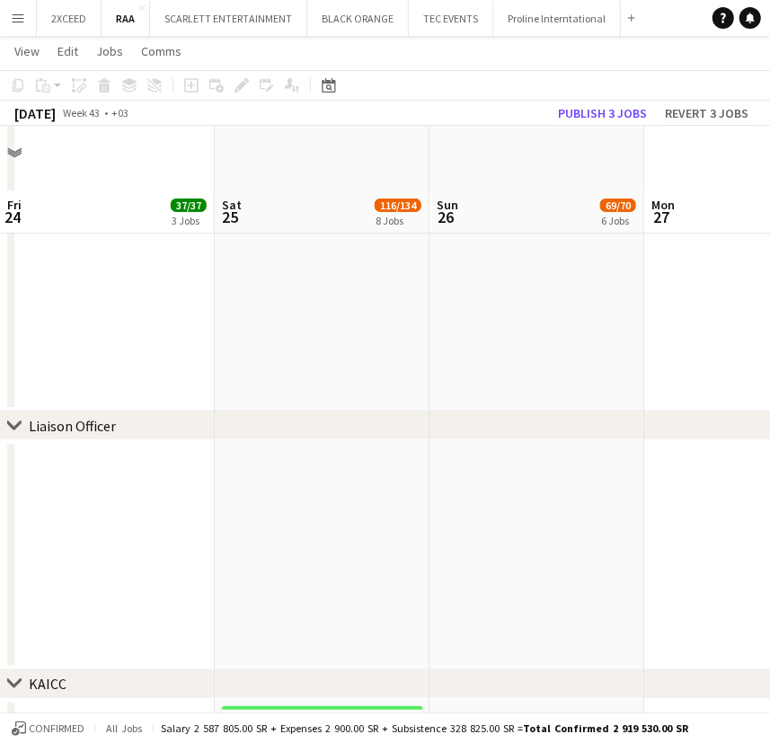
scroll to position [163, 0]
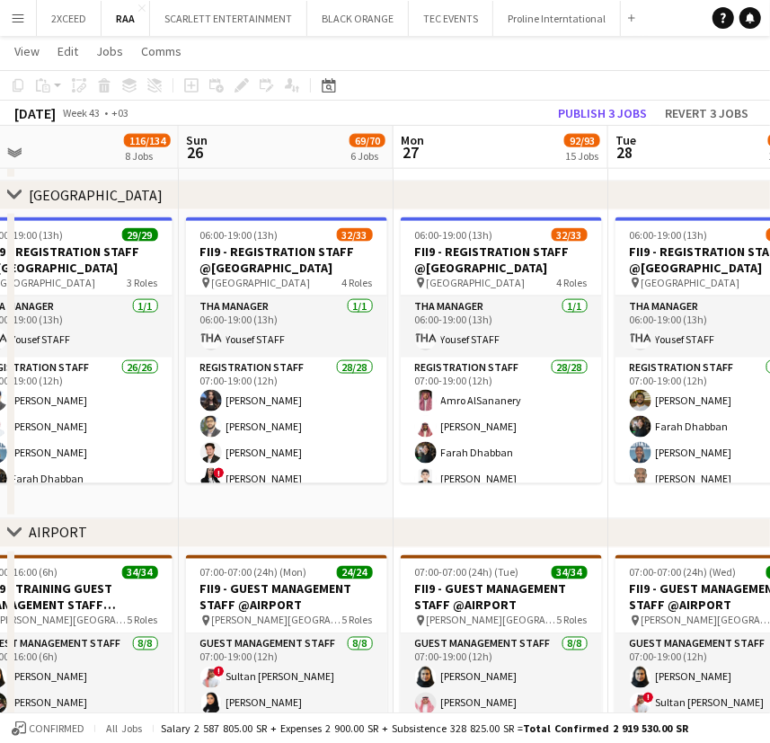
scroll to position [0, 699]
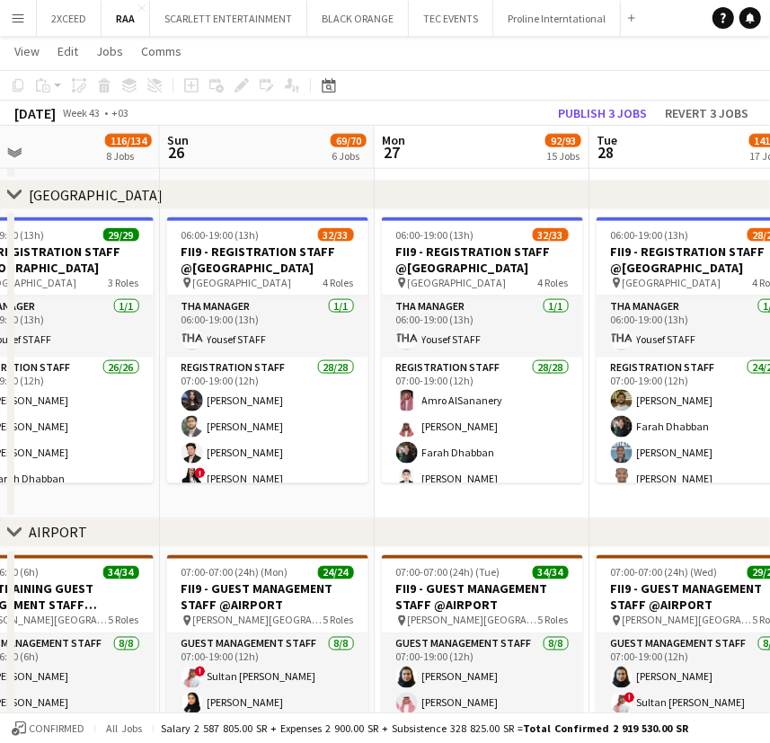
drag, startPoint x: 156, startPoint y: 497, endPoint x: 68, endPoint y: 496, distance: 88.0
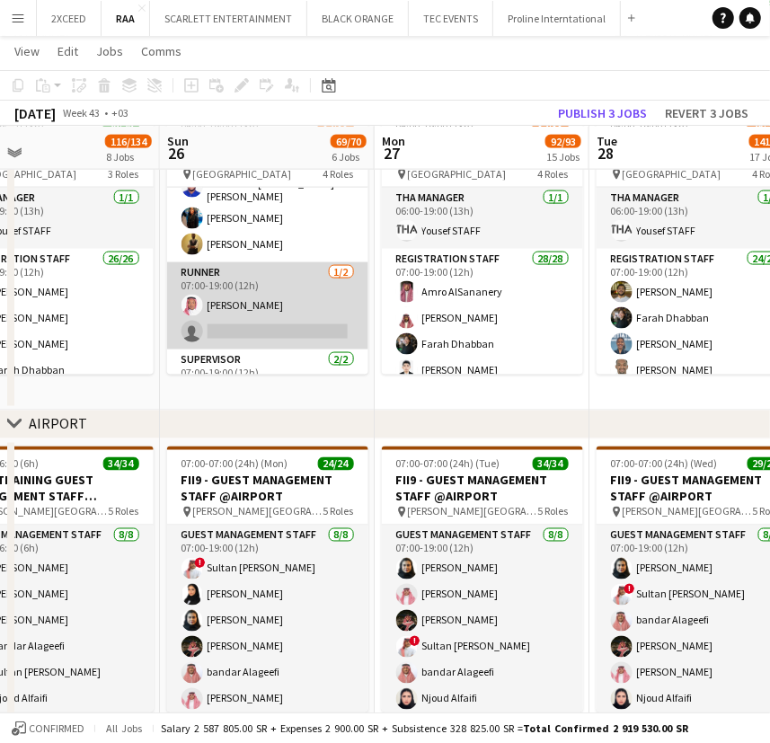
scroll to position [817, 0]
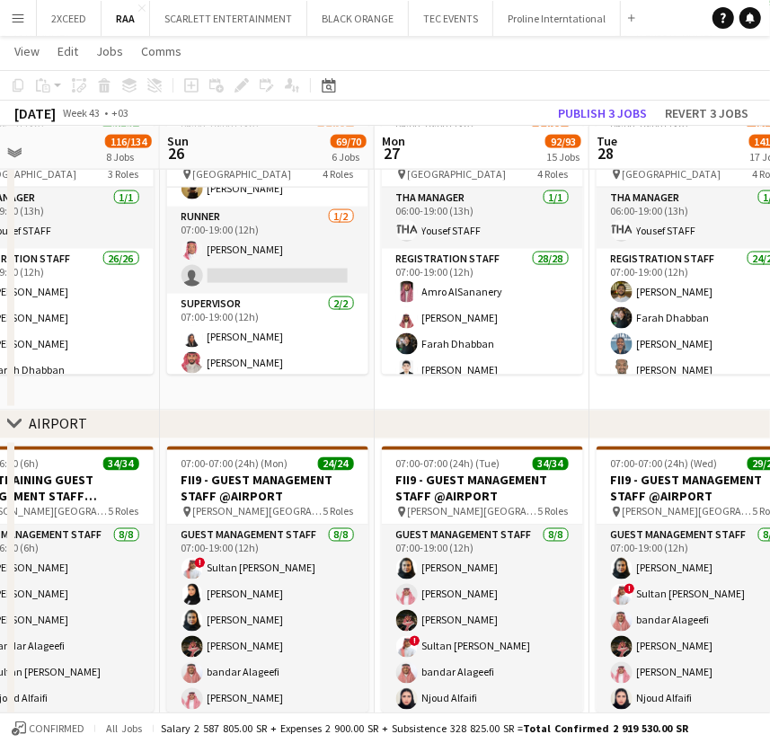
drag, startPoint x: 538, startPoint y: 419, endPoint x: 319, endPoint y: 412, distance: 219.2
click at [319, 412] on div "chevron-right AIRPORT" at bounding box center [385, 424] width 770 height 29
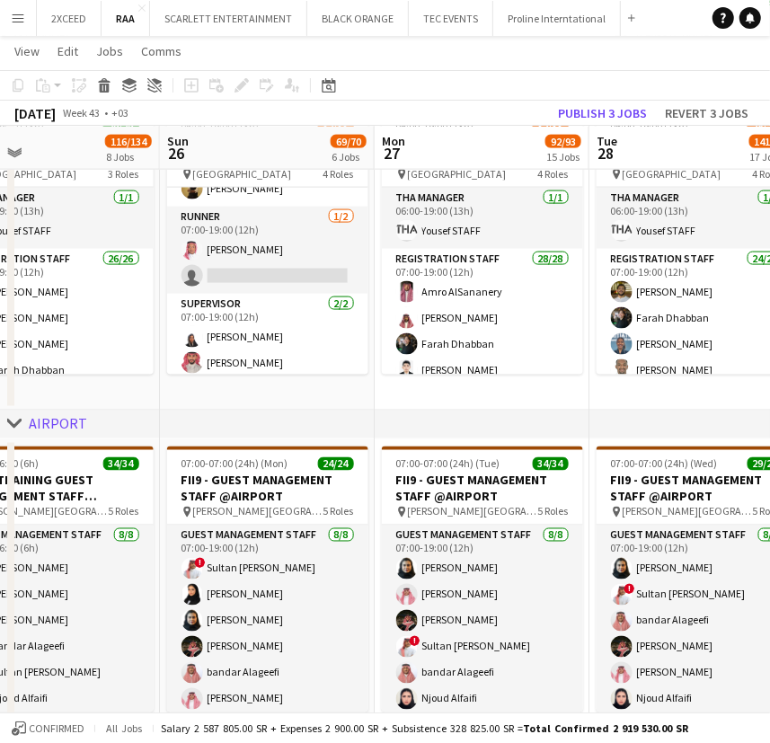
scroll to position [0, 708]
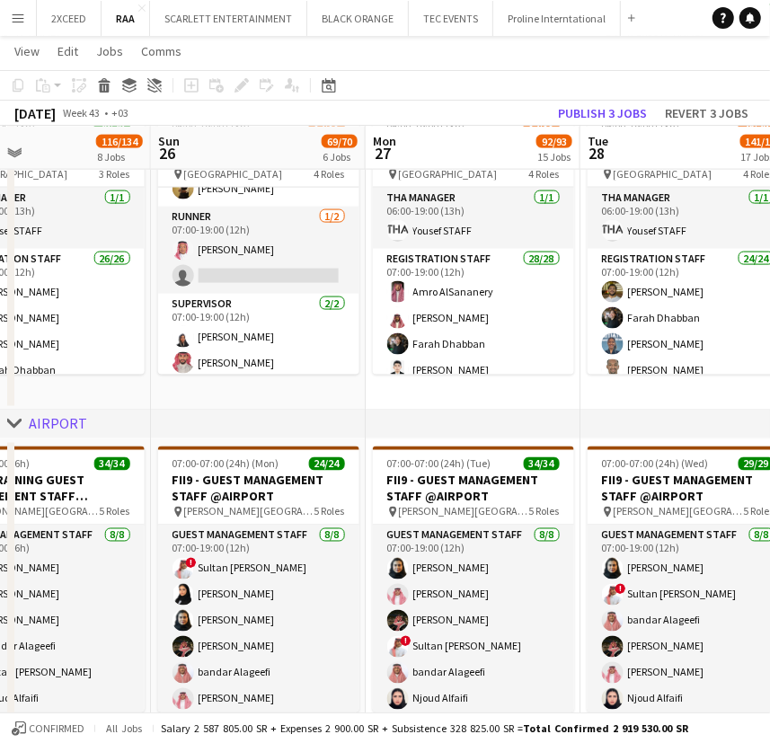
drag, startPoint x: 425, startPoint y: 394, endPoint x: 19, endPoint y: 422, distance: 406.9
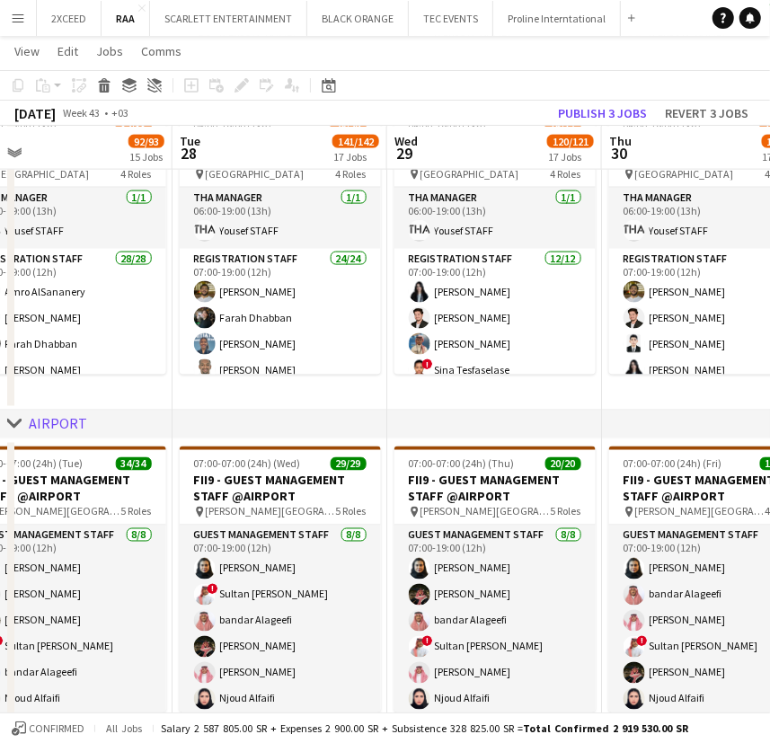
drag, startPoint x: 451, startPoint y: 399, endPoint x: 94, endPoint y: 389, distance: 356.7
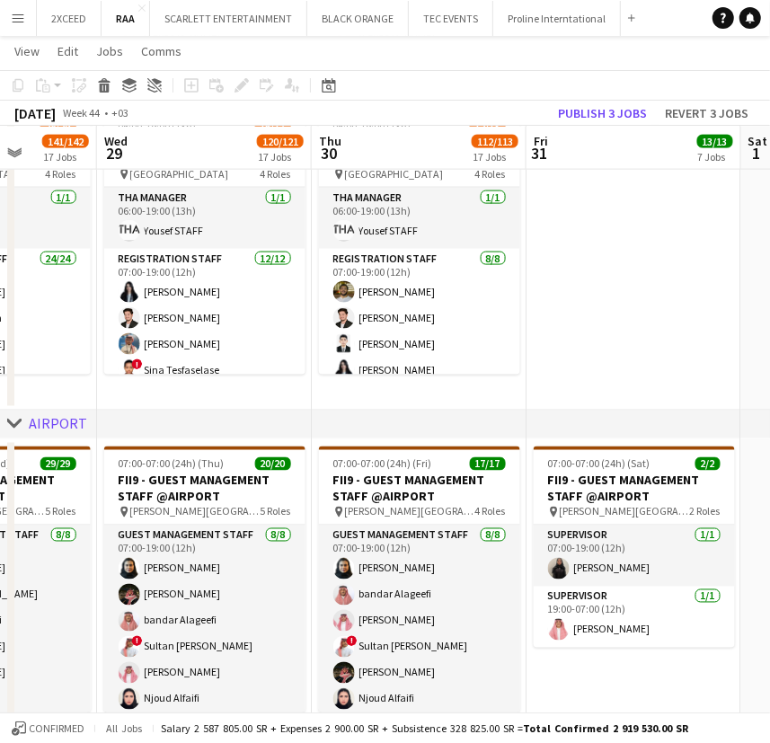
drag, startPoint x: 610, startPoint y: 365, endPoint x: 278, endPoint y: 348, distance: 332.7
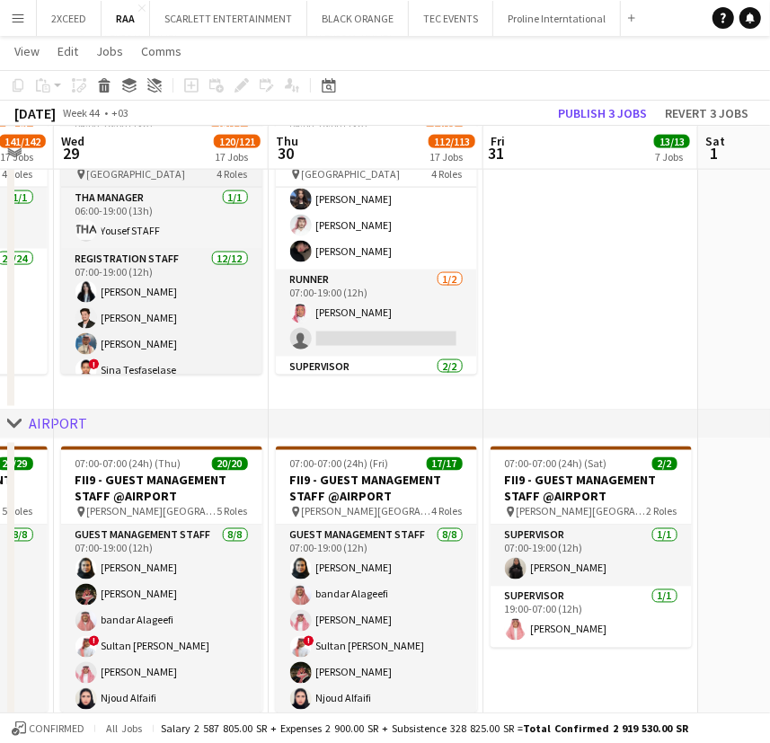
scroll to position [291, 0]
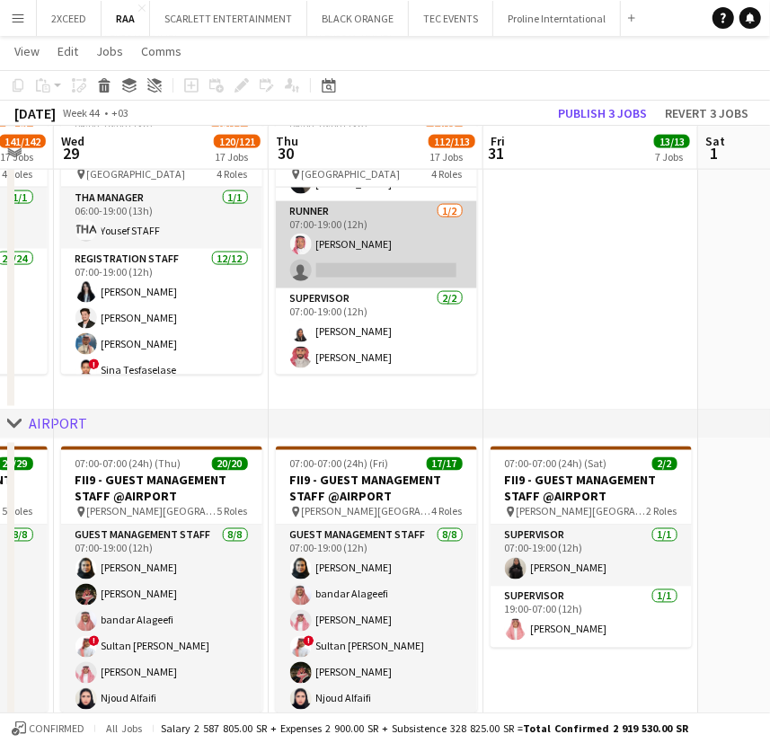
click at [366, 259] on app-card-role "Runner [DATE] 07:00-19:00 (12h) [PERSON_NAME] single-neutral-actions" at bounding box center [376, 244] width 201 height 87
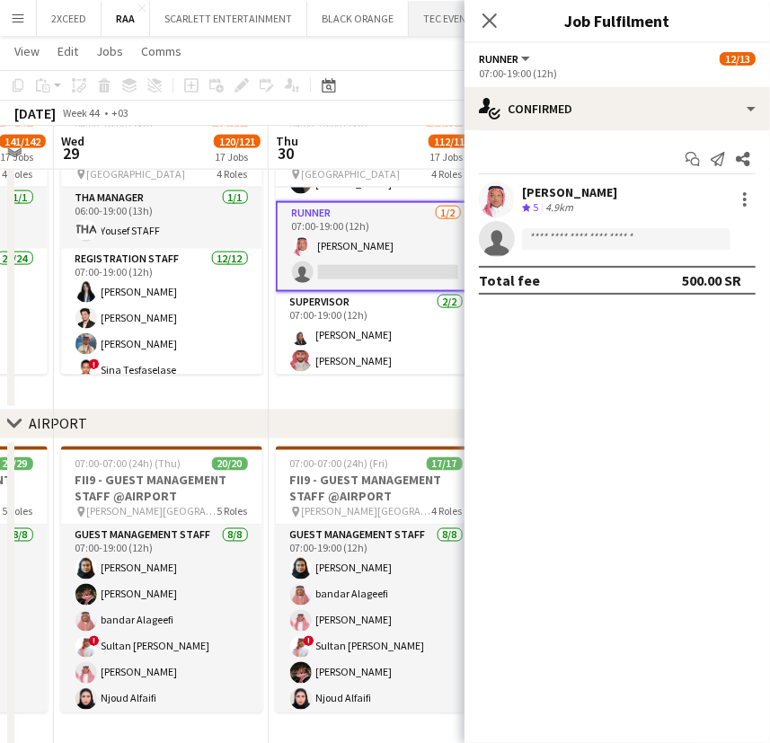
drag, startPoint x: 489, startPoint y: 24, endPoint x: 481, endPoint y: 33, distance: 11.5
click at [489, 23] on icon "Close pop-in" at bounding box center [489, 20] width 14 height 14
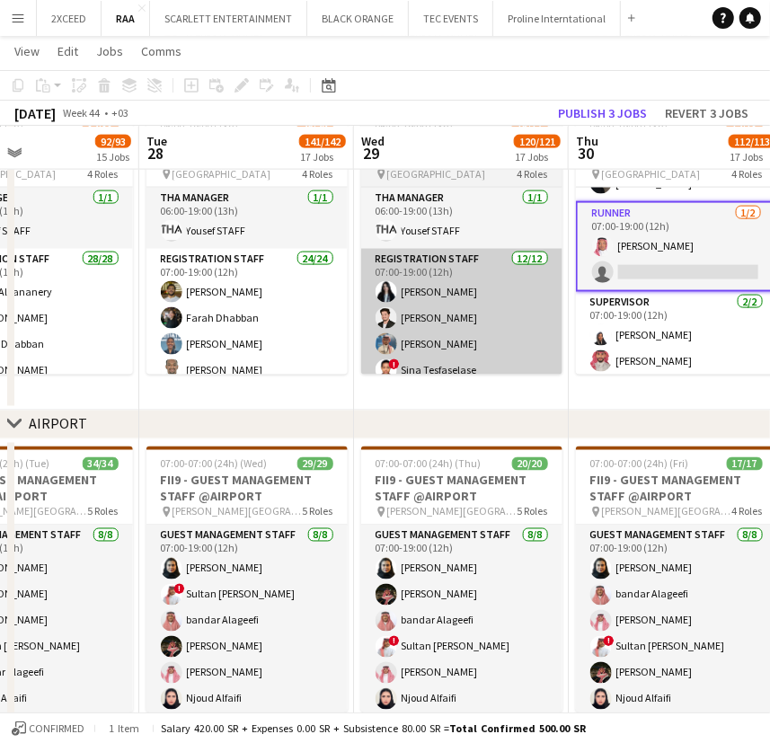
drag, startPoint x: 224, startPoint y: 396, endPoint x: 539, endPoint y: 349, distance: 318.7
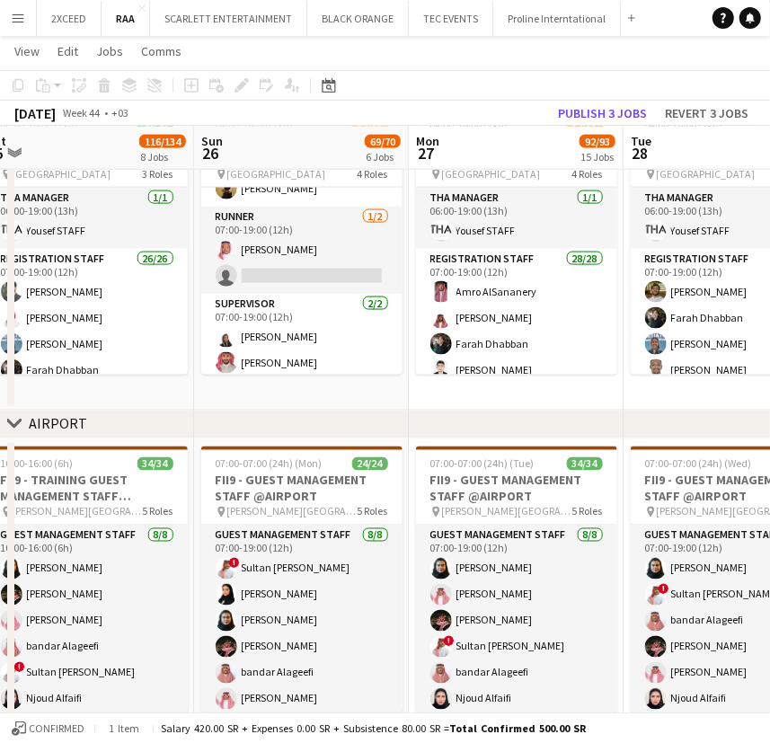
scroll to position [0, 435]
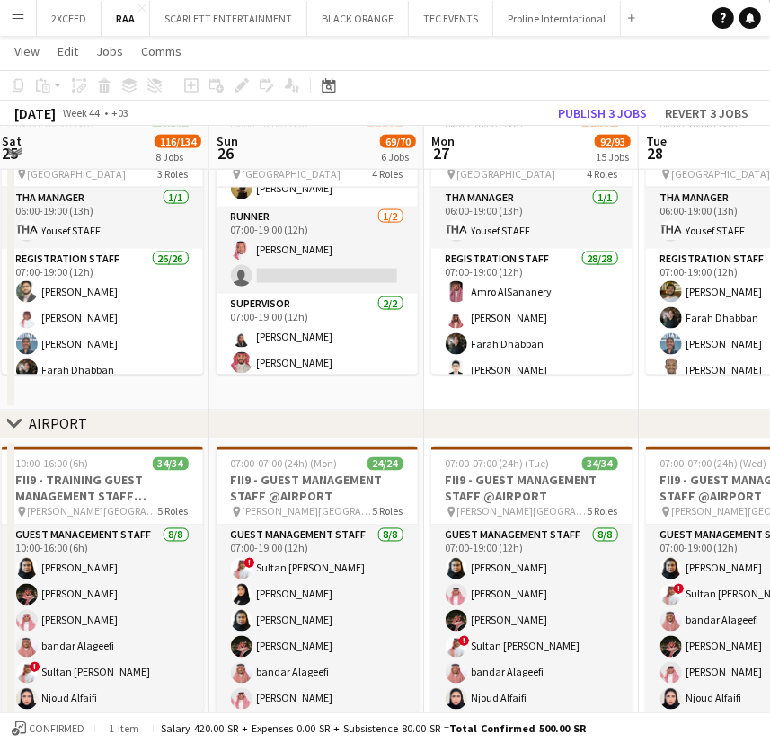
drag, startPoint x: 267, startPoint y: 394, endPoint x: 759, endPoint y: 386, distance: 492.2
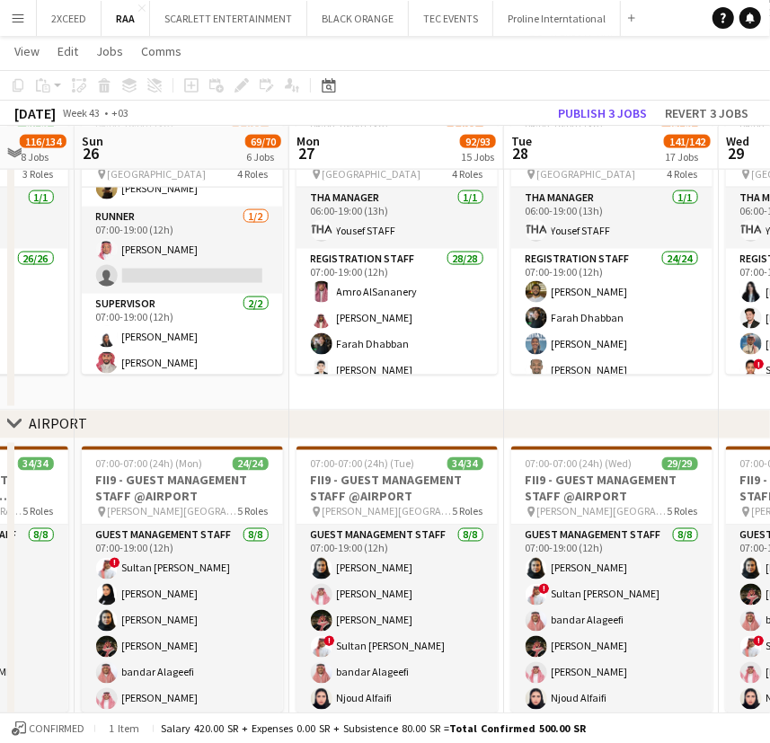
drag, startPoint x: 225, startPoint y: 371, endPoint x: 343, endPoint y: 371, distance: 117.7
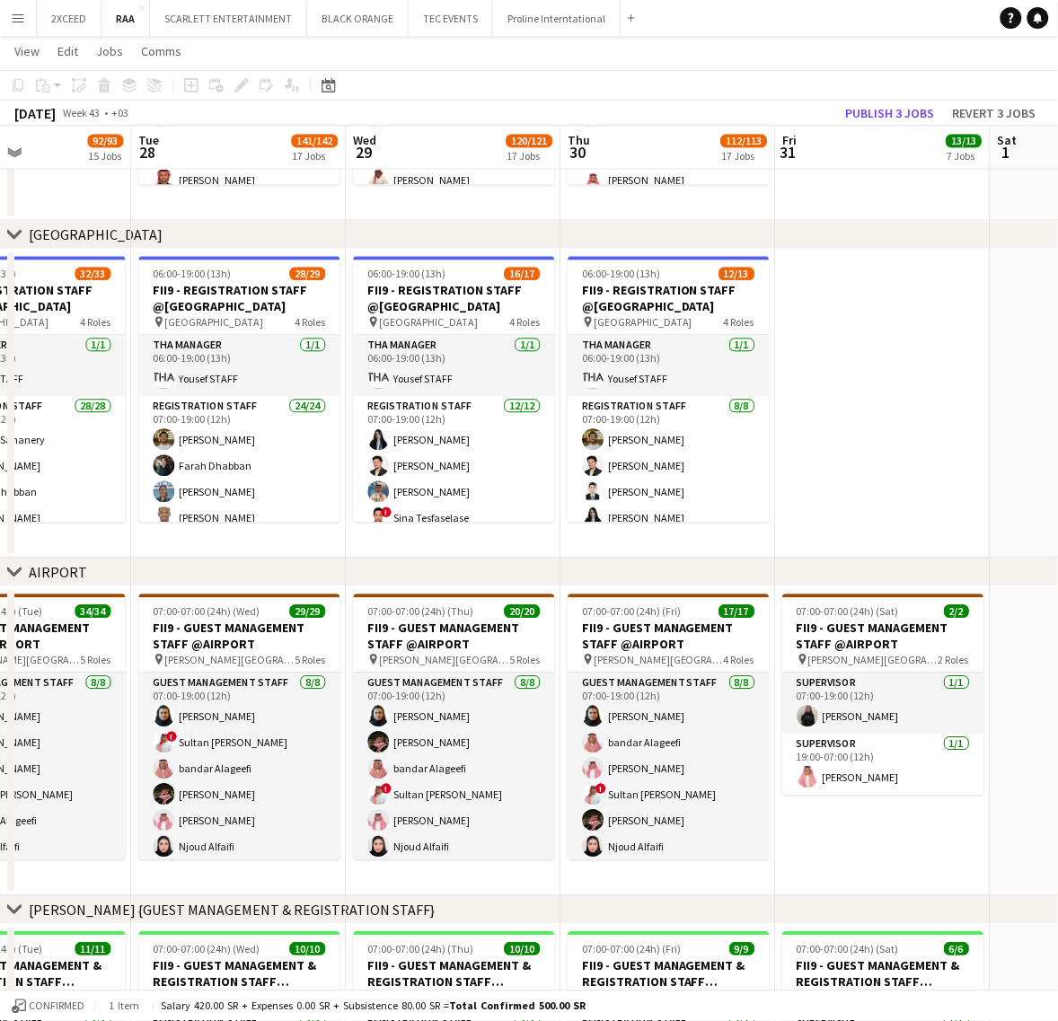
scroll to position [0, 516]
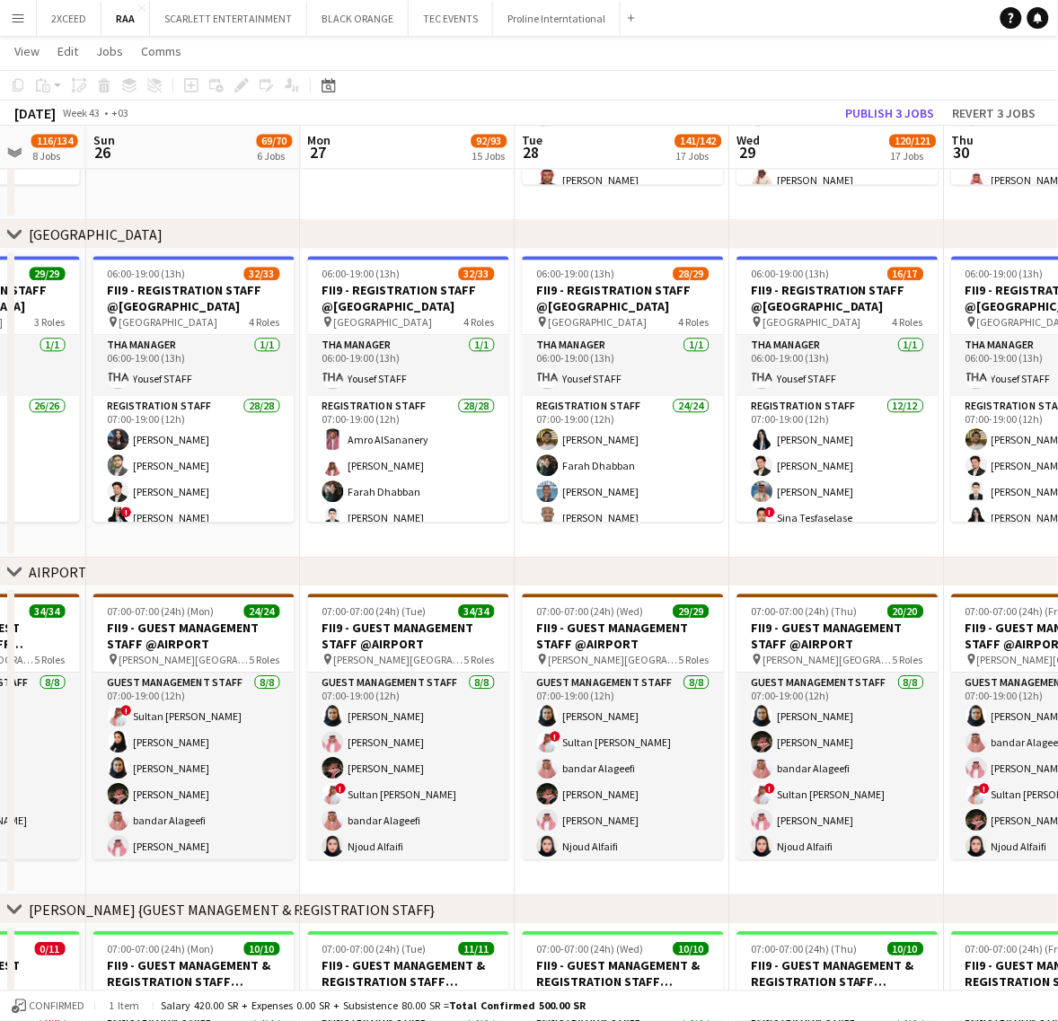
drag, startPoint x: 685, startPoint y: 877, endPoint x: 415, endPoint y: 854, distance: 271.3
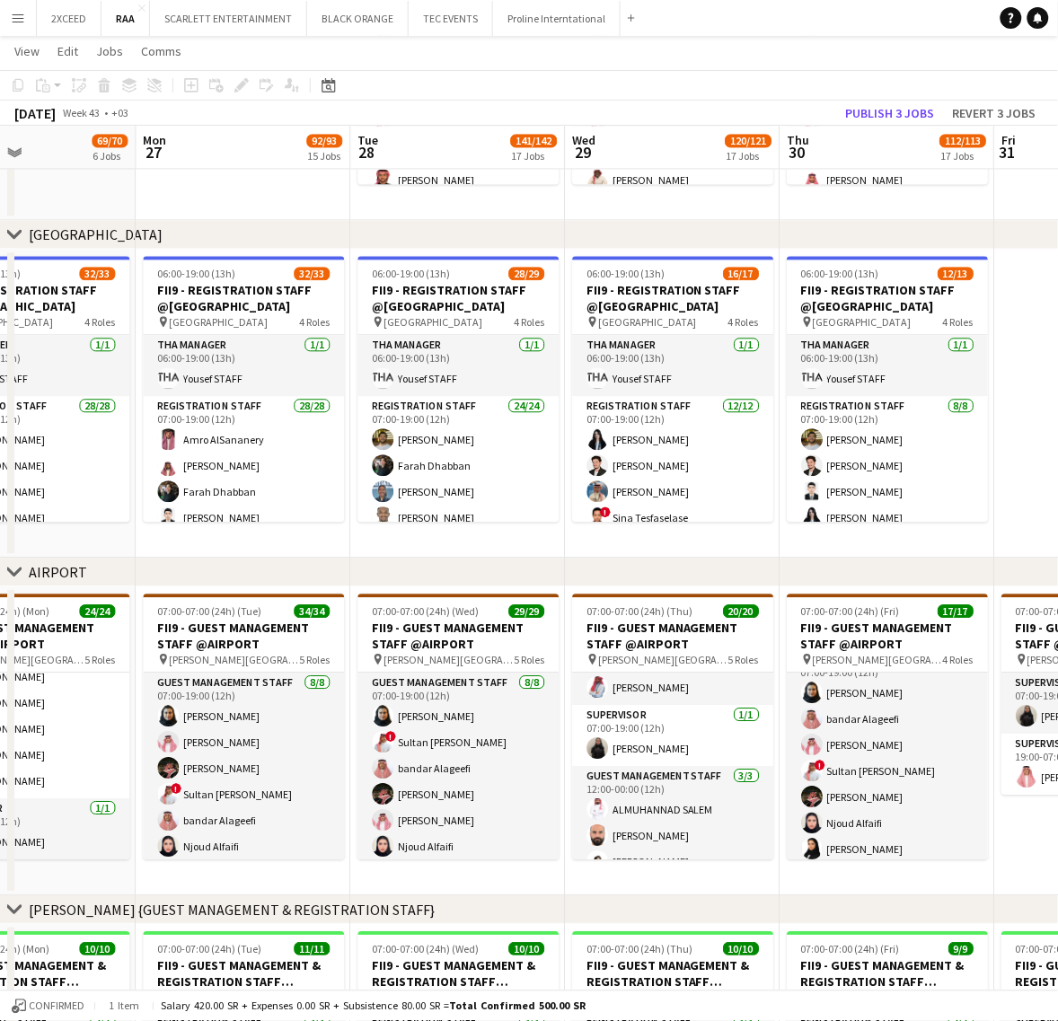
scroll to position [0, 514]
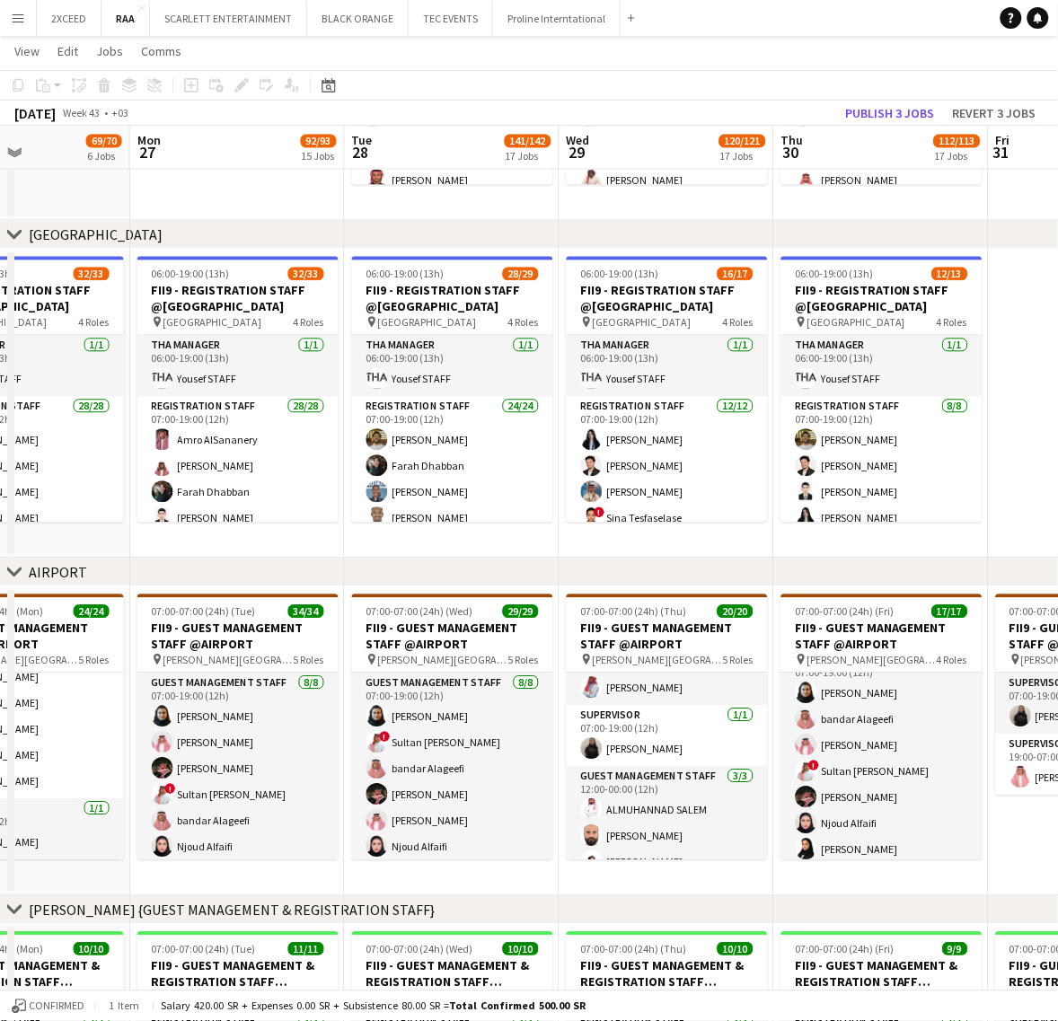
drag, startPoint x: 1002, startPoint y: 880, endPoint x: 717, endPoint y: 895, distance: 286.0
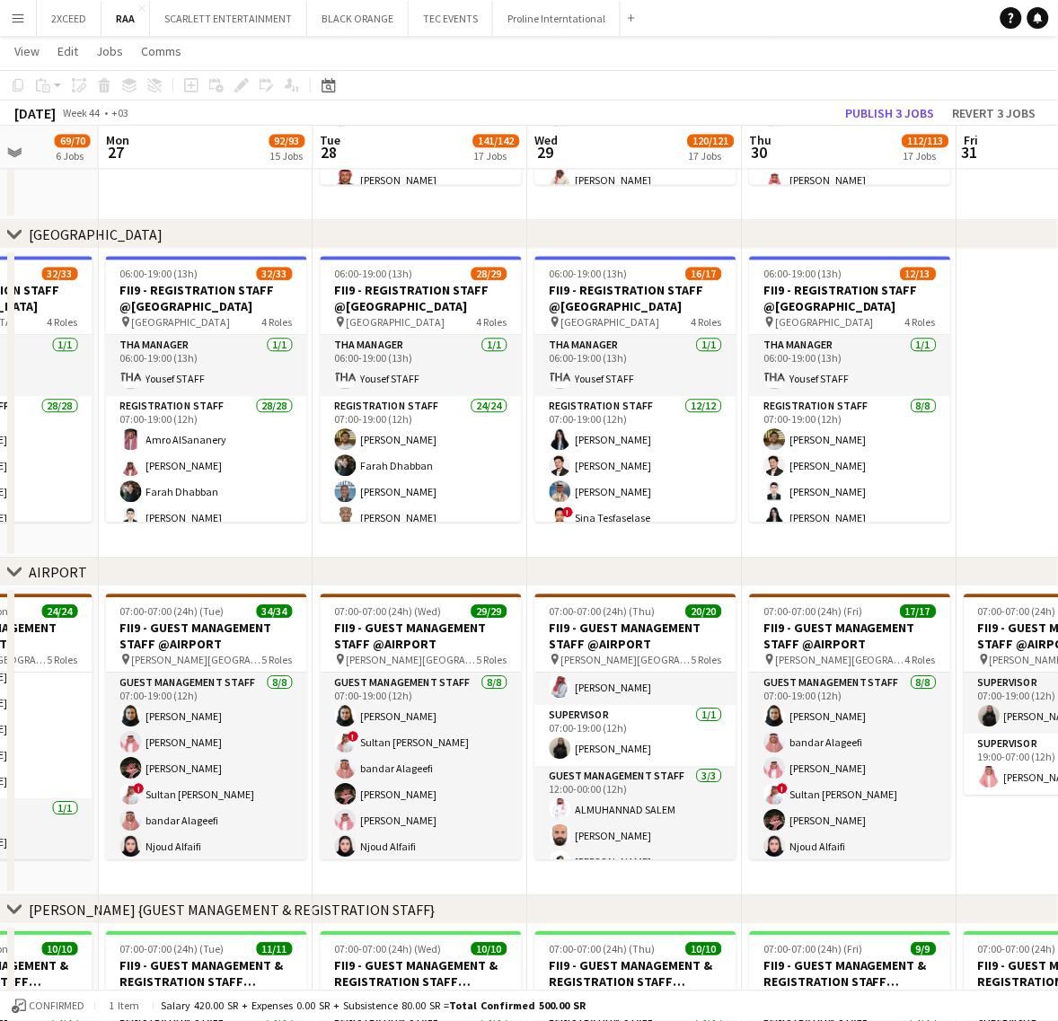
scroll to position [0, 499]
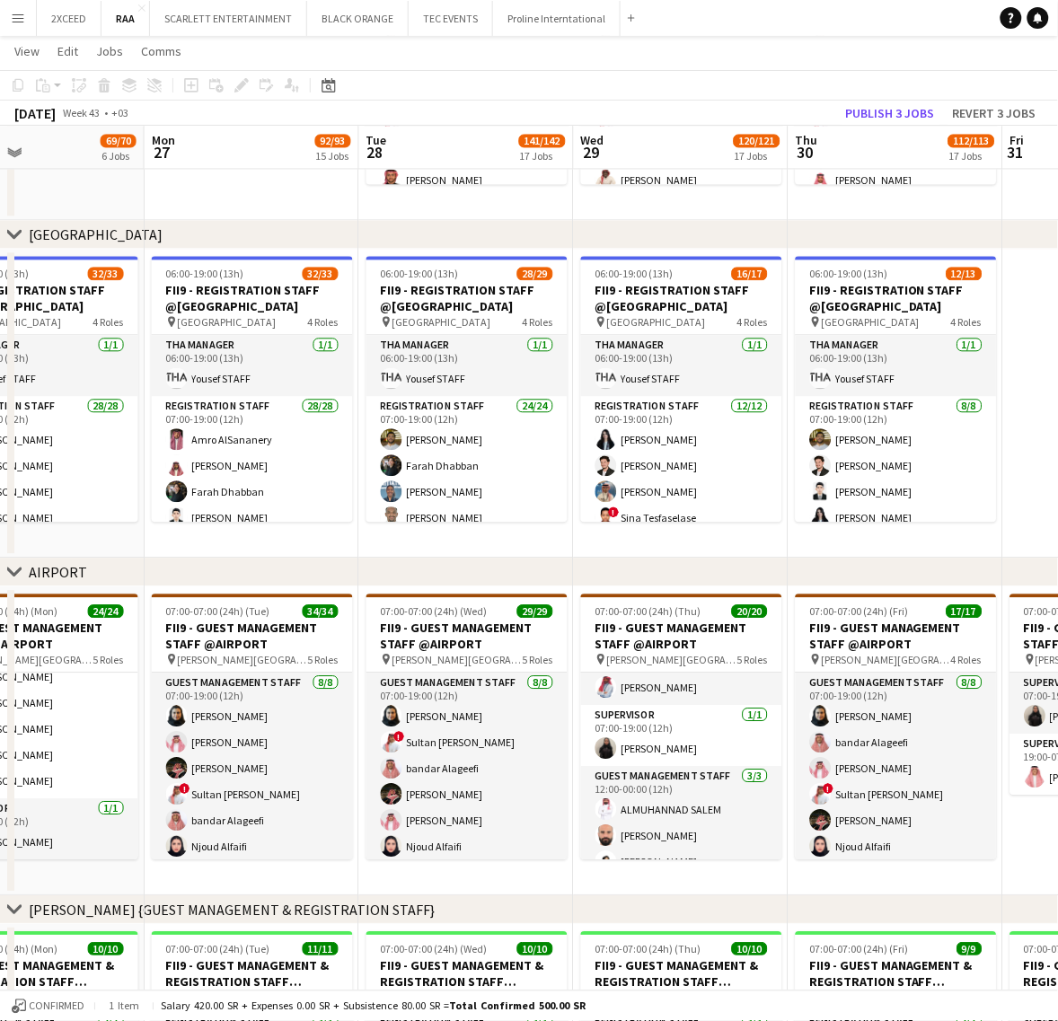
drag, startPoint x: 1001, startPoint y: 842, endPoint x: 1075, endPoint y: 810, distance: 80.4
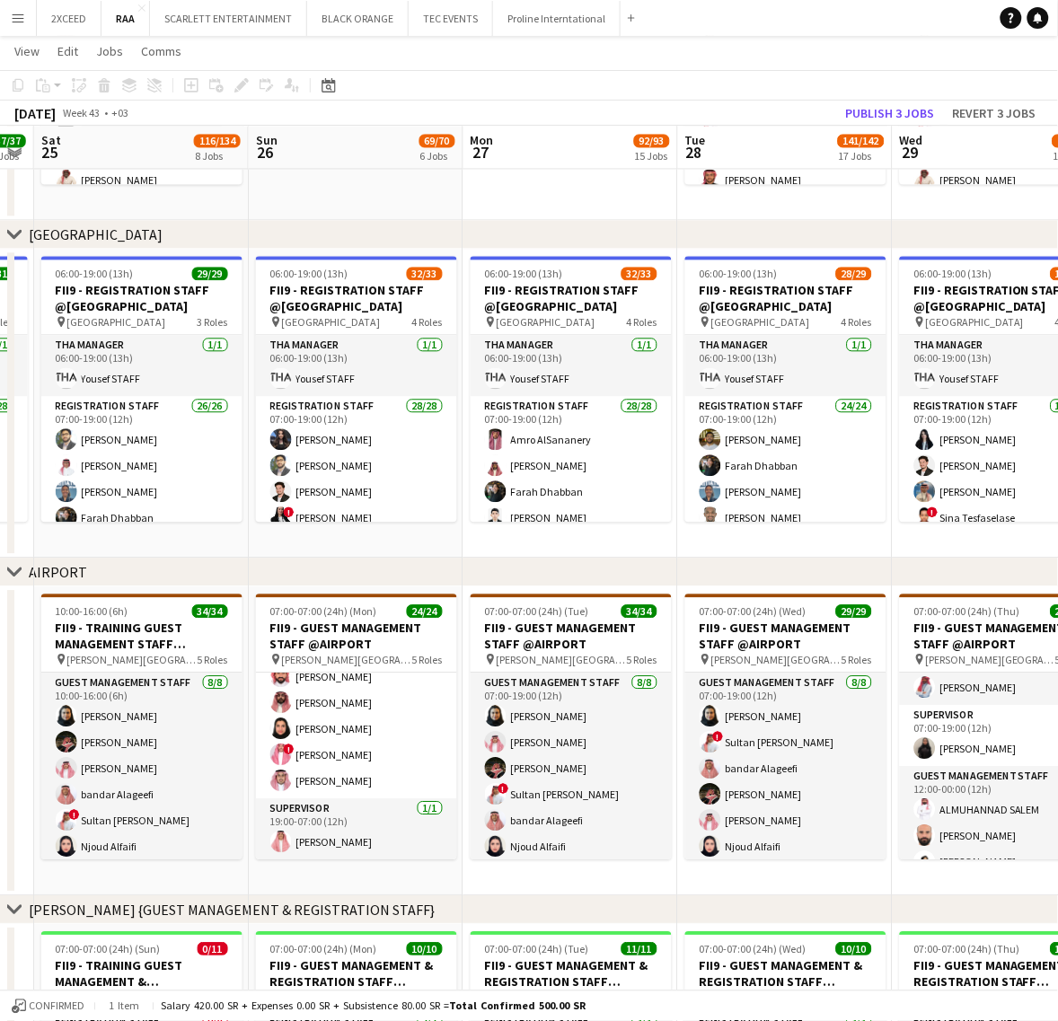
scroll to position [0, 392]
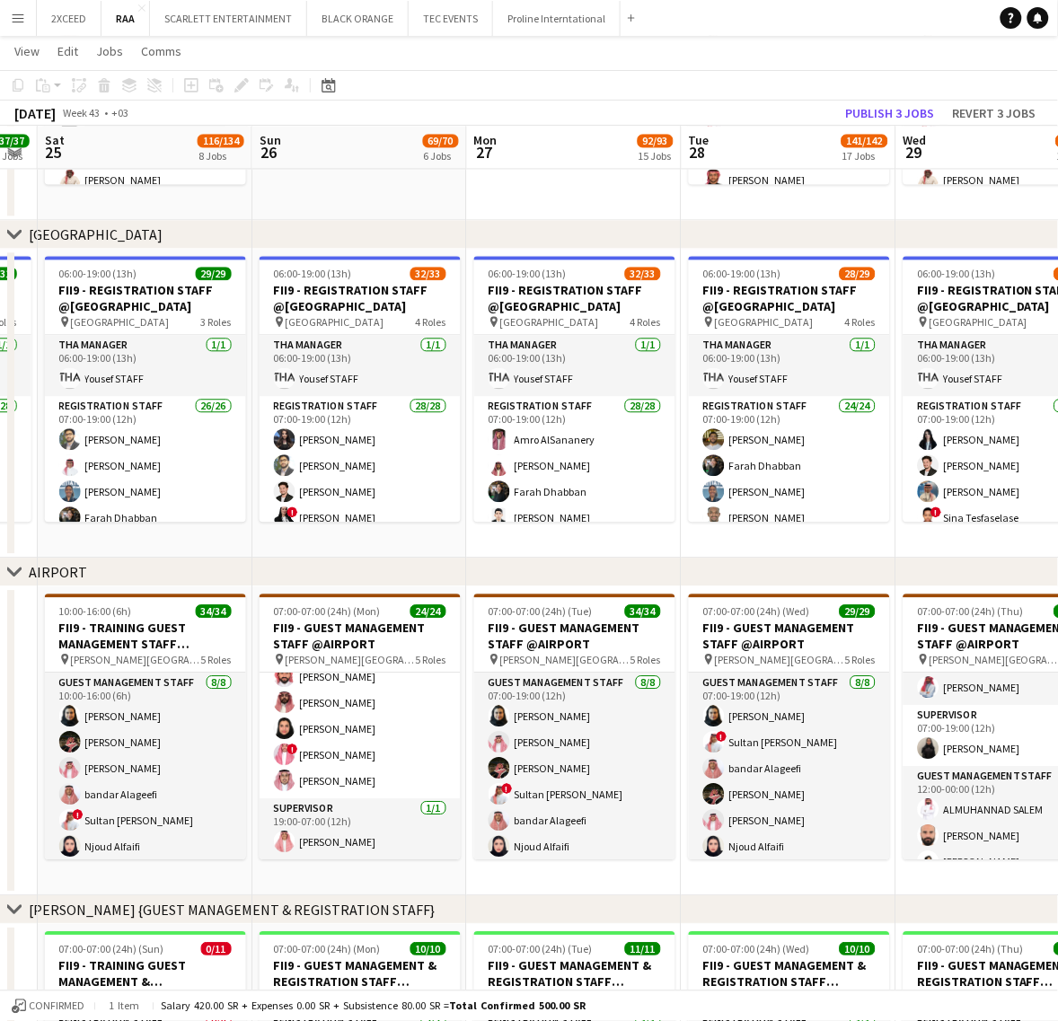
drag, startPoint x: 648, startPoint y: 882, endPoint x: 970, endPoint y: 864, distance: 322.9
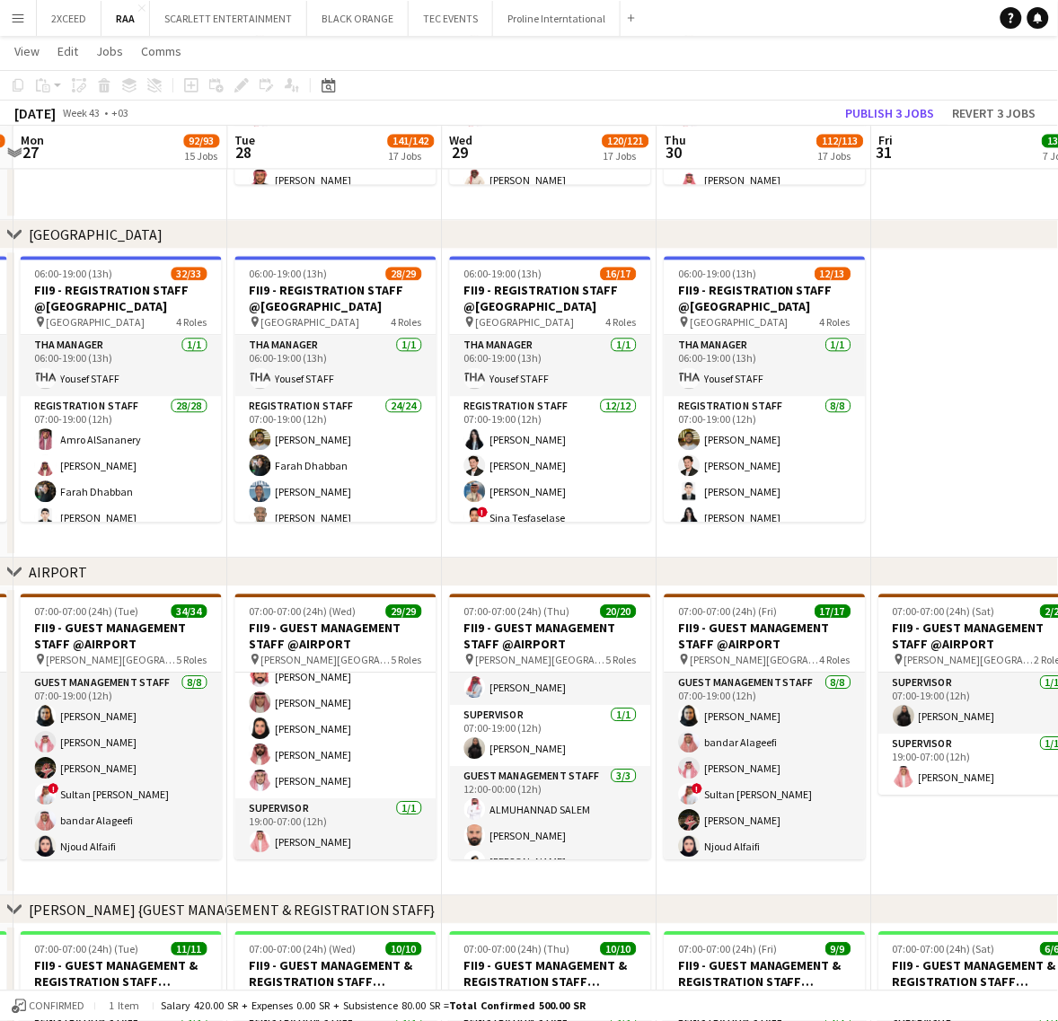
scroll to position [0, 634]
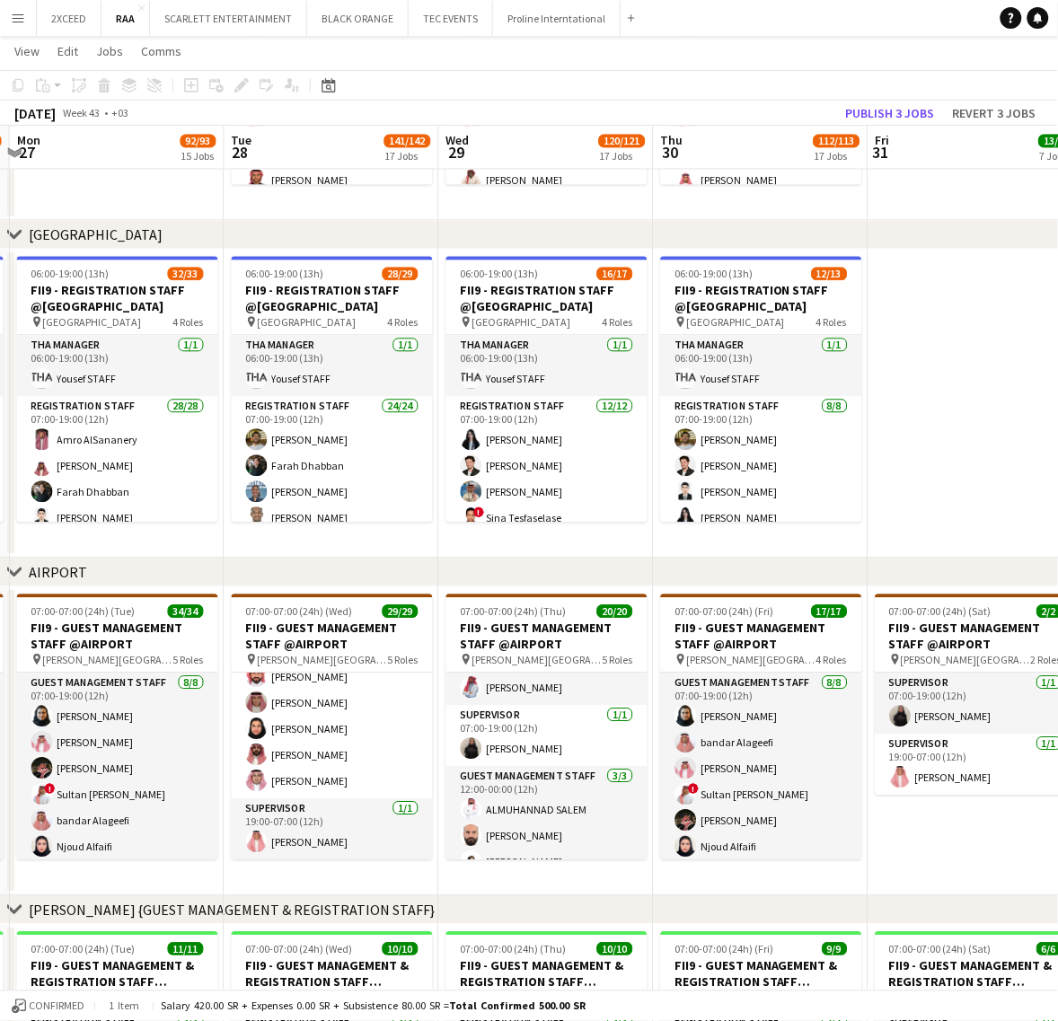
drag, startPoint x: 831, startPoint y: 723, endPoint x: 374, endPoint y: 738, distance: 457.4
